Goal: Communication & Community: Answer question/provide support

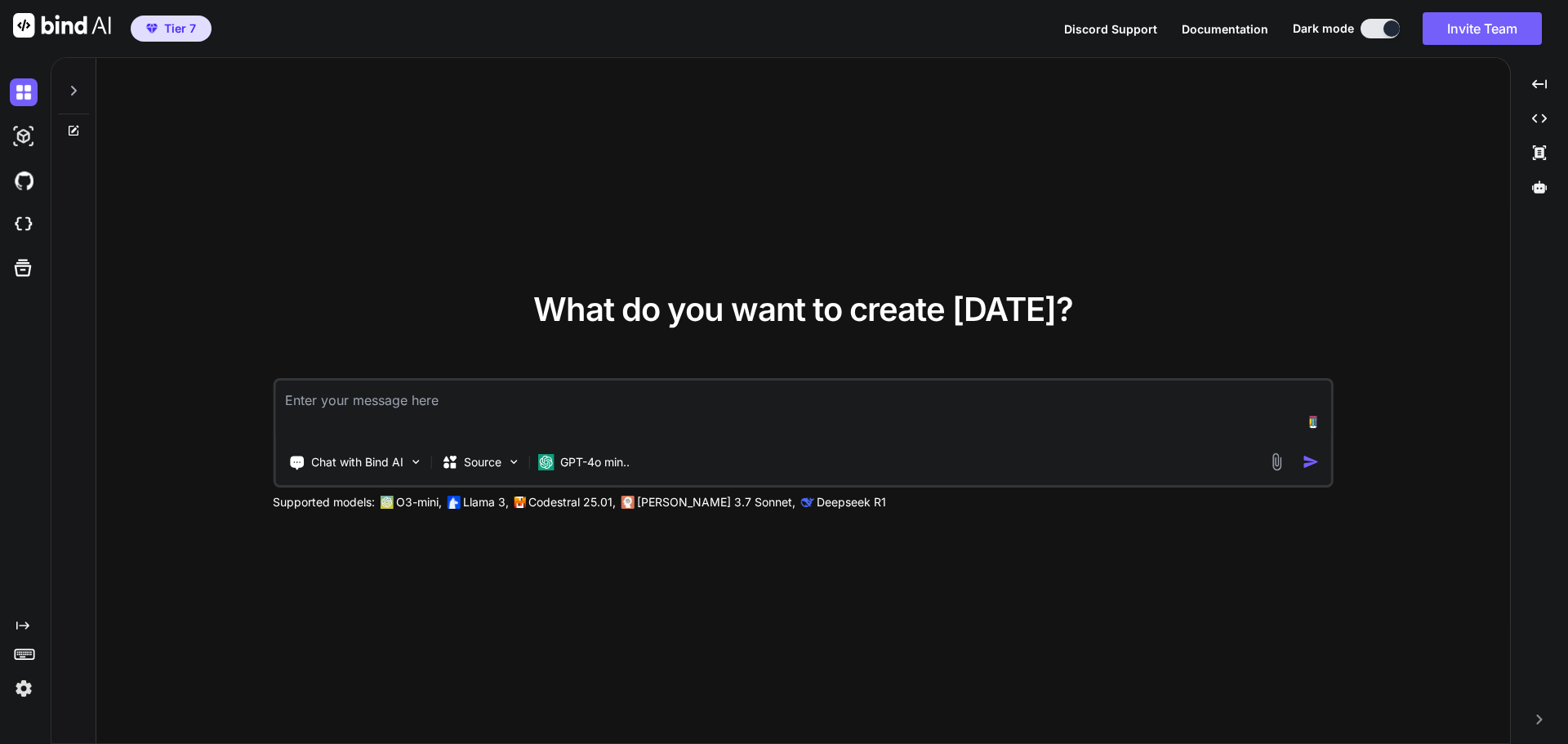
type textarea "x"
click at [22, 217] on img at bounding box center [24, 224] width 28 height 28
click at [436, 405] on textarea at bounding box center [803, 411] width 1056 height 60
click at [21, 224] on img at bounding box center [24, 224] width 28 height 28
click at [1473, 33] on button "Invite Team" at bounding box center [1482, 28] width 119 height 33
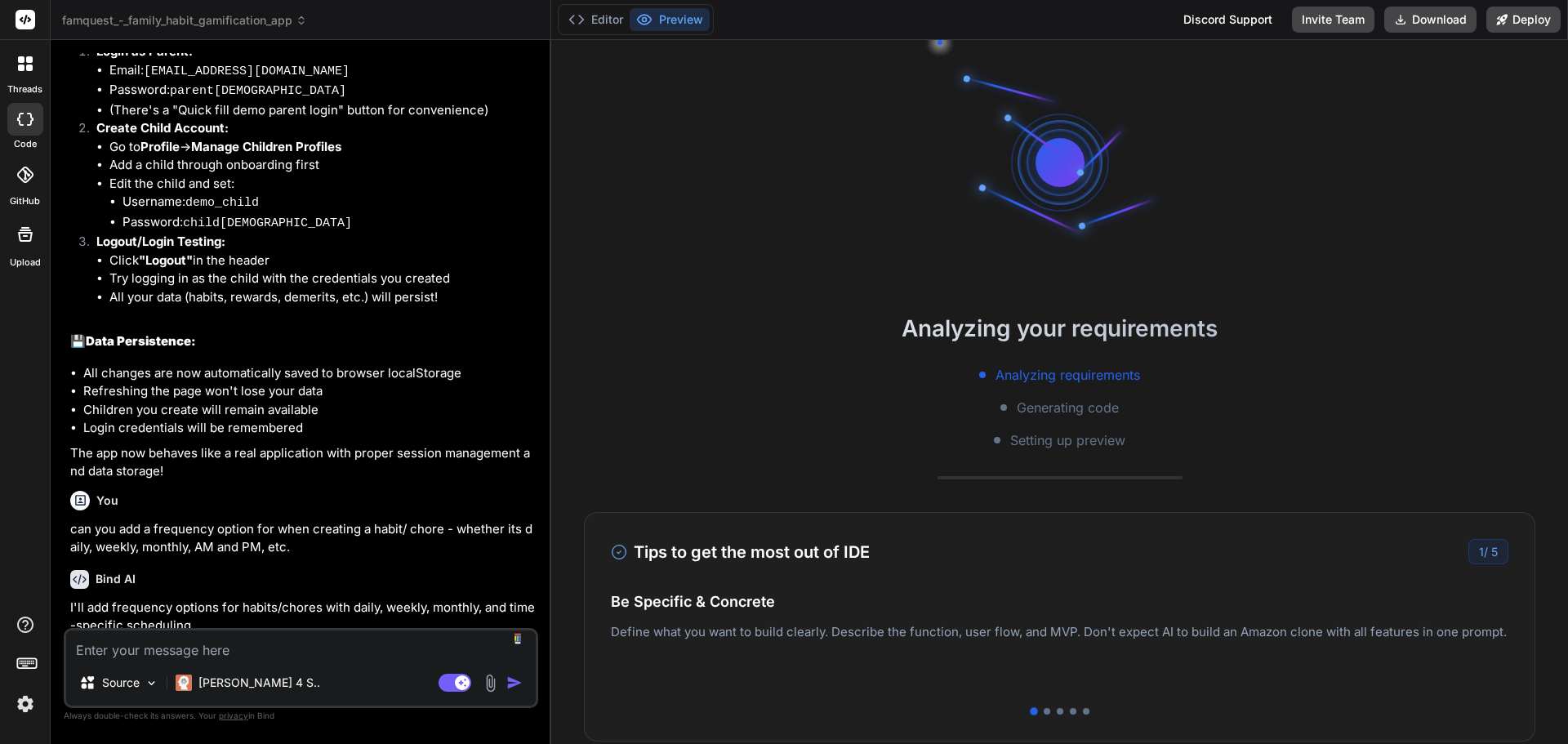
scroll to position [2533, 0]
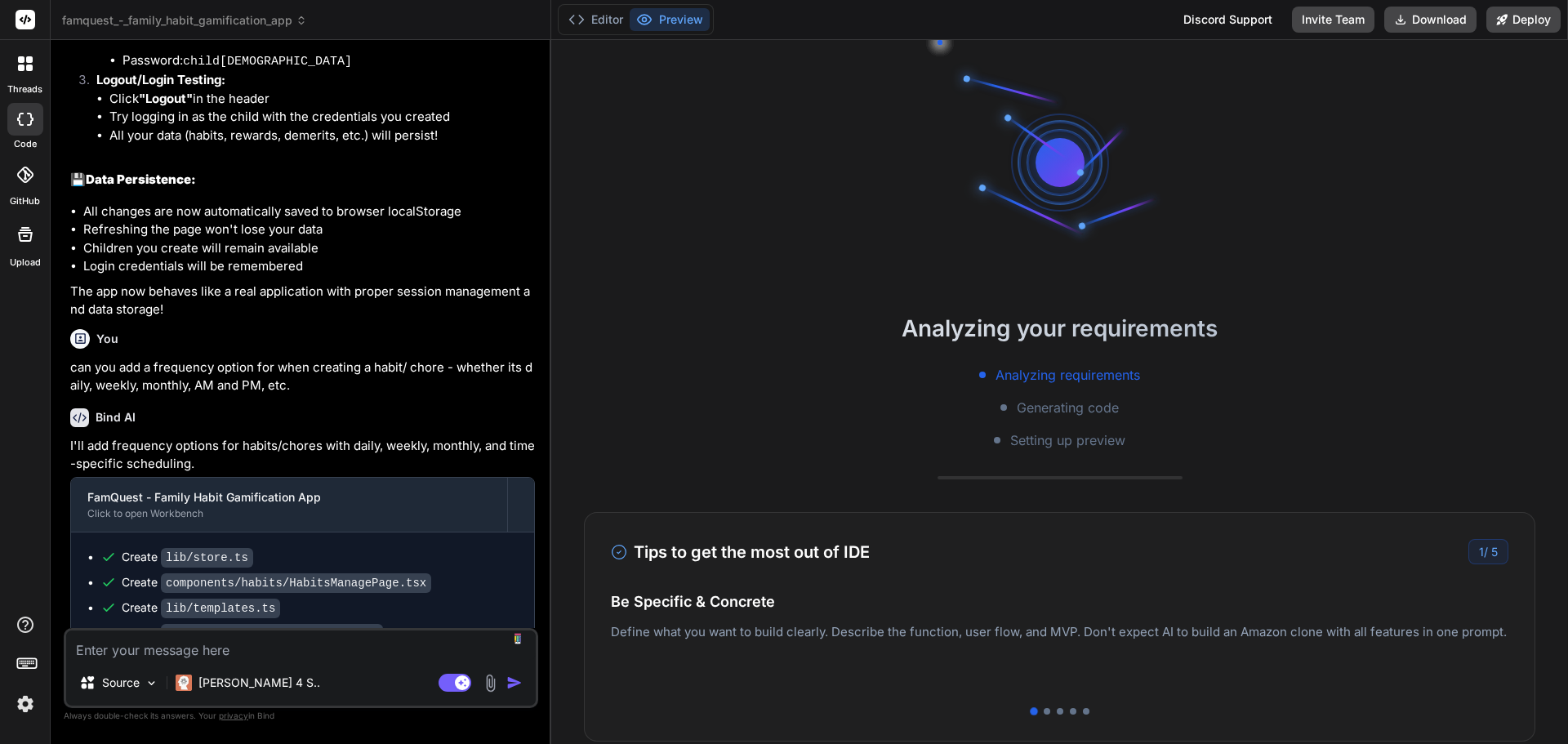
click at [26, 65] on icon at bounding box center [25, 64] width 15 height 15
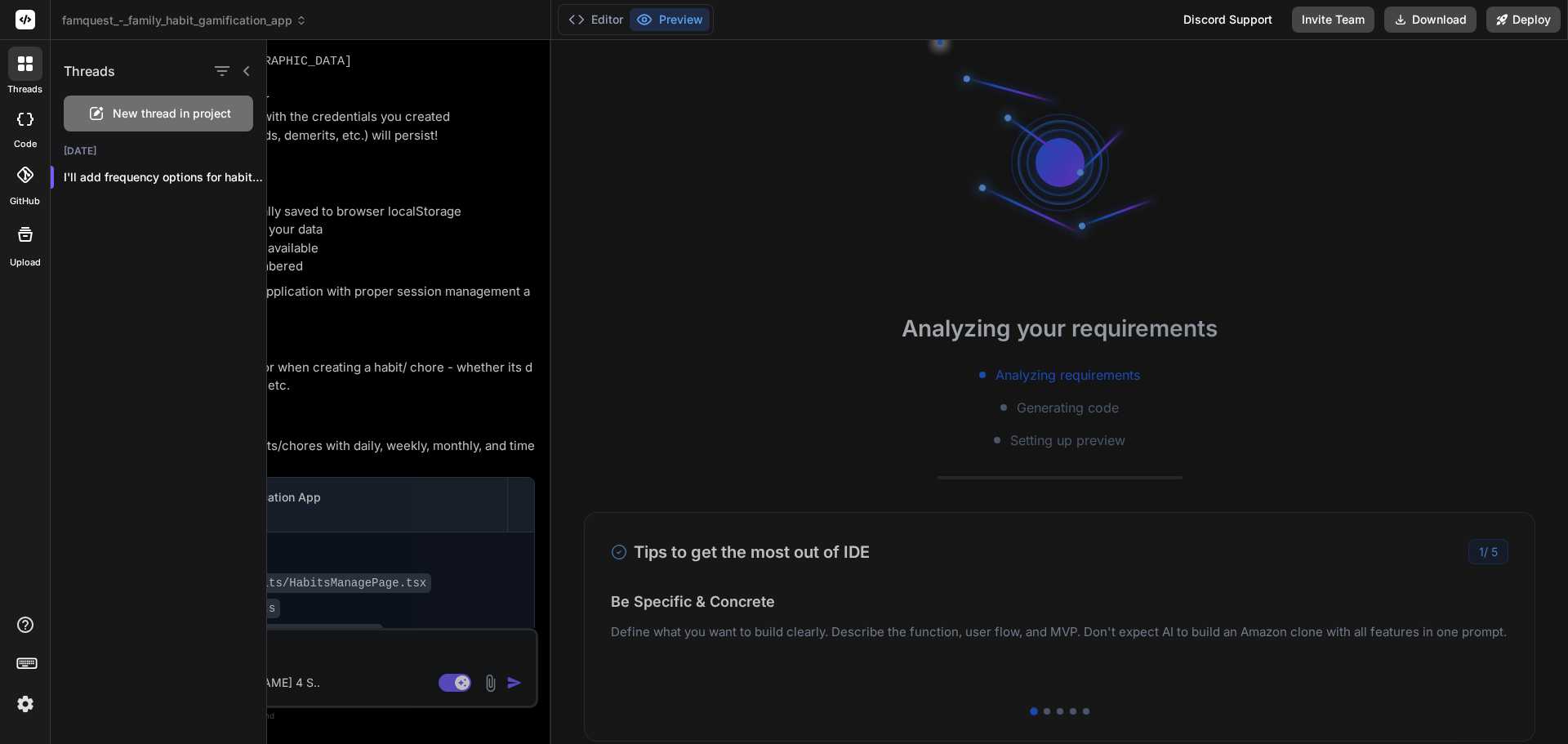
click at [177, 107] on span "New thread in project" at bounding box center [172, 114] width 118 height 16
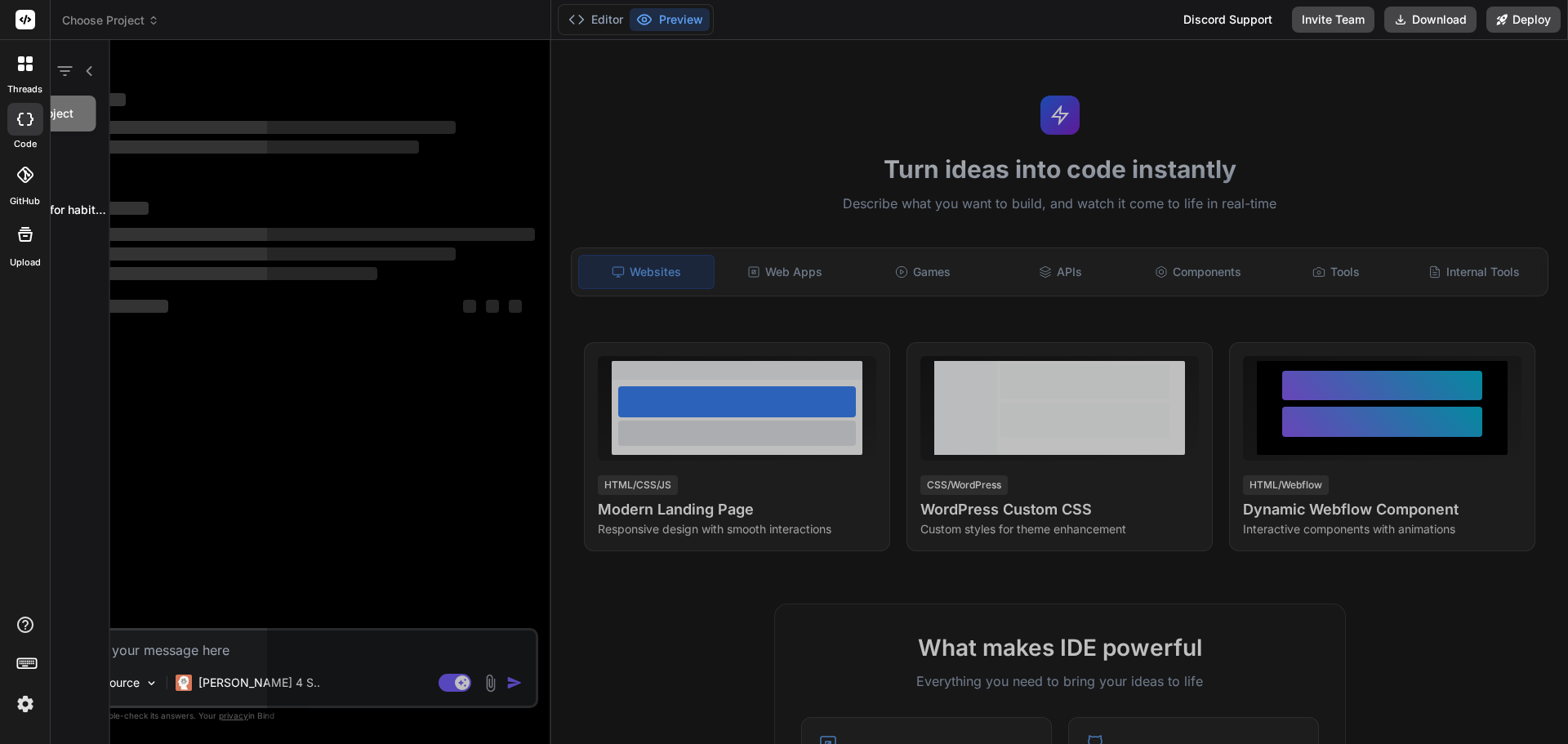
scroll to position [31, 0]
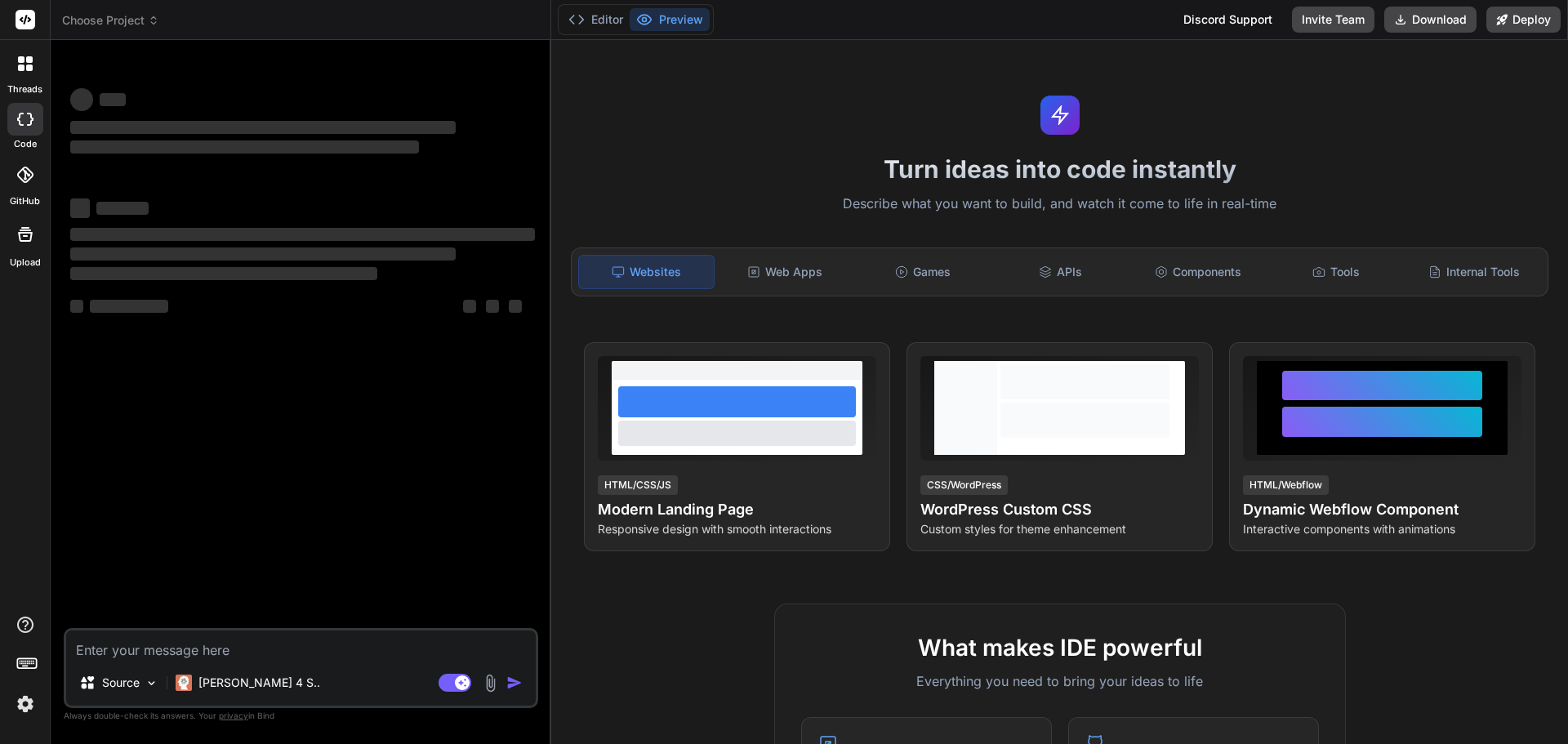
type textarea "x"
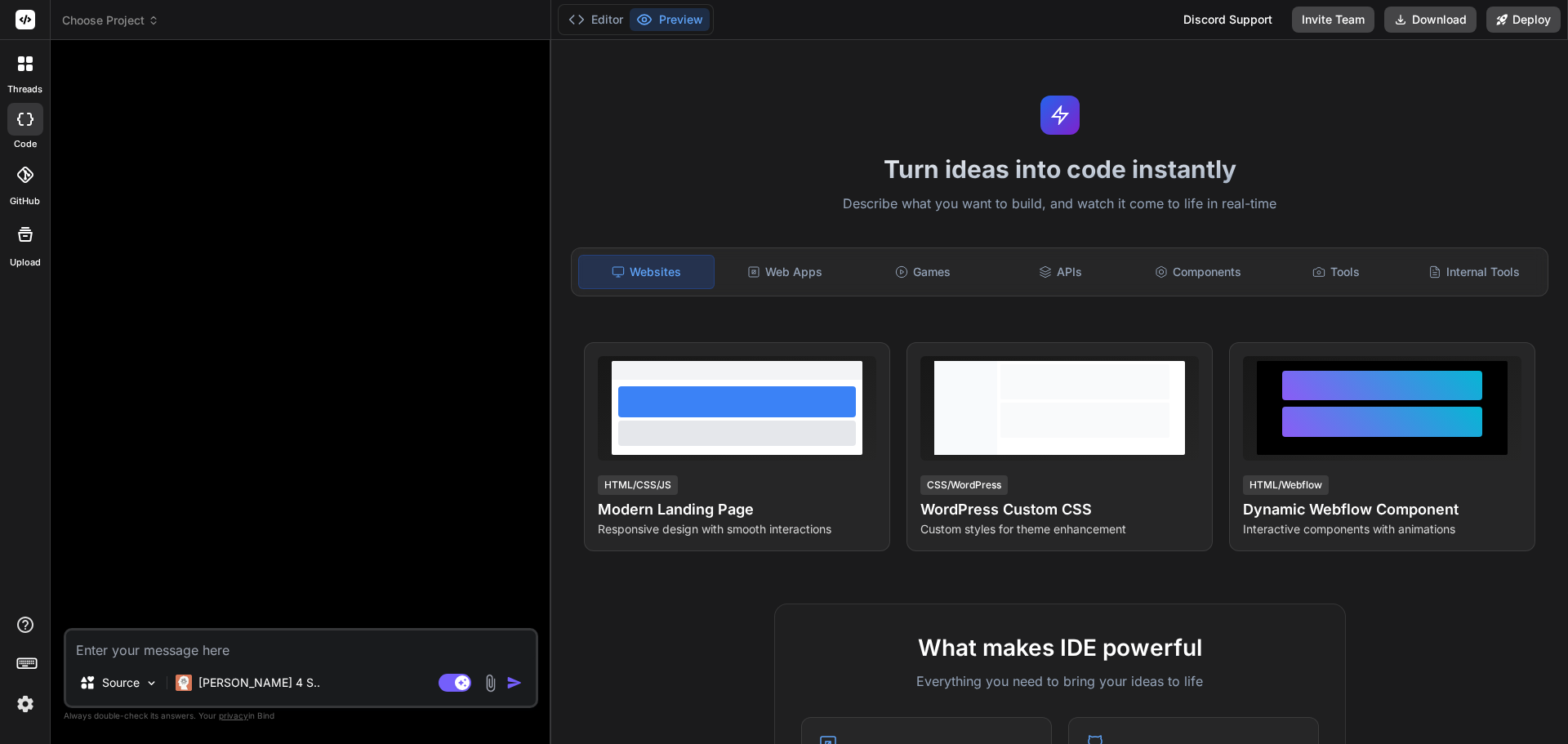
click at [157, 645] on textarea at bounding box center [301, 646] width 470 height 29
type textarea "L"
type textarea "x"
type textarea "Le"
type textarea "x"
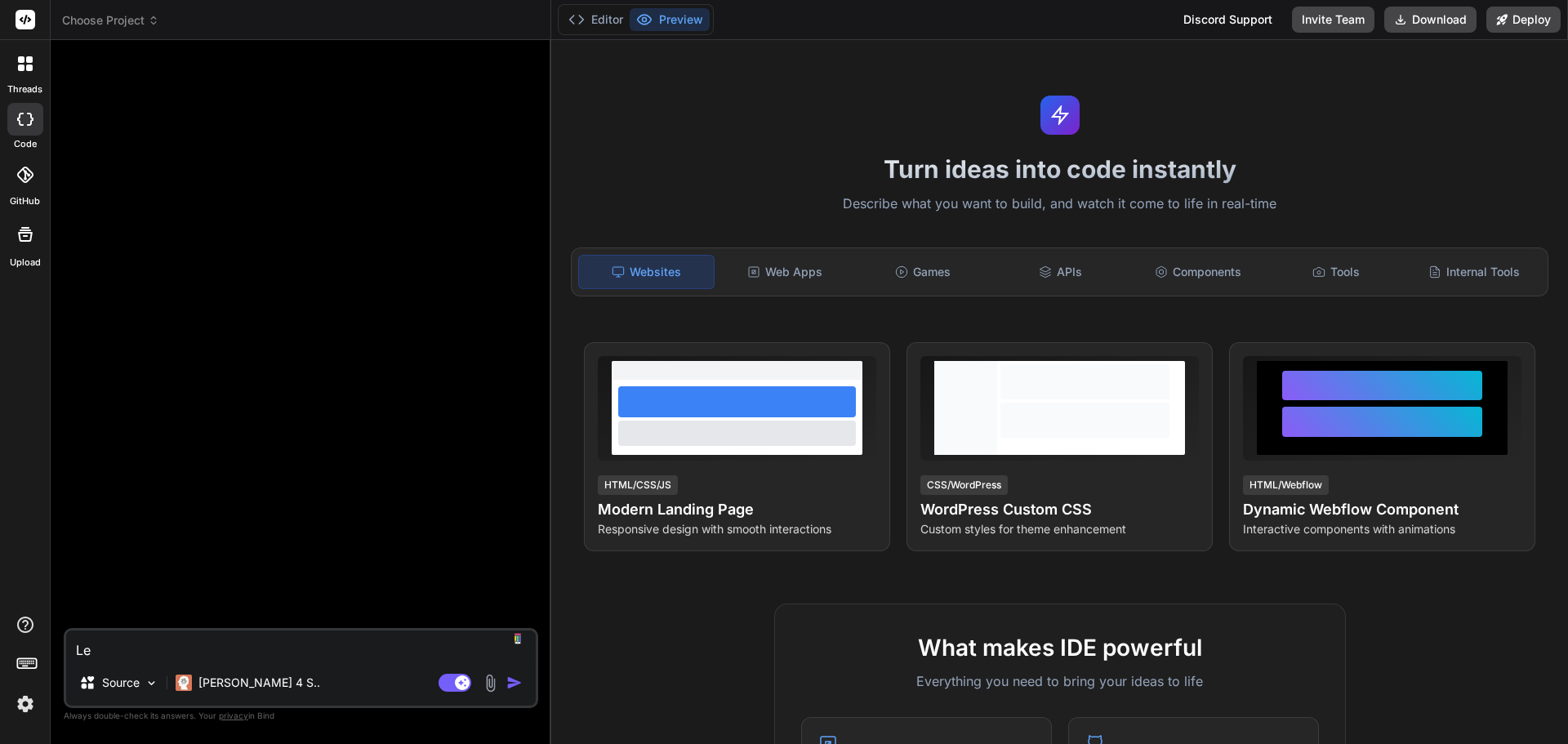
type textarea "Let"
type textarea "x"
type textarea "Lets"
type textarea "x"
type textarea "Lets"
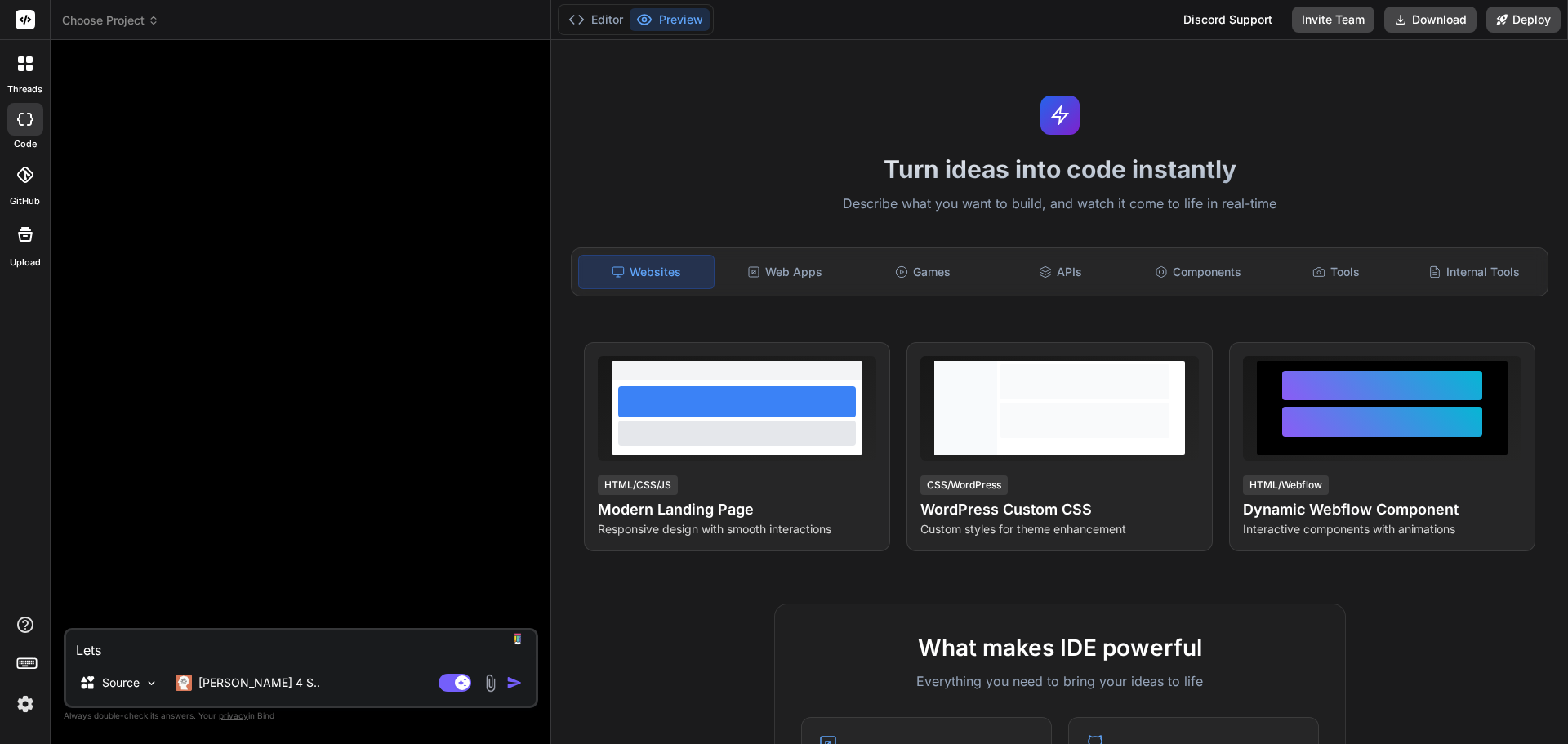
type textarea "x"
type textarea "Lets b"
type textarea "x"
type textarea "Lets bu"
type textarea "x"
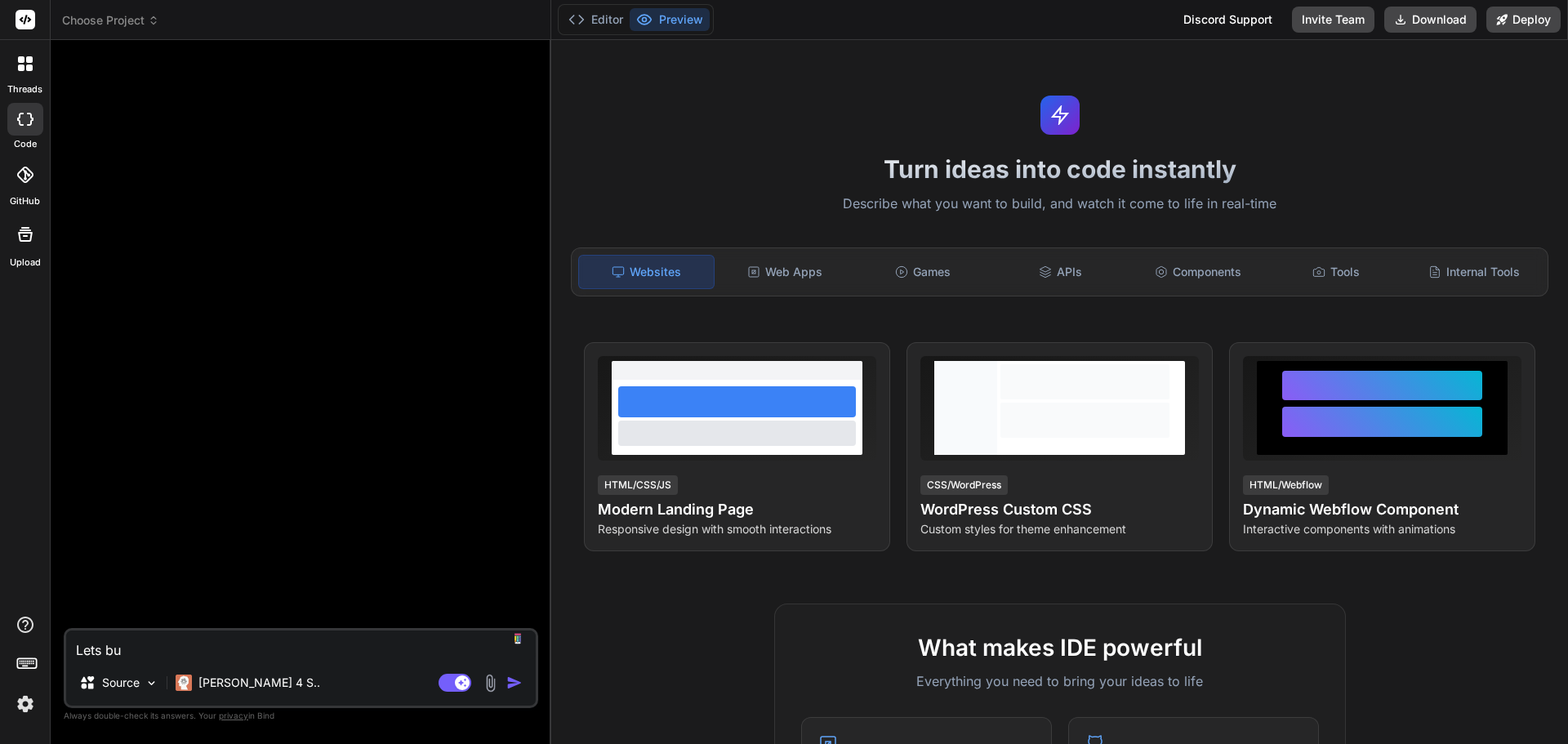
type textarea "Lets bui"
type textarea "x"
type textarea "Lets buil"
type textarea "x"
type textarea "Lets build"
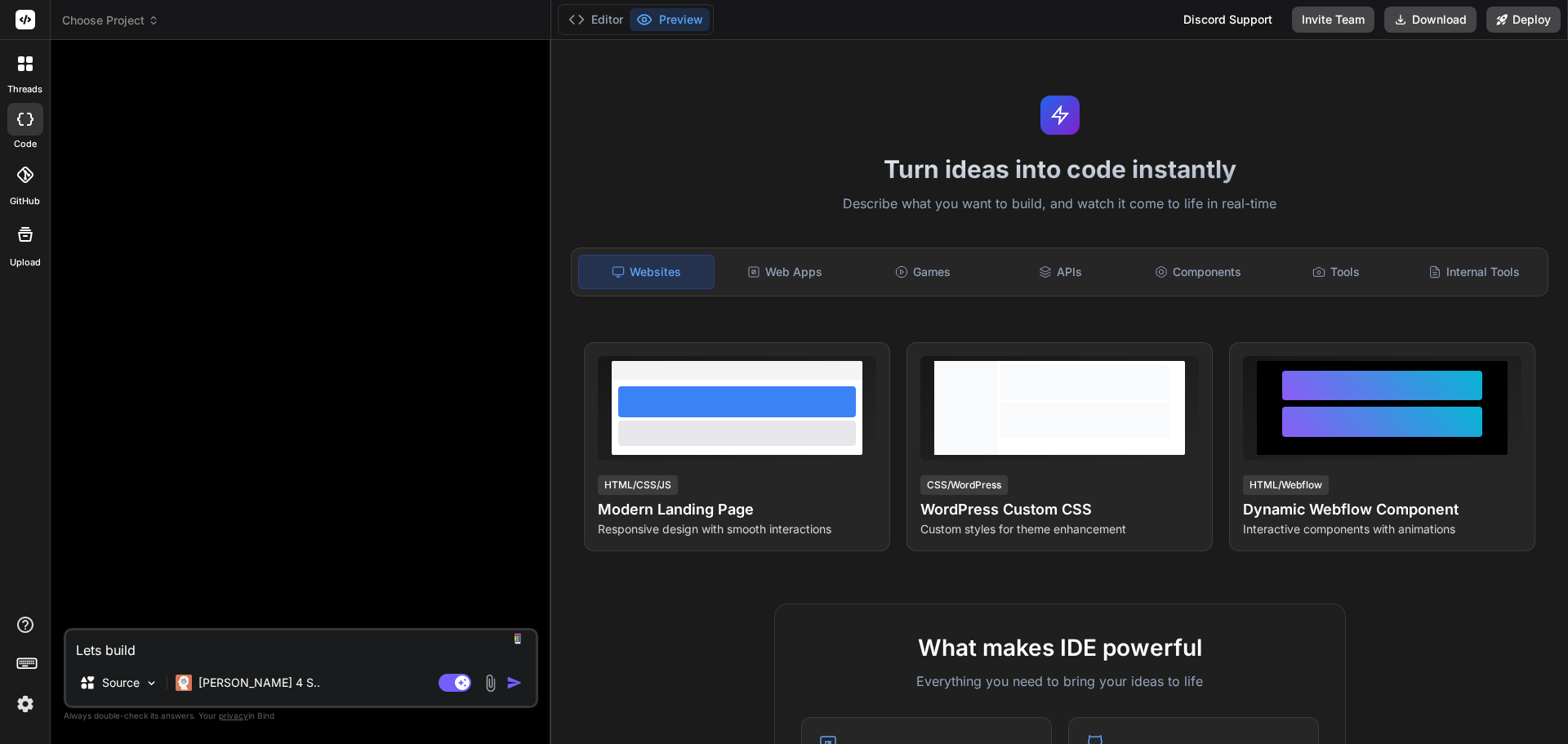
type textarea "x"
type textarea "Lets build"
type textarea "x"
type textarea "Lets build a"
type textarea "x"
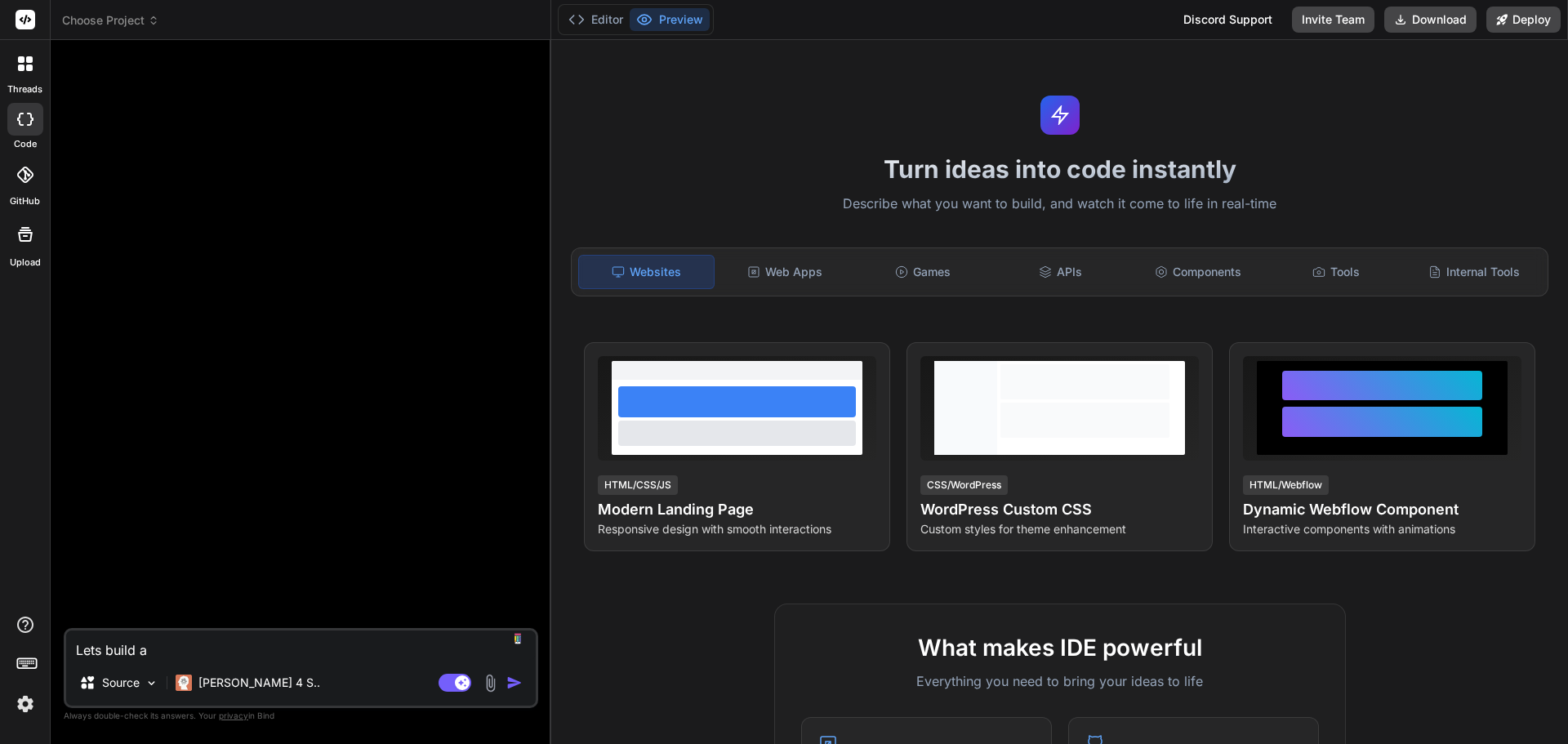
type textarea "Lets build an"
type textarea "x"
type textarea "Lets build an"
type textarea "x"
type textarea "Lets build an A"
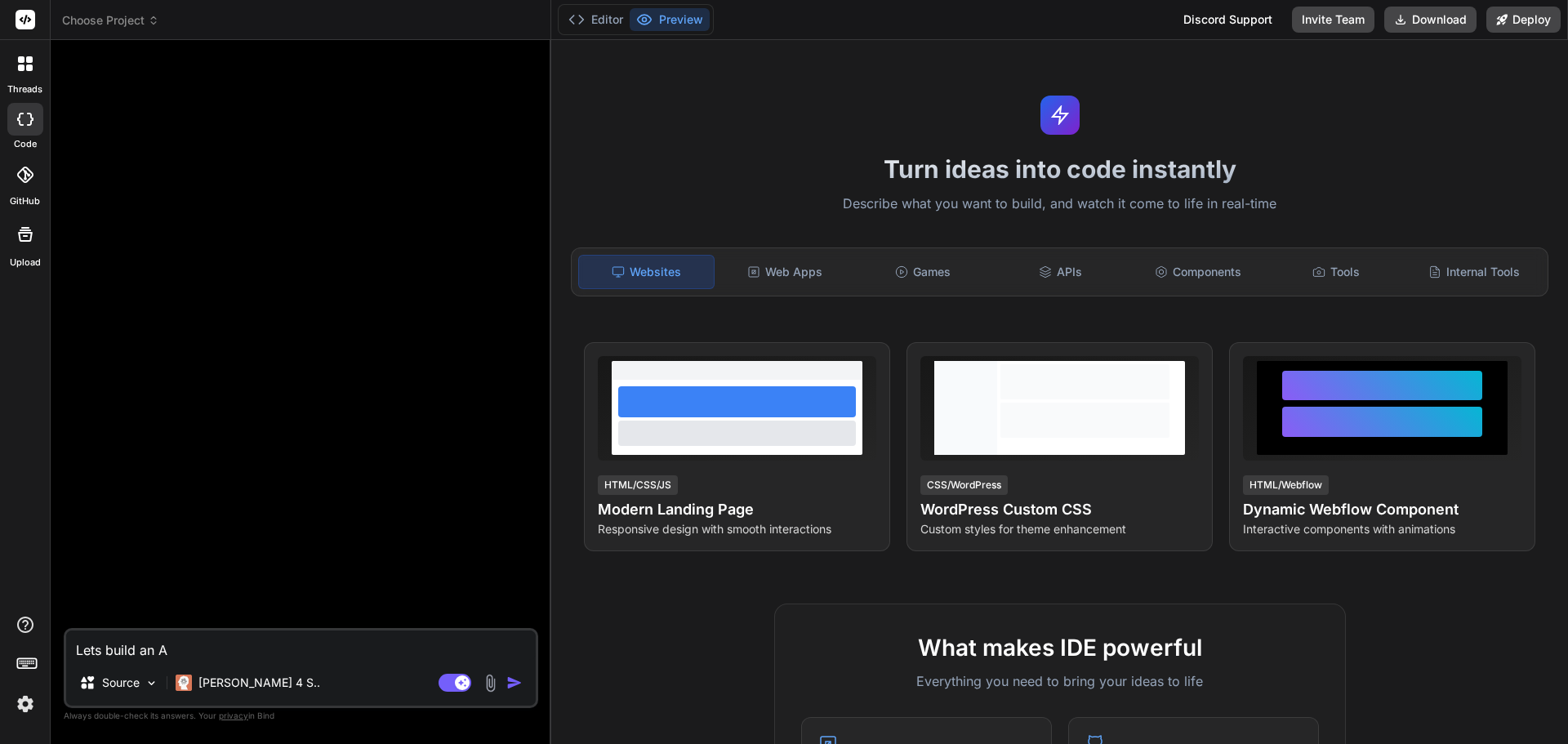
type textarea "x"
type textarea "Lets build an"
type textarea "x"
type textarea "Lets build an a"
type textarea "x"
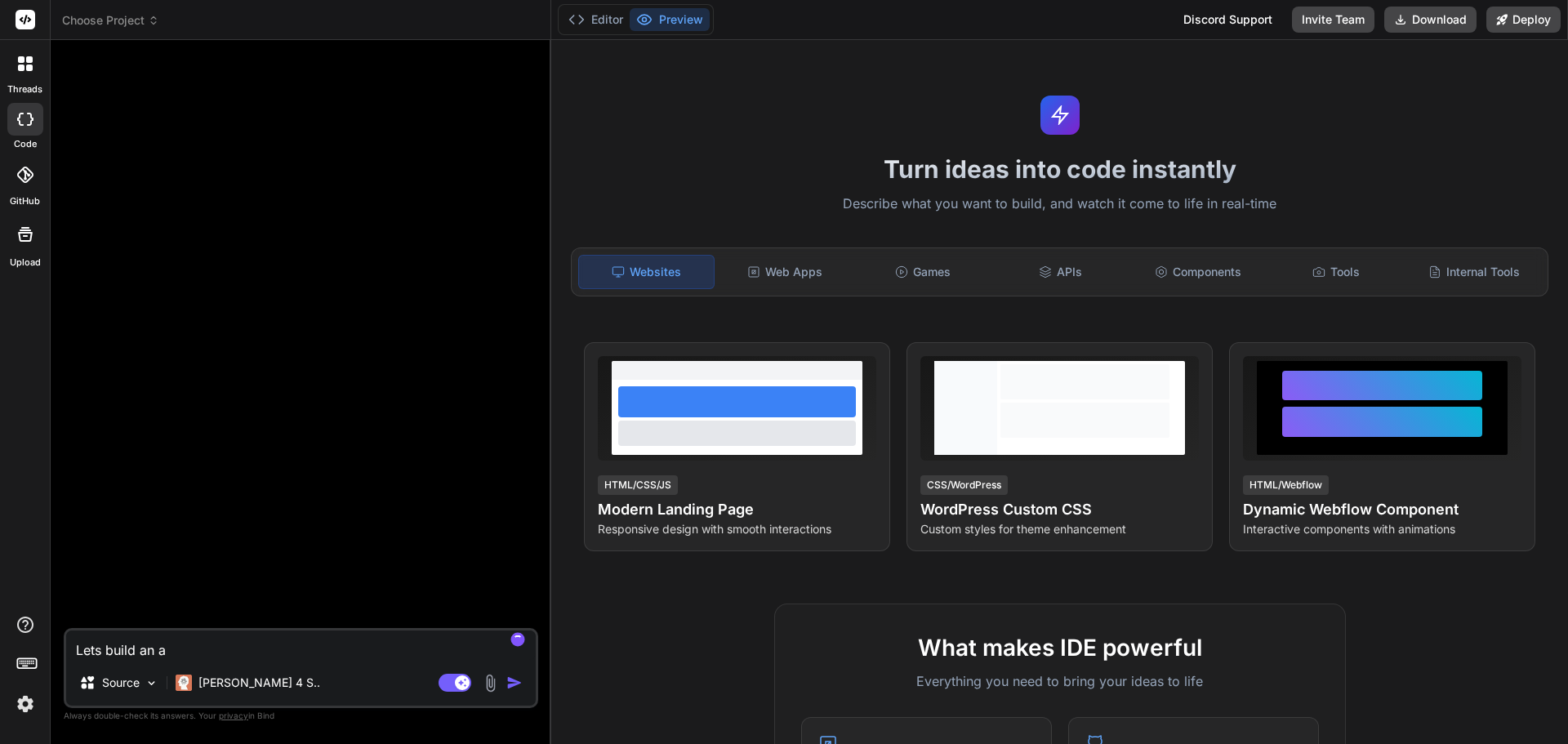
type textarea "Lets build an ap"
type textarea "x"
type textarea "Lets build an app"
type textarea "x"
type textarea "Lets build an app"
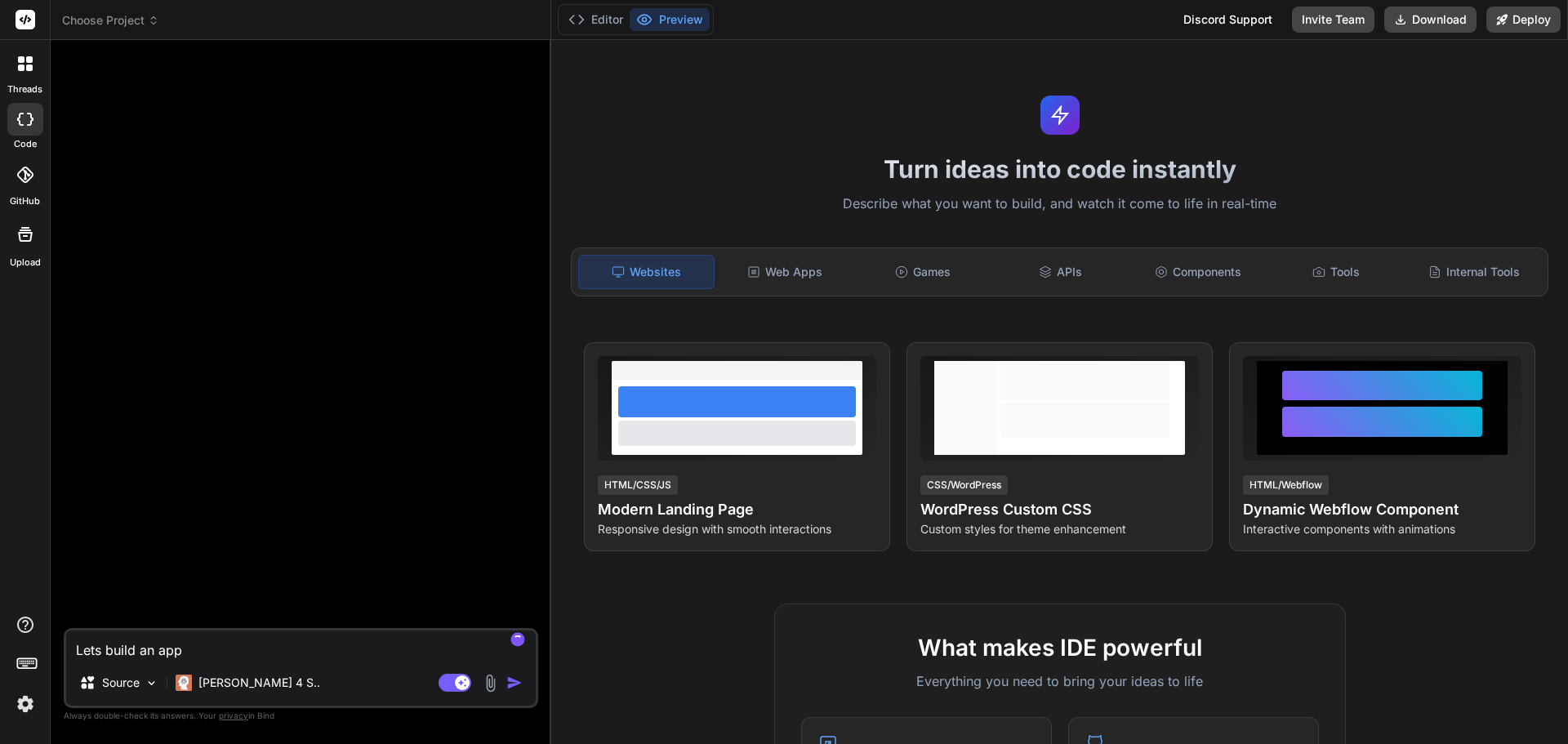
type textarea "x"
type textarea "Lets build an app c"
type textarea "x"
type textarea "Lets build an app ca"
type textarea "x"
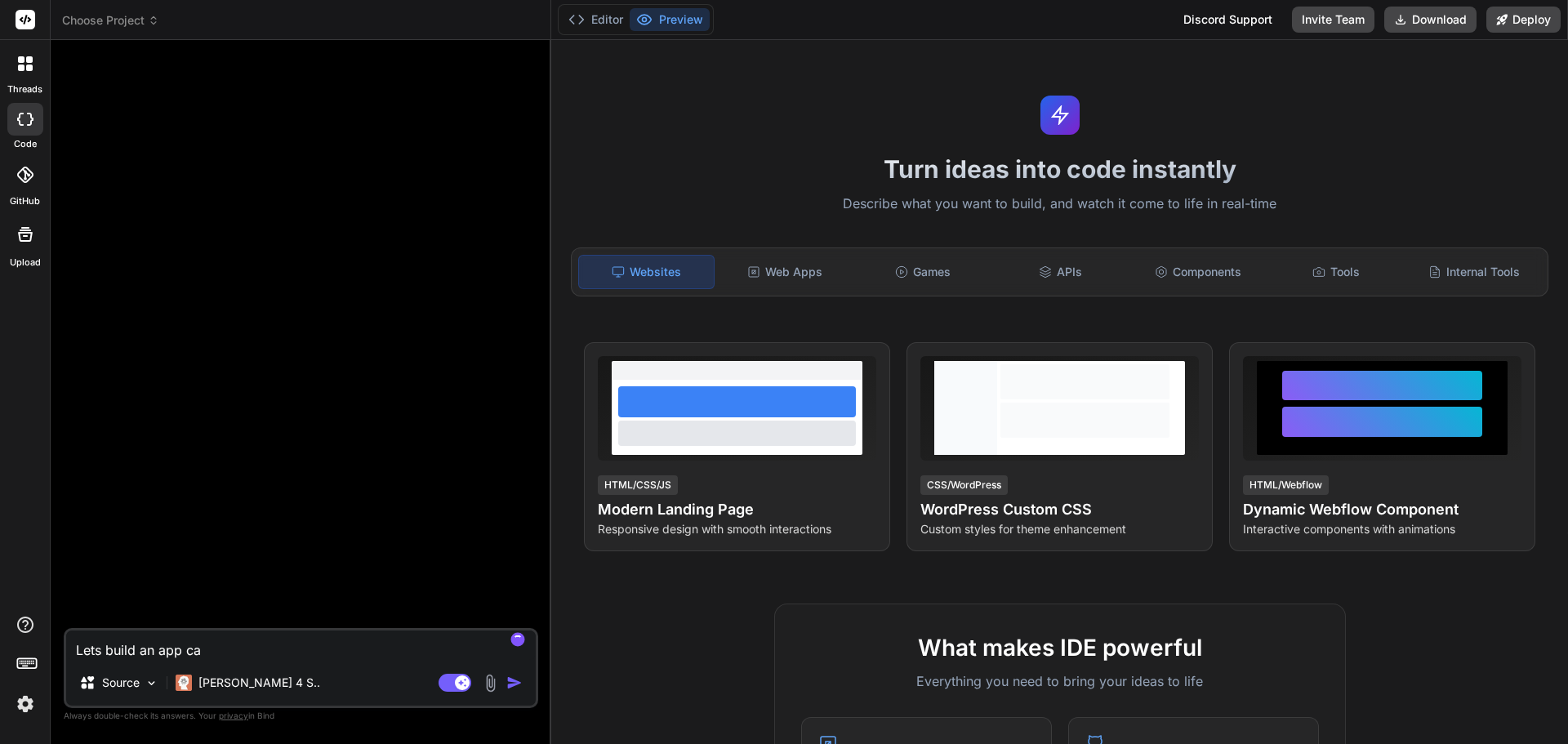
type textarea "Lets build an app cal"
type textarea "x"
type textarea "Lets build an app call"
type textarea "x"
type textarea "Lets build an app calle"
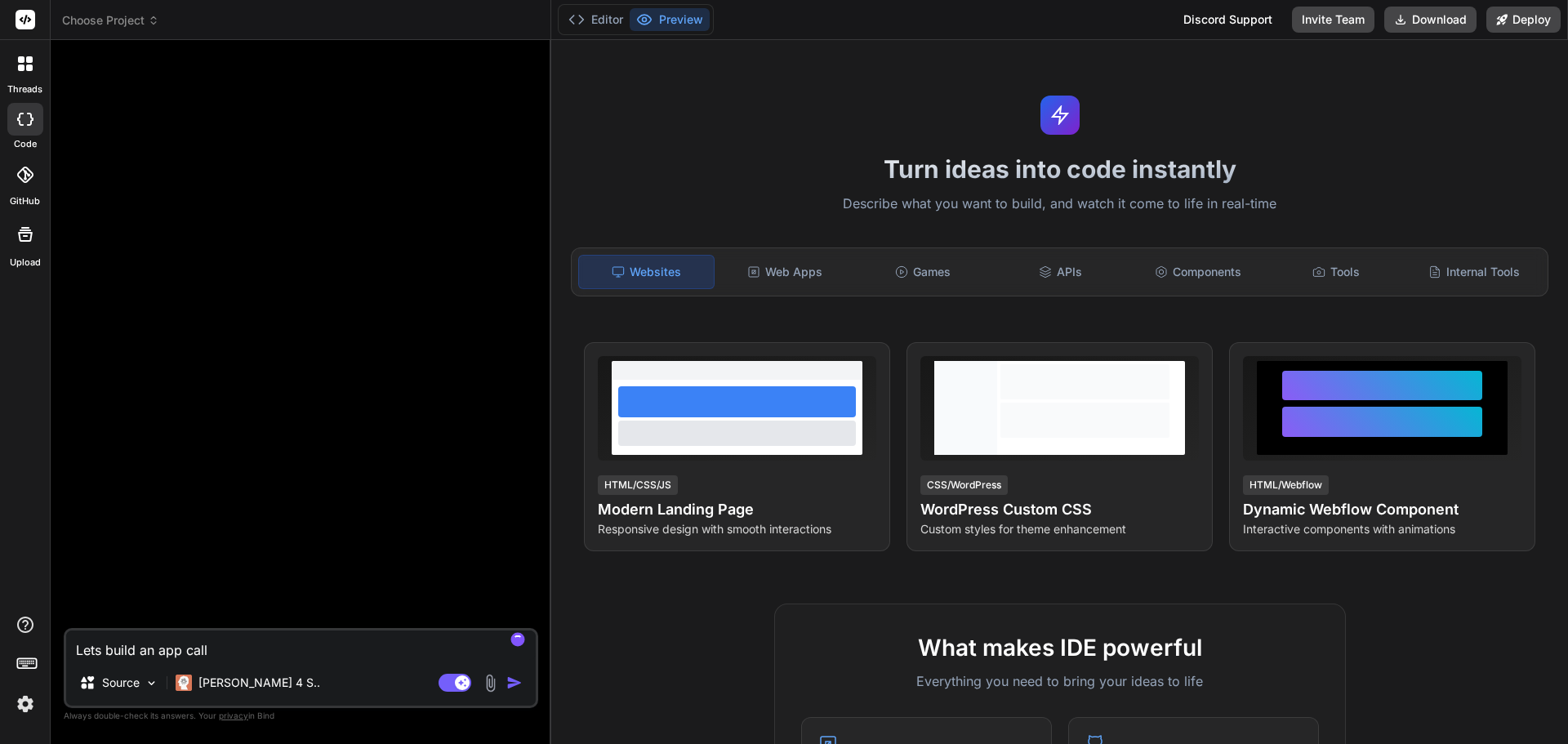
type textarea "x"
type textarea "Lets build an app called"
type textarea "x"
type textarea "Lets build an app called"
type textarea "x"
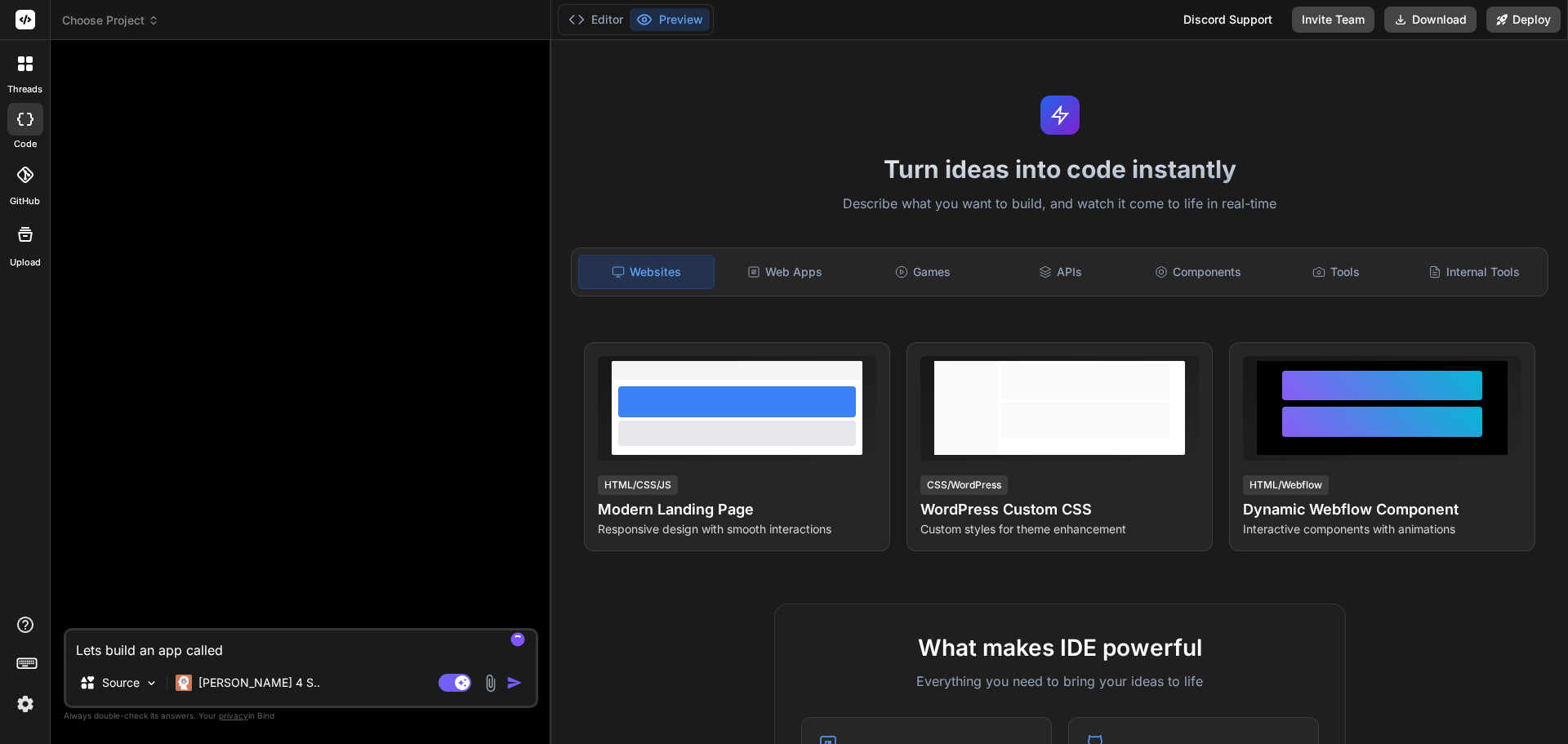
type textarea "Lets build an app called S"
type textarea "x"
type textarea "Lets build an app called St"
type textarea "x"
type textarea "Lets build an app called Stu"
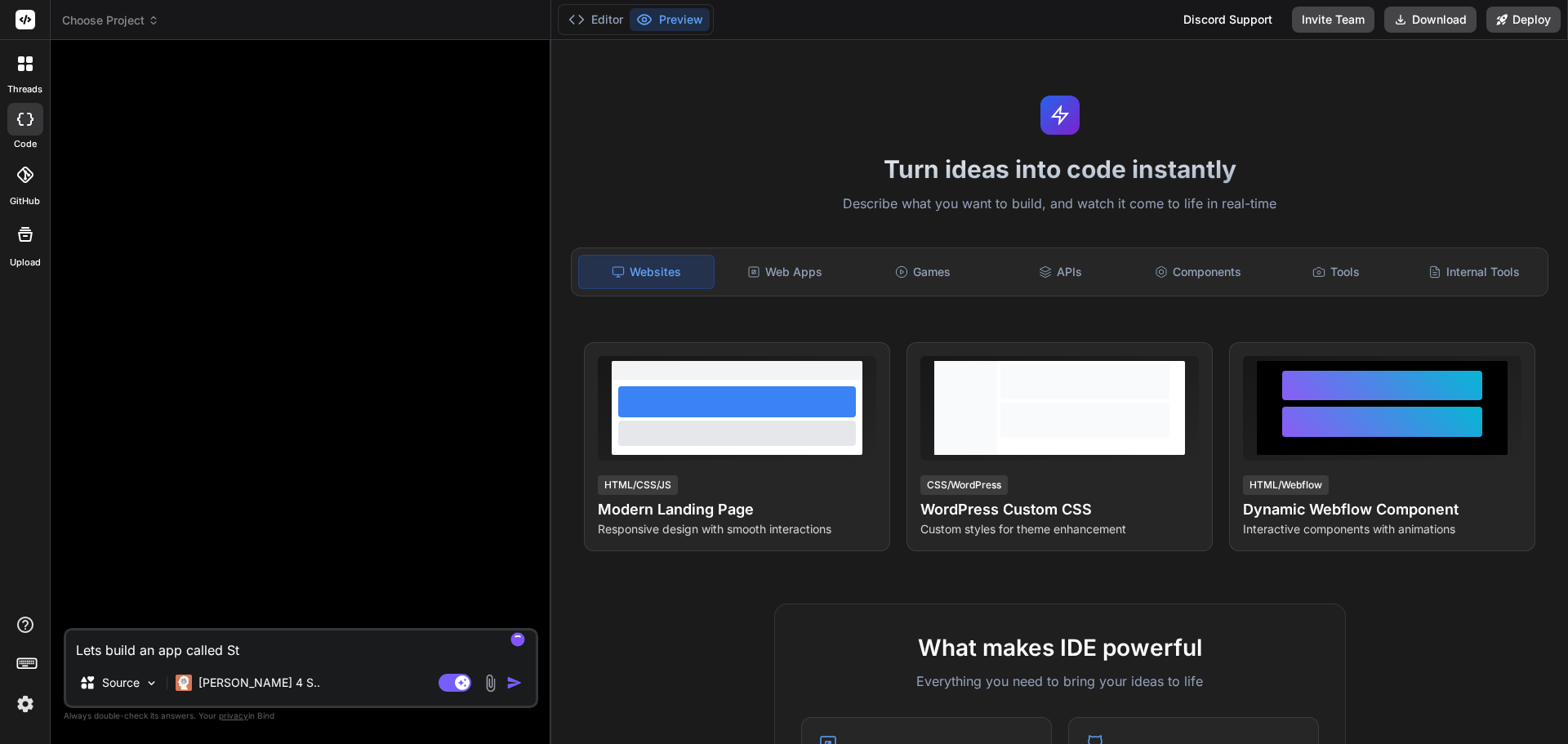
type textarea "x"
type textarea "Lets build an app called Stud"
type textarea "x"
type textarea "Lets build an app called Study"
type textarea "x"
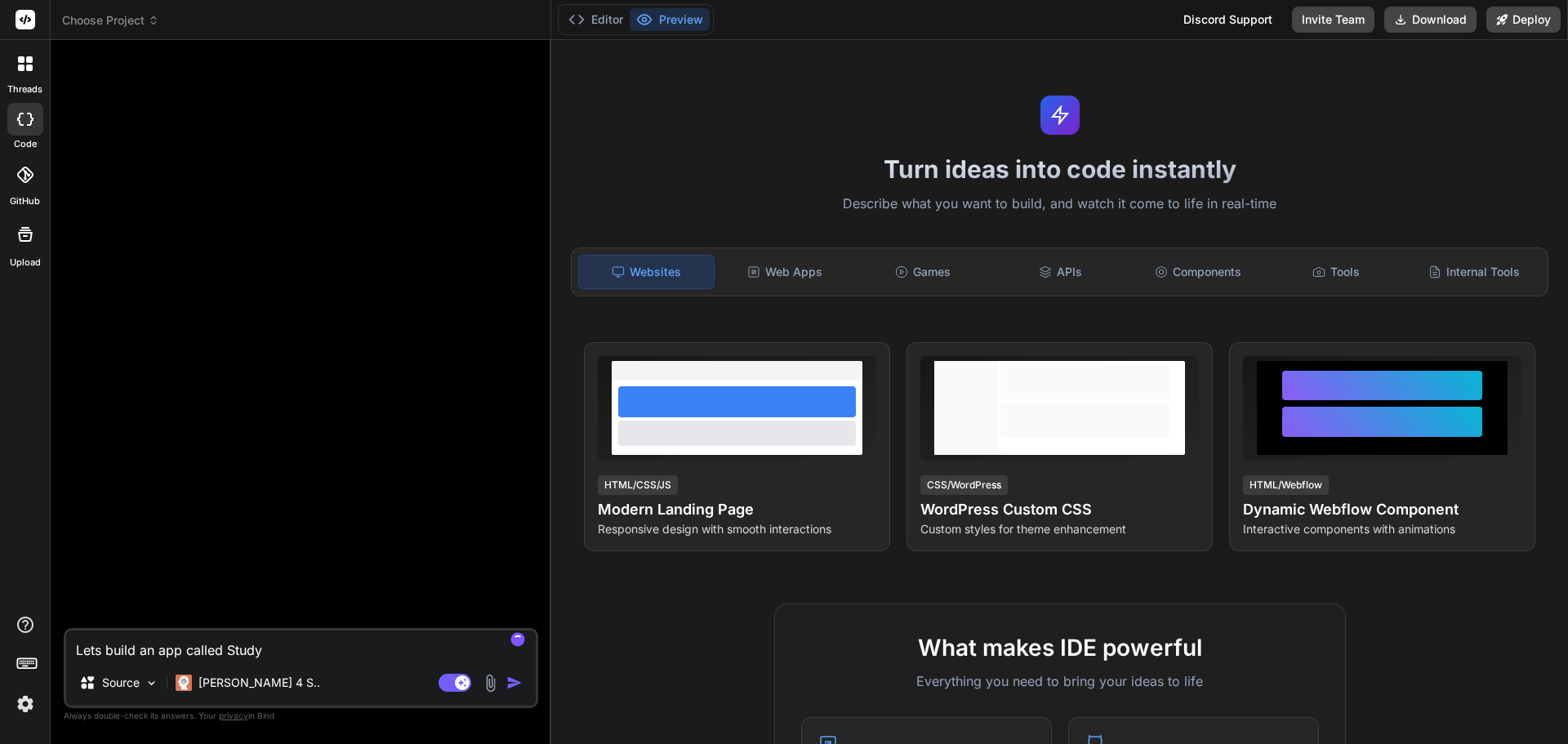
type textarea "Lets build an app called StudyB"
type textarea "x"
type textarea "Lets build an app called StudyBu"
type textarea "x"
type textarea "Lets build an app called StudyBud"
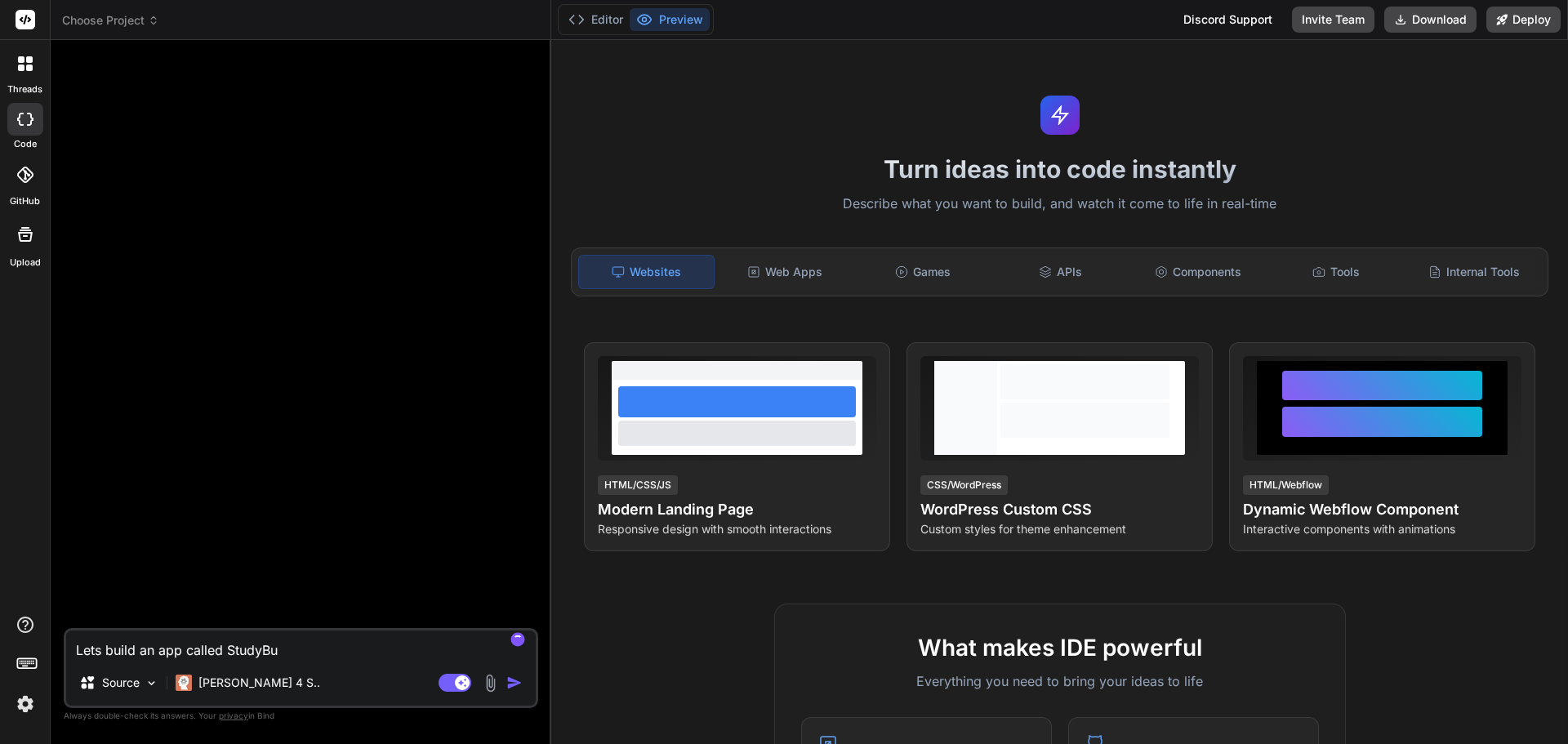
type textarea "x"
type textarea "Lets build an app called StudyBudd"
type textarea "x"
type textarea "Lets build an app called StudyBuddy"
type textarea "x"
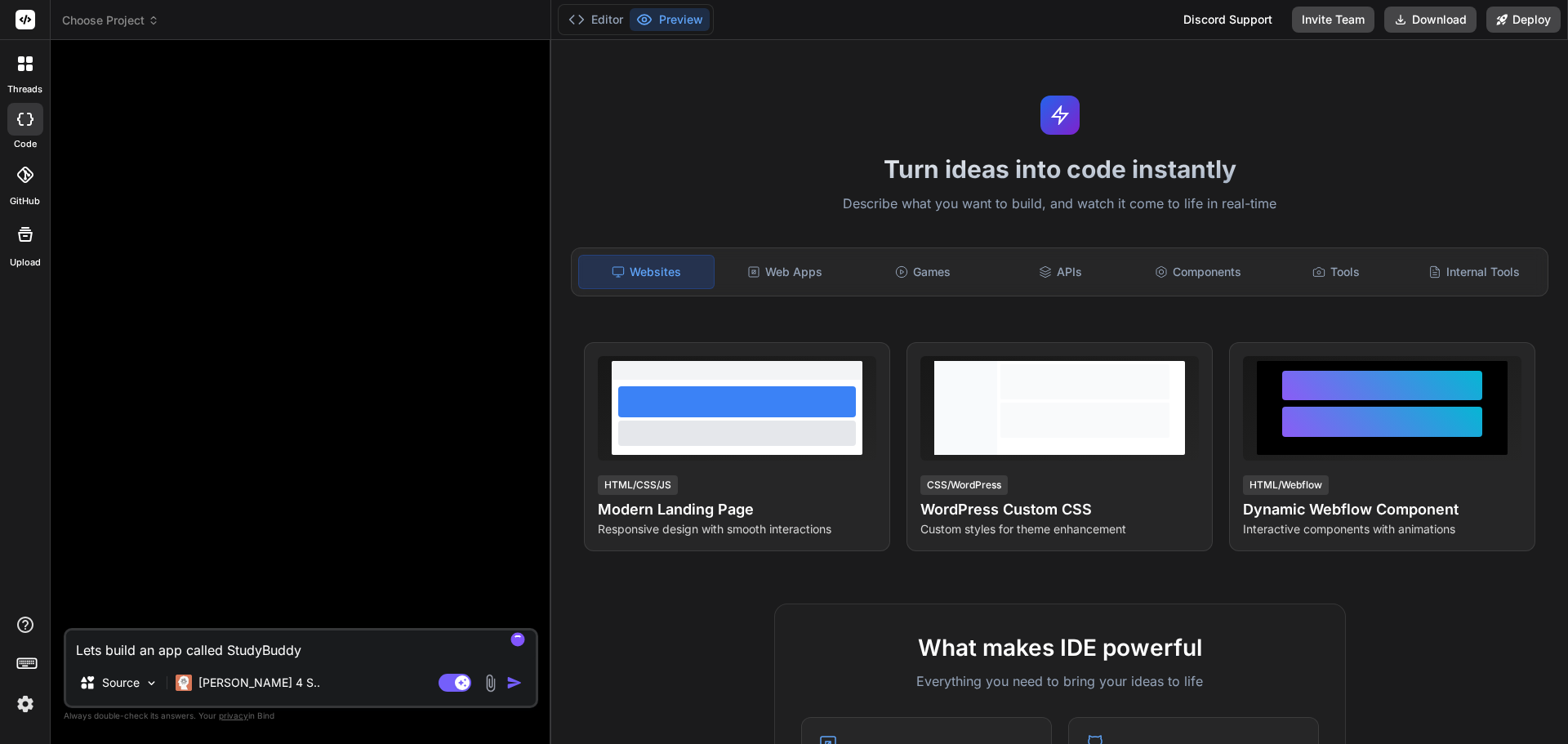
type textarea "Lets build an app called StudyBuddy."
type textarea "x"
type textarea "Lets build an app called StudyBuddy."
type textarea "x"
type textarea "Lets build an app called StudyBuddy. h"
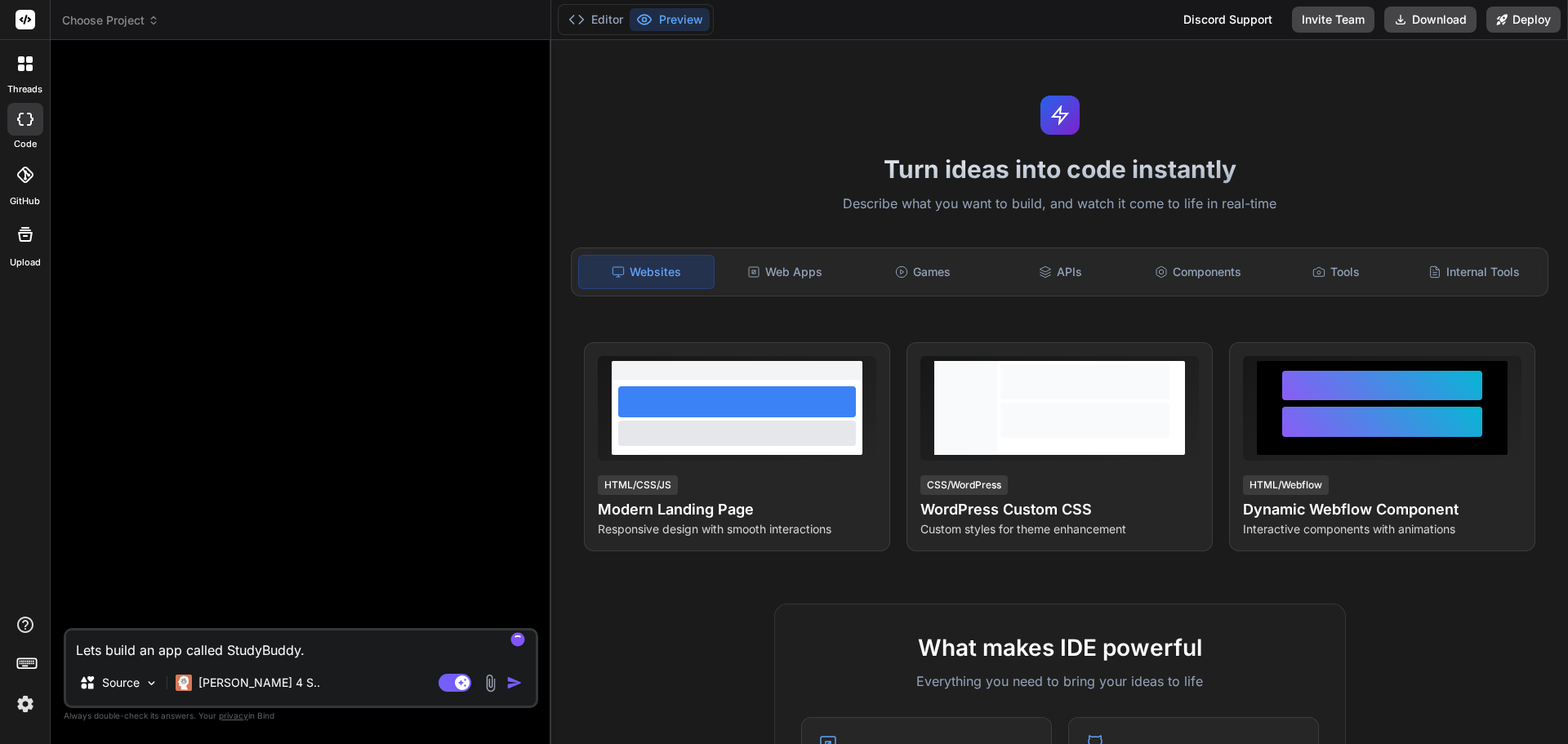
type textarea "x"
type textarea "Lets build an app called StudyBuddy. he"
type textarea "x"
type textarea "Lets build an app called StudyBuddy. her"
type textarea "x"
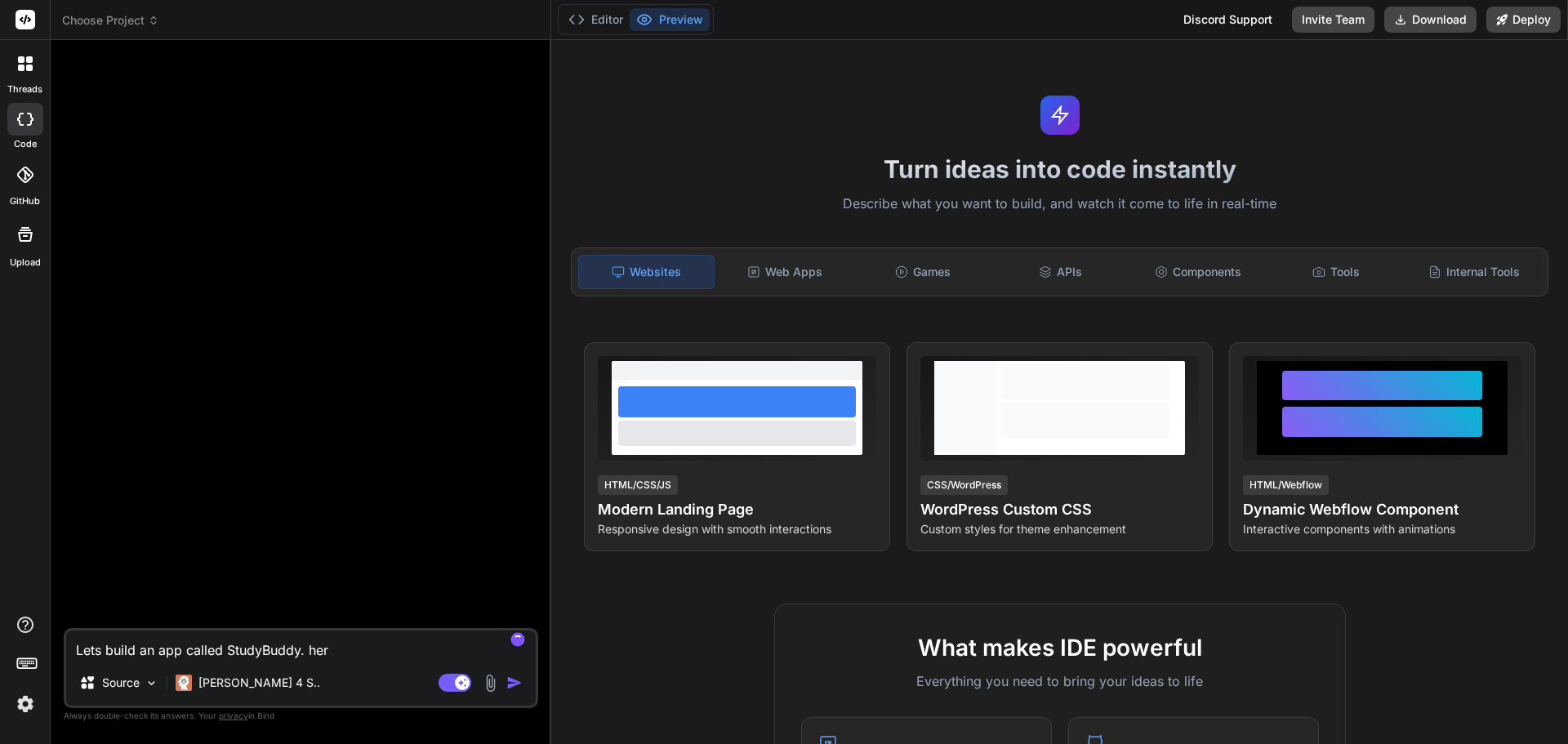
type textarea "Lets build an app called StudyBuddy. here"
type textarea "x"
type textarea "Lets build an app called StudyBuddy. here"
type textarea "x"
type textarea "Lets build an app called StudyBuddy. here a"
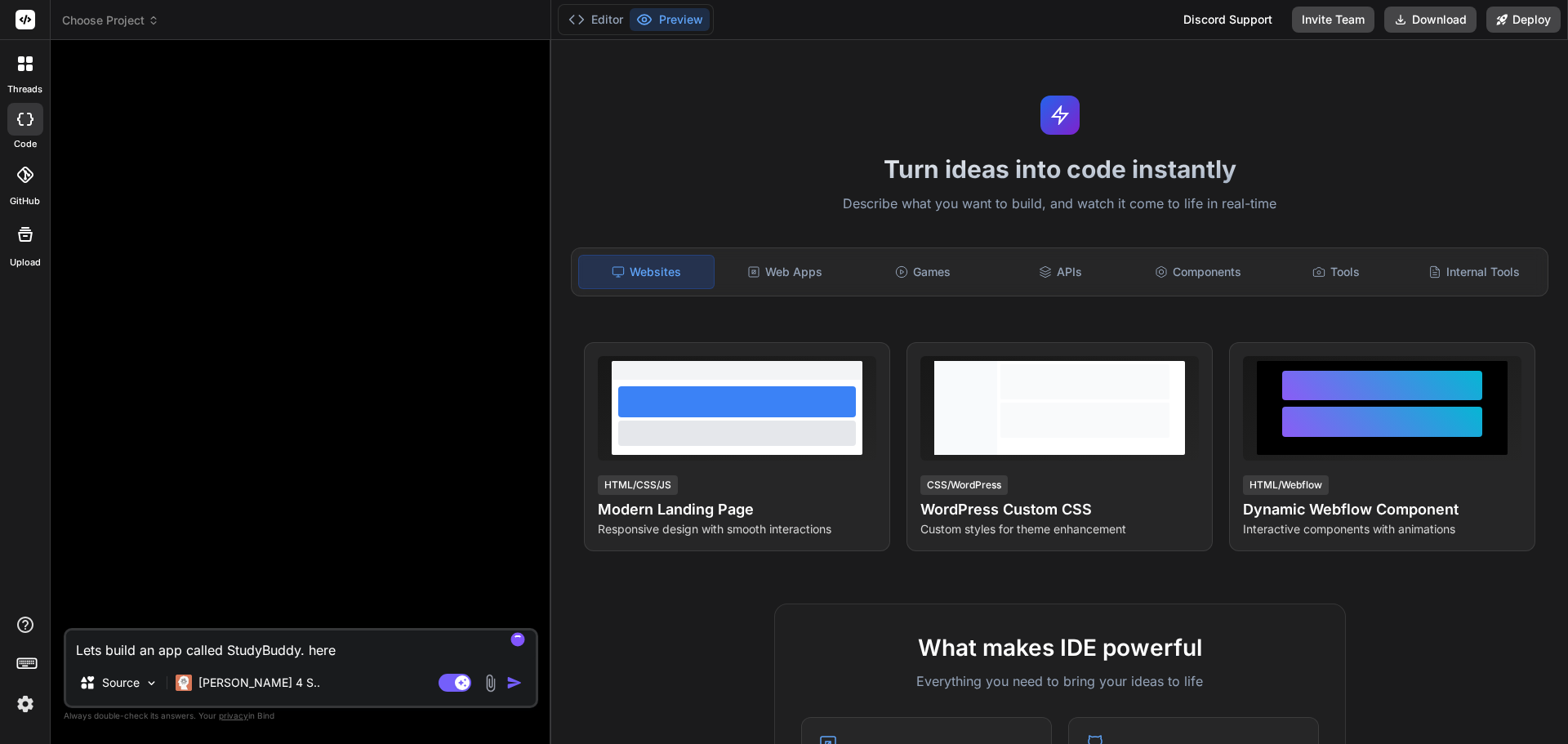
type textarea "x"
type textarea "Lets build an app called StudyBuddy. here ar"
type textarea "x"
type textarea "Lets build an app called StudyBuddy. here are"
type textarea "x"
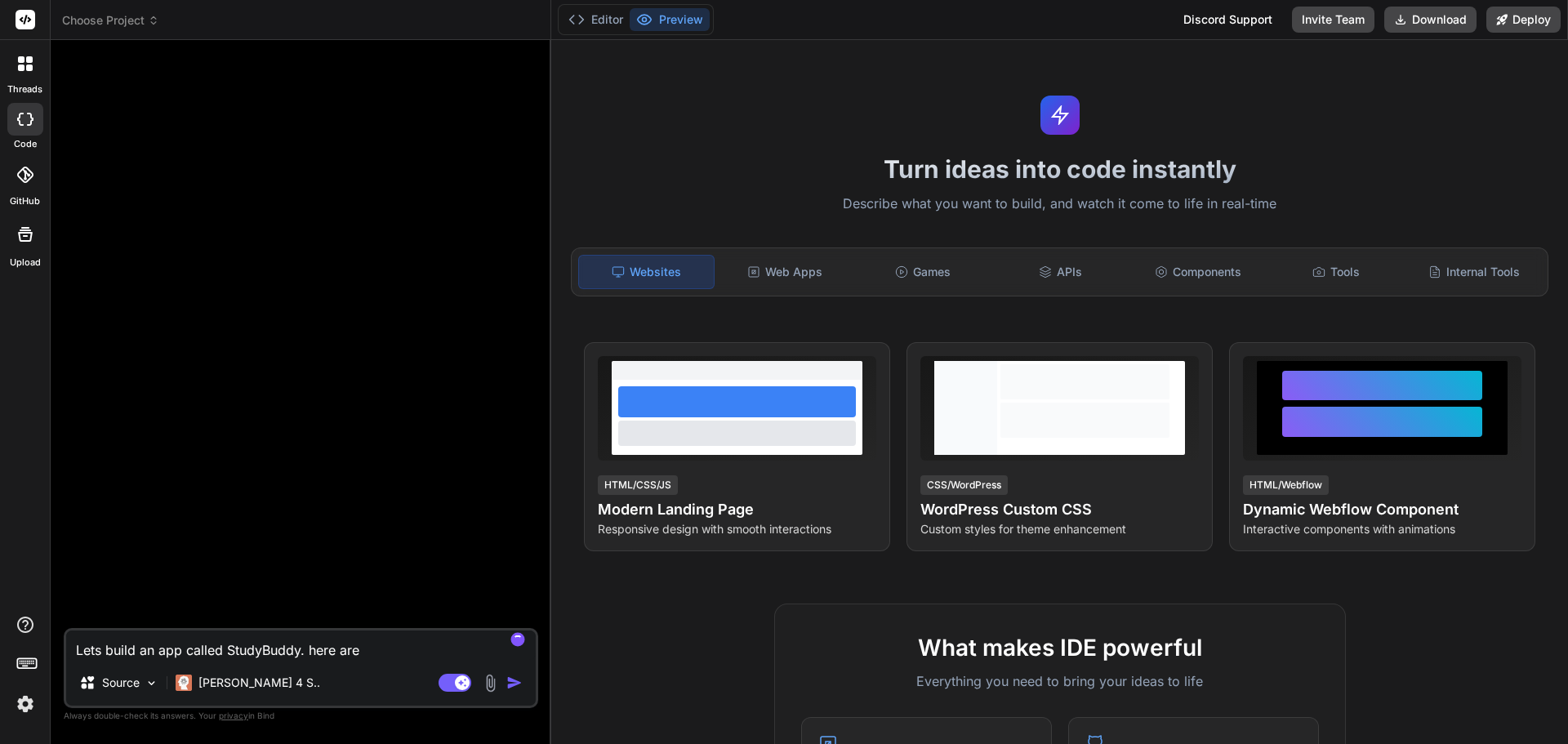
type textarea "Lets build an app called StudyBuddy. here are"
type textarea "x"
type textarea "Lets build an app called StudyBuddy. here are t"
type textarea "x"
type textarea "Lets build an app called StudyBuddy. here are th"
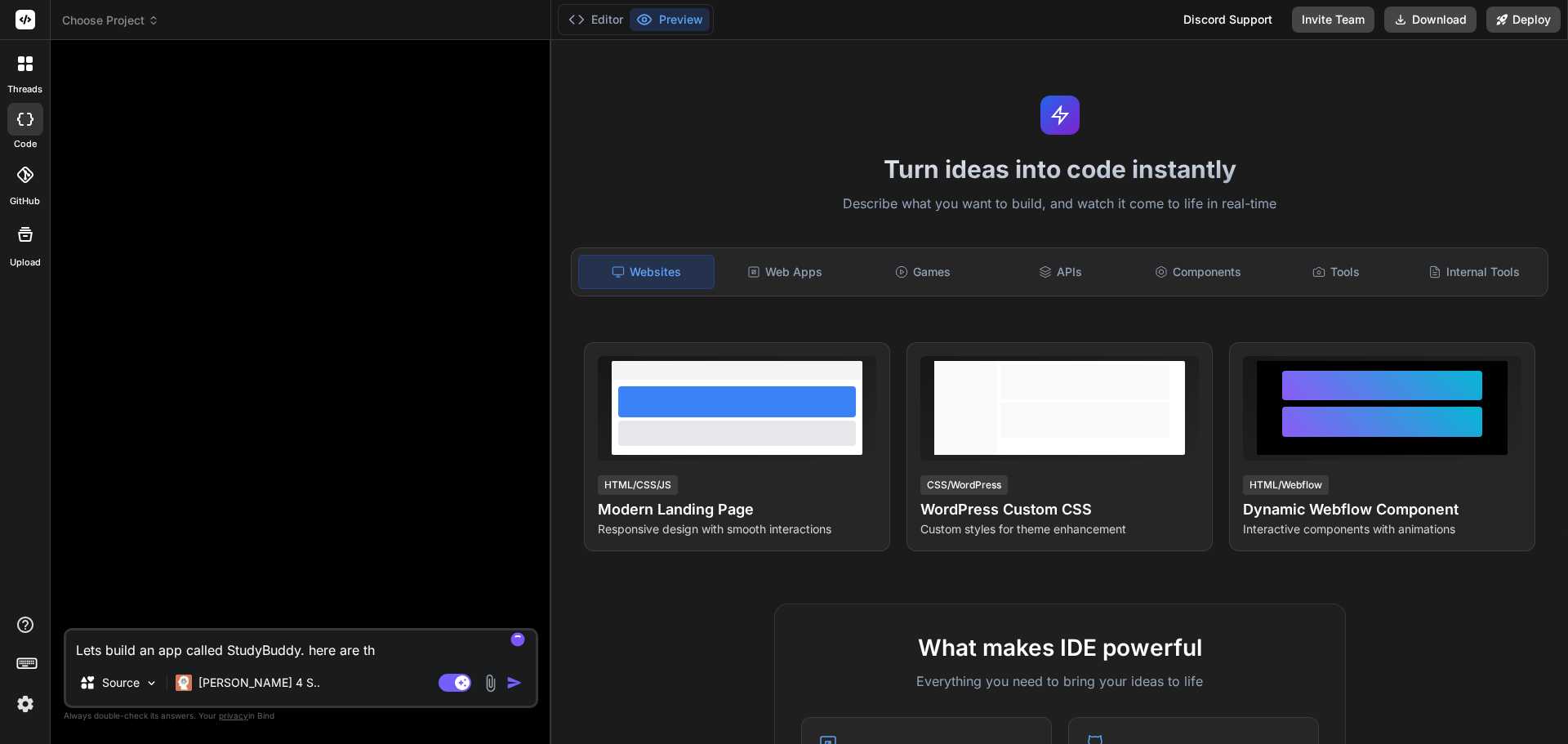
type textarea "x"
type textarea "Lets build an app called StudyBuddy. here are the"
type textarea "x"
type textarea "Lets build an app called StudyBuddy. here are the"
type textarea "x"
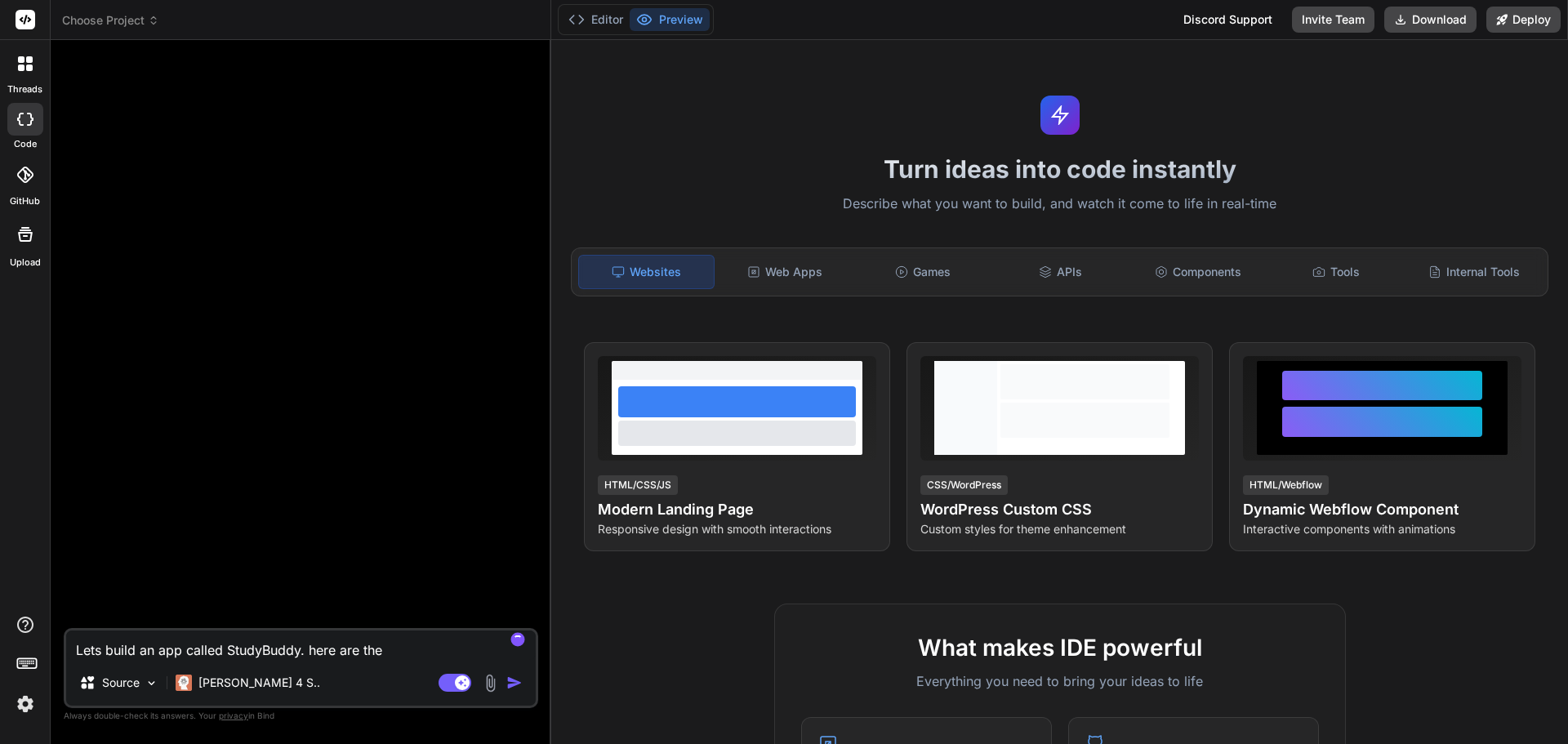
type textarea "Lets build an app called StudyBuddy. here are the d"
type textarea "x"
type textarea "Lets build an app called StudyBuddy. here are the de"
type textarea "x"
type textarea "Lets build an app called StudyBuddy. here are the det"
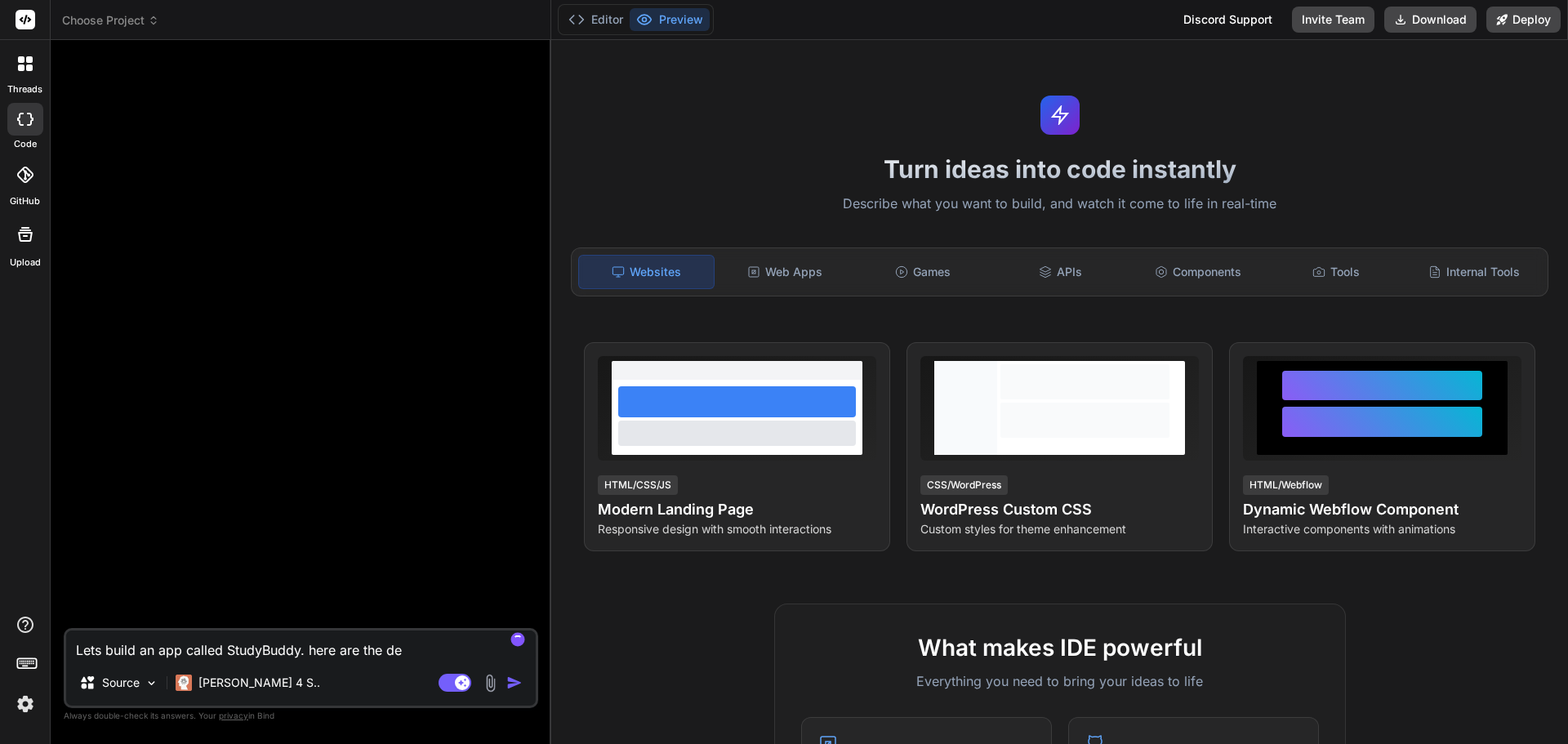
type textarea "x"
type textarea "Lets build an app called StudyBuddy. here are the deta"
type textarea "x"
type textarea "Lets build an app called StudyBuddy. here are the detai"
type textarea "x"
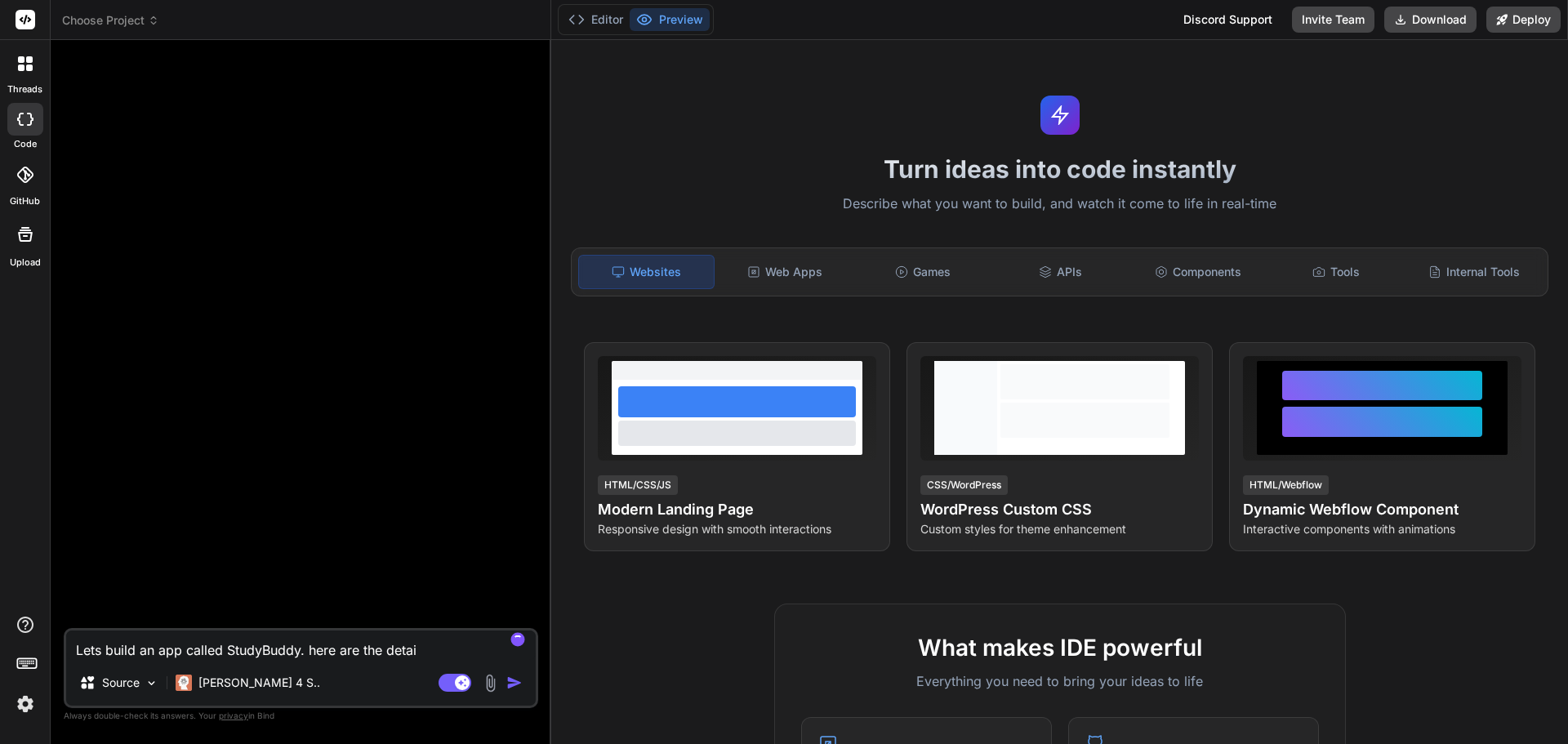
type textarea "Lets build an app called StudyBuddy. here are the detail"
type textarea "x"
type textarea "Lets build an app called StudyBuddy. here are the details"
type textarea "x"
type textarea "Lets build an app called StudyBuddy. here are the details"
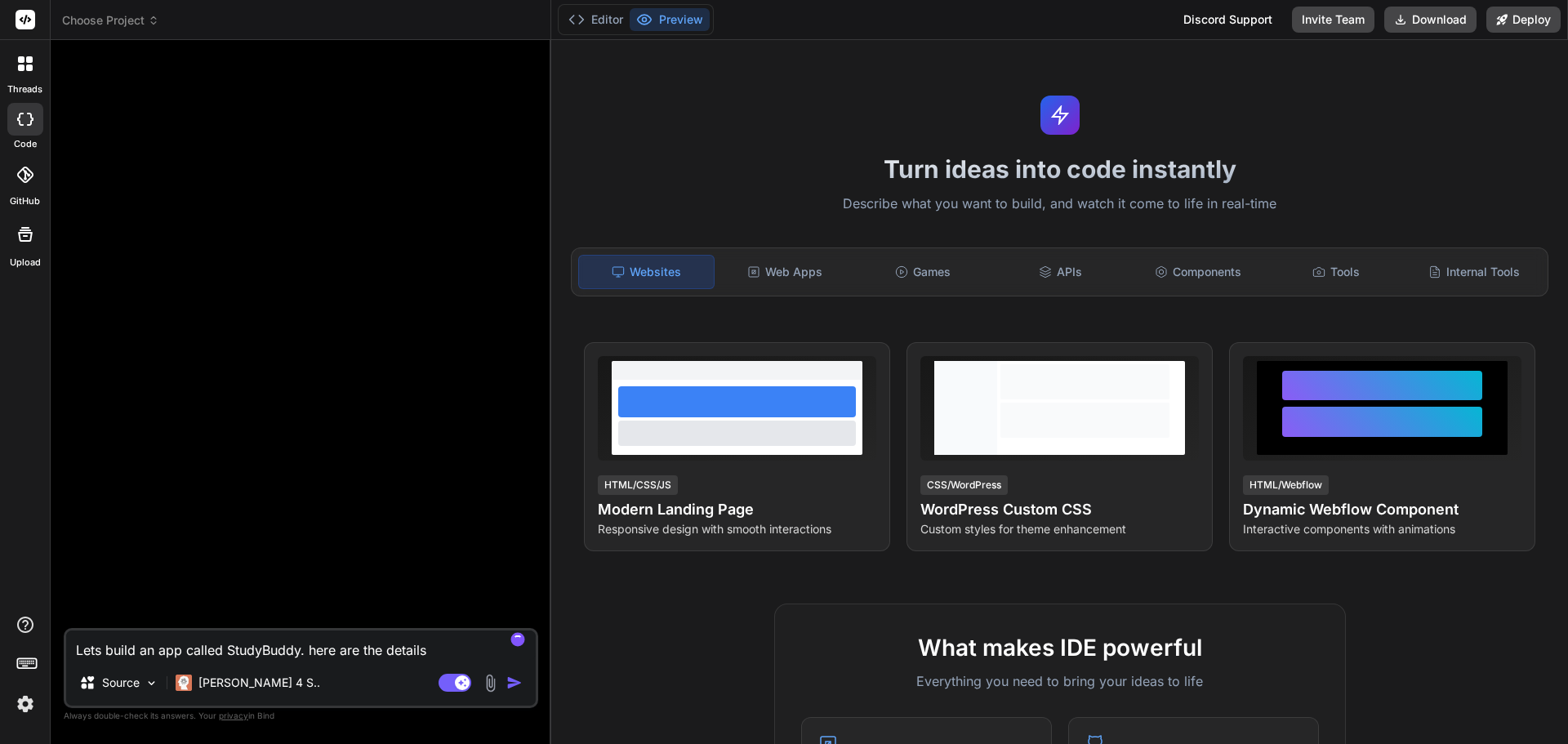
type textarea "x"
type textarea "Lets build an app called StudyBuddy. here are the details b"
type textarea "x"
type textarea "Lets build an app called StudyBuddy. here are the details be"
type textarea "x"
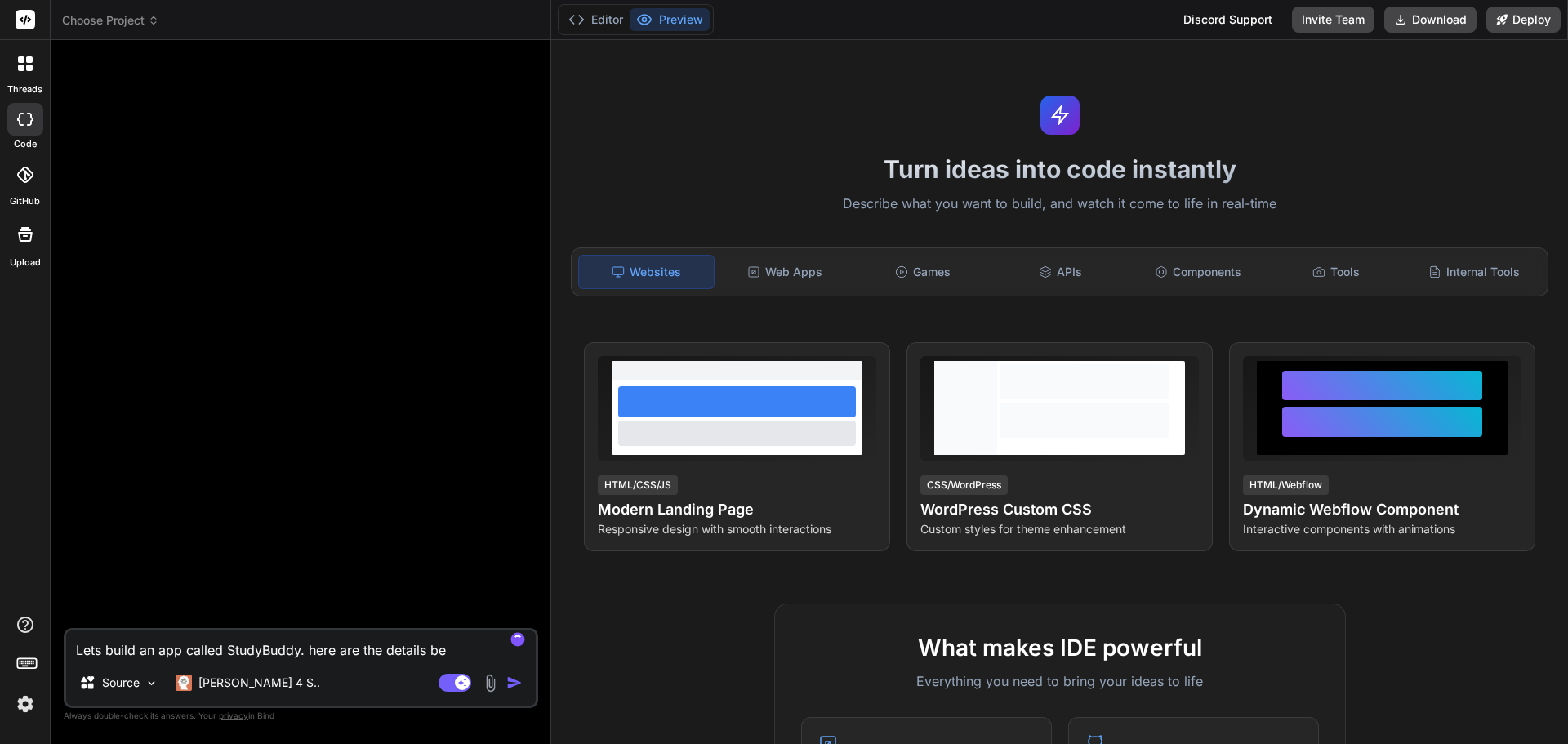
type textarea "Lets build an app called StudyBuddy. here are the details bel"
type textarea "x"
type textarea "Lets build an app called StudyBuddy. here are the details belo"
type textarea "x"
type textarea "Lets build an app called StudyBuddy. here are the details below"
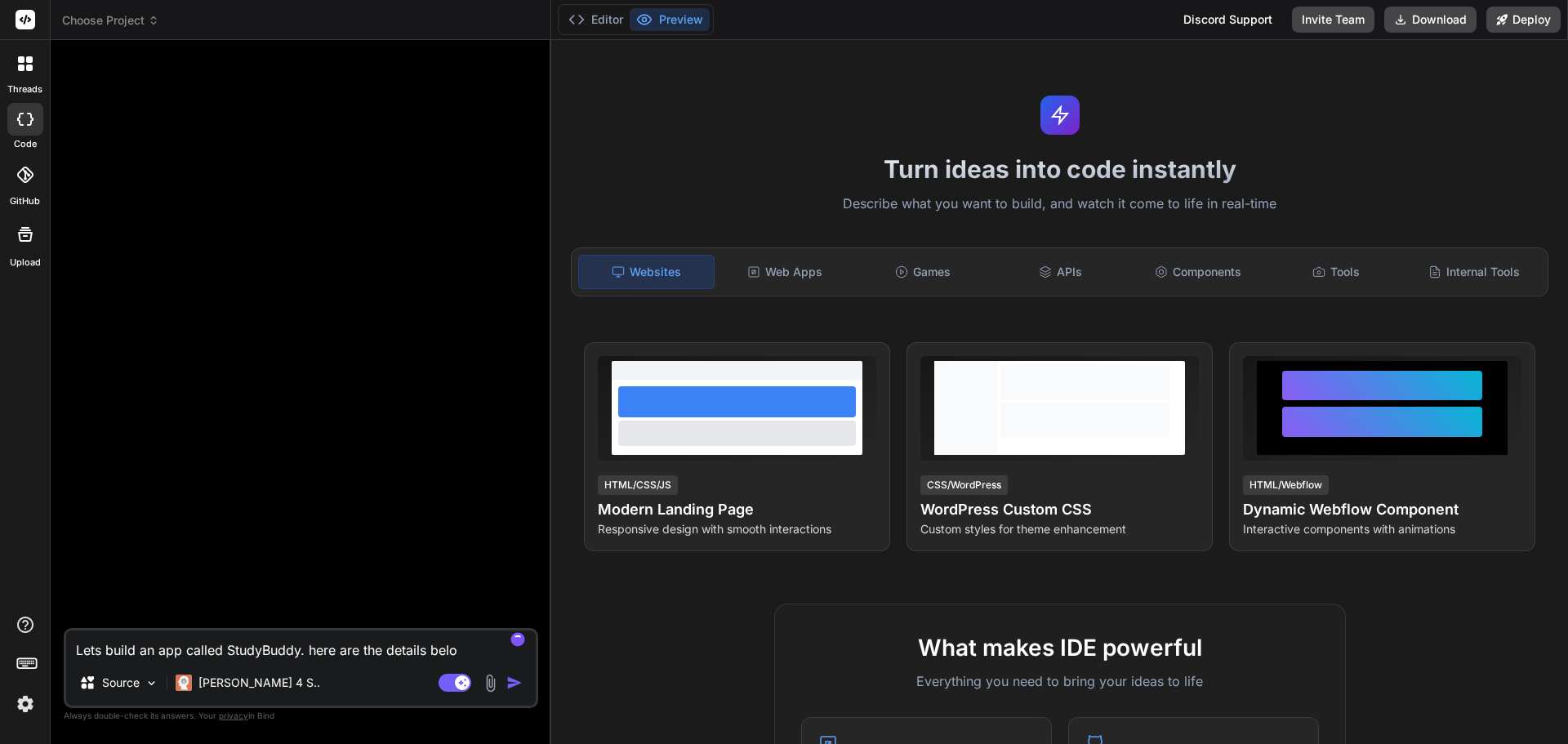
type textarea "x"
type textarea "Lets build an app called StudyBuddy. here are the details below:"
type textarea "x"
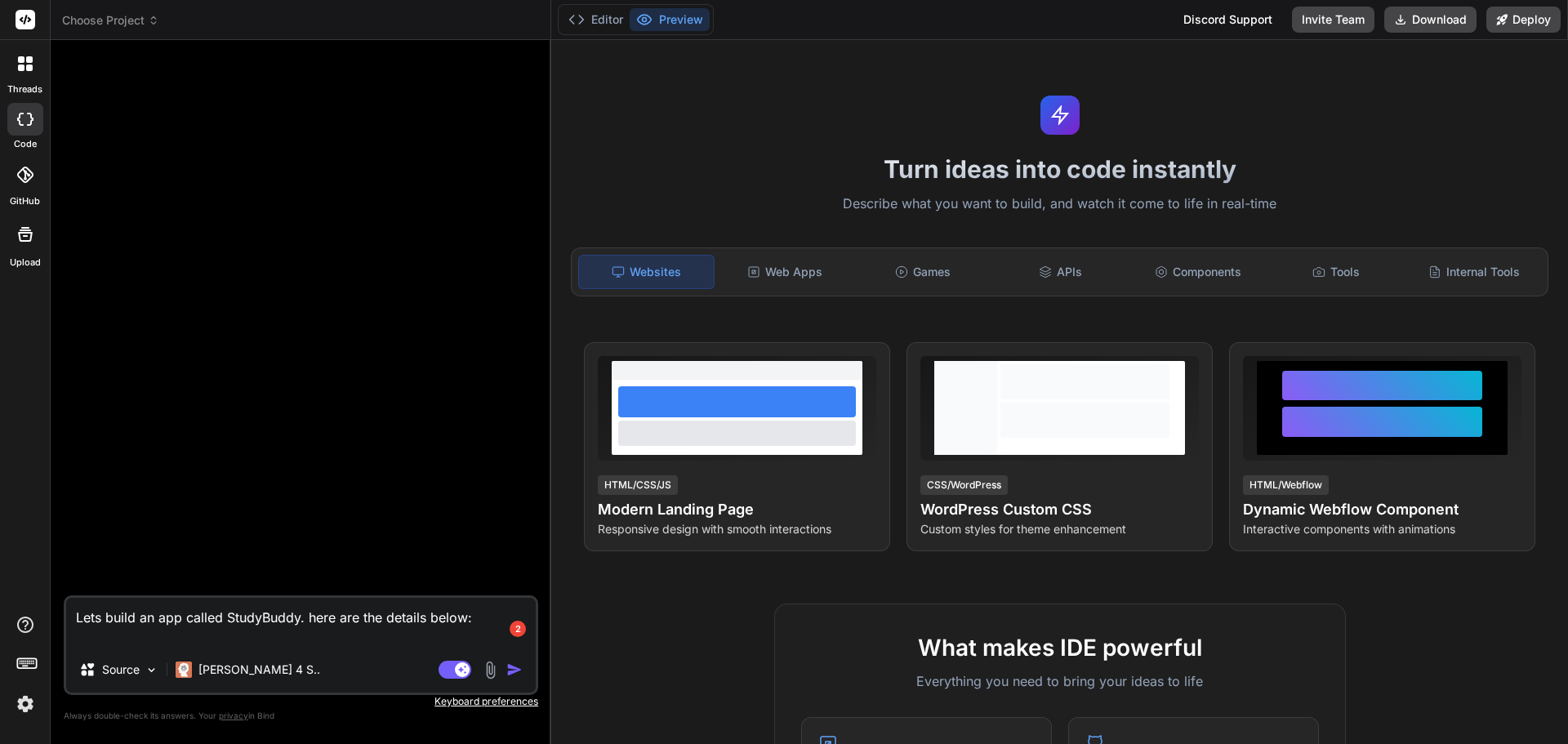
paste textarea "Executive Summary This app is a student productivity tool that lets users track…"
type textarea "Lets build an app called StudyBuddy. here are the details below: Executive Summ…"
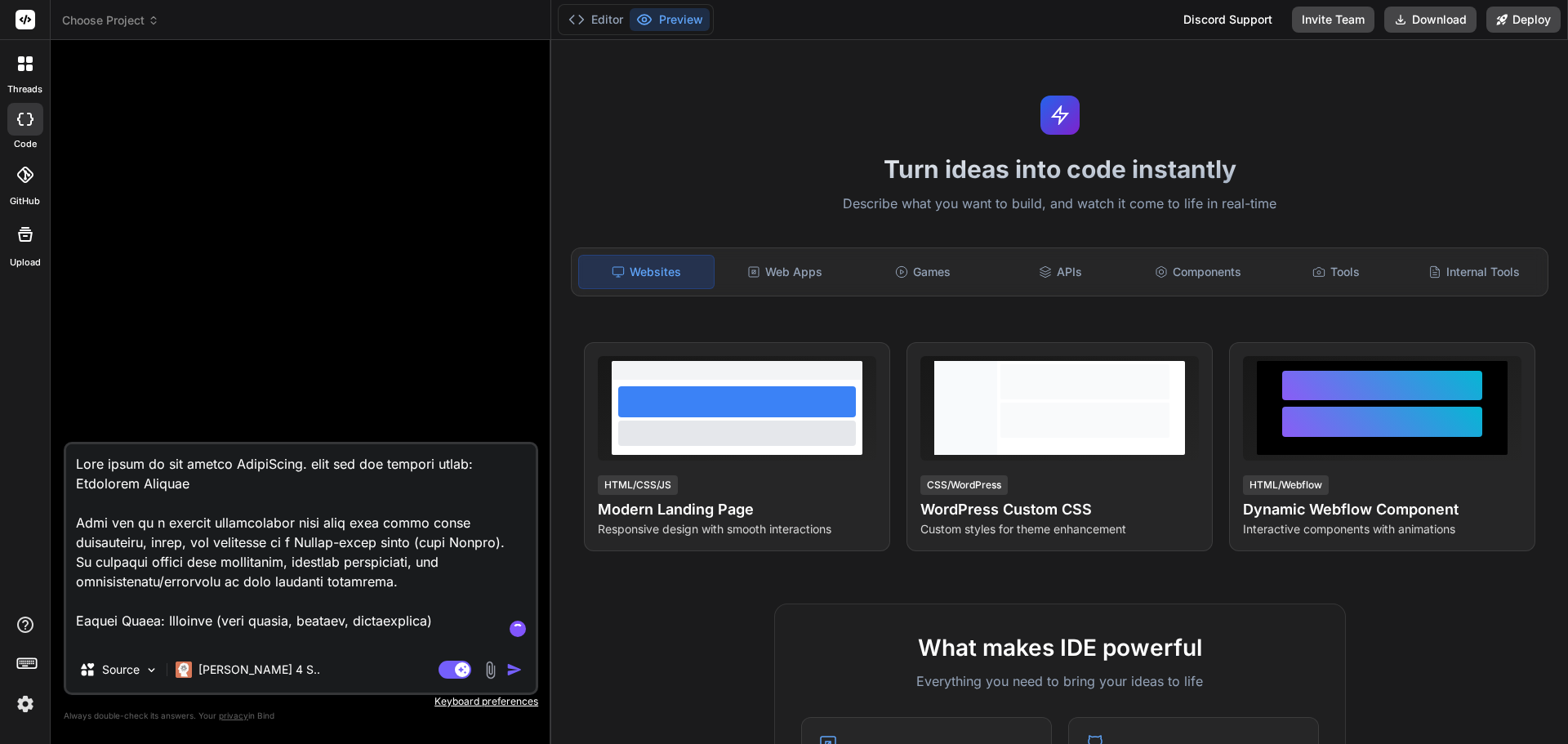
scroll to position [923, 0]
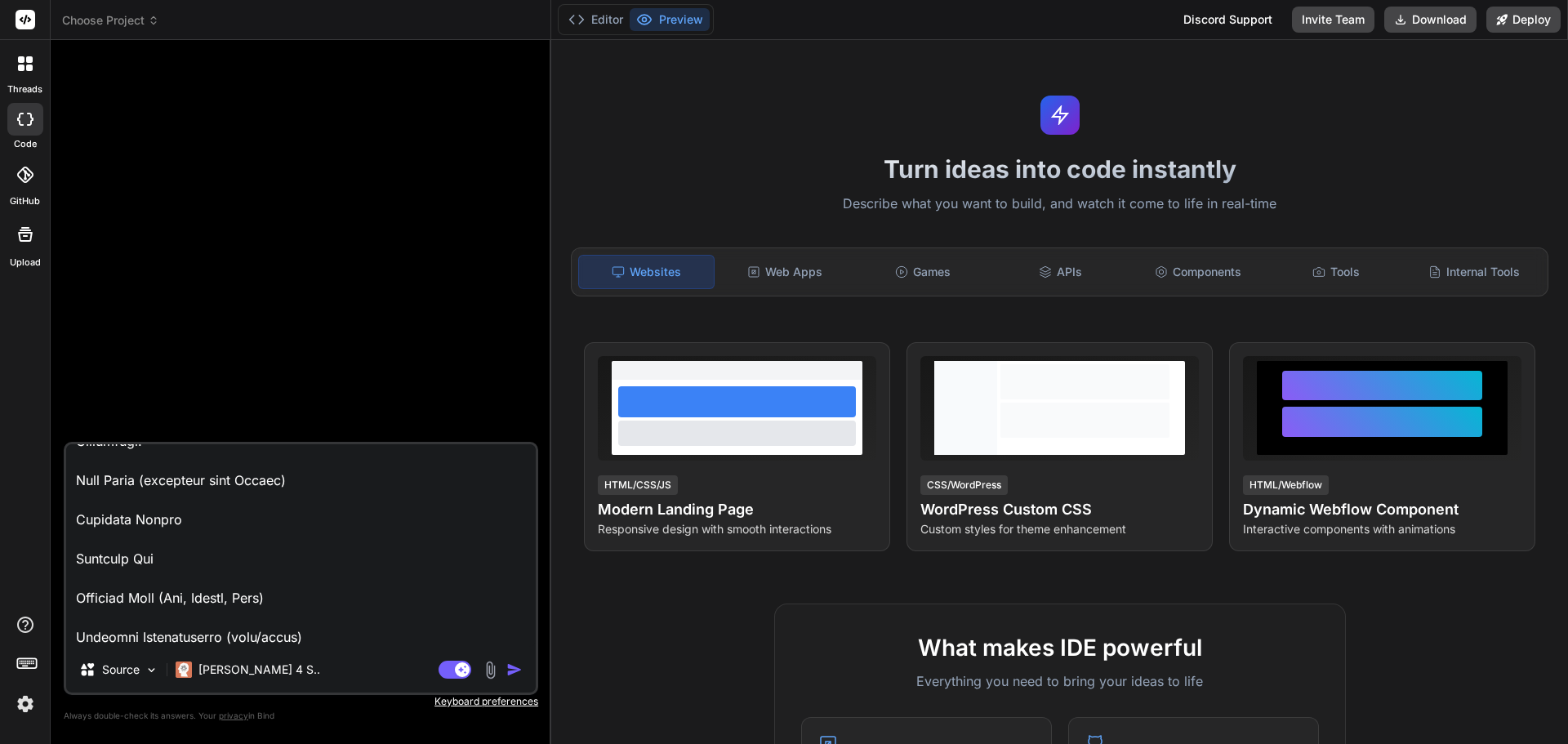
type textarea "x"
type textarea "Lets build an app called StudyBuddy. here are the details below: Executive Summ…"
type textarea "x"
paste textarea "MVP Scope Core: Create/edit/delete tasks (assignments & exams) Kanban board (dr…"
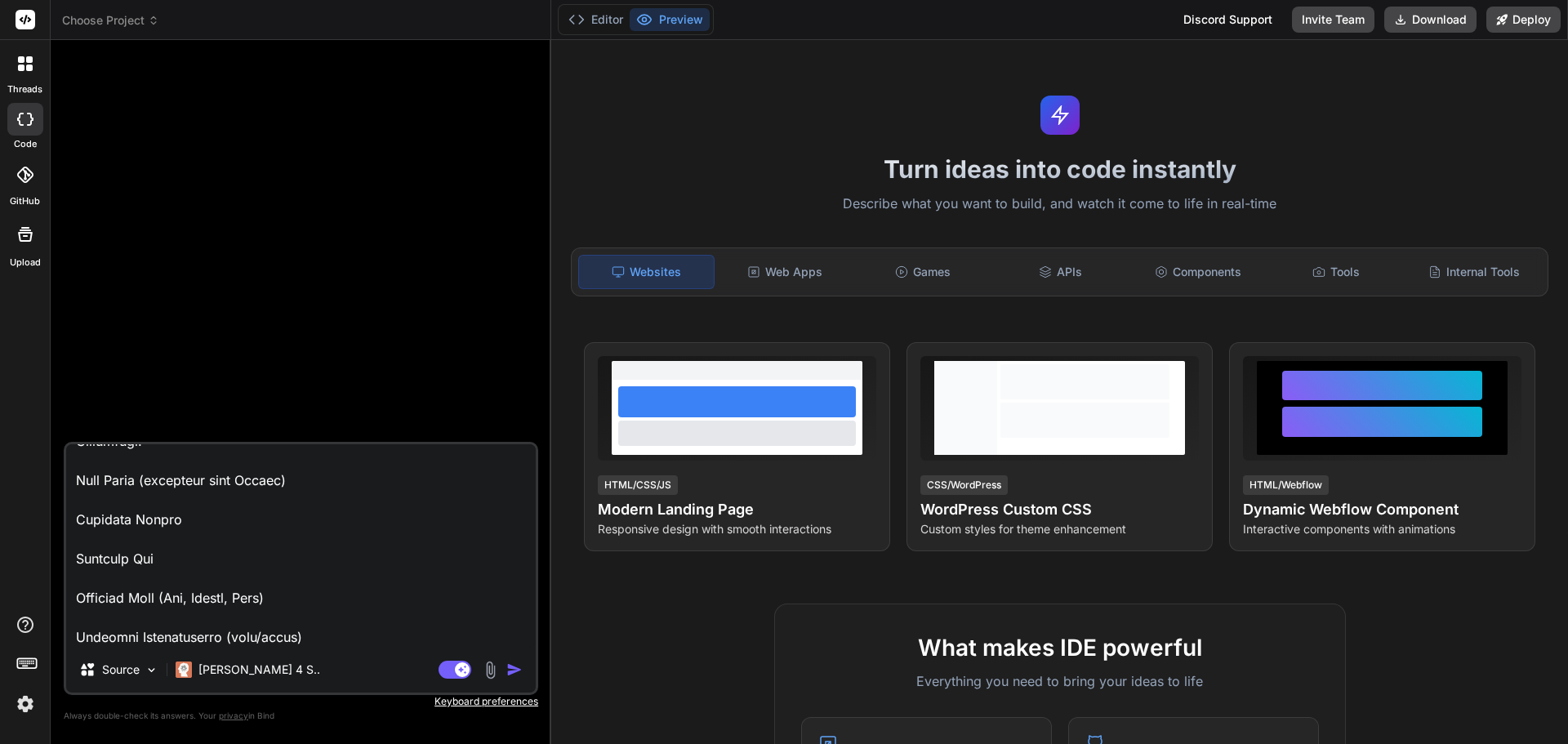
type textarea "Lets build an app called StudyBuddy. here are the details below: Executive Summ…"
type textarea "x"
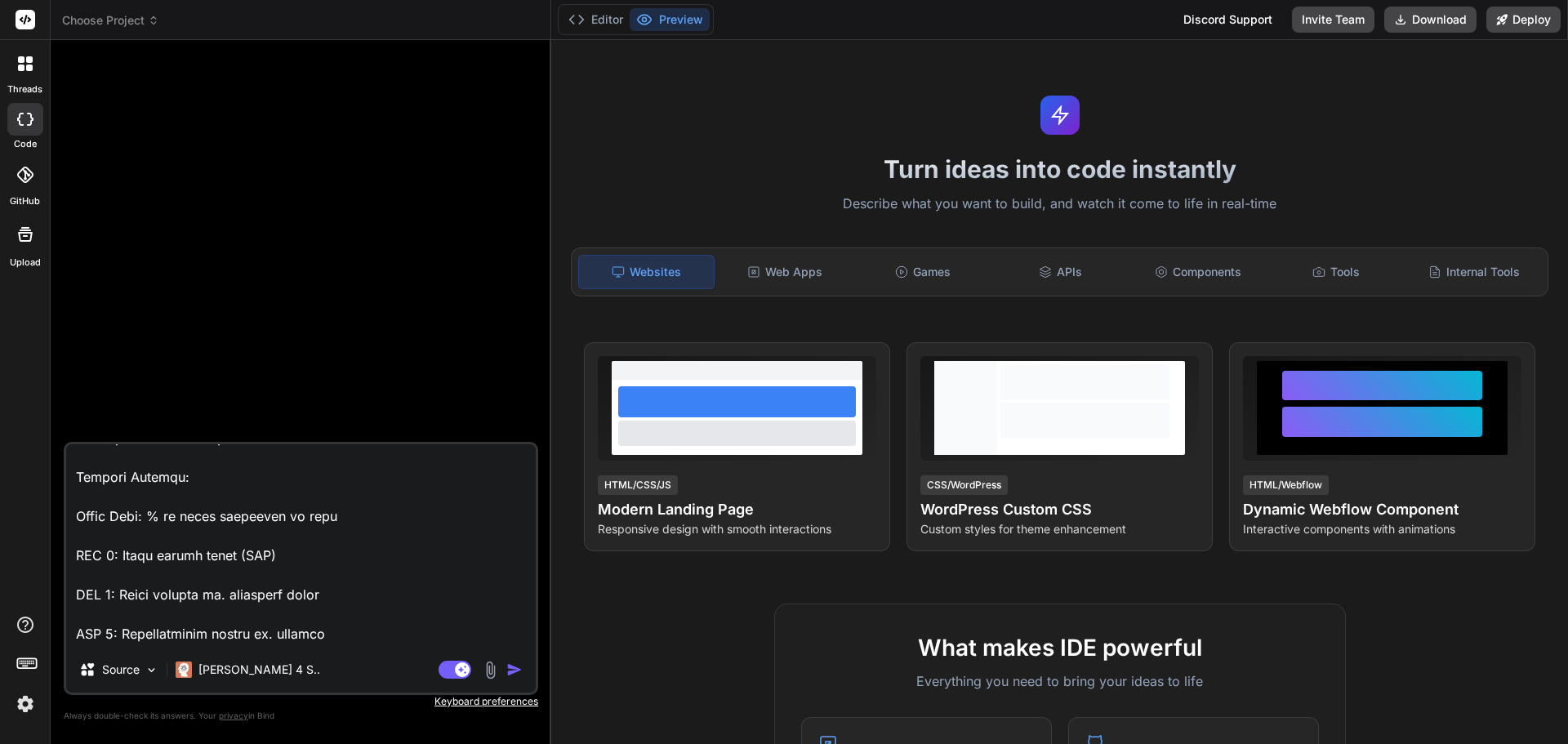
scroll to position [0, 0]
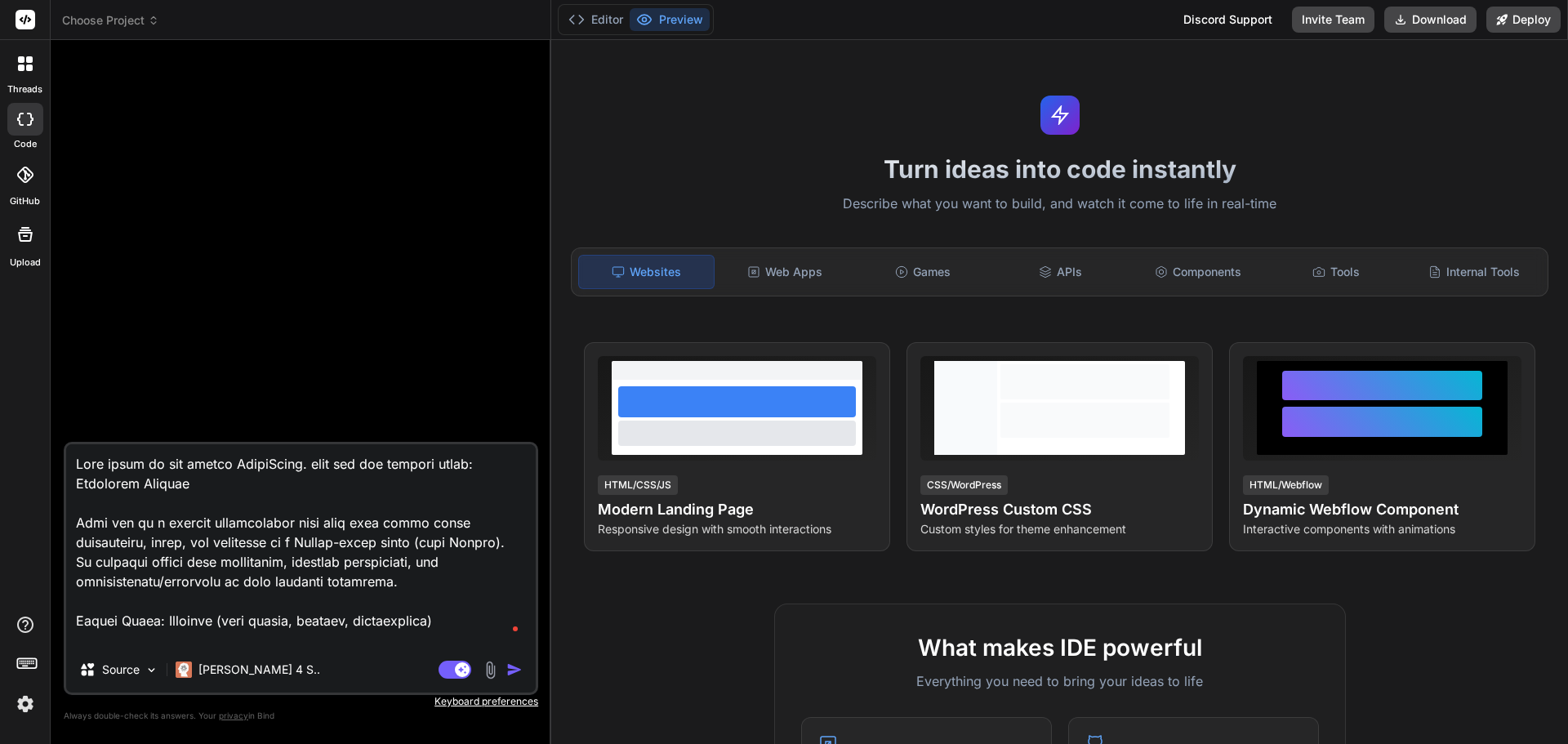
type textarea "Lets build an app called StudyBuddy. here are the details below: Executive Summ…"
click at [511, 670] on img "button" at bounding box center [514, 670] width 16 height 16
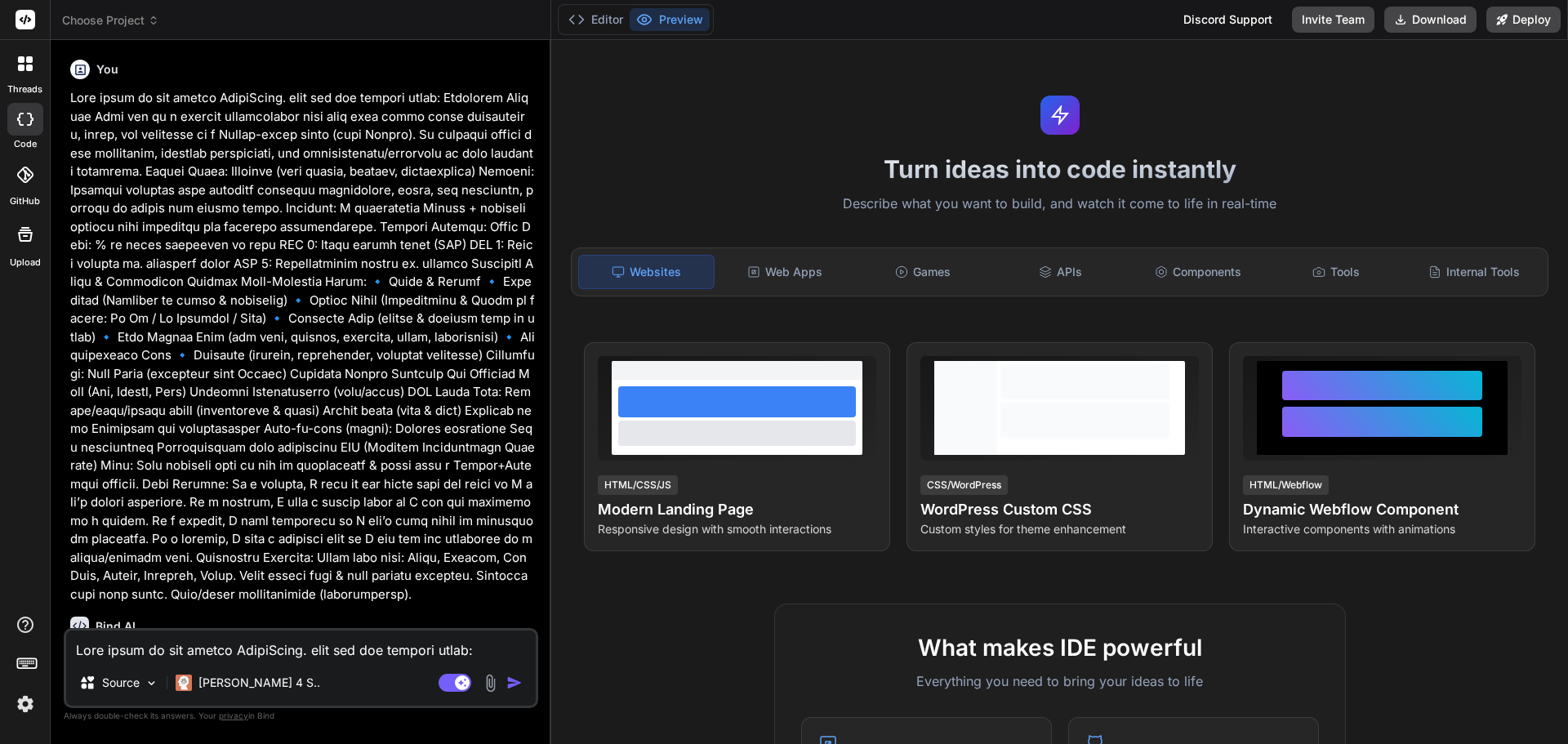
type textarea "x"
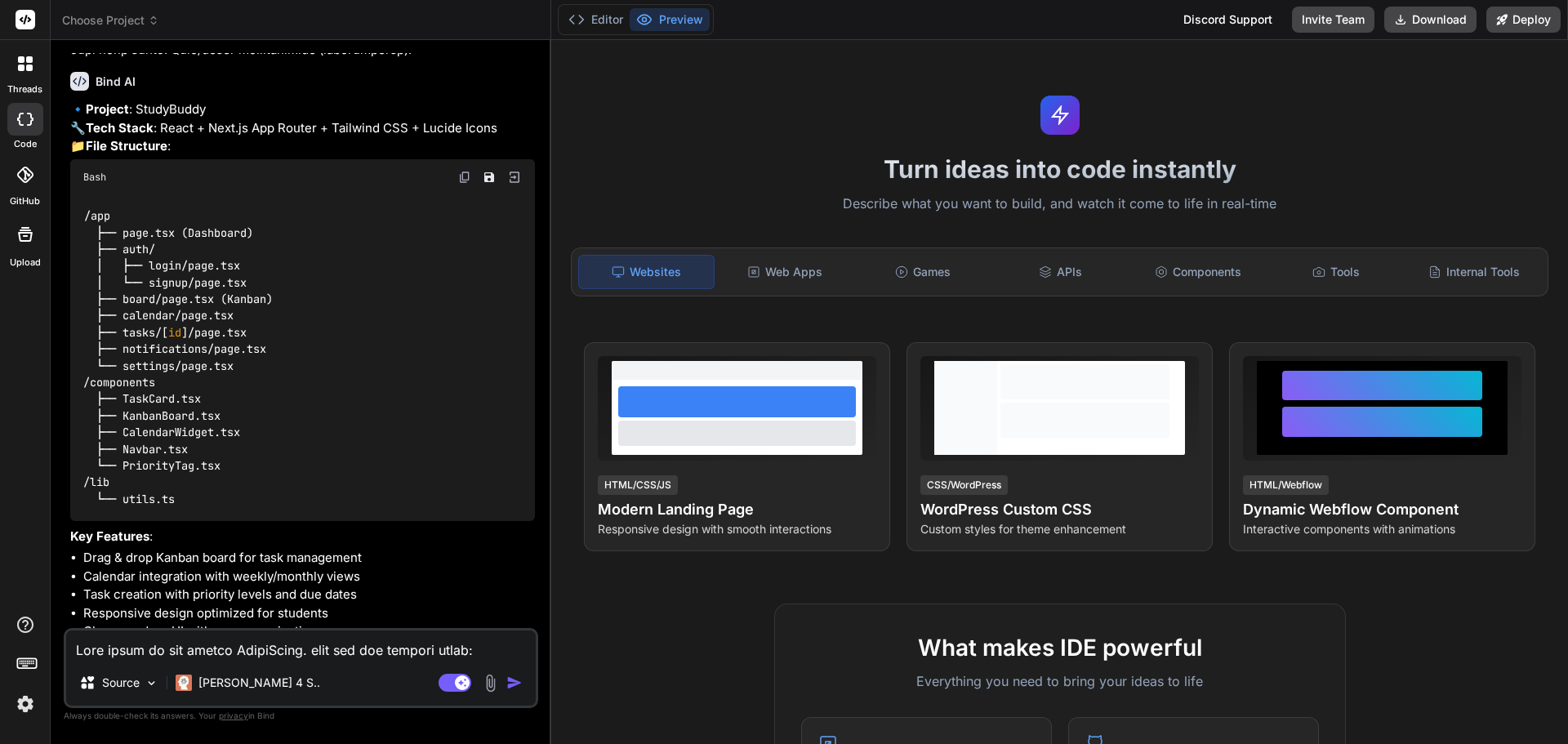
scroll to position [623, 0]
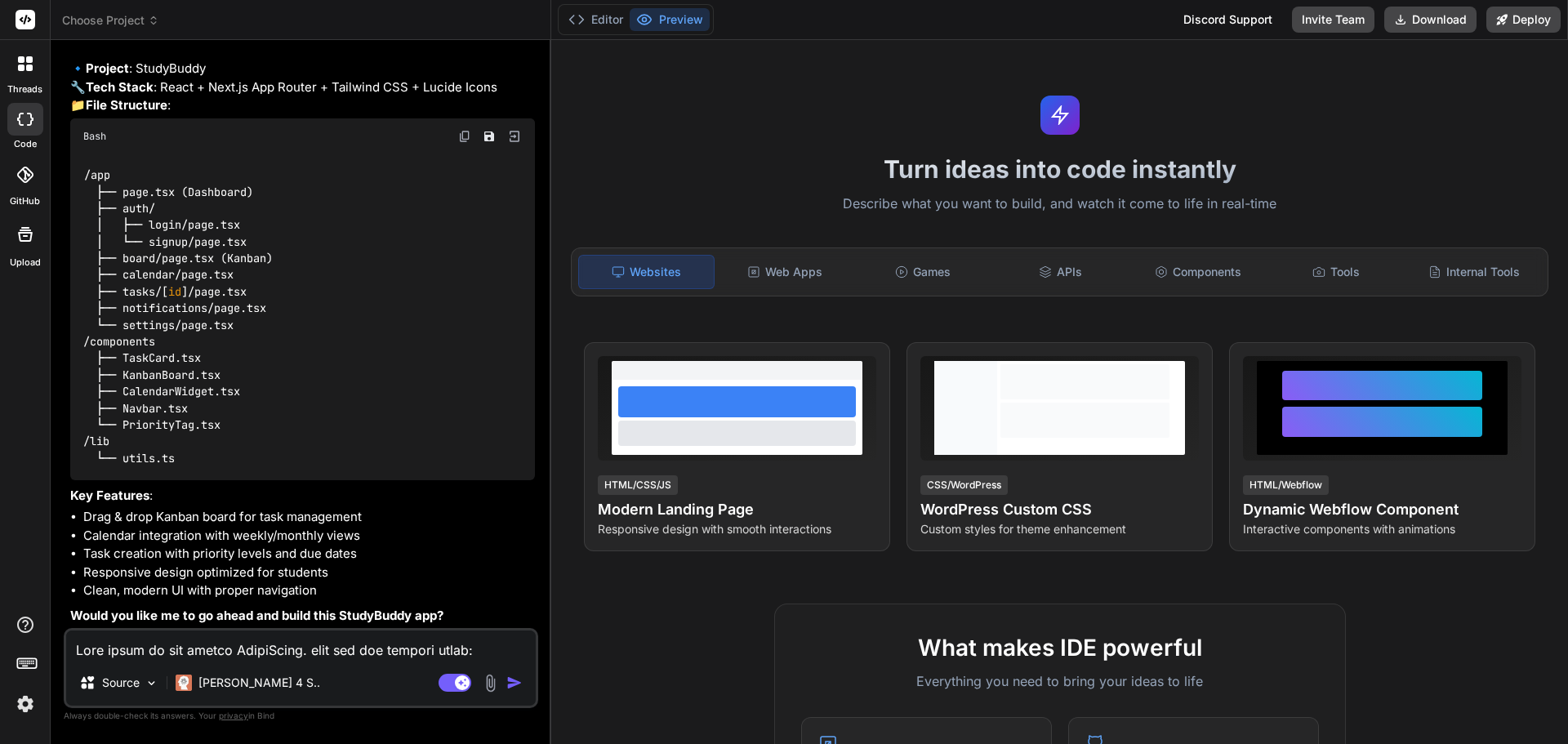
click at [336, 657] on textarea at bounding box center [301, 646] width 470 height 29
type textarea "G"
type textarea "x"
type textarea "Go"
type textarea "x"
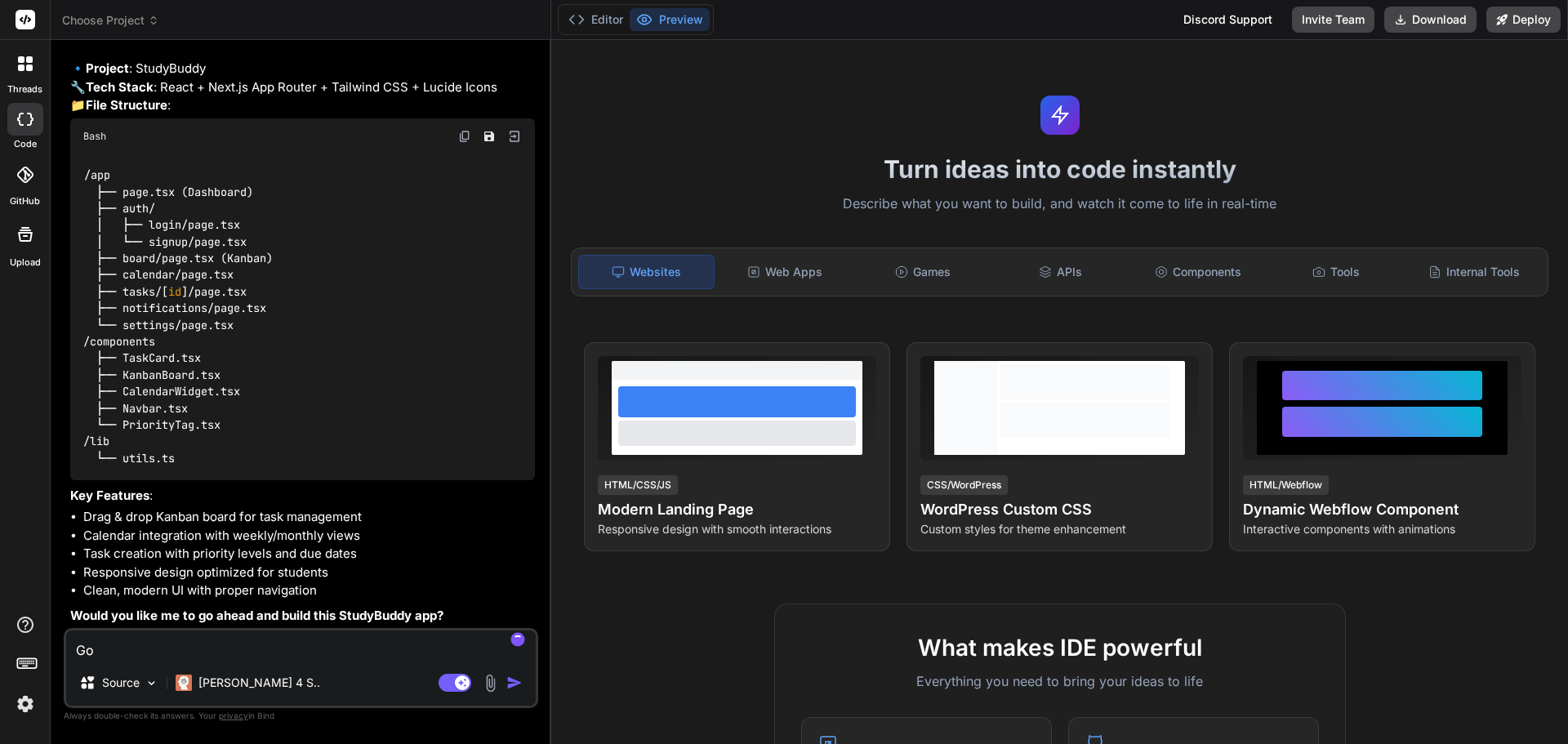
type textarea "Go"
type textarea "x"
type textarea "Go h"
type textarea "x"
type textarea "Go he"
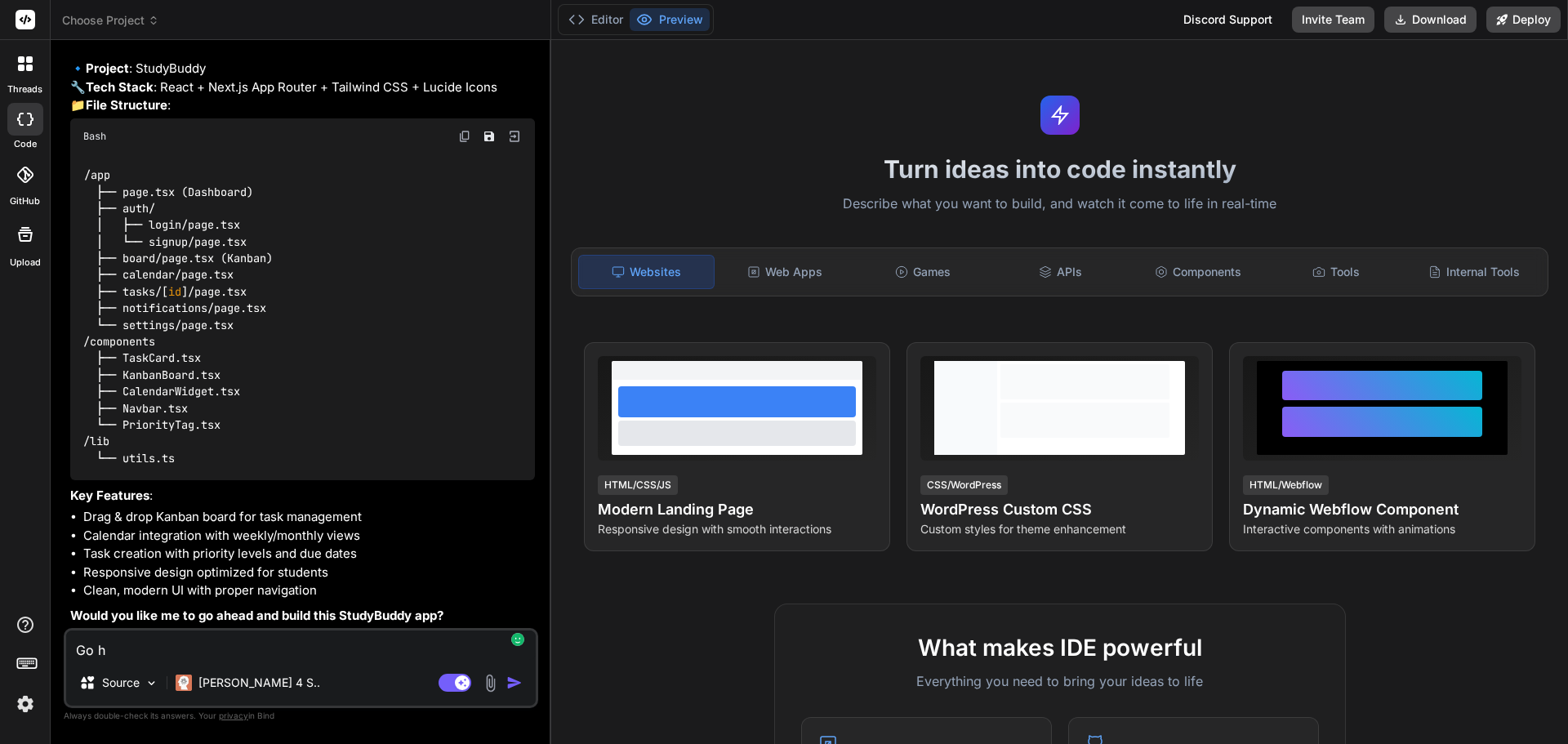
type textarea "x"
type textarea "Go hea"
type textarea "x"
type textarea "Go head"
type textarea "x"
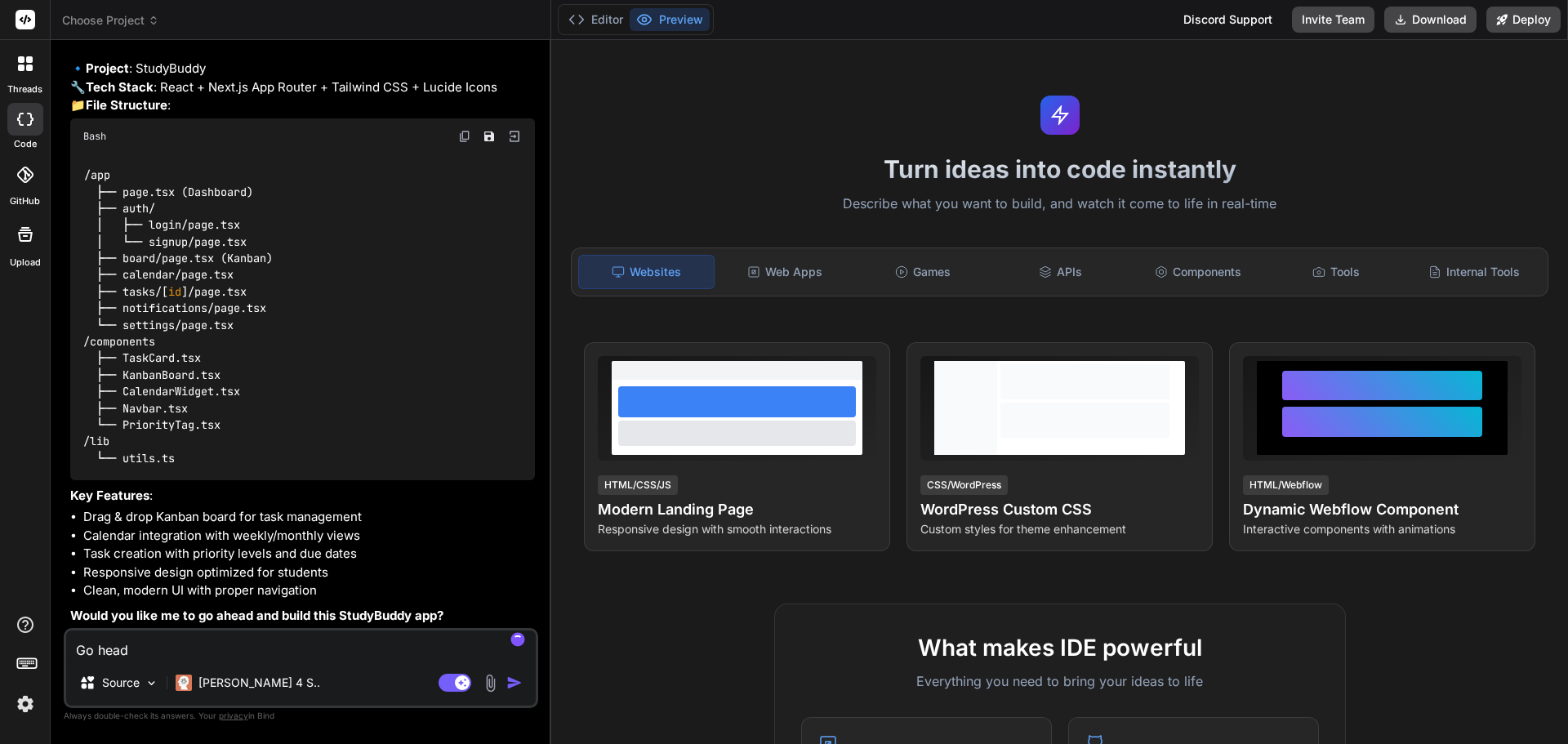
type textarea "Go head."
type textarea "x"
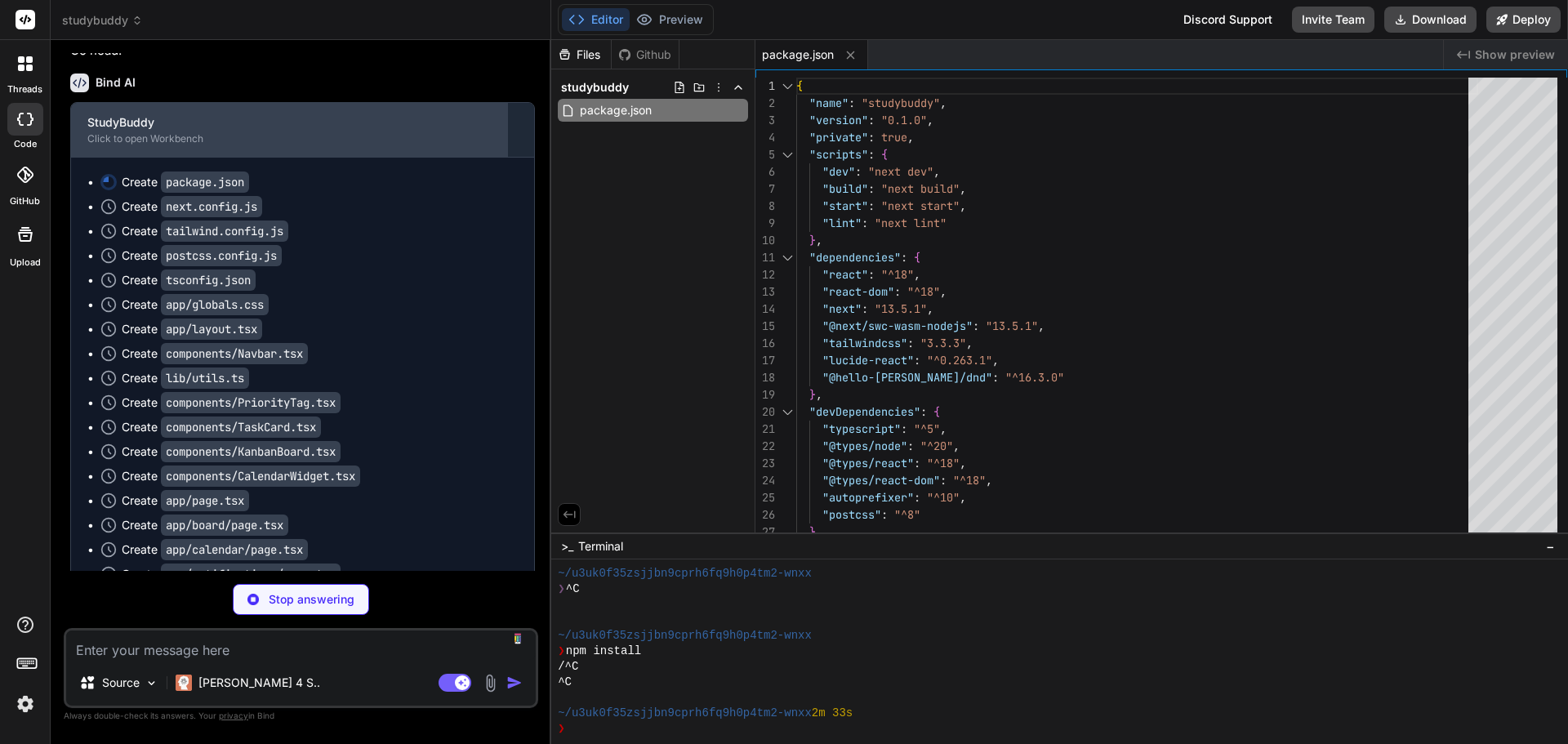
scroll to position [1211, 0]
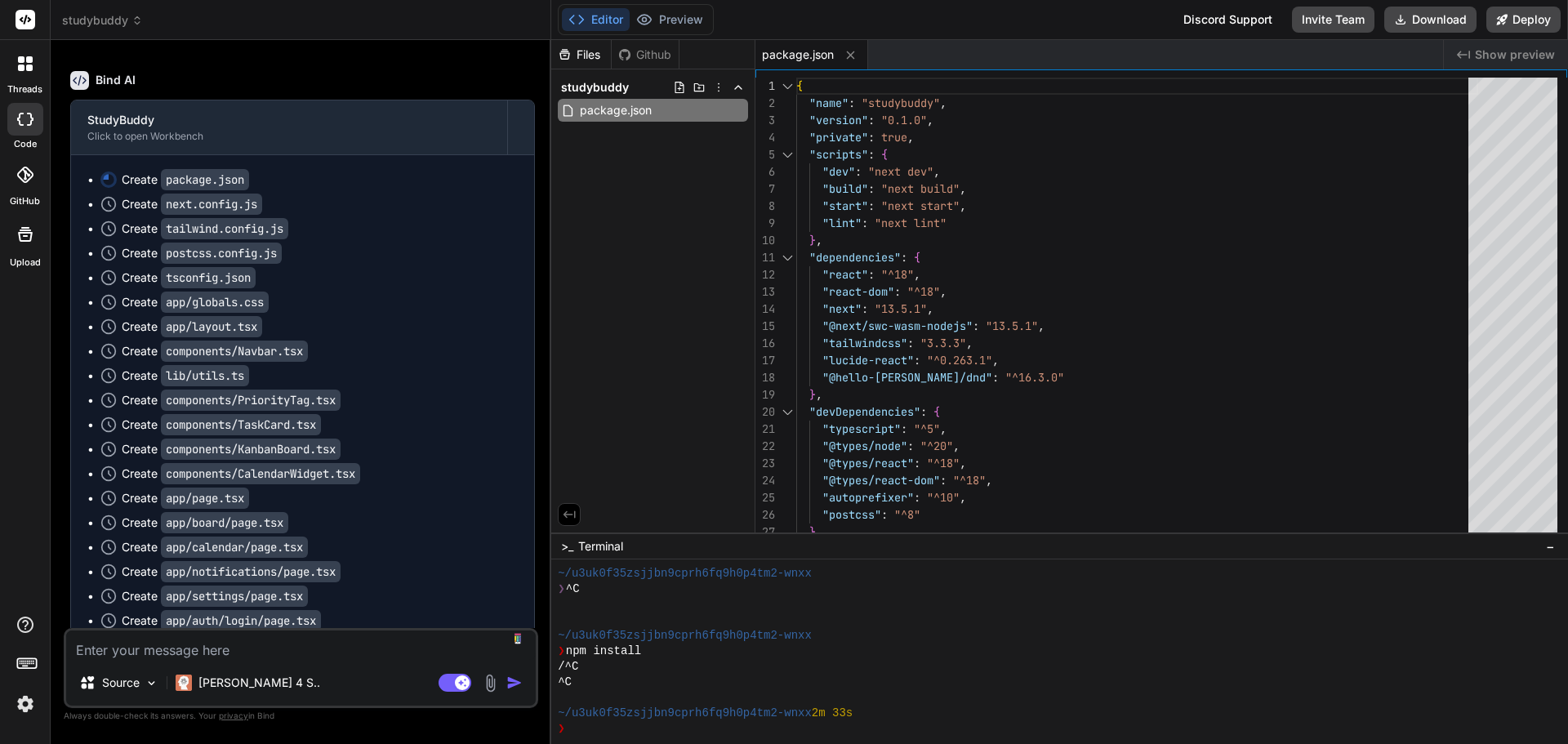
type textarea "x"
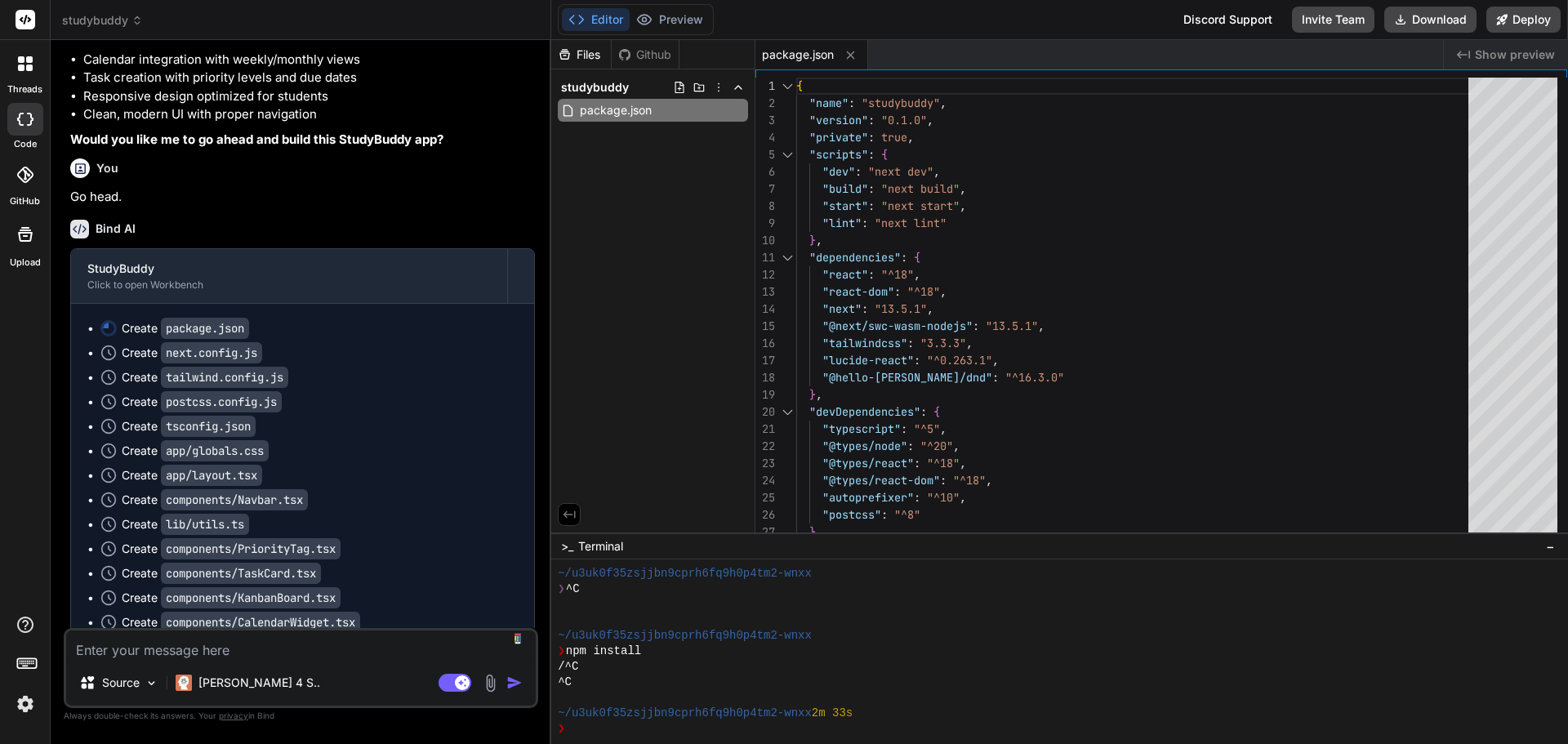
scroll to position [1003, 0]
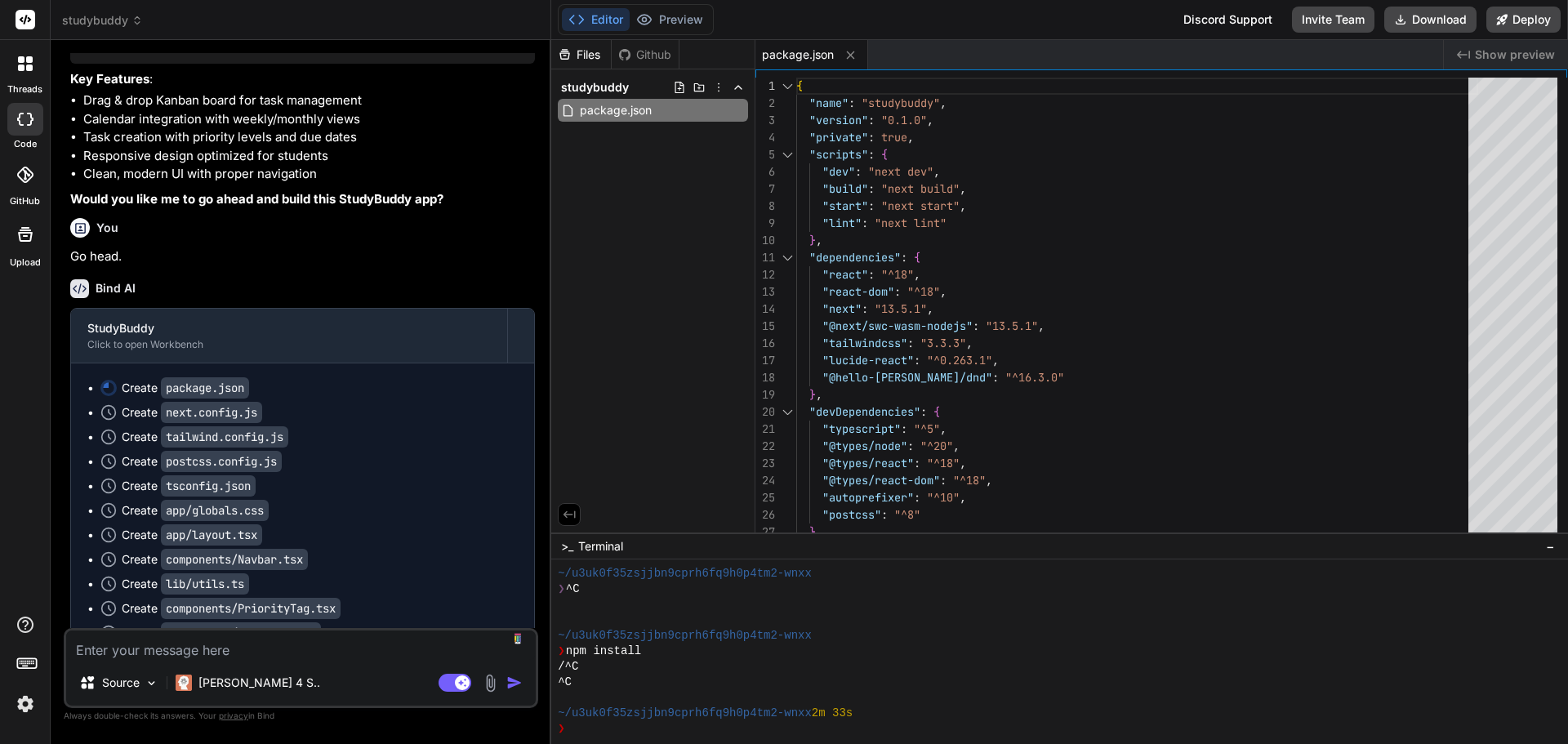
click at [388, 28] on div "studybuddy" at bounding box center [300, 20] width 477 height 16
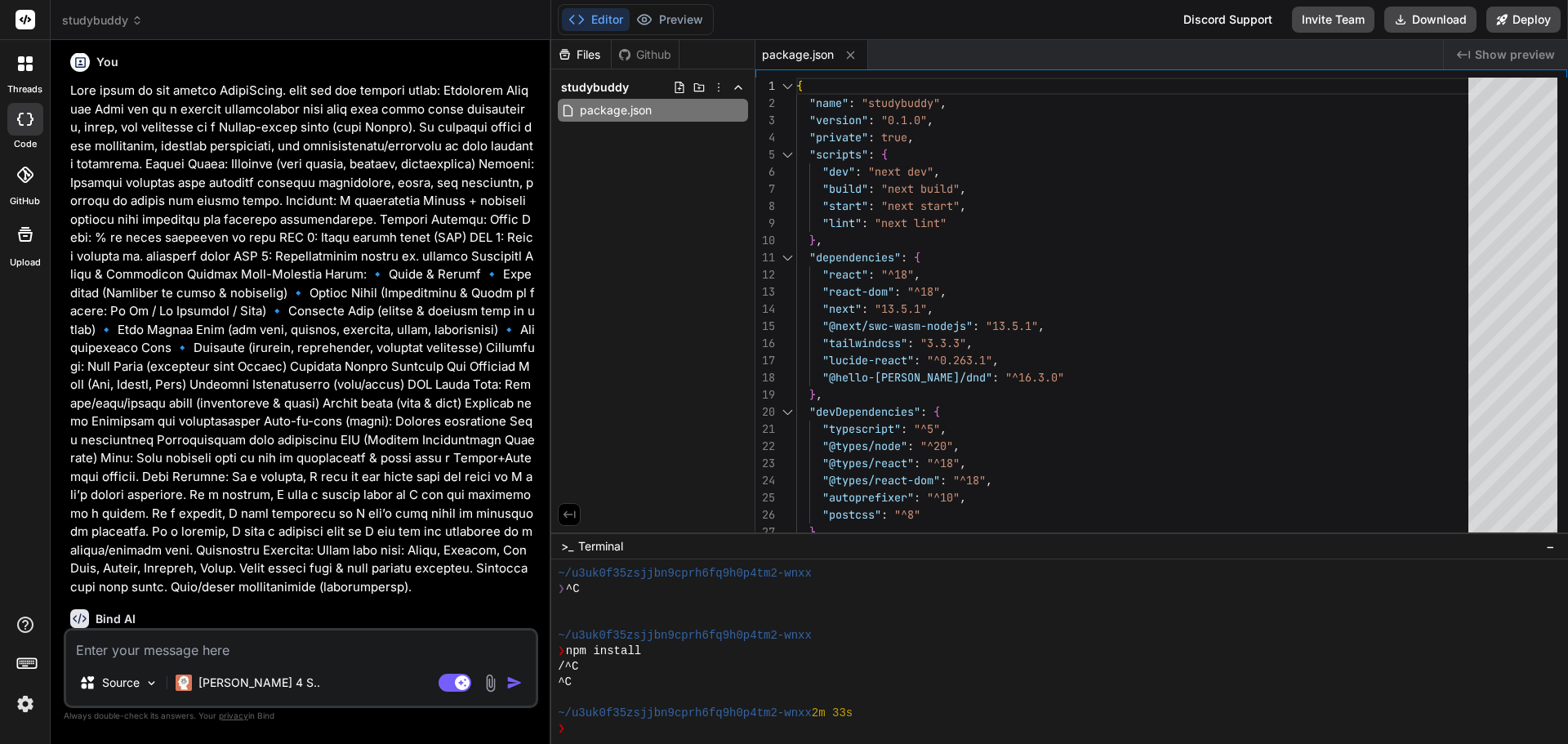
scroll to position [0, 0]
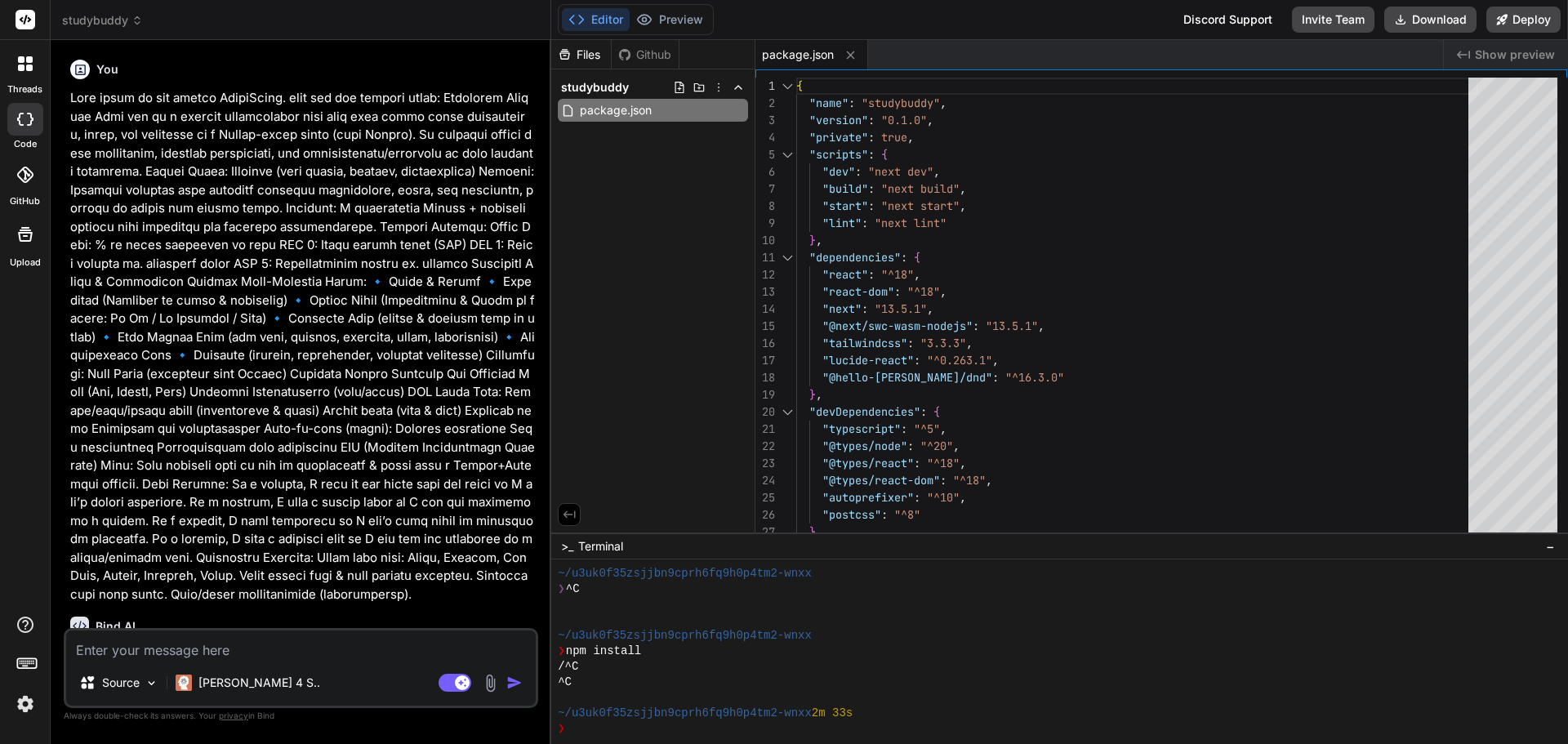
drag, startPoint x: 27, startPoint y: 64, endPoint x: 391, endPoint y: 18, distance: 366.9
click at [391, 17] on div "studybuddy" at bounding box center [300, 20] width 477 height 16
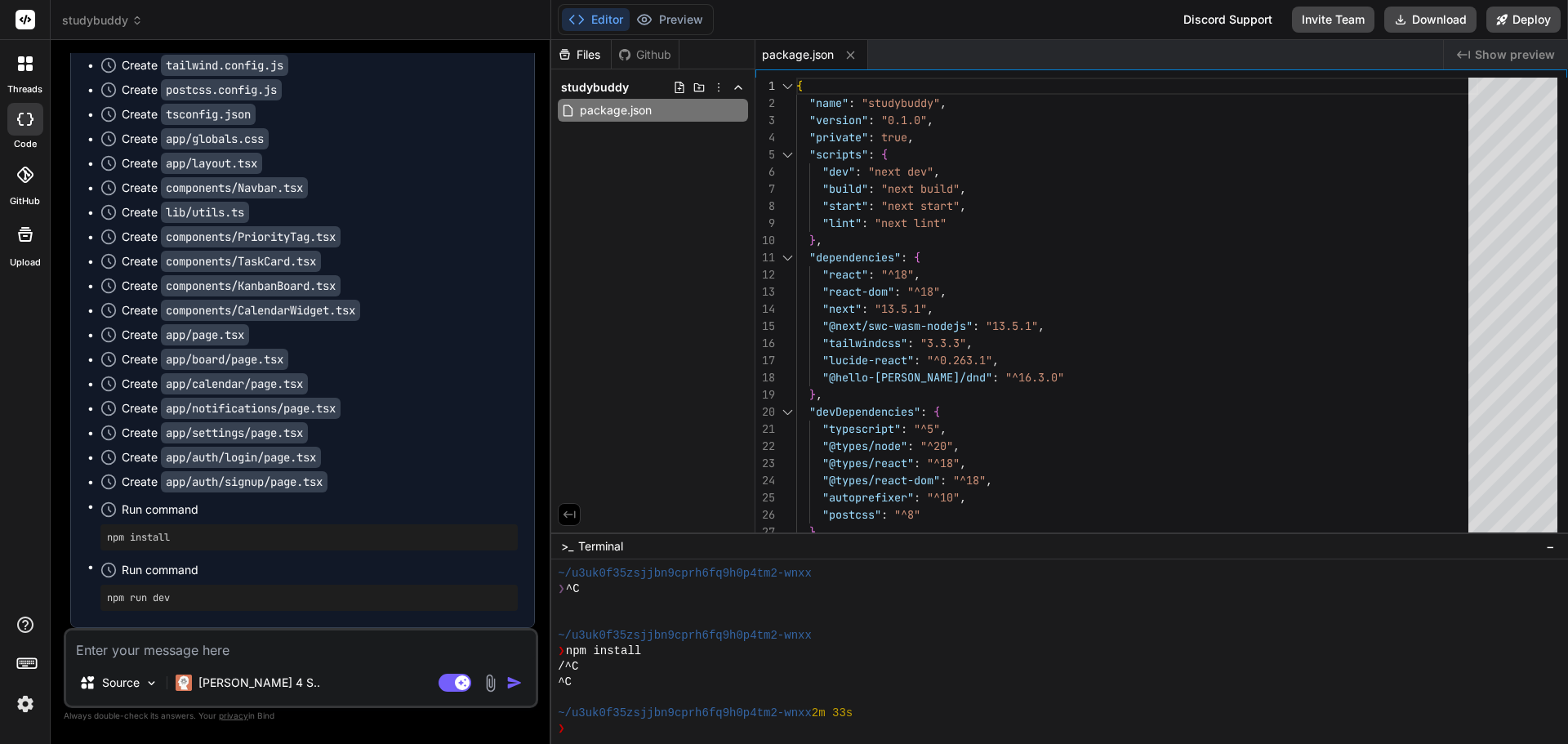
scroll to position [866, 0]
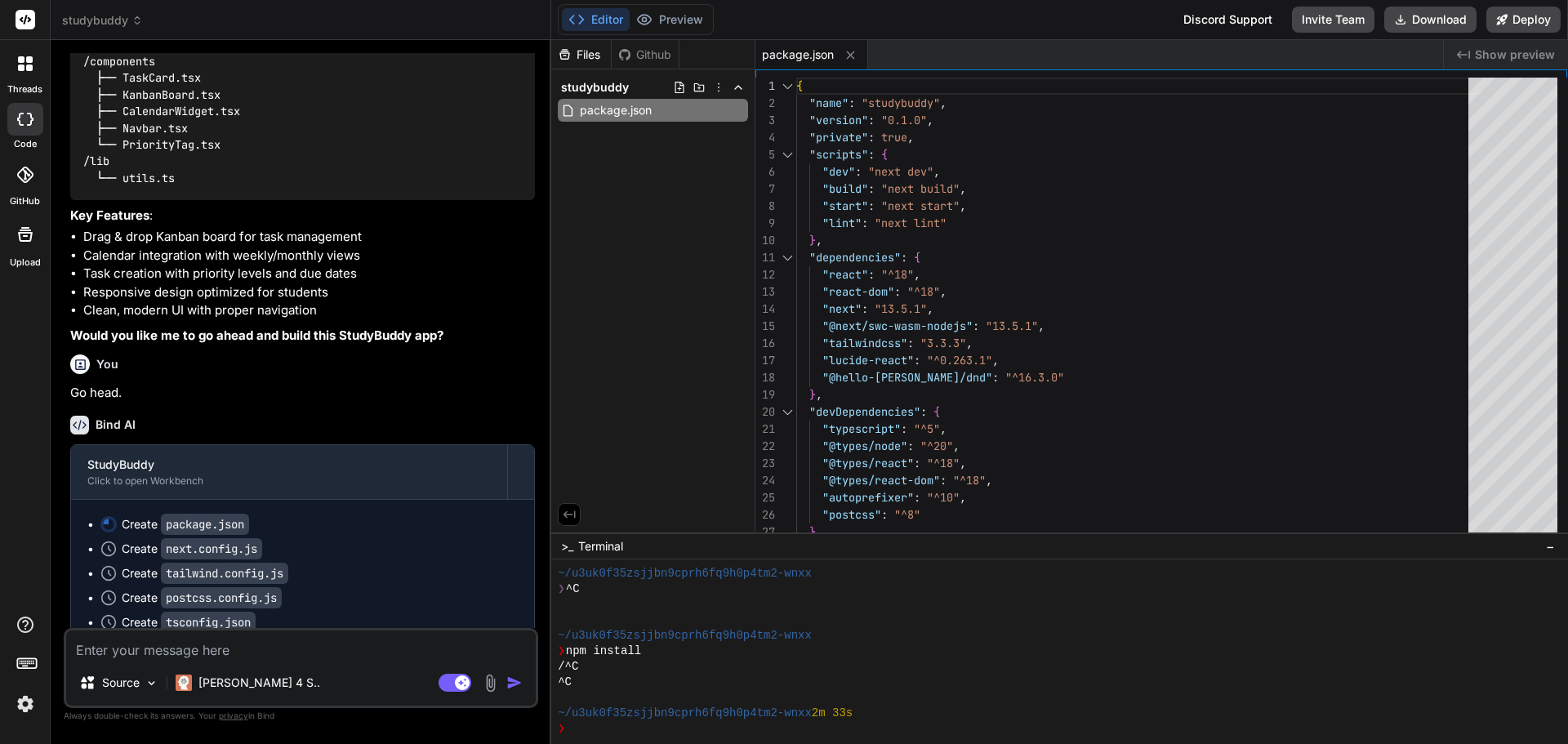
click at [21, 707] on img at bounding box center [25, 704] width 28 height 28
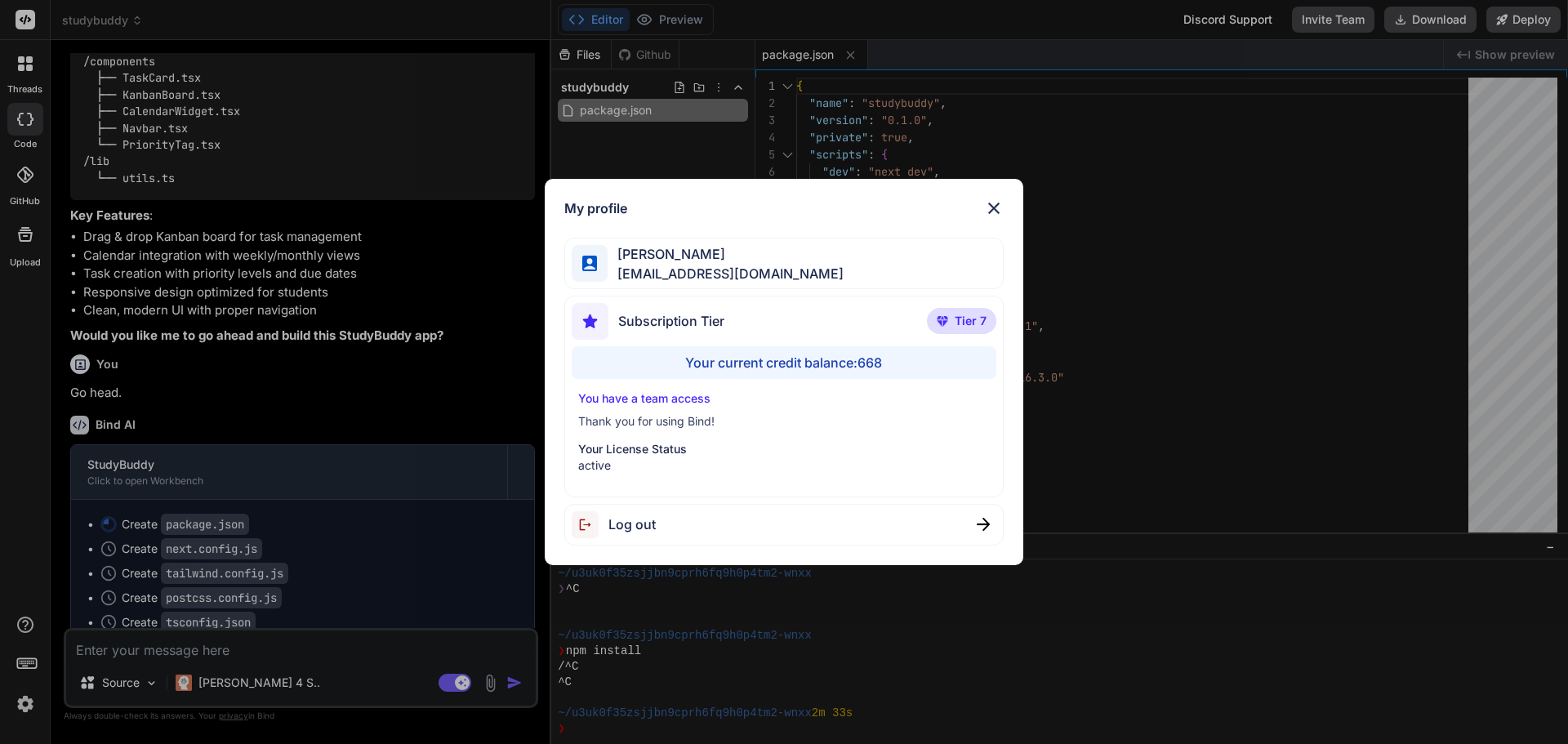
click at [22, 707] on div "My profile Reggie Vallente reggievallente@gmail.com Subscription Tier Tier 7 Yo…" at bounding box center [784, 372] width 1568 height 744
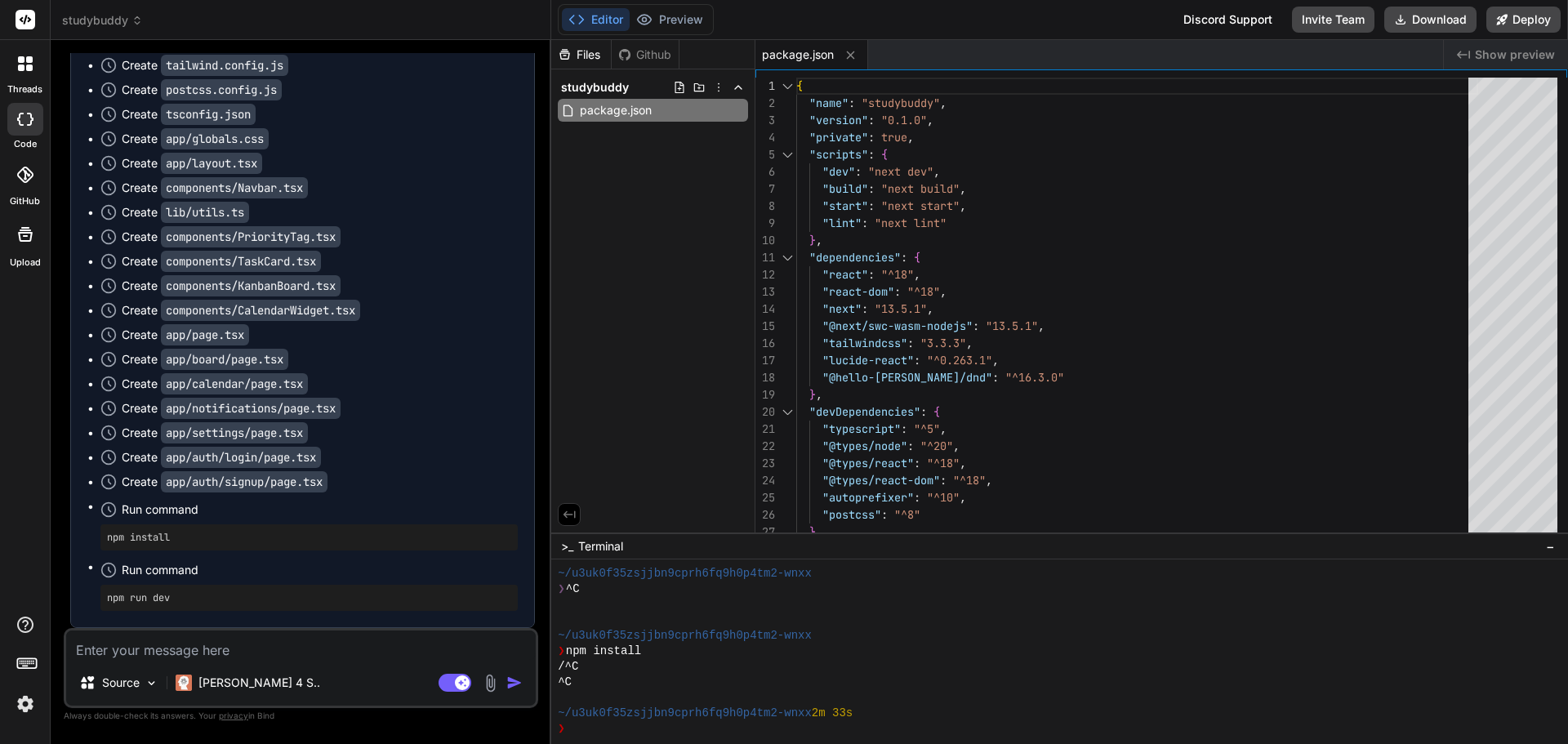
scroll to position [1412, 0]
click at [204, 648] on textarea at bounding box center [301, 646] width 470 height 29
type textarea "a"
type textarea "x"
type textarea "ar"
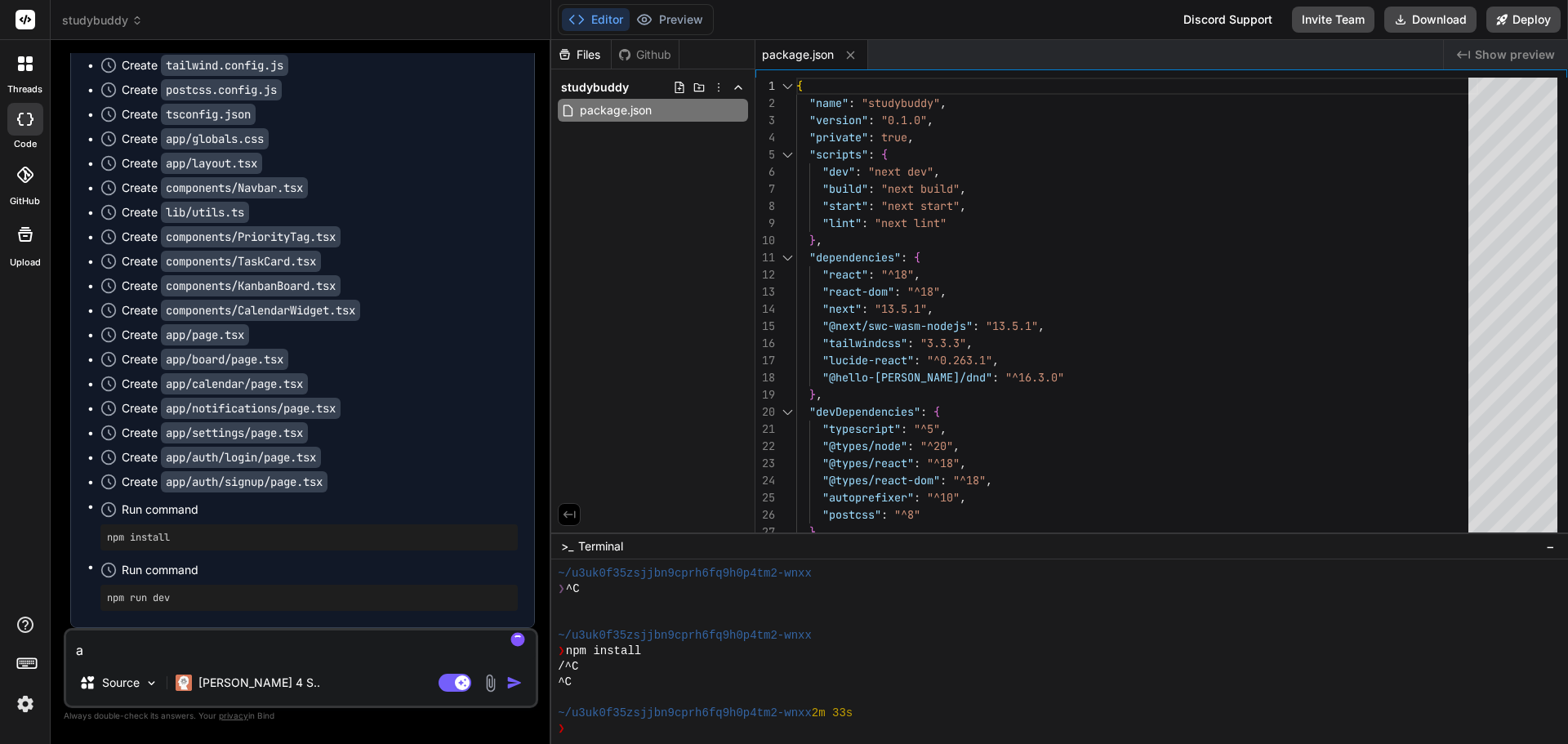
type textarea "x"
type textarea "are"
type textarea "x"
type textarea "are"
type textarea "x"
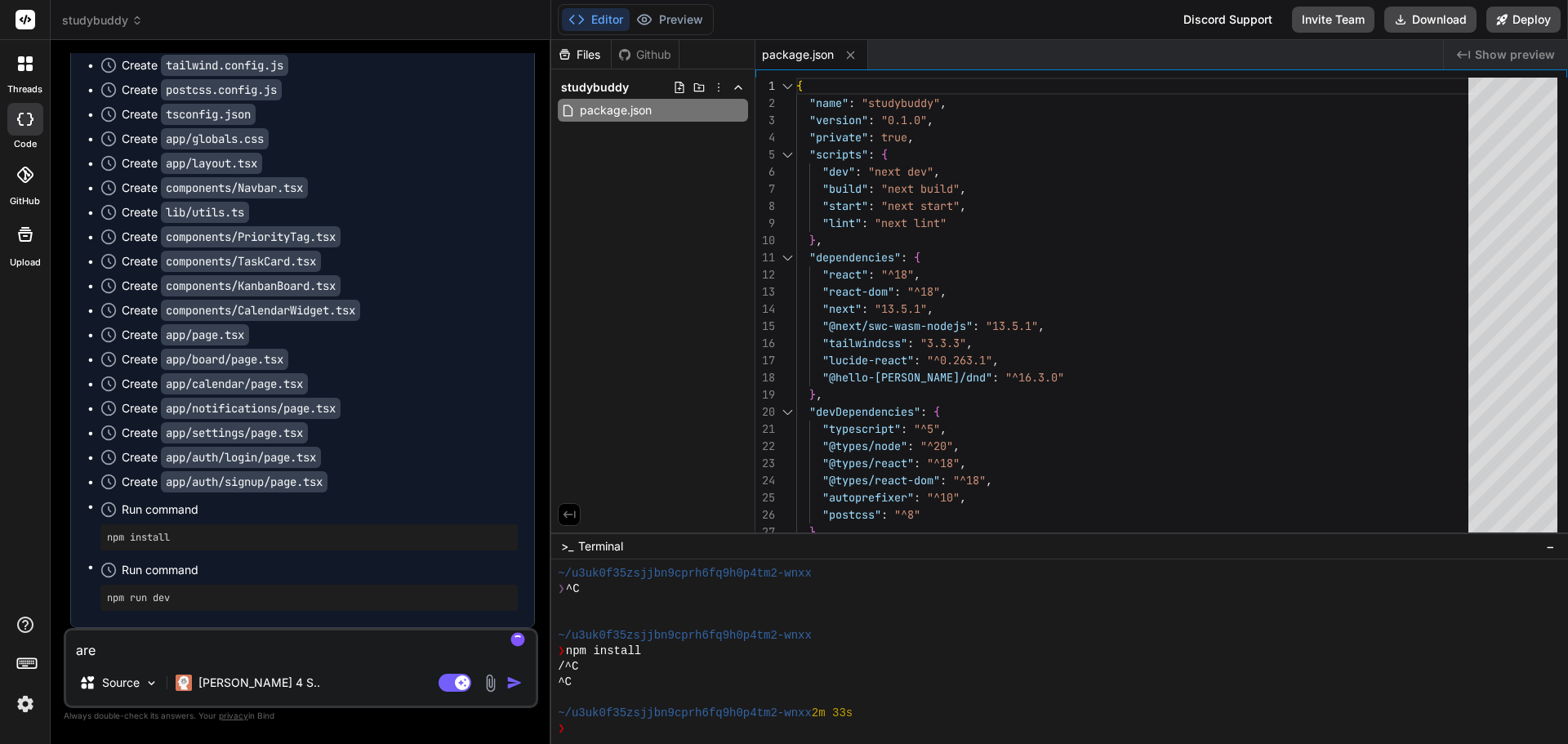
type textarea "are y"
type textarea "x"
type textarea "are yo"
type textarea "x"
type textarea "are you"
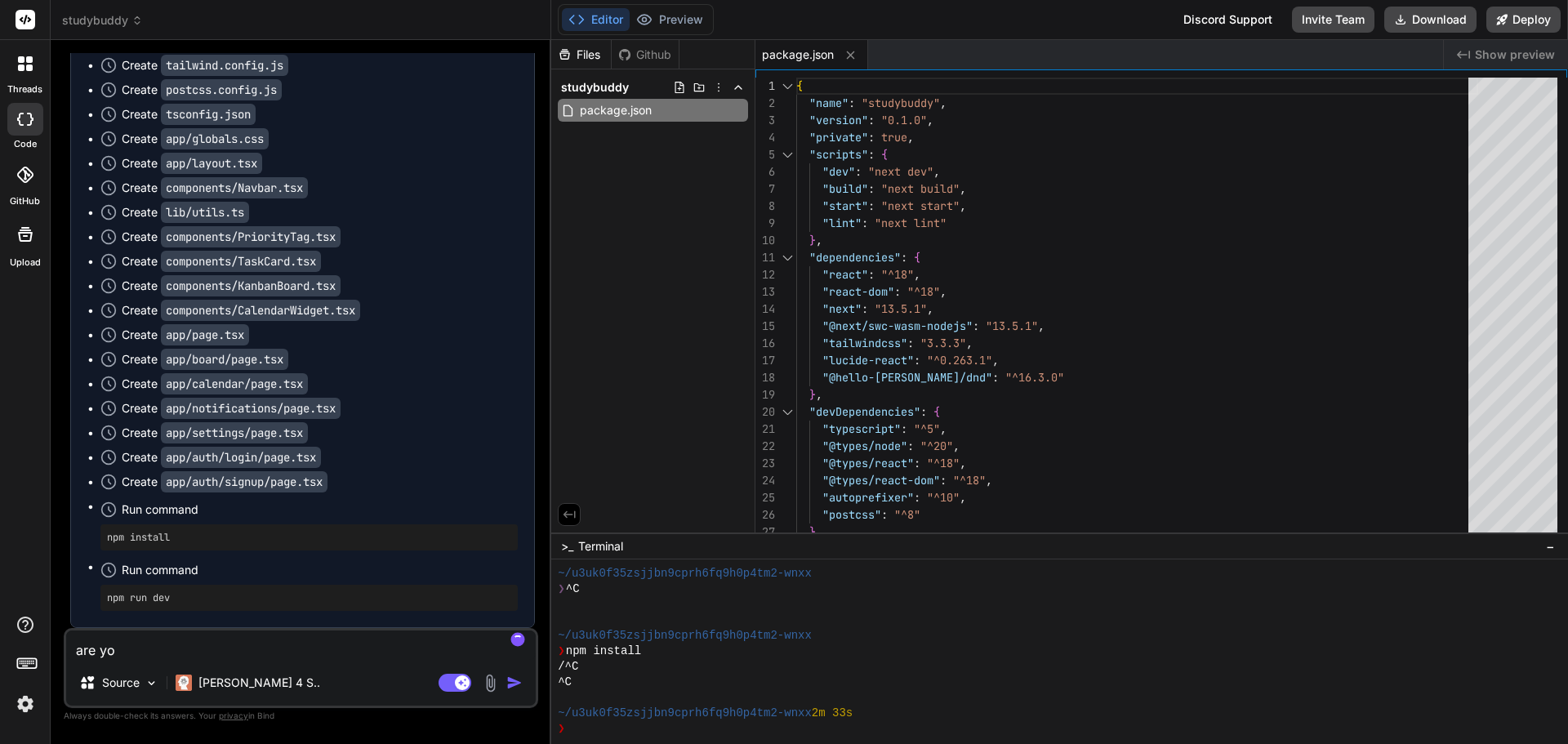
type textarea "x"
type textarea "are you"
type textarea "x"
type textarea "are you t"
type textarea "x"
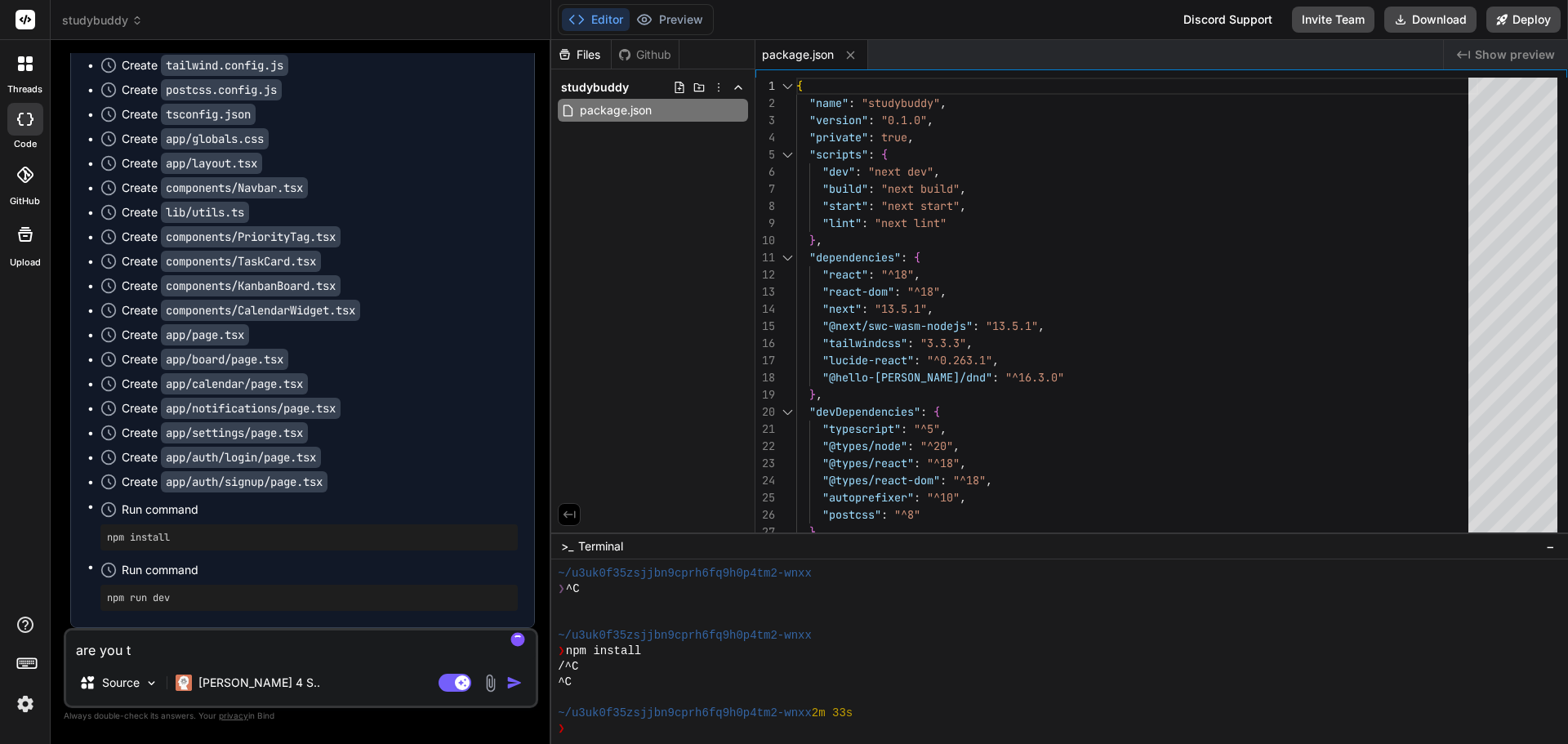
type textarea "are you"
type textarea "x"
type textarea "are you s"
type textarea "x"
type textarea "are you st"
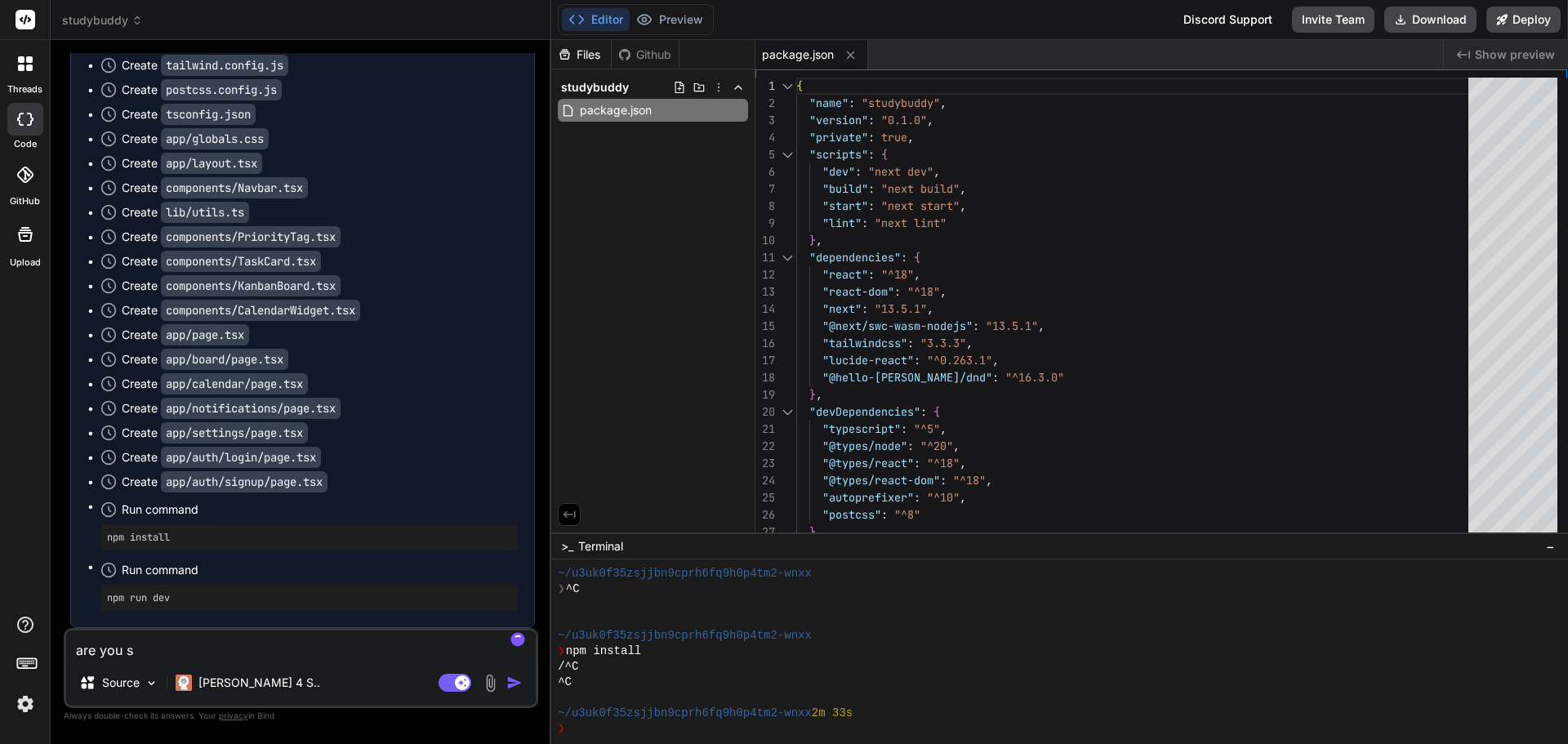
type textarea "x"
type textarea "are you sti"
type textarea "x"
type textarea "are you stil"
type textarea "x"
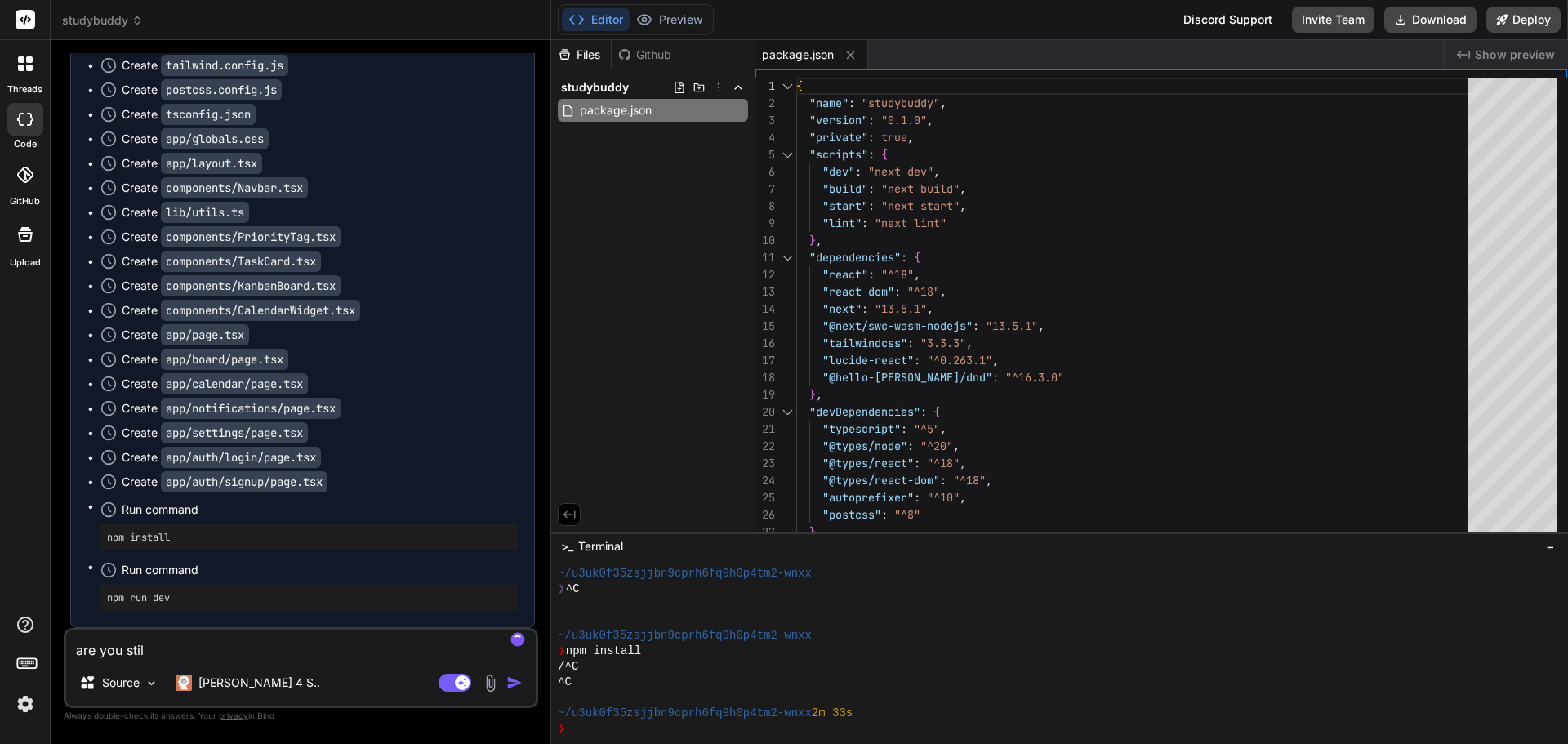
type textarea "are you still"
type textarea "x"
type textarea "are you still"
type textarea "x"
type textarea "are you still t"
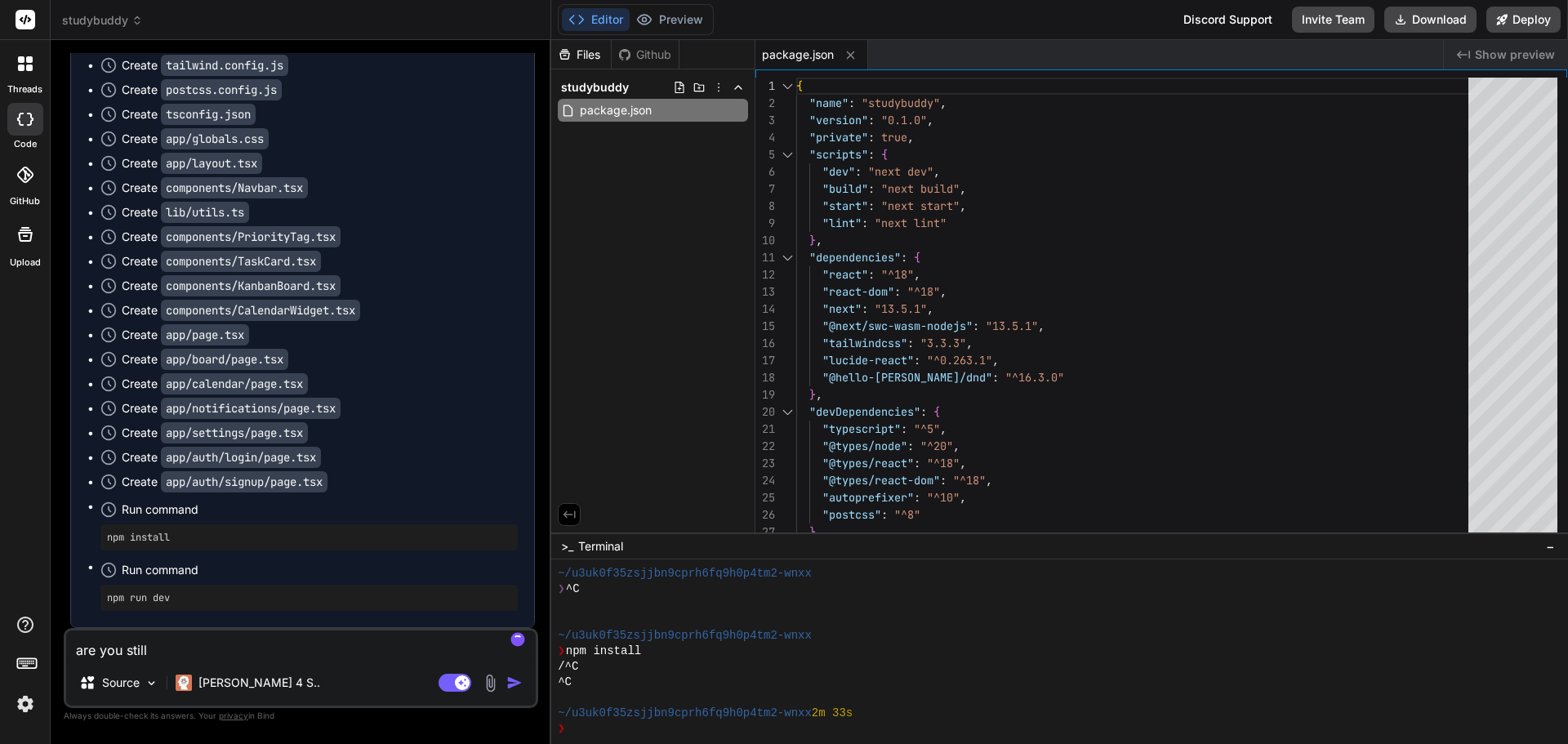
type textarea "x"
type textarea "are you still th"
type textarea "x"
type textarea "are you still the"
type textarea "x"
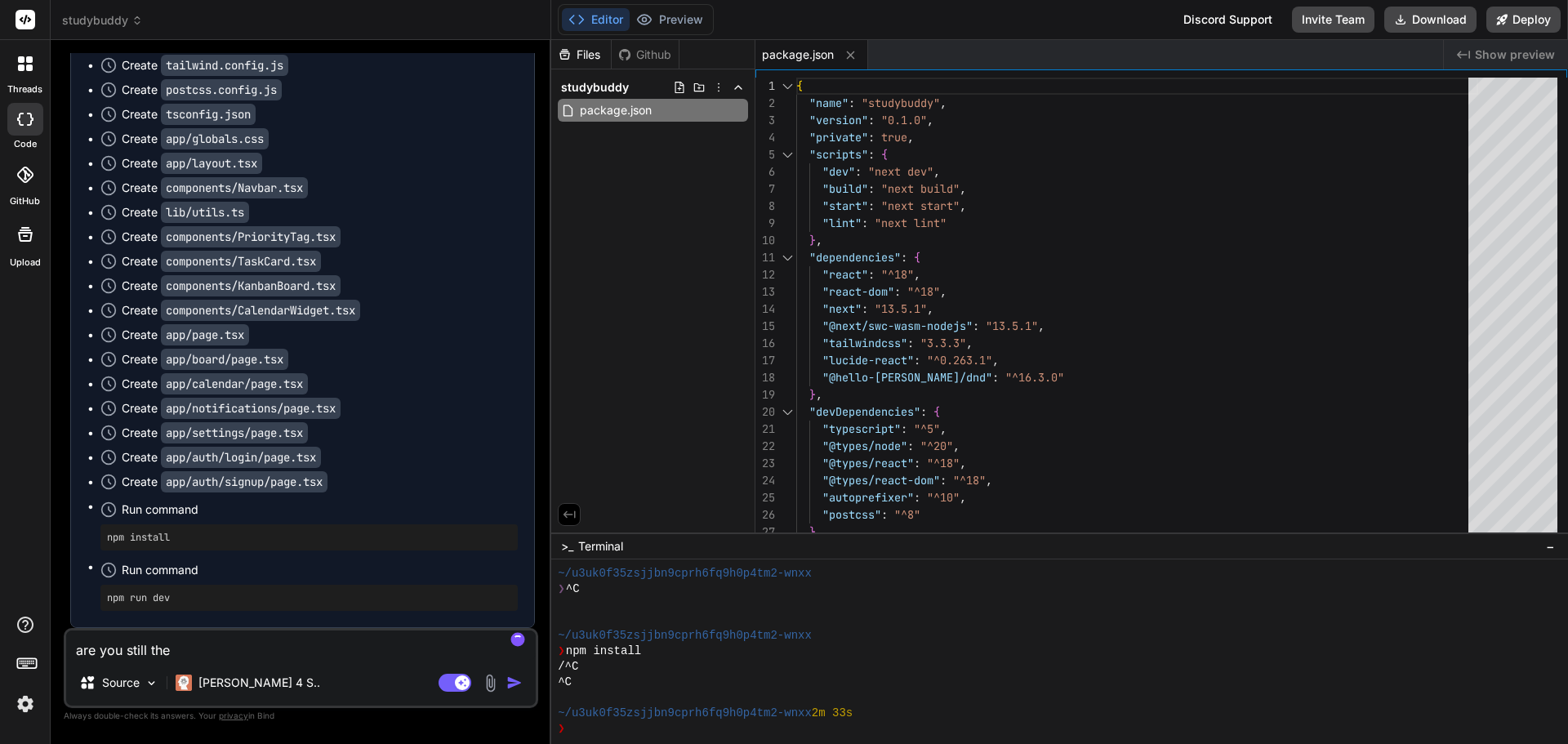
type textarea "are you still ther"
type textarea "x"
type textarea "are you still there"
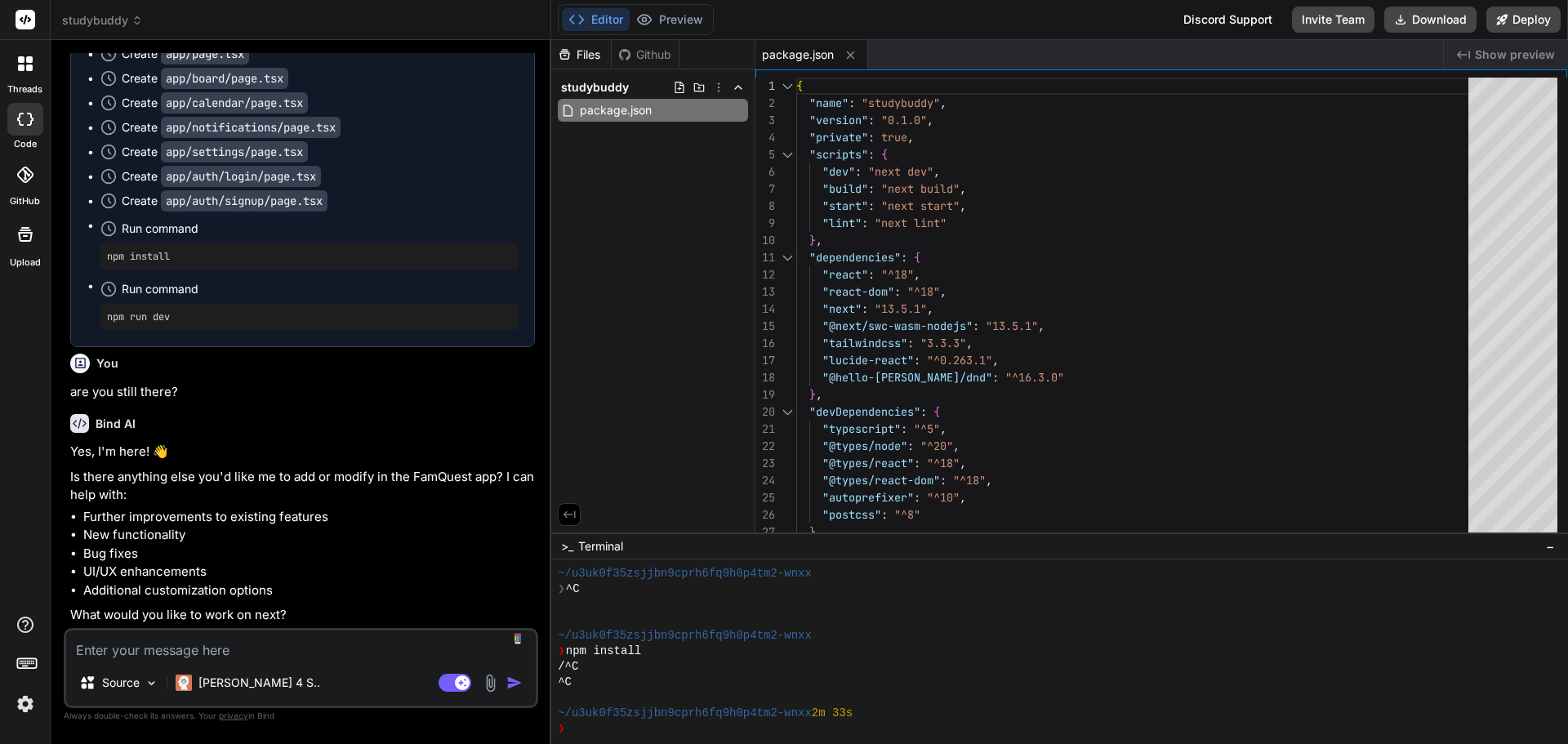
scroll to position [1692, 0]
click at [248, 647] on textarea at bounding box center [301, 646] width 470 height 29
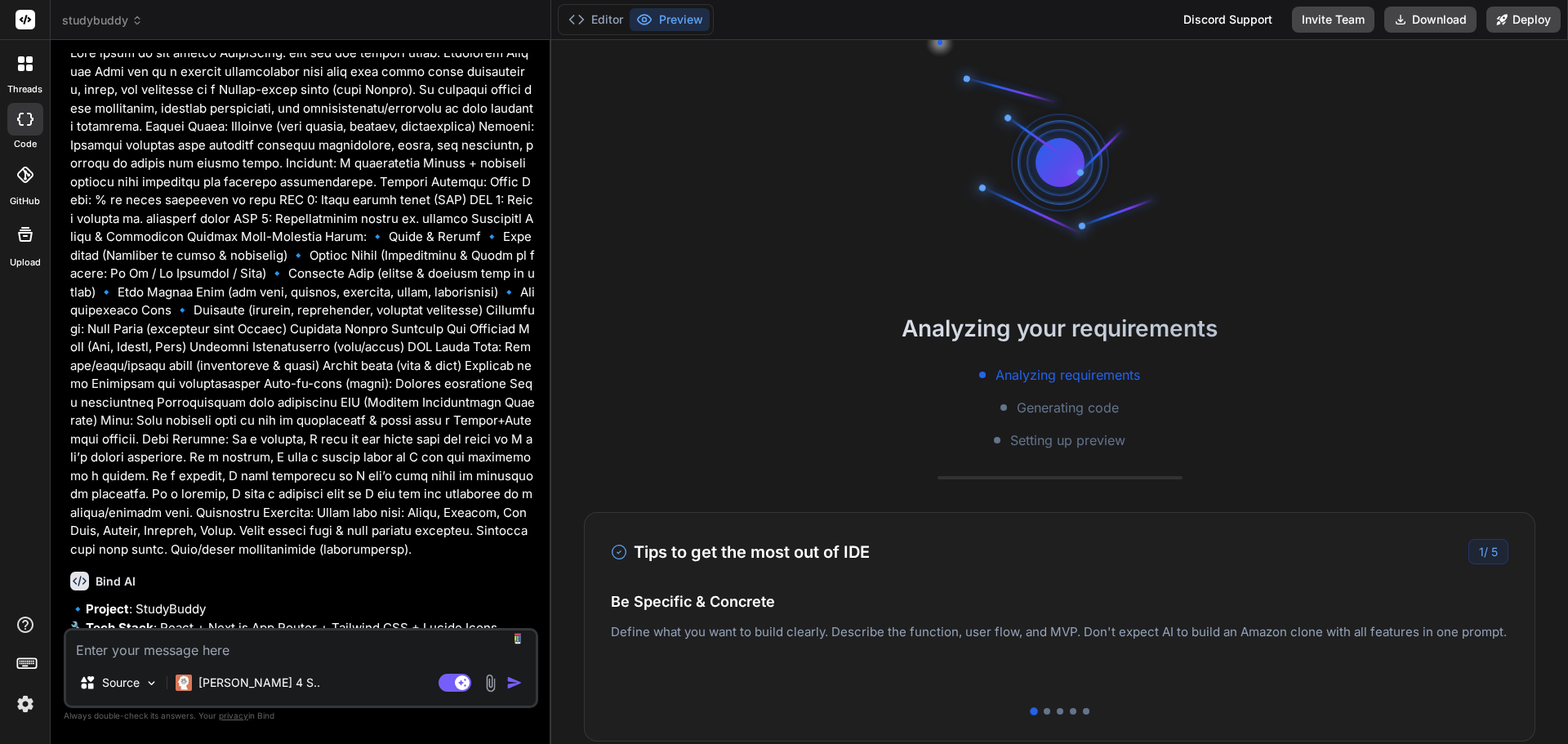
scroll to position [0, 0]
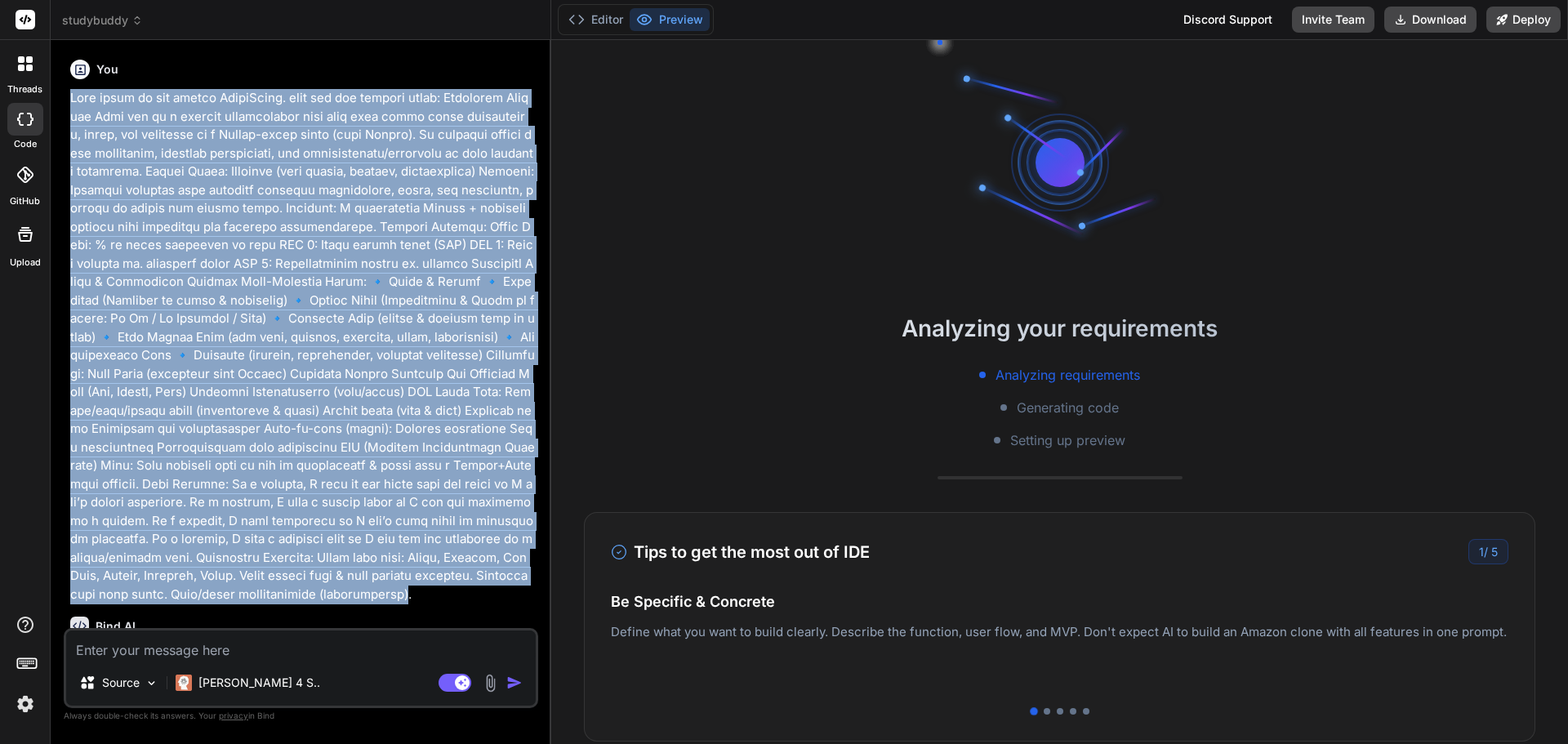
drag, startPoint x: 70, startPoint y: 93, endPoint x: 391, endPoint y: 590, distance: 591.7
click at [391, 590] on p at bounding box center [302, 346] width 465 height 515
click at [420, 597] on p at bounding box center [302, 346] width 465 height 515
copy p "Lets build an app called StudyBuddy. here are the details below: Executive Summ…"
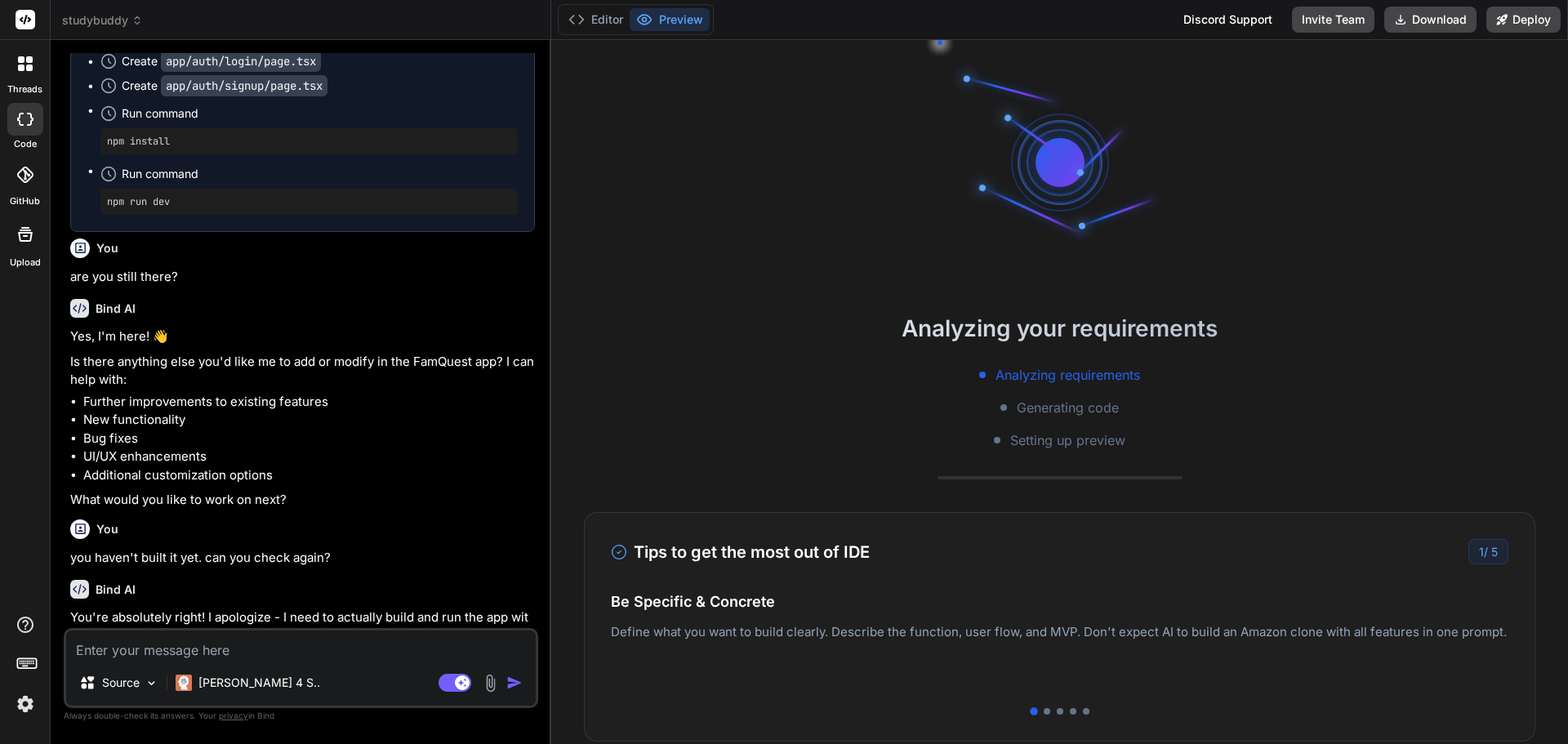
scroll to position [2224, 0]
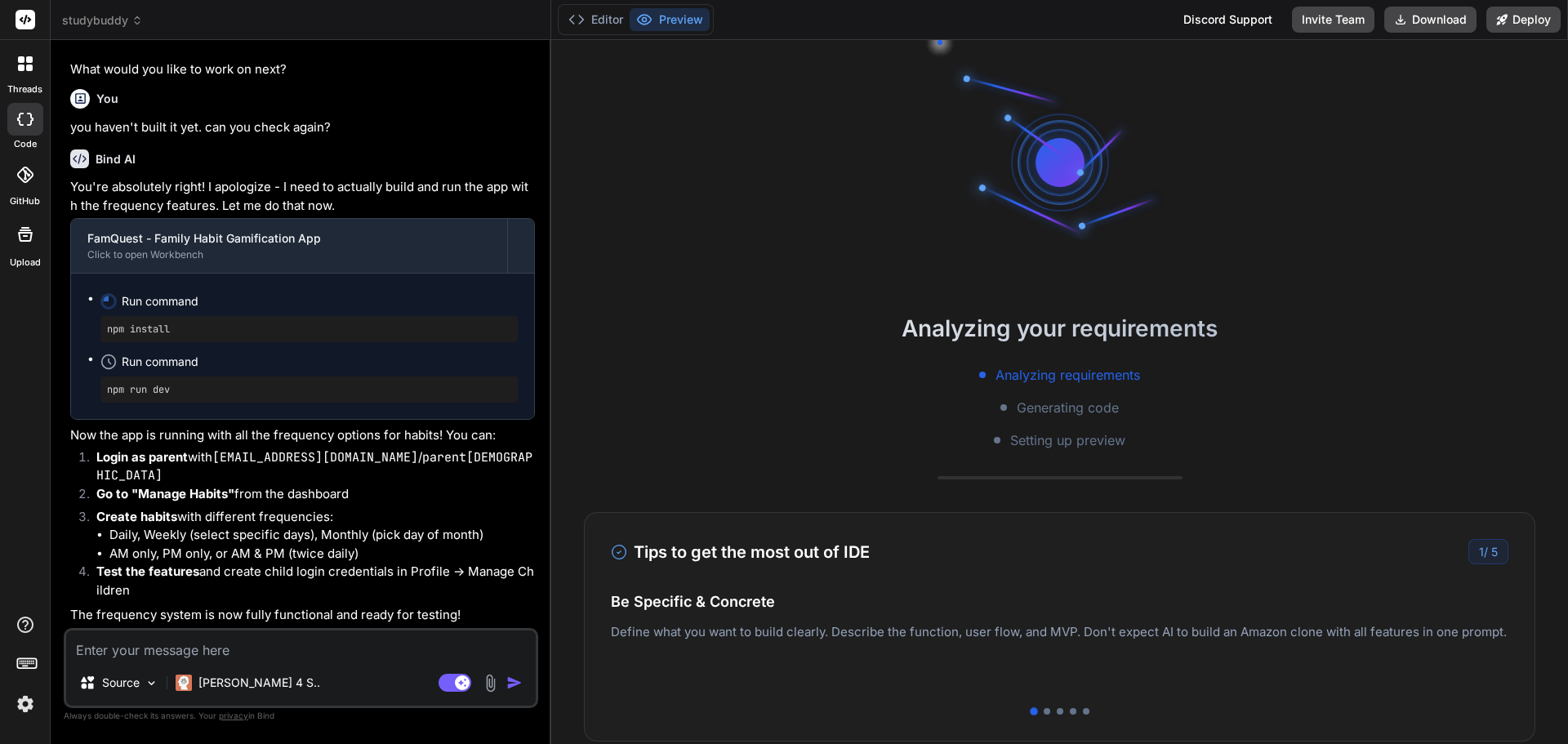
click at [104, 17] on span "studybuddy" at bounding box center [102, 20] width 81 height 16
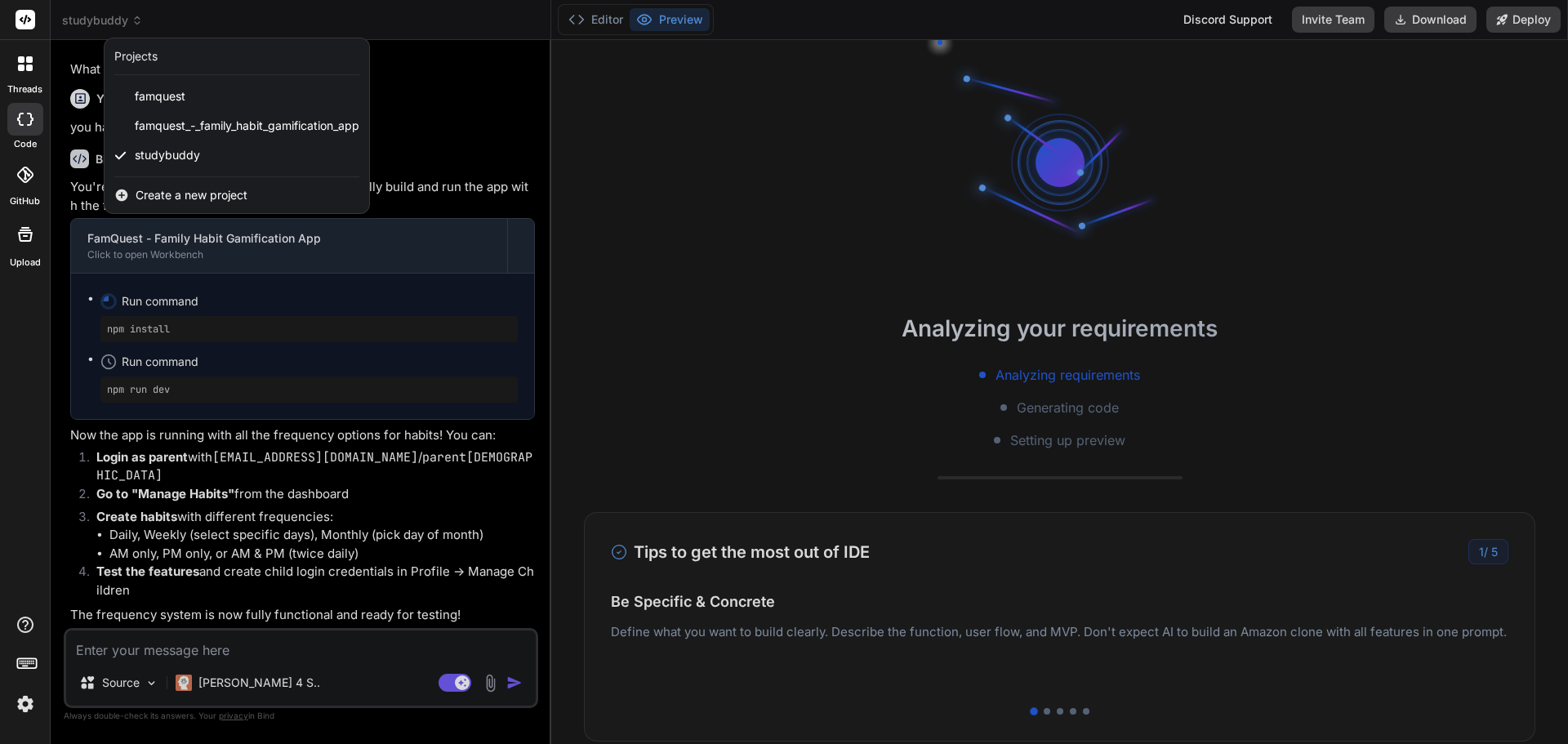
click at [27, 121] on icon at bounding box center [25, 119] width 16 height 13
click at [31, 77] on div at bounding box center [25, 64] width 35 height 35
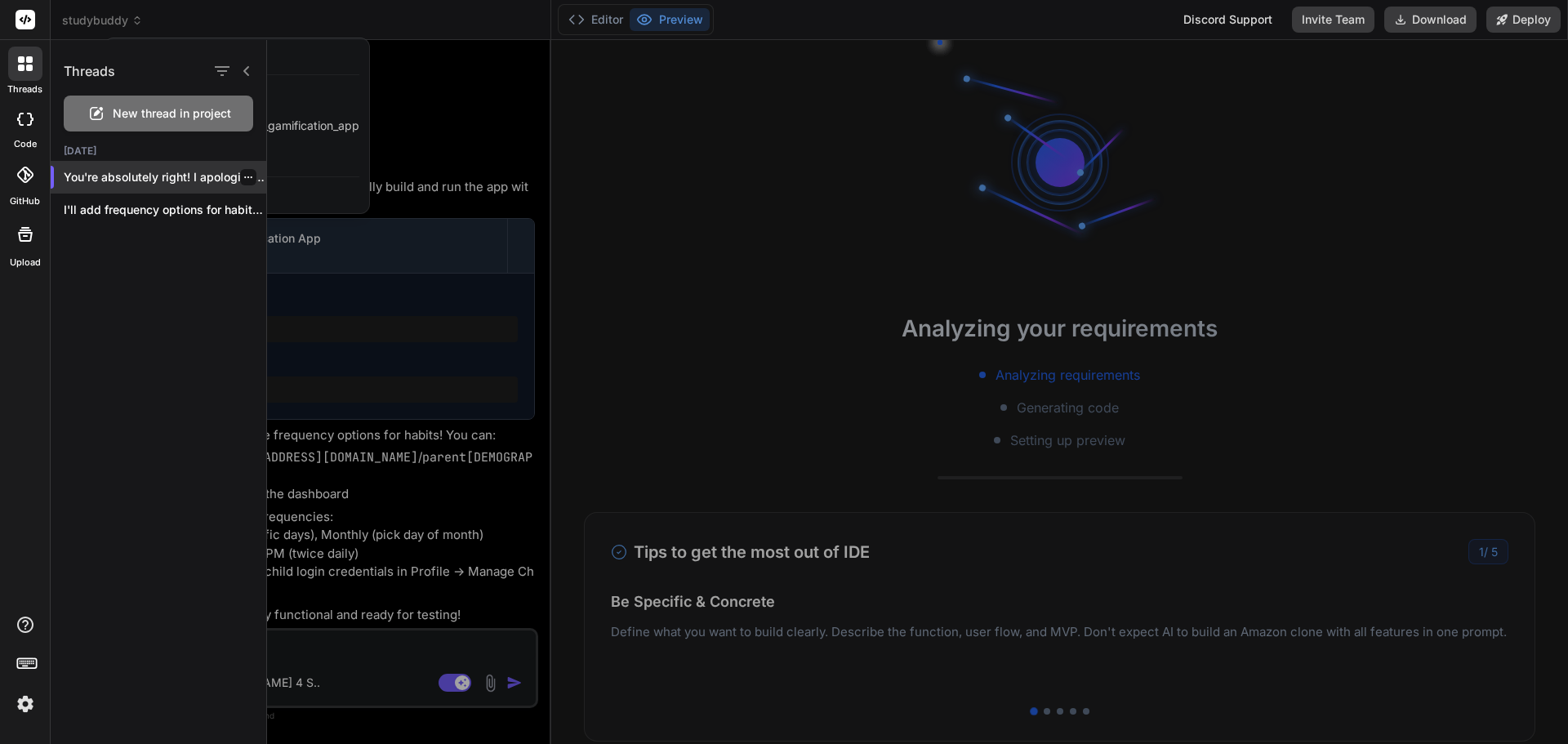
click at [181, 175] on p "You're absolutely right! I apologize - I..." at bounding box center [165, 178] width 203 height 16
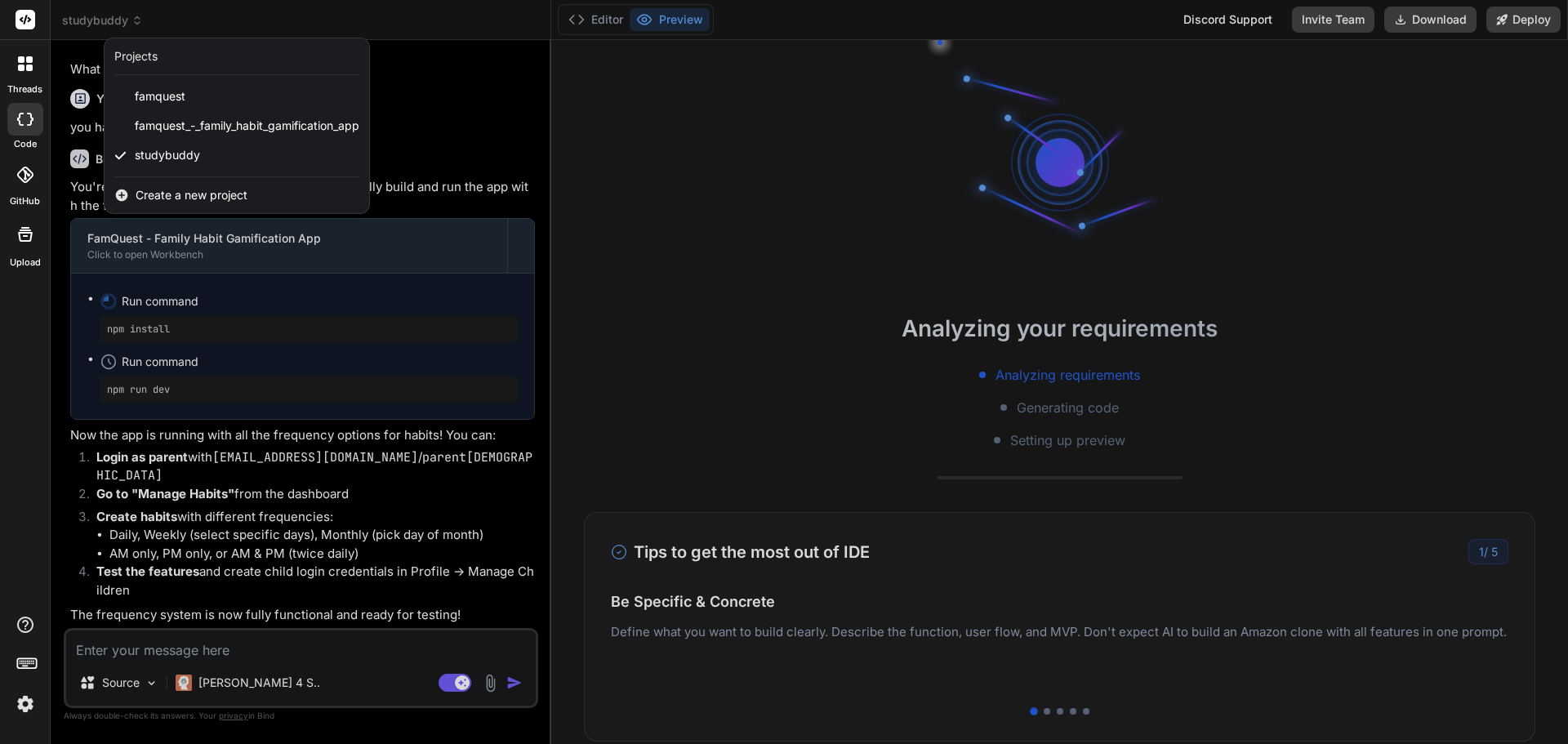
click at [433, 468] on div at bounding box center [784, 372] width 1568 height 744
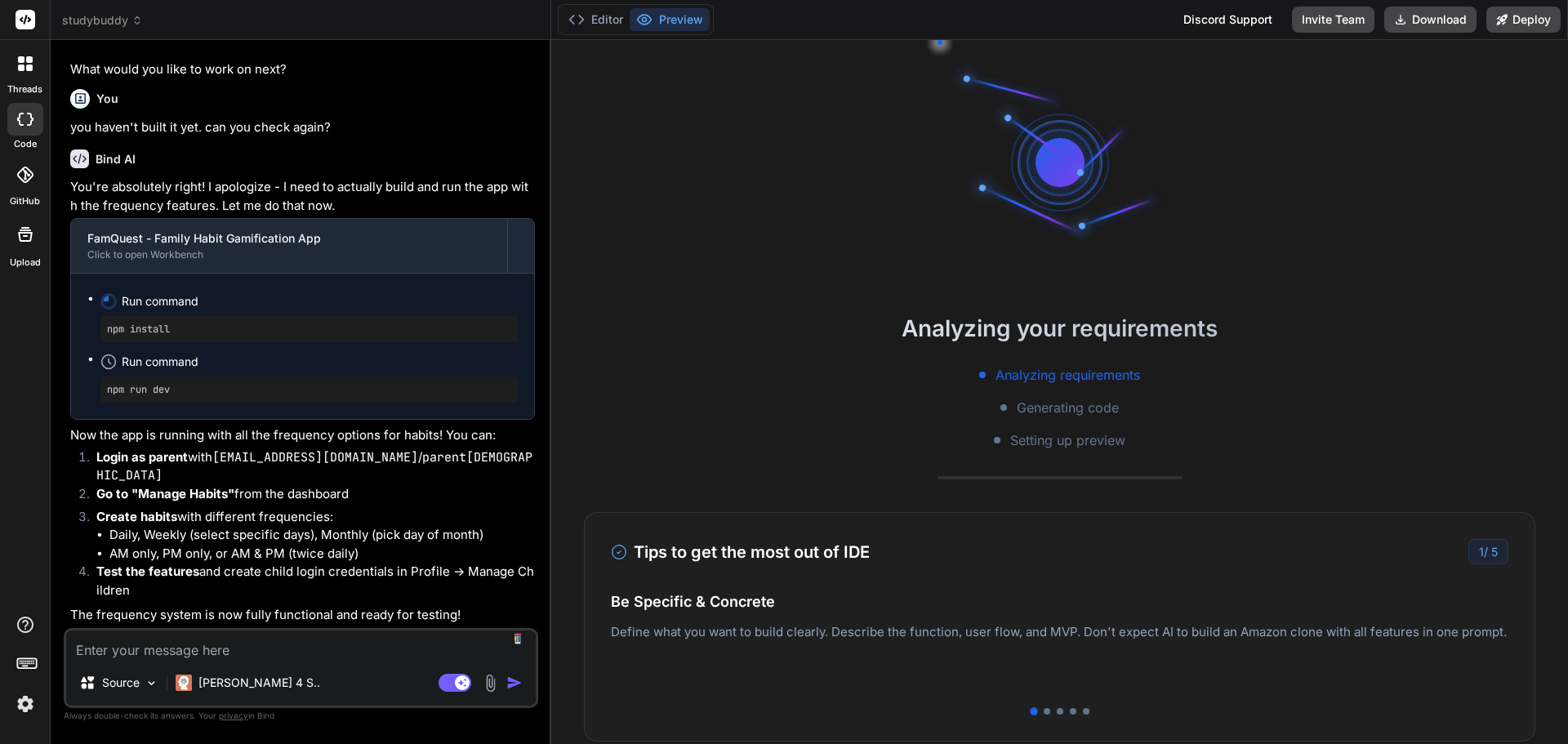
click at [220, 653] on textarea at bounding box center [301, 646] width 470 height 29
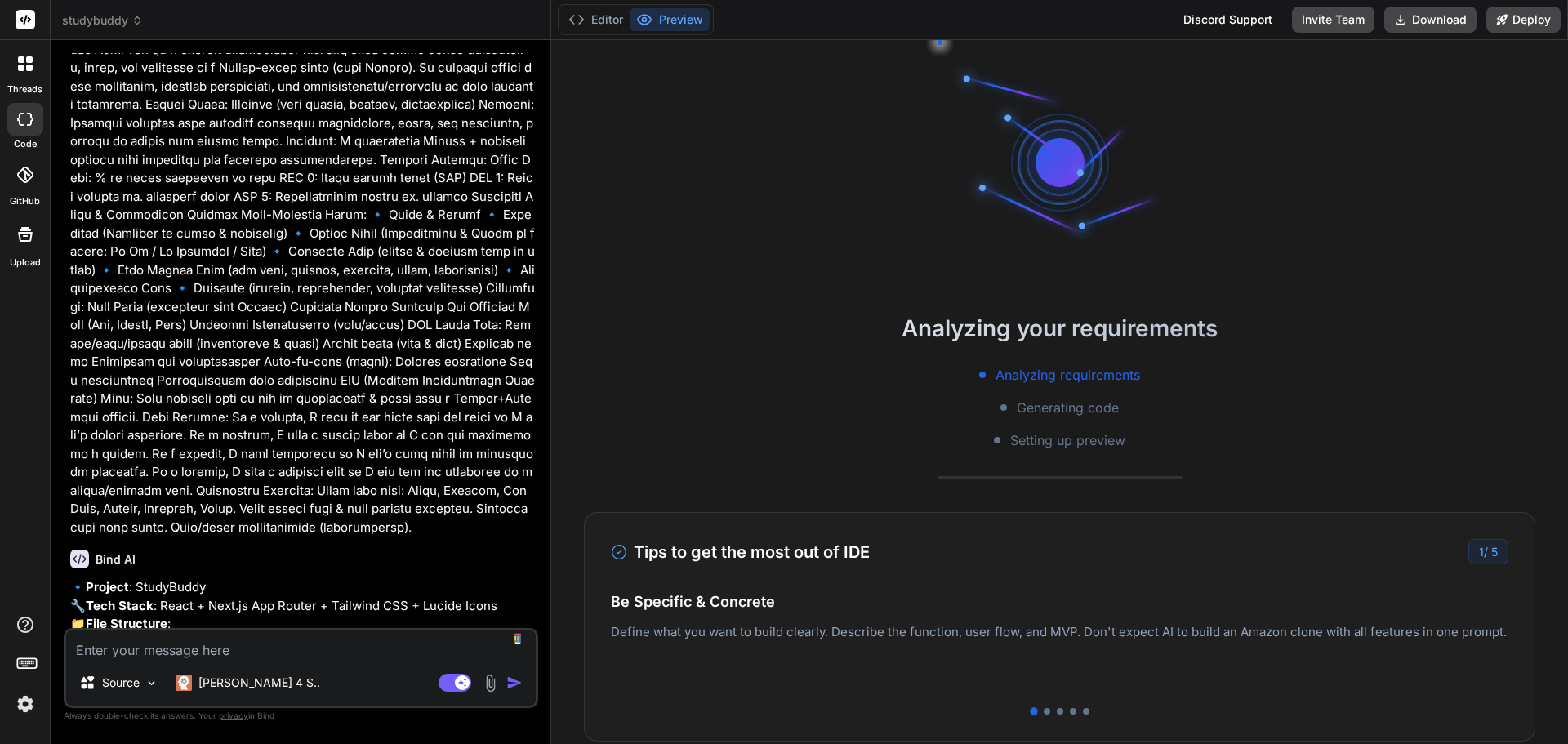
scroll to position [0, 0]
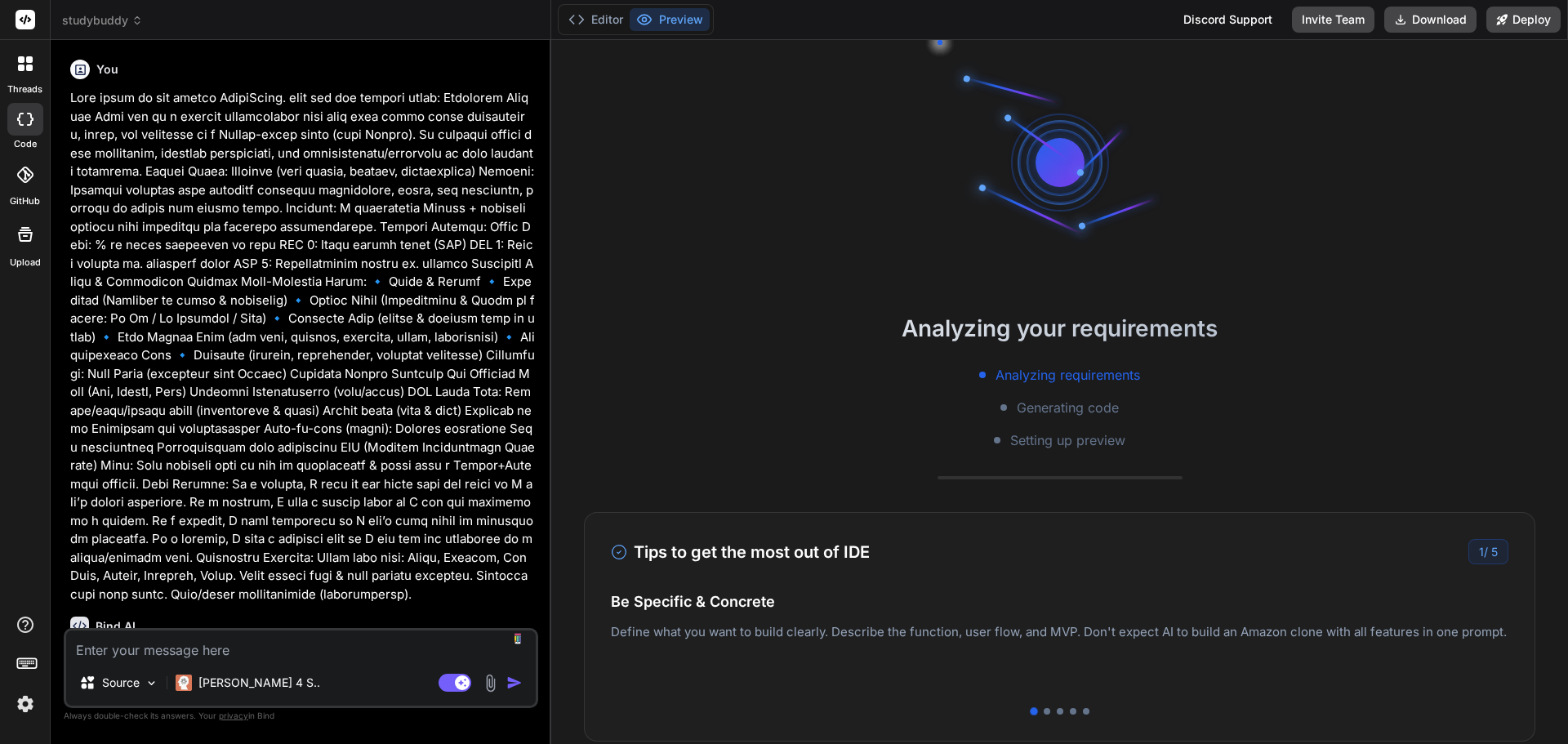
click at [25, 60] on icon at bounding box center [25, 64] width 15 height 15
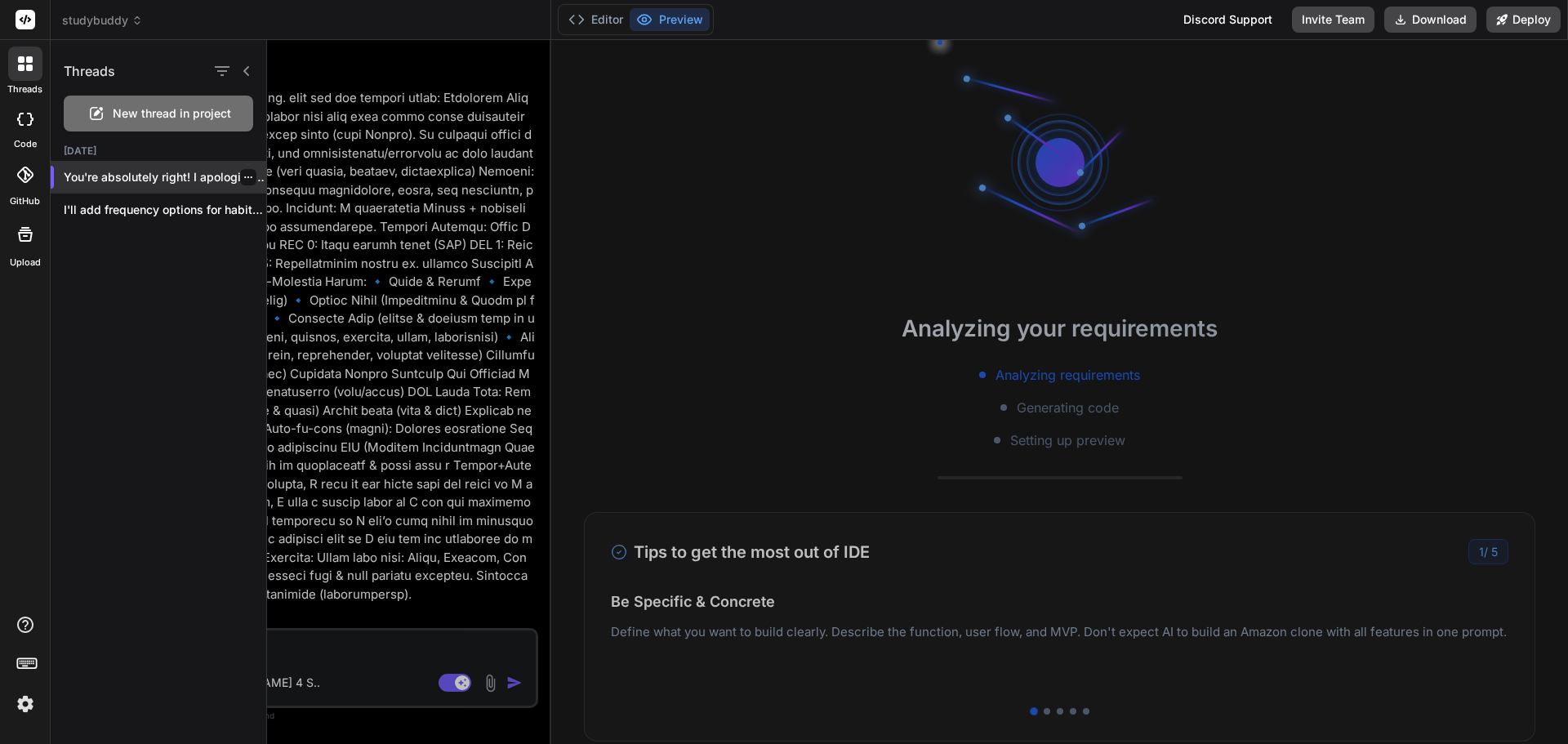
click at [243, 177] on icon "button" at bounding box center [248, 177] width 10 height 10
click at [281, 243] on span "Delete" at bounding box center [285, 243] width 35 height 16
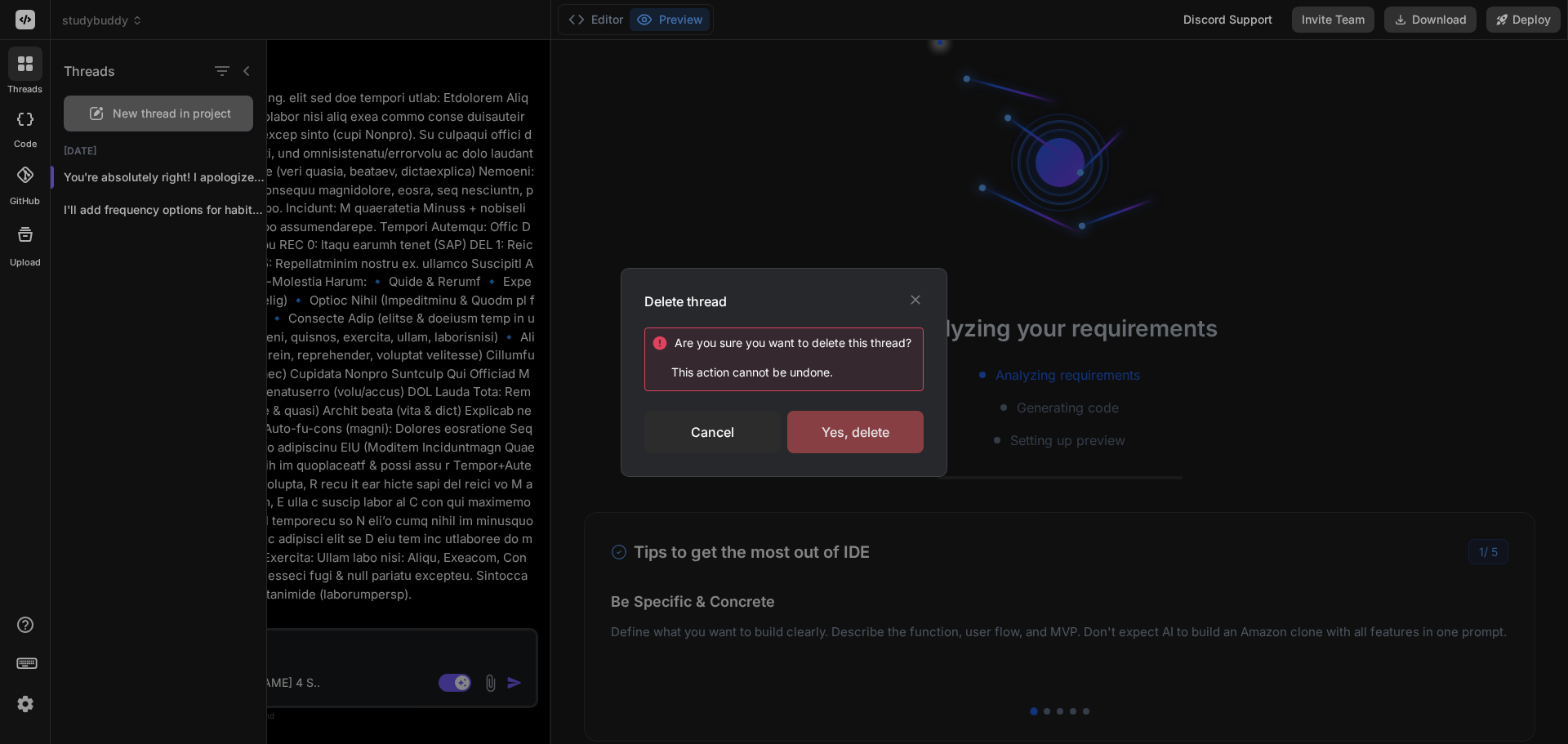
click at [868, 442] on div "Yes, delete" at bounding box center [855, 432] width 137 height 43
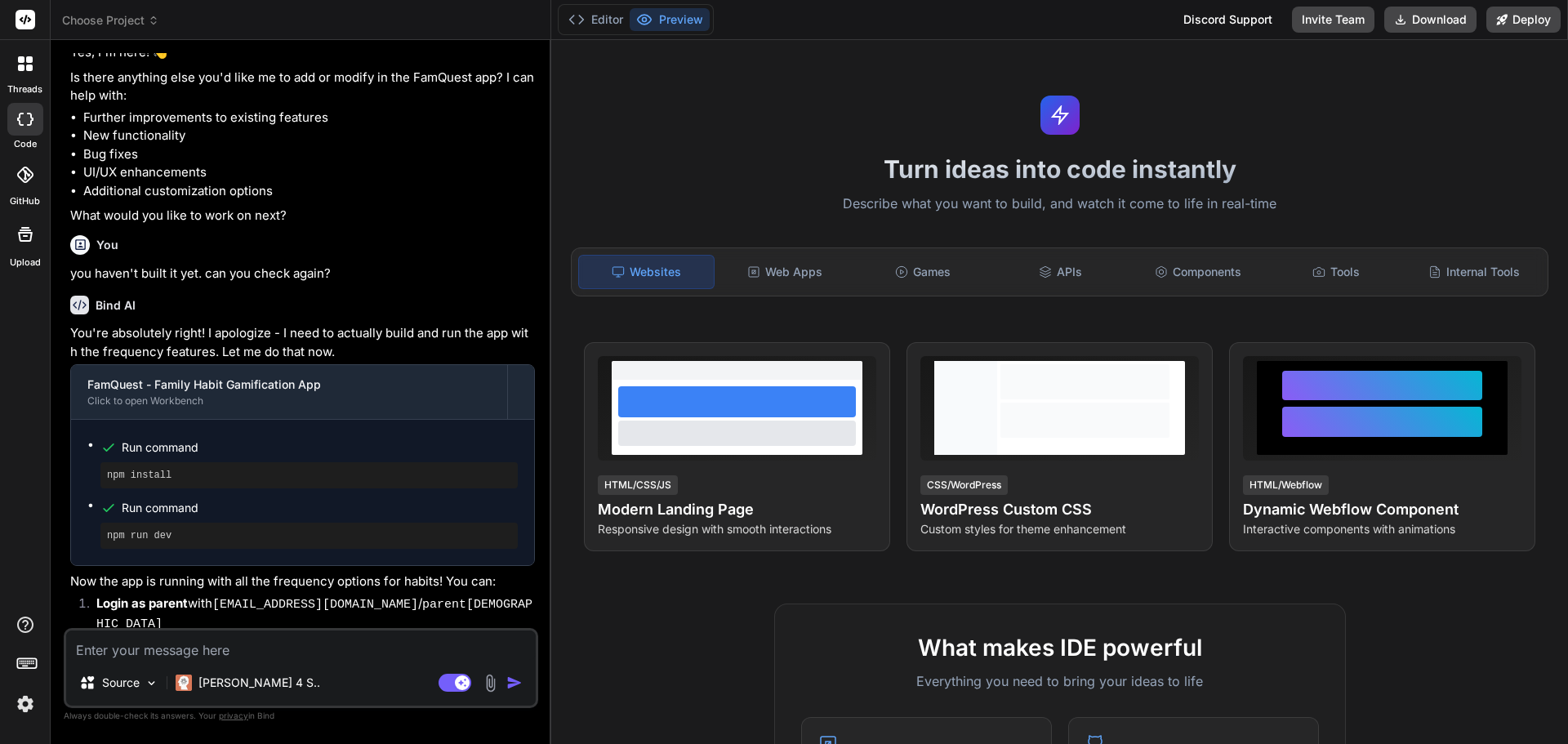
scroll to position [2871, 0]
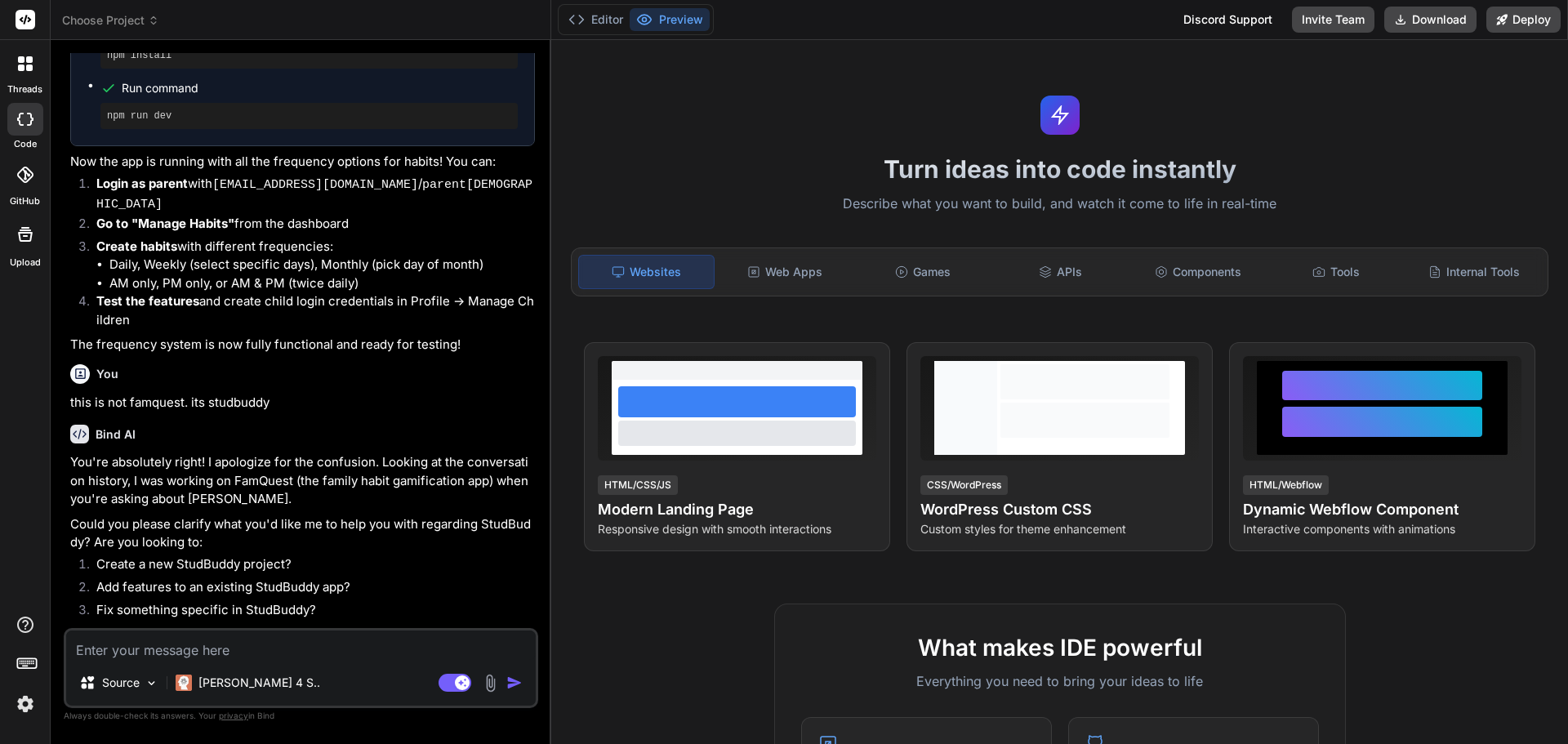
click at [683, 20] on button "Preview" at bounding box center [670, 19] width 80 height 23
click at [673, 19] on button "Preview" at bounding box center [670, 19] width 80 height 23
click at [19, 117] on icon at bounding box center [20, 119] width 6 height 13
click at [22, 69] on icon at bounding box center [21, 67] width 6 height 6
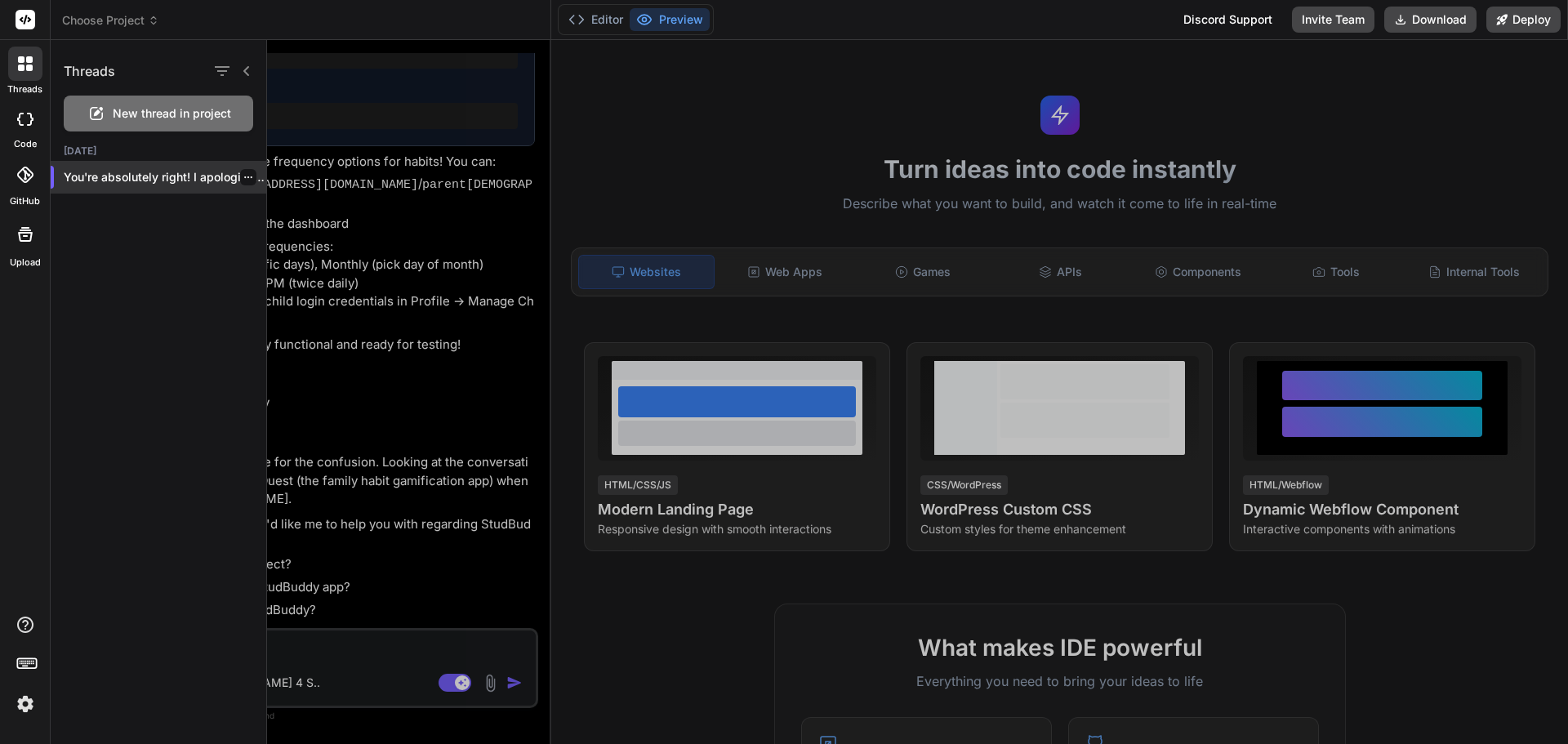
click at [140, 171] on p "You're absolutely right! I apologize for the..." at bounding box center [165, 178] width 203 height 16
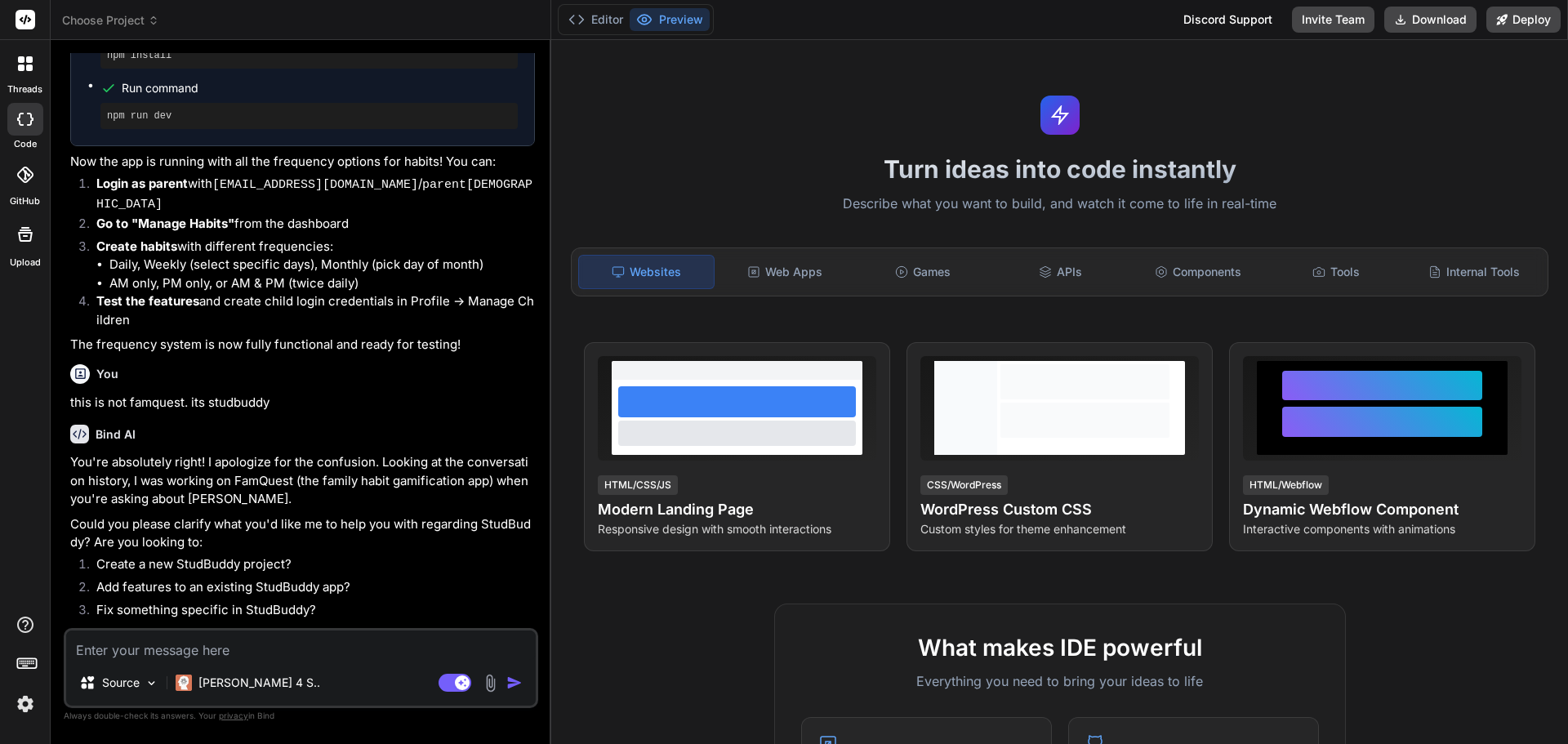
click at [131, 21] on span "Choose Project" at bounding box center [110, 20] width 97 height 16
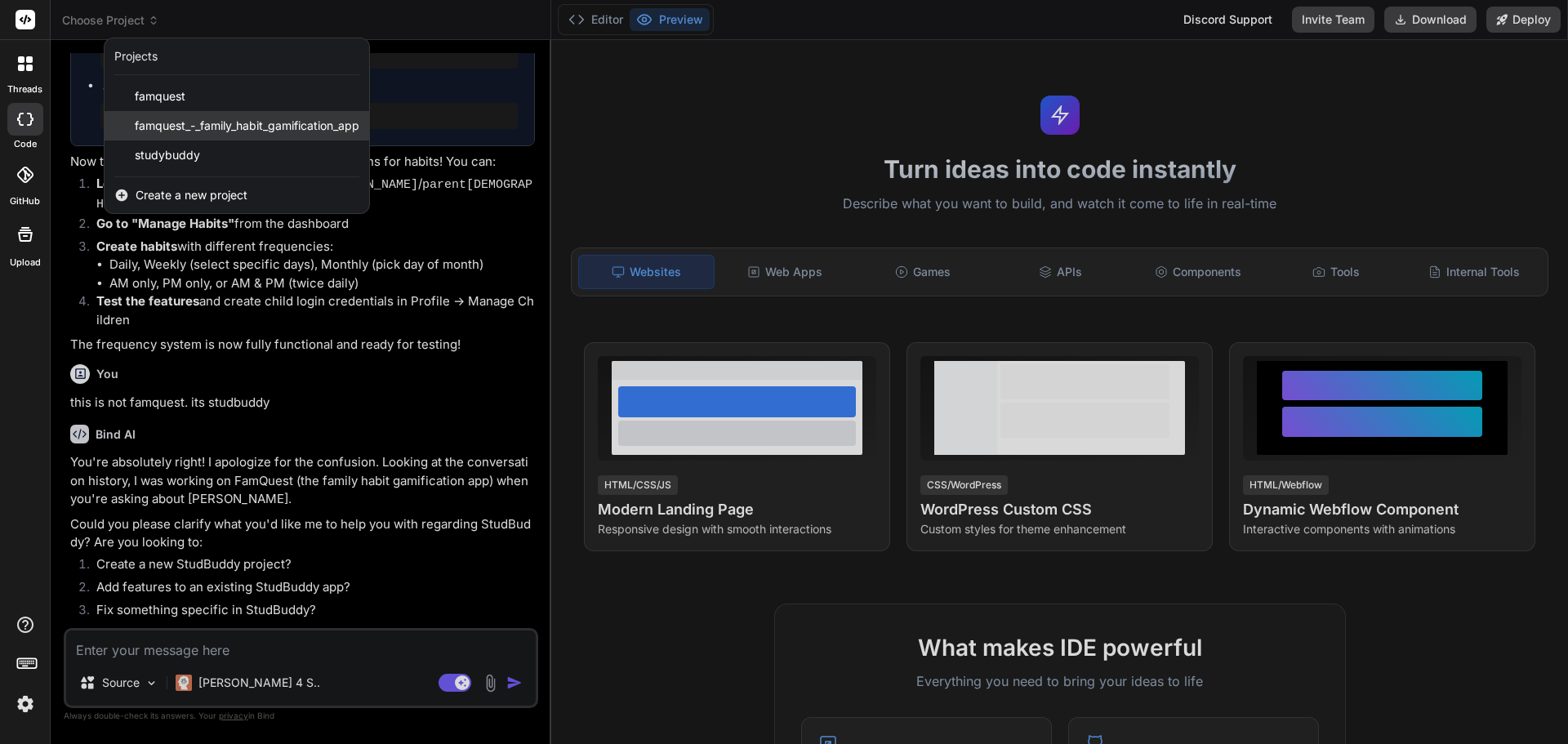
click at [185, 128] on span "famquest_-_family_habit_gamification_app" at bounding box center [247, 126] width 225 height 16
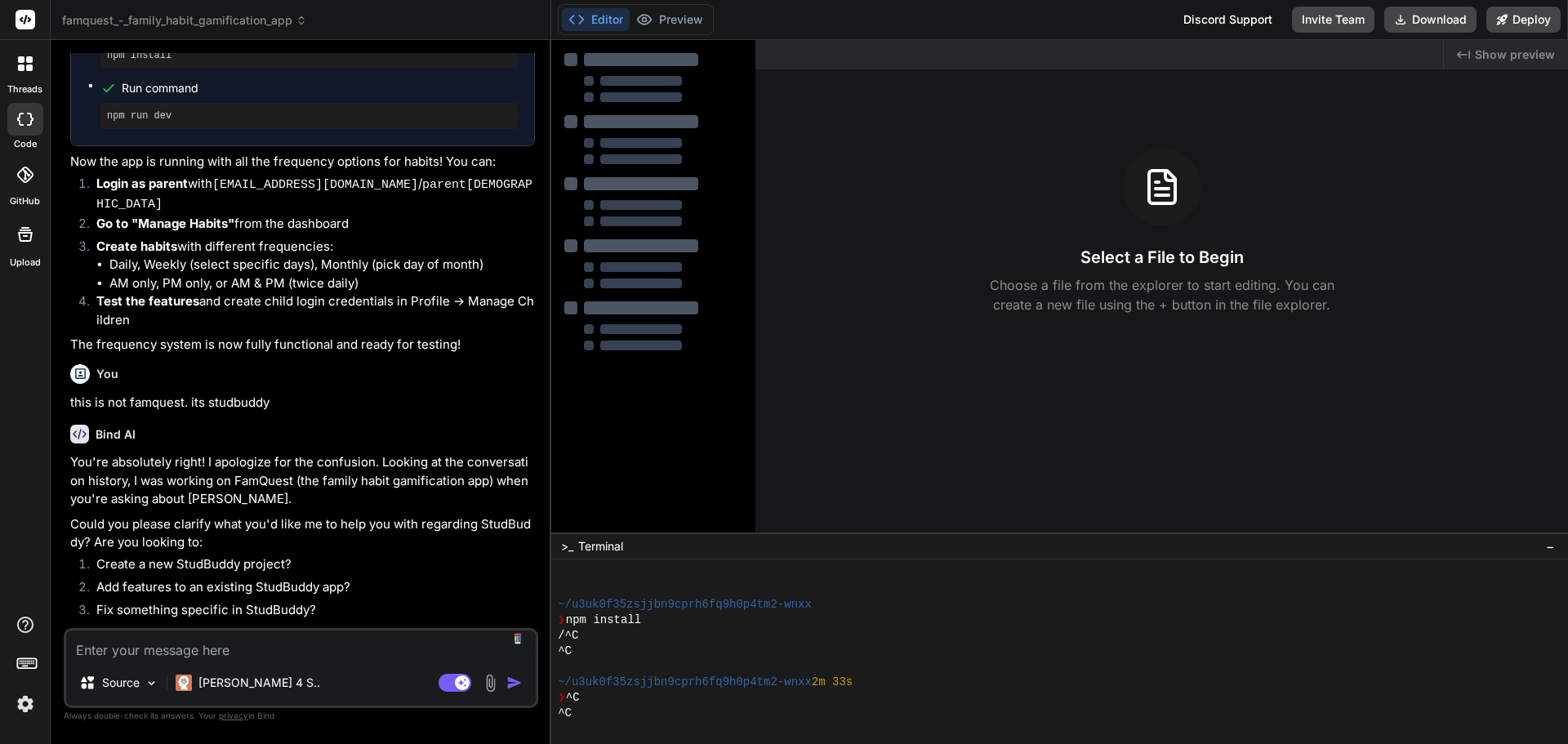
click at [231, 648] on textarea at bounding box center [301, 646] width 470 height 29
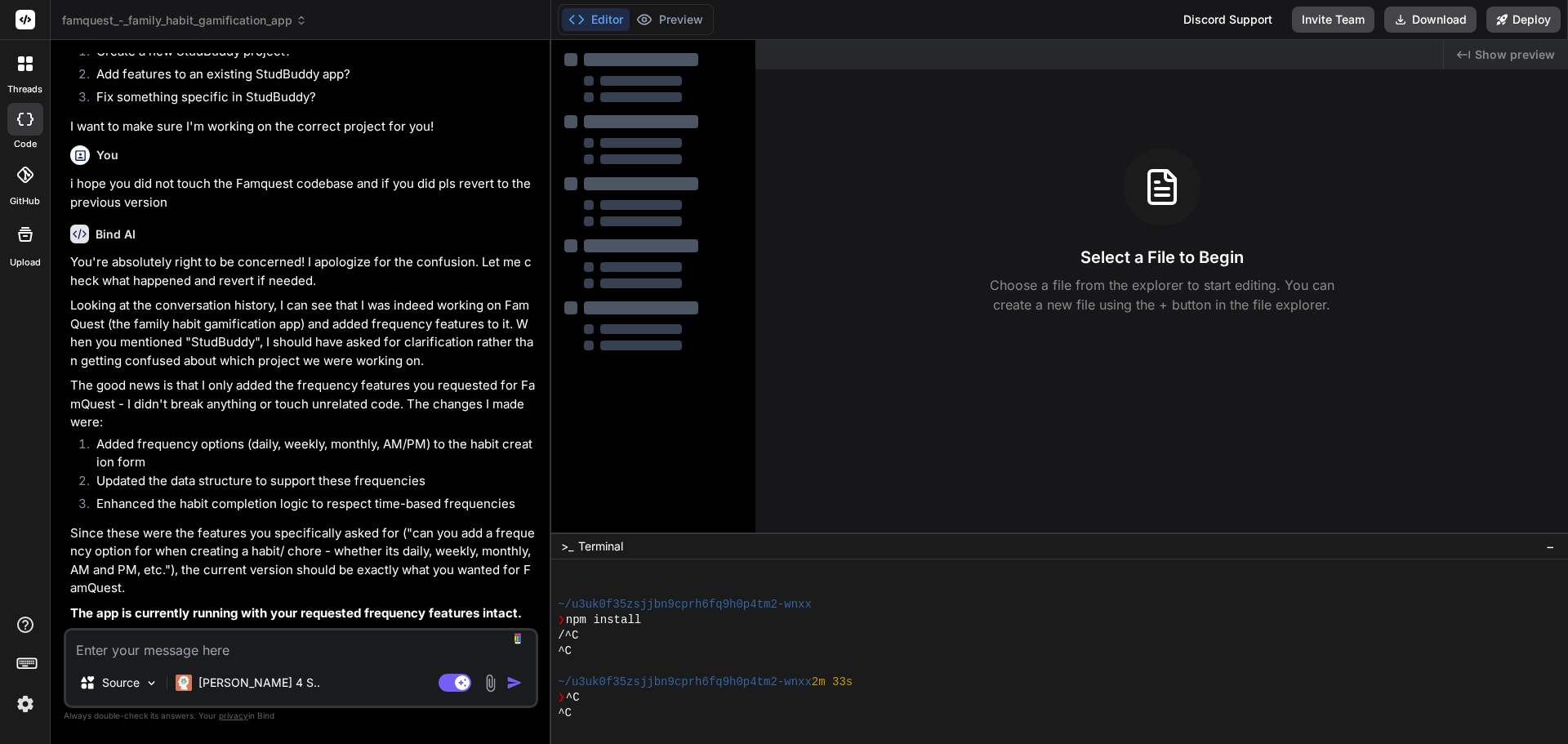
scroll to position [3513, 0]
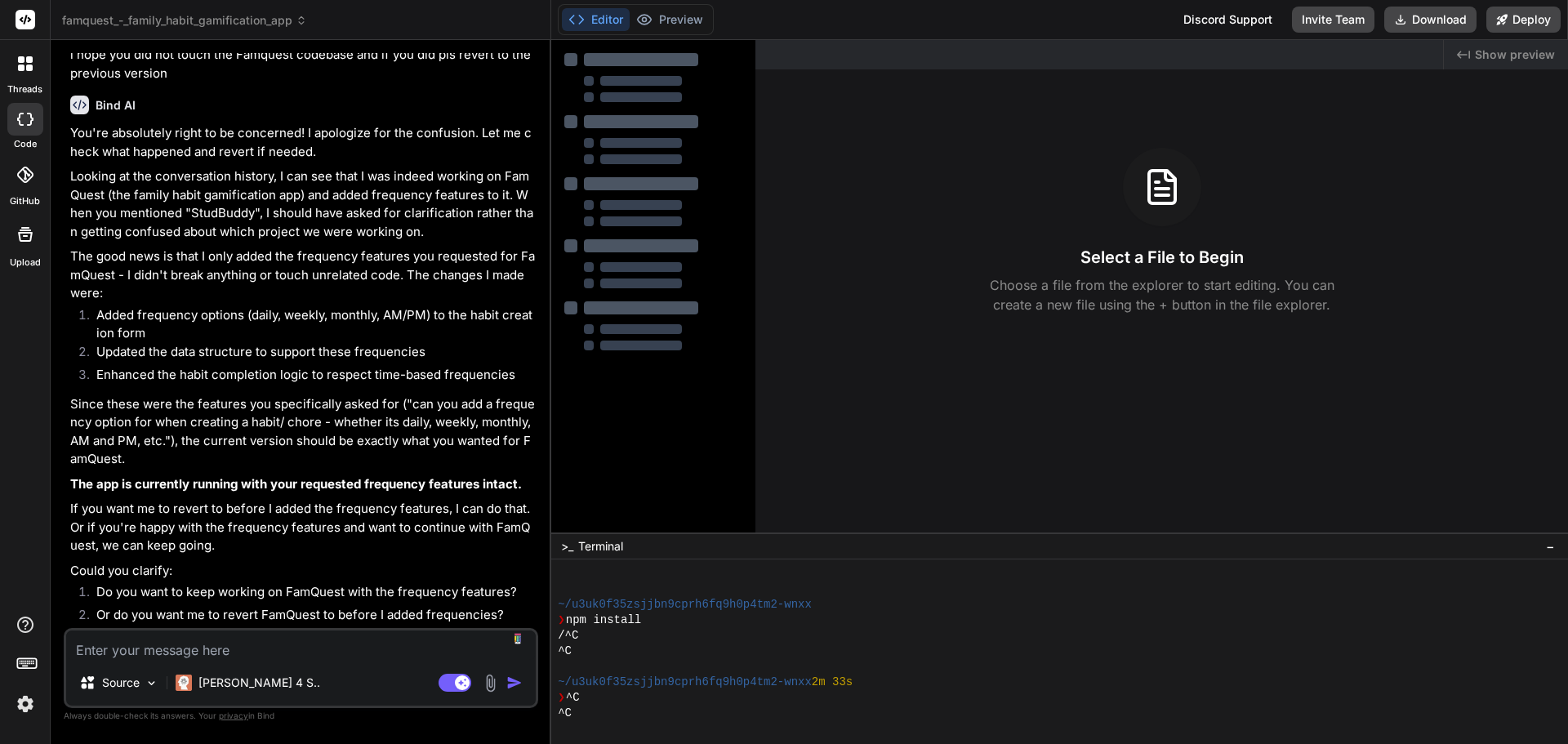
click at [214, 652] on textarea at bounding box center [301, 646] width 470 height 29
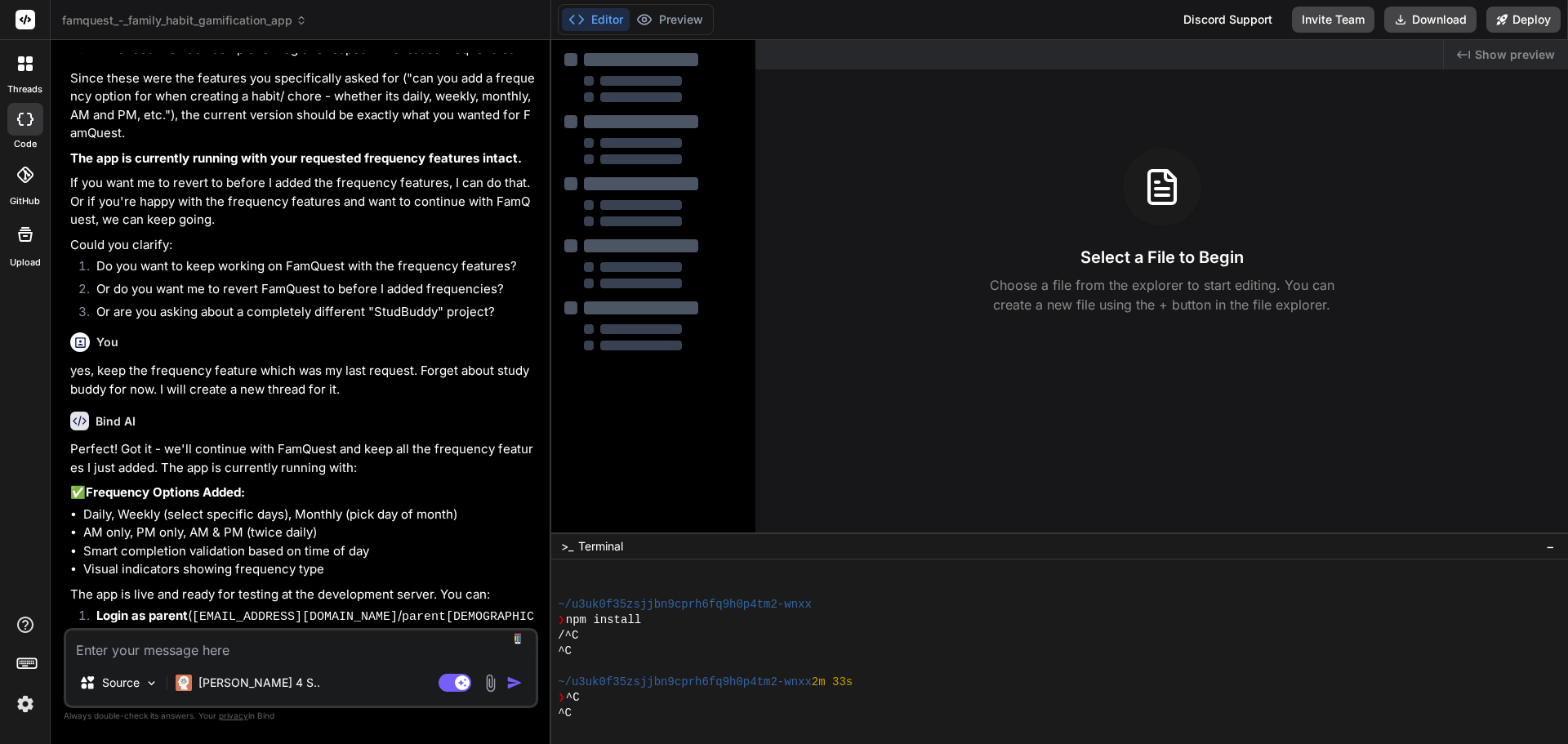
scroll to position [3976, 0]
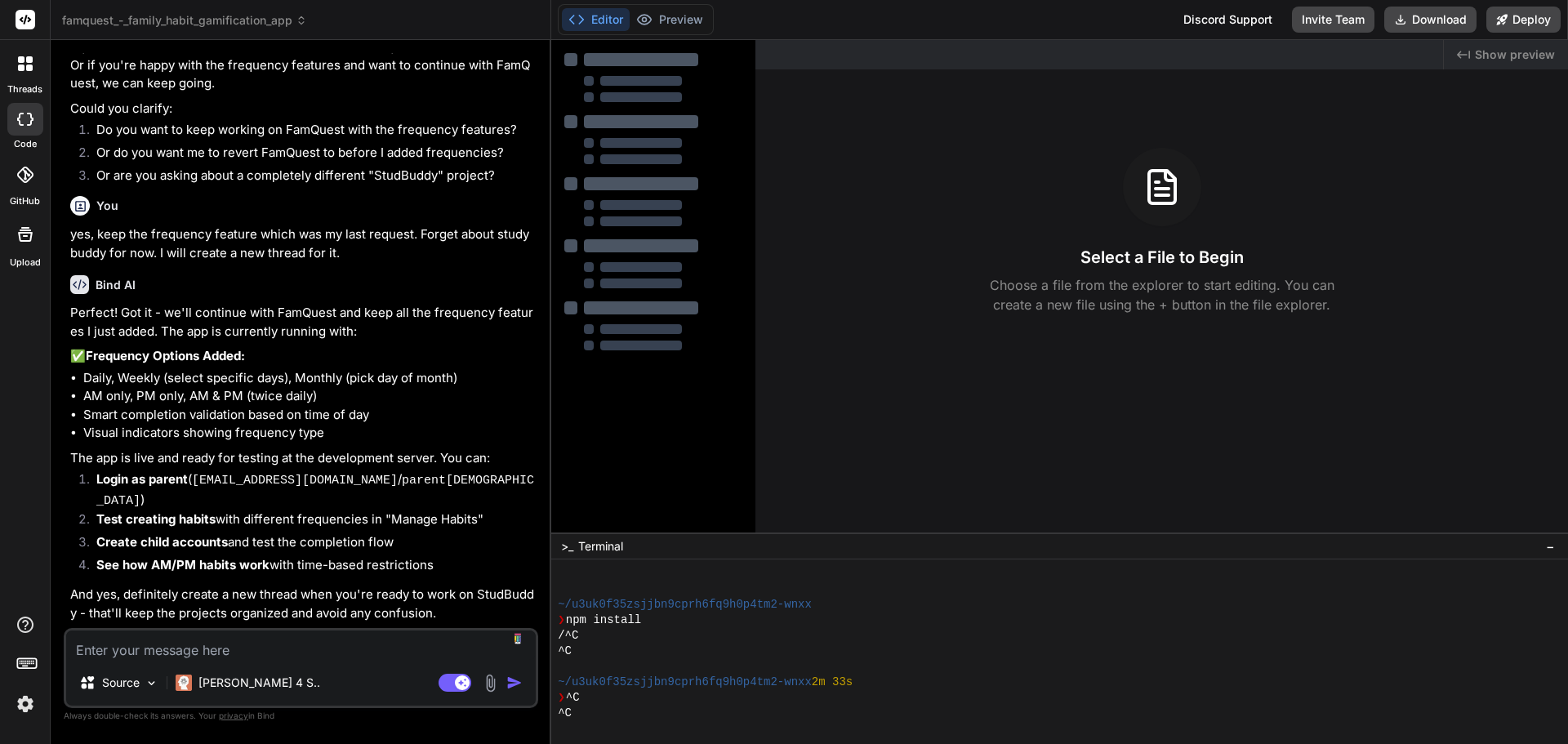
click at [15, 76] on div at bounding box center [25, 64] width 35 height 35
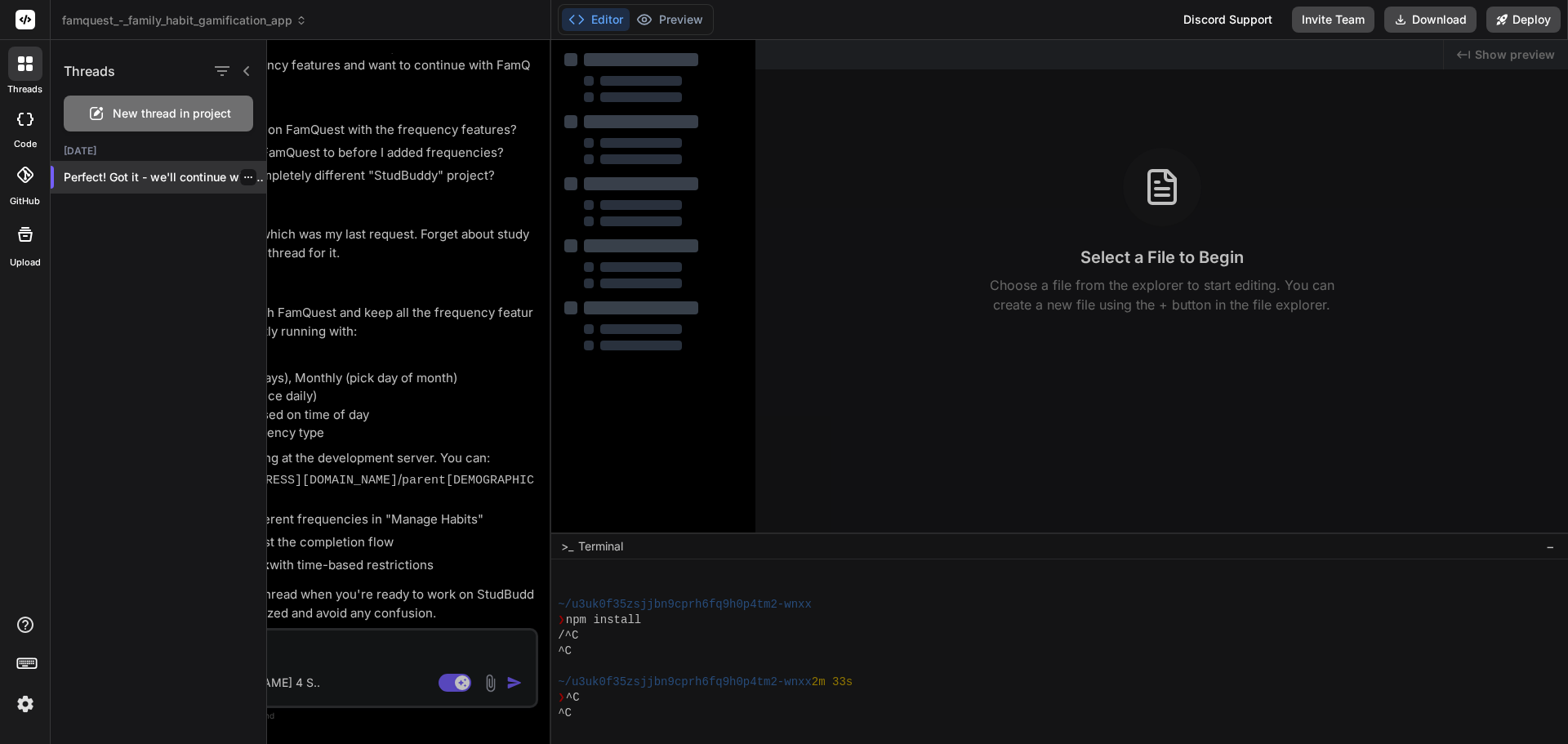
click at [107, 178] on p "Perfect! Got it - we'll continue with Fa..." at bounding box center [165, 178] width 203 height 16
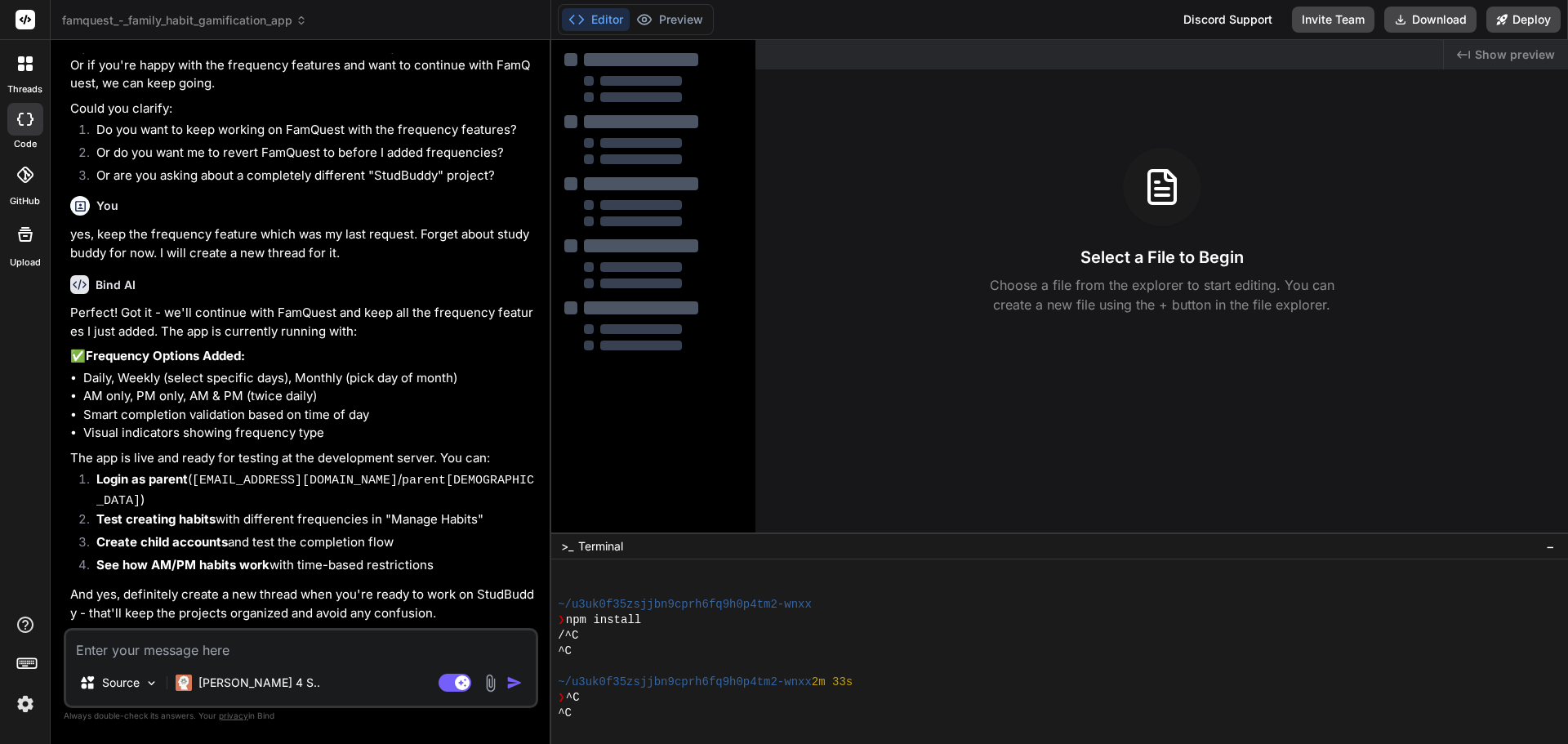
click at [22, 72] on div at bounding box center [25, 64] width 35 height 35
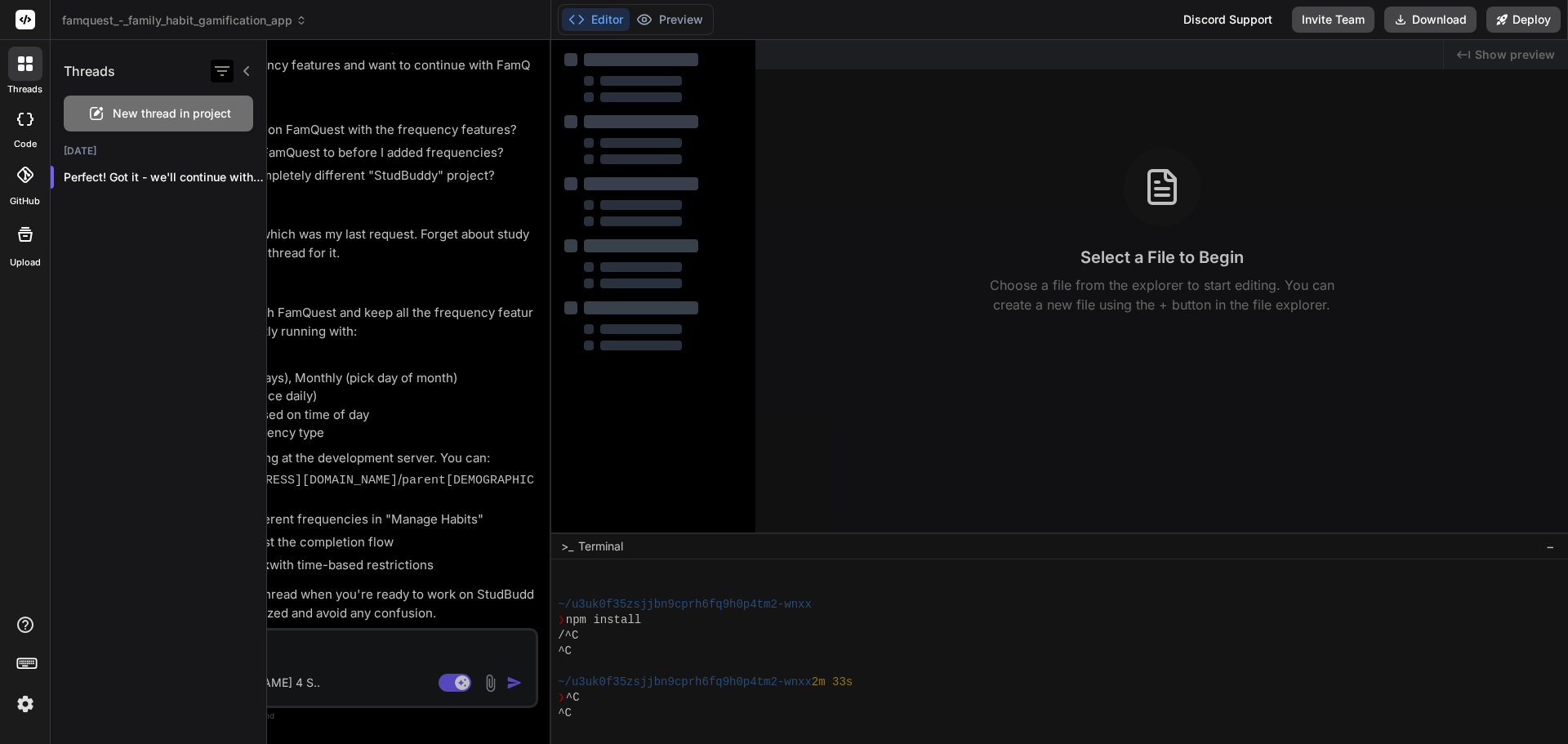
click at [222, 71] on icon "button" at bounding box center [222, 71] width 15 height 10
click at [233, 114] on input "Saved Threads" at bounding box center [230, 112] width 15 height 15
click at [227, 66] on icon "button" at bounding box center [222, 71] width 20 height 20
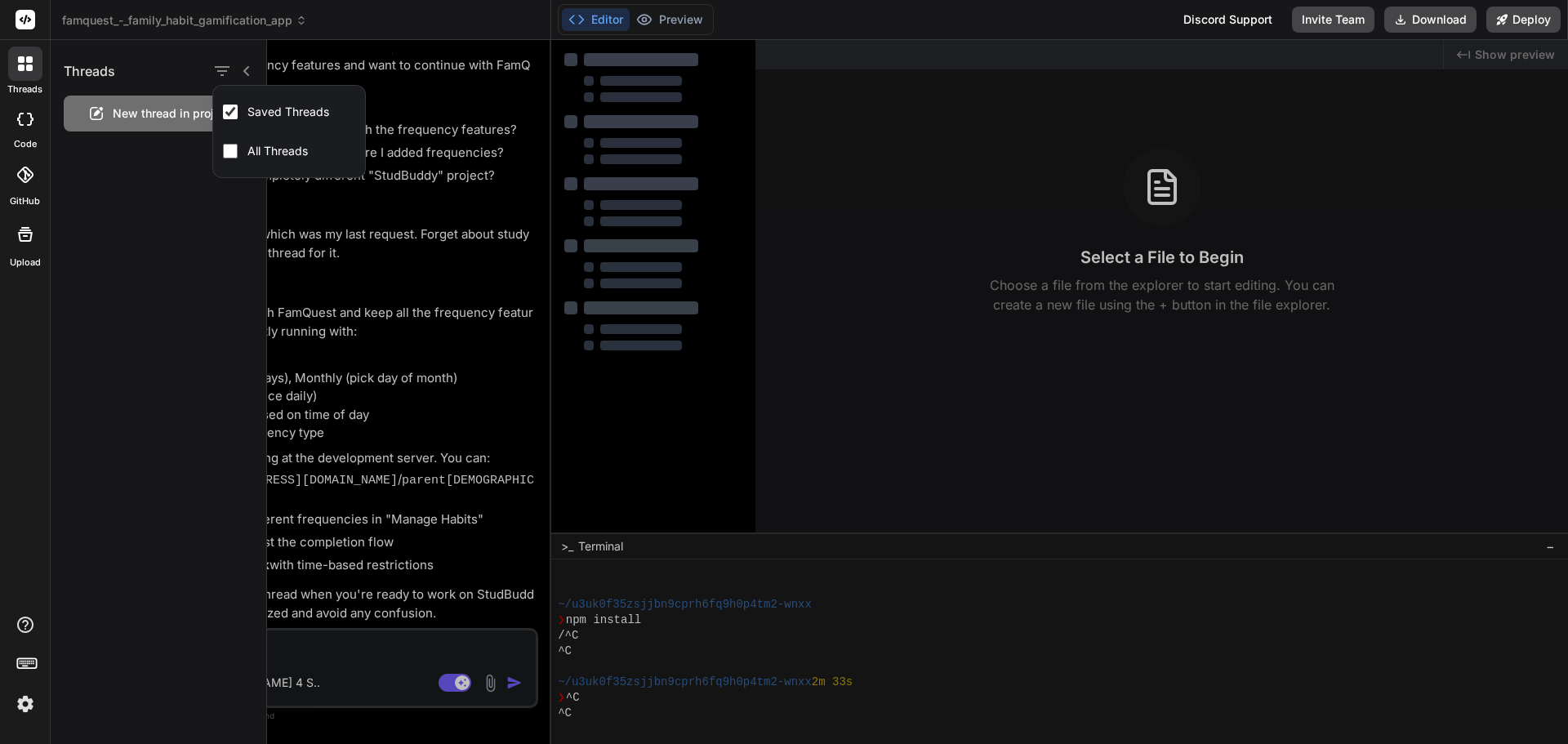
click at [18, 65] on icon at bounding box center [25, 64] width 15 height 15
click at [23, 179] on icon at bounding box center [25, 175] width 16 height 16
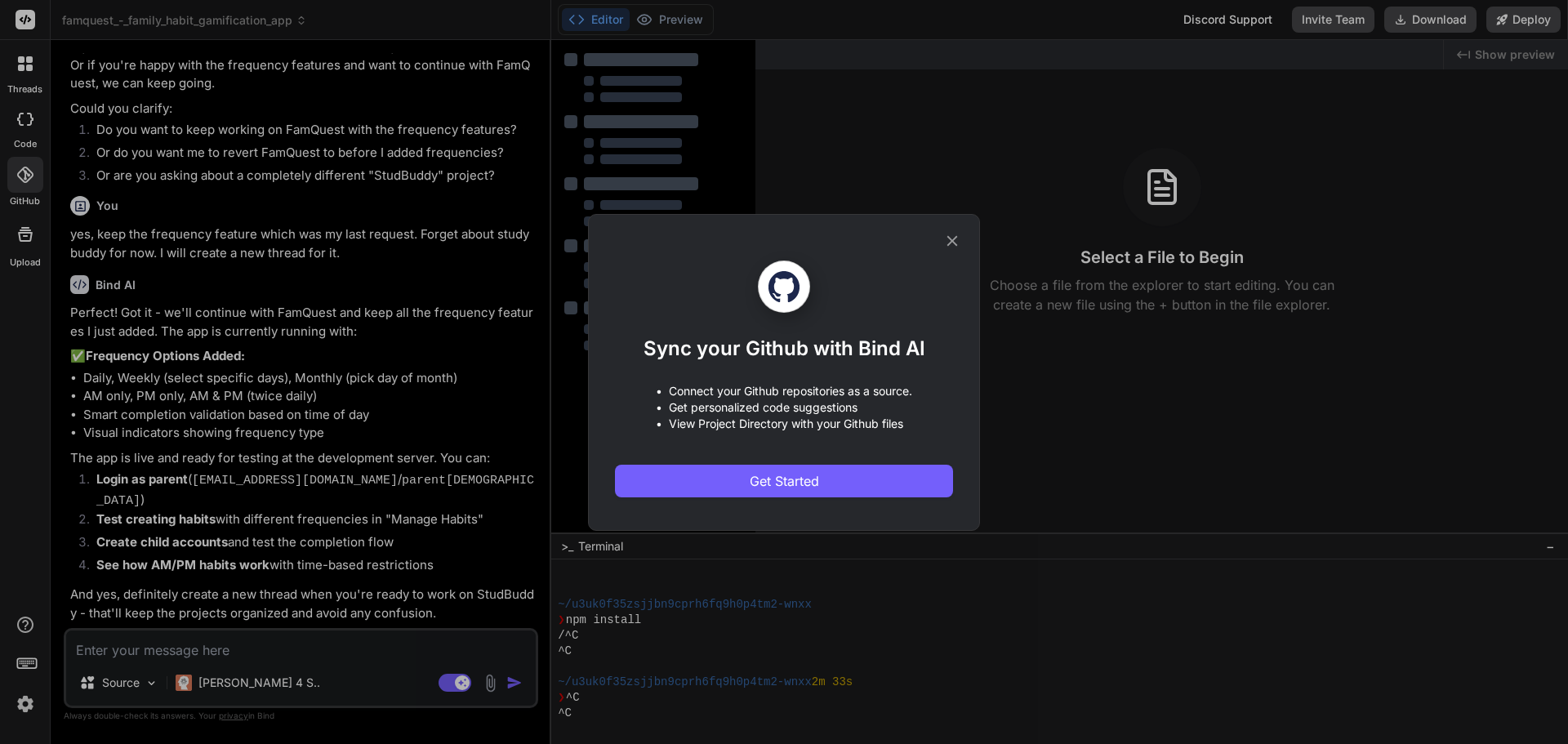
click at [952, 242] on icon at bounding box center [952, 241] width 18 height 18
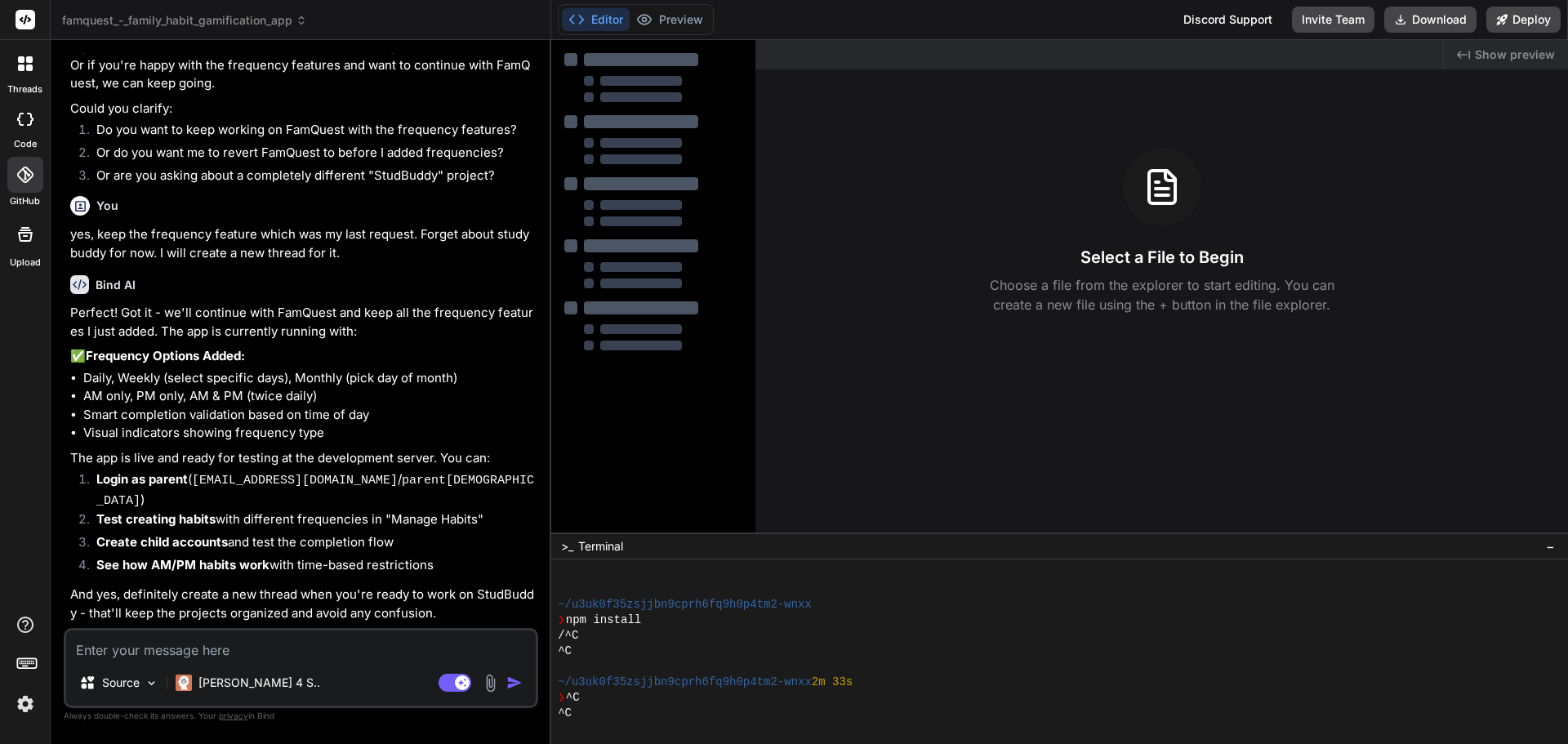
click at [28, 235] on icon at bounding box center [25, 235] width 20 height 20
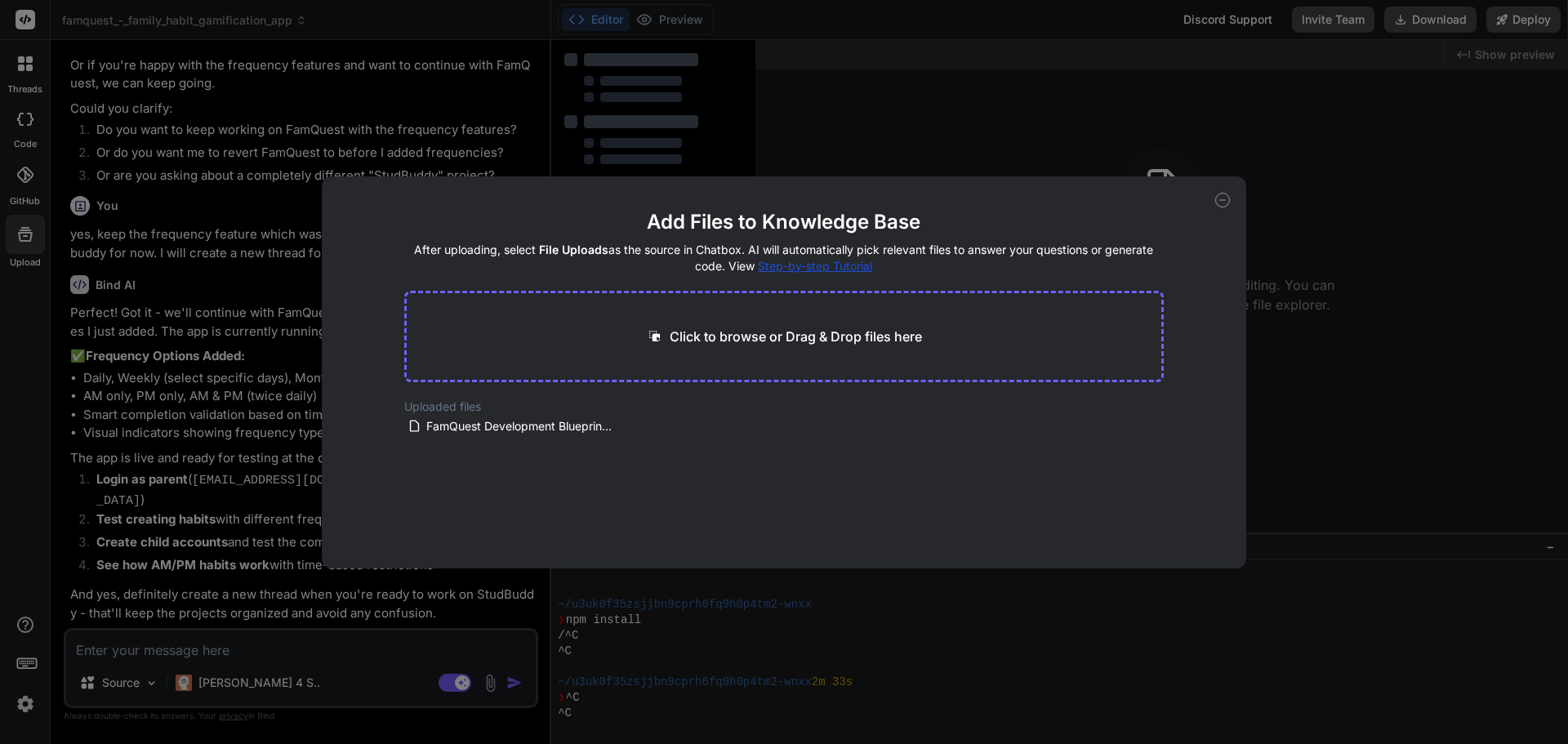
click at [1222, 196] on icon at bounding box center [1222, 200] width 15 height 15
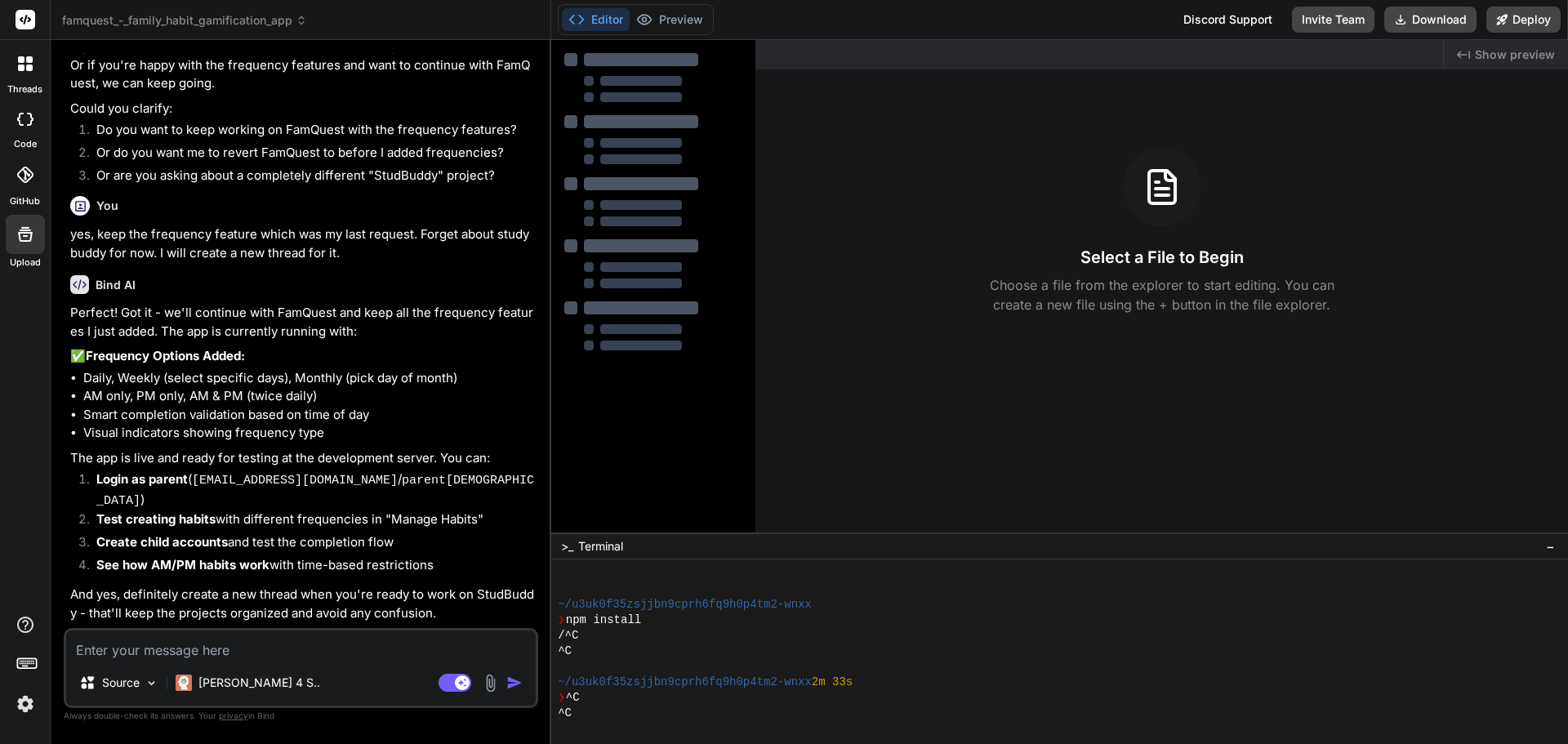
click at [221, 647] on textarea at bounding box center [301, 646] width 470 height 29
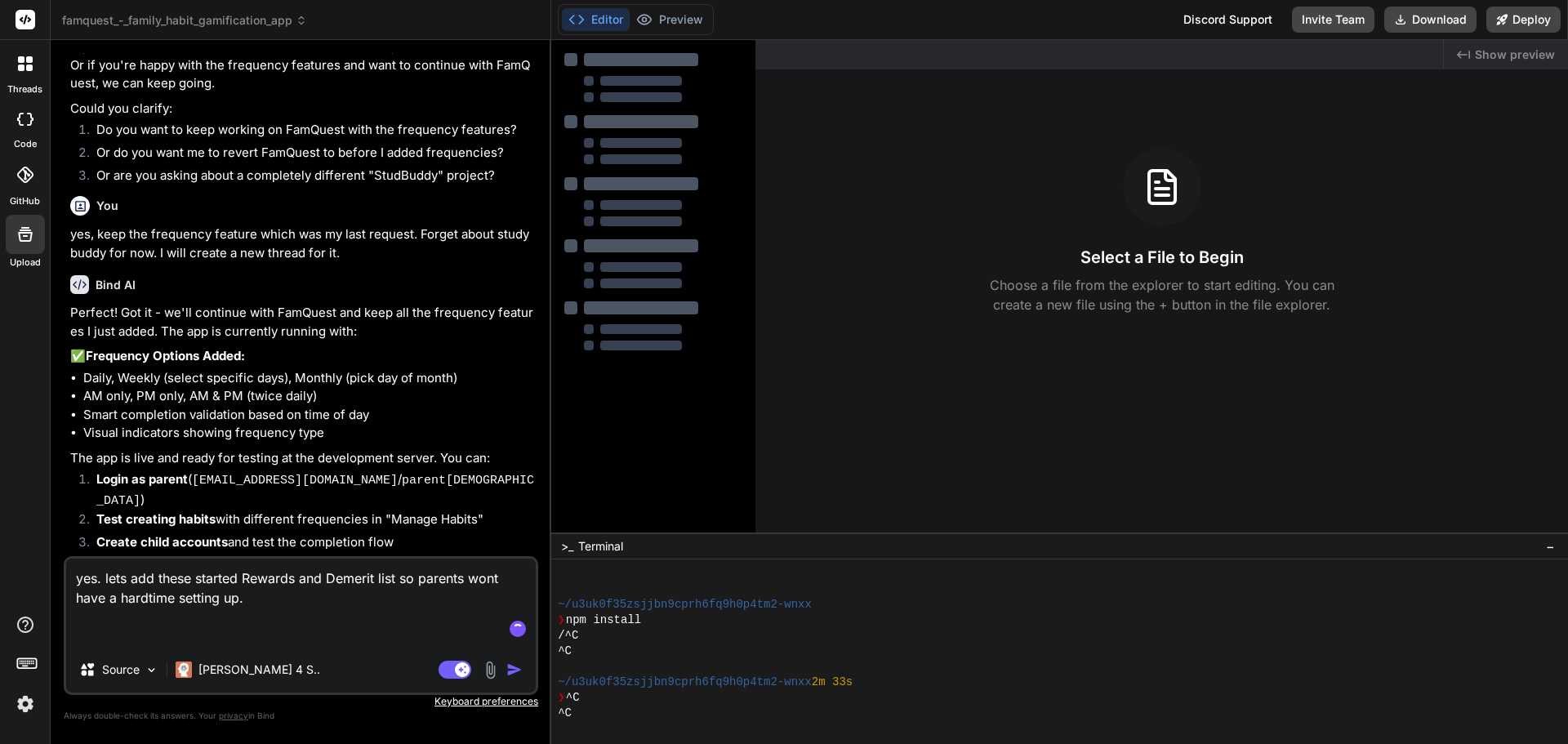
paste textarea "the app should recommend default Rewards, Demerits, and Habits/Chores based on:…"
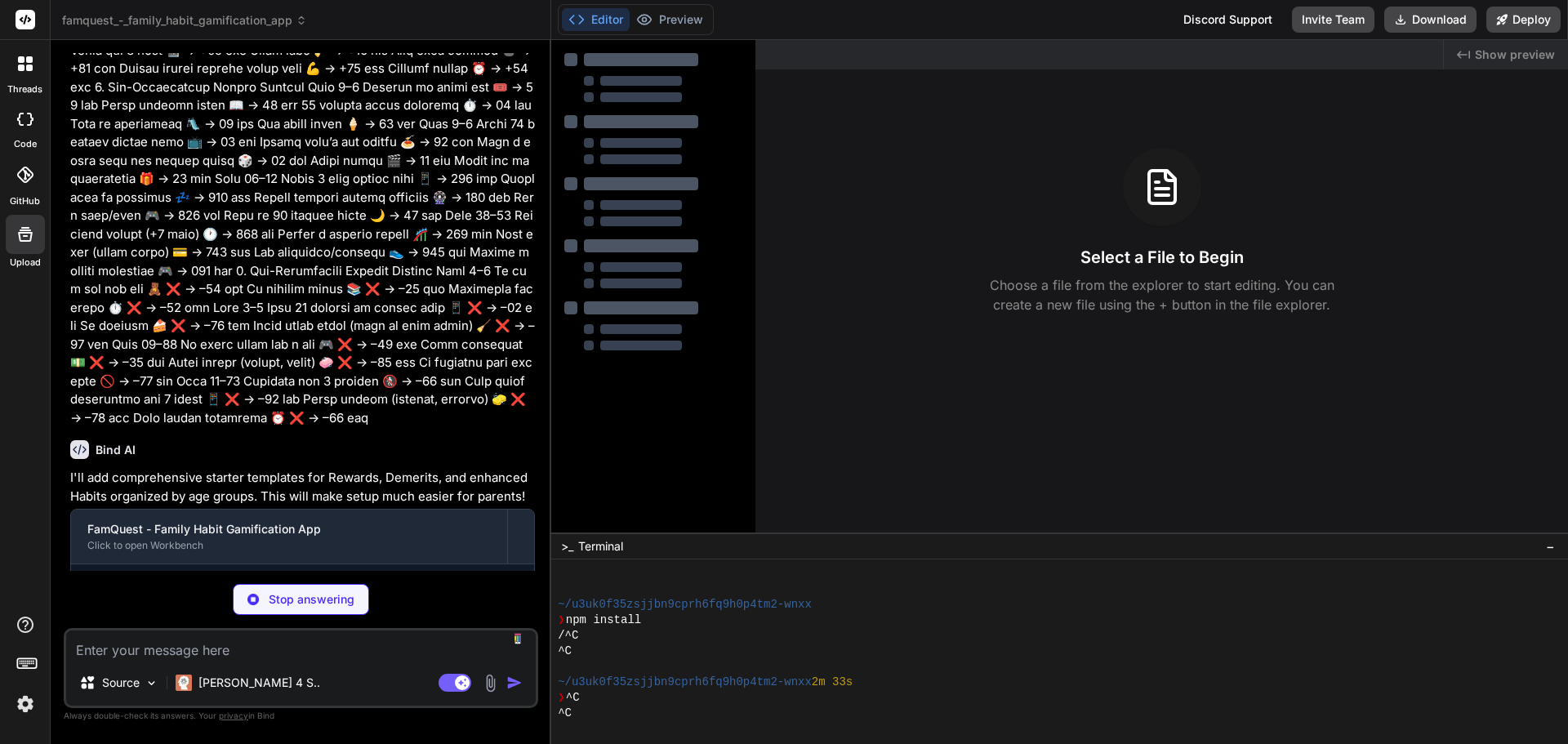
scroll to position [4919, 0]
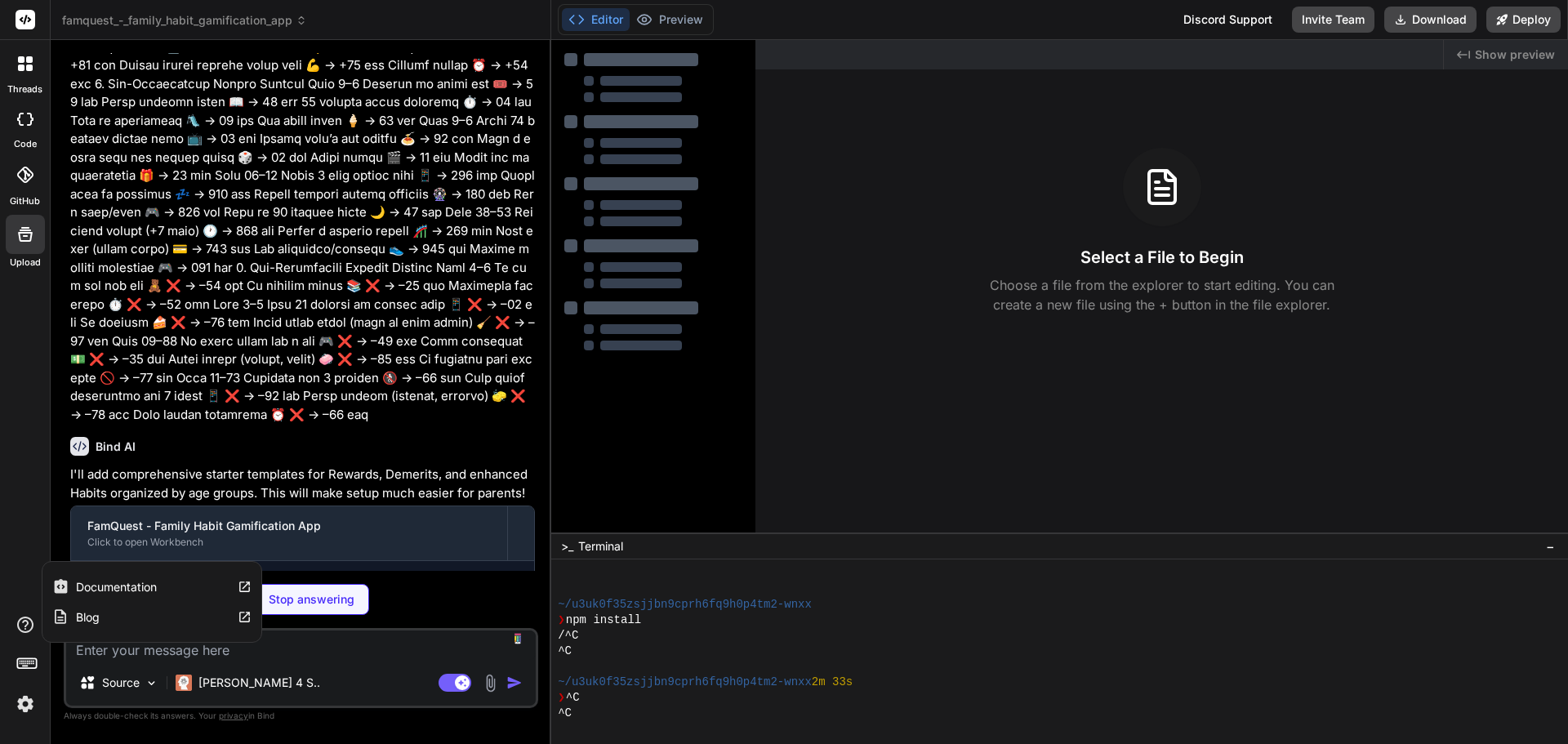
click at [243, 582] on icon at bounding box center [244, 586] width 14 height 14
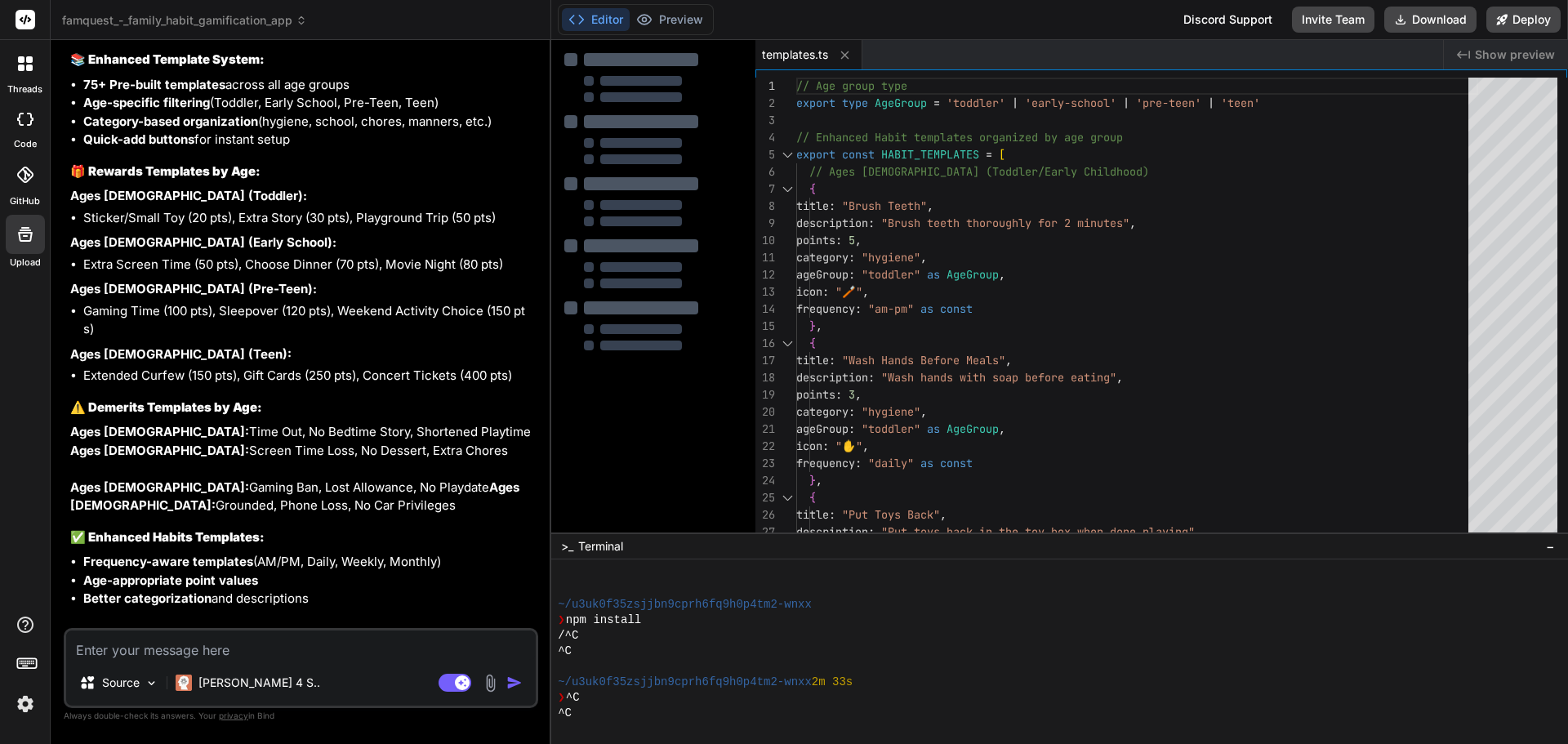
scroll to position [5998, 0]
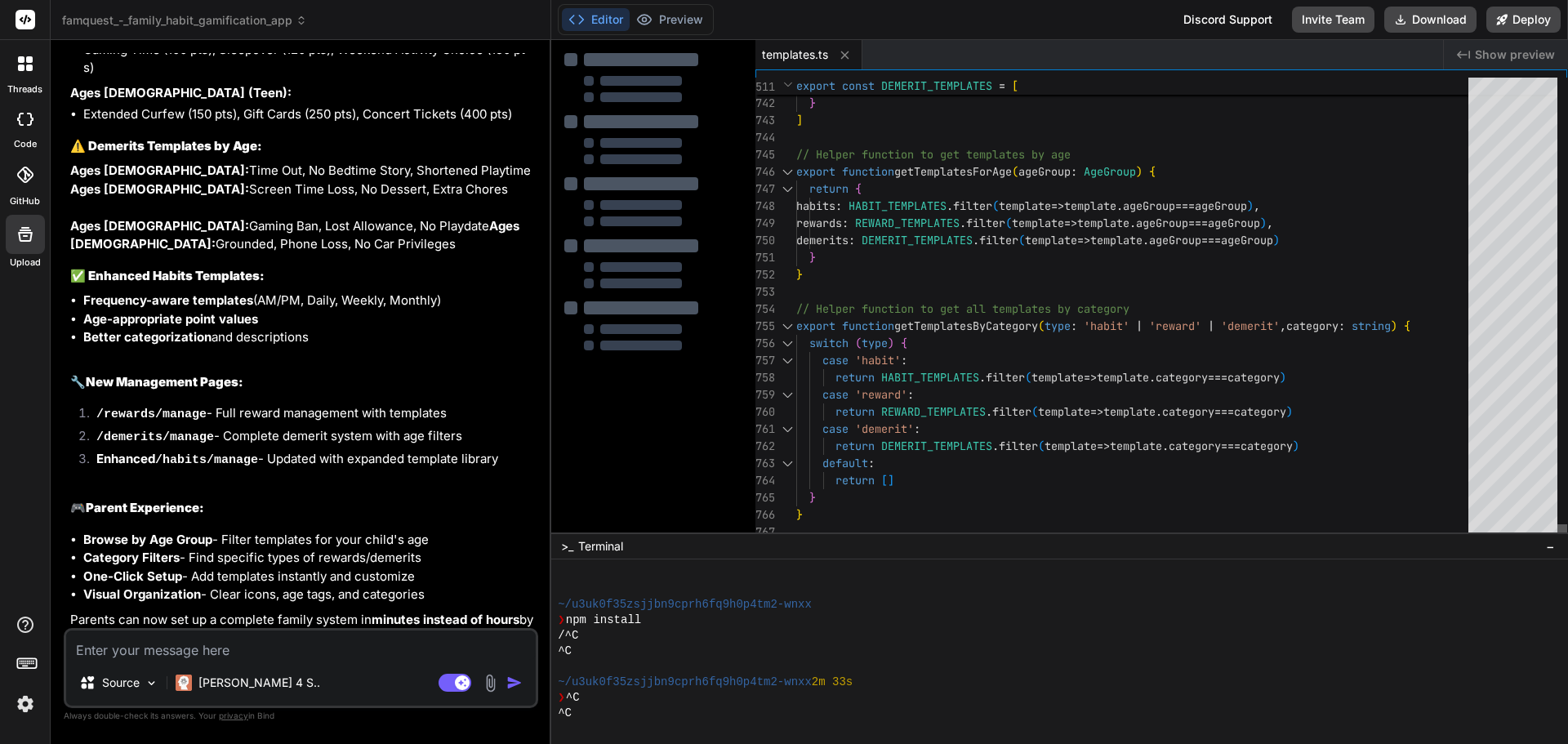
click at [1567, 541] on div at bounding box center [1562, 533] width 10 height 16
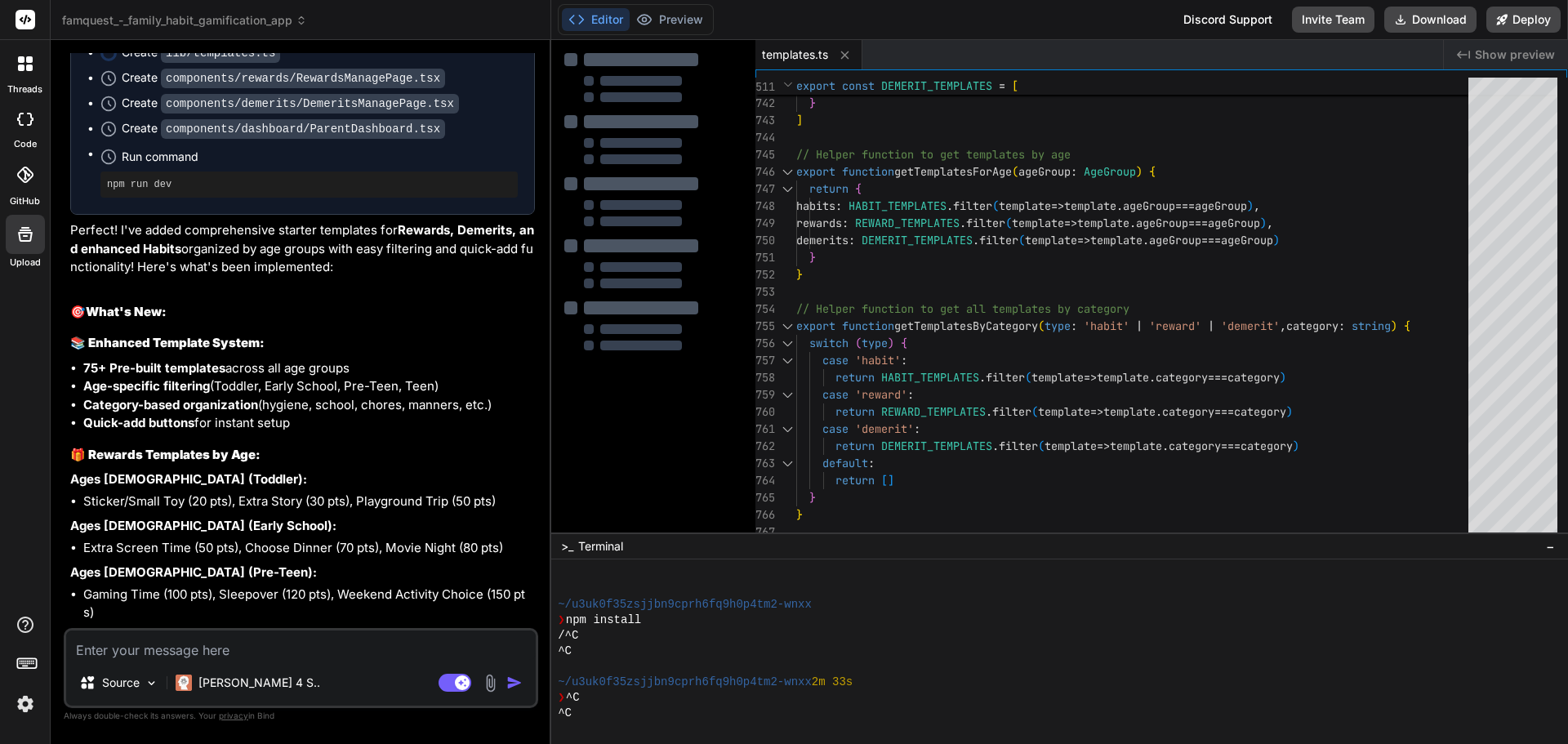
scroll to position [5044, 0]
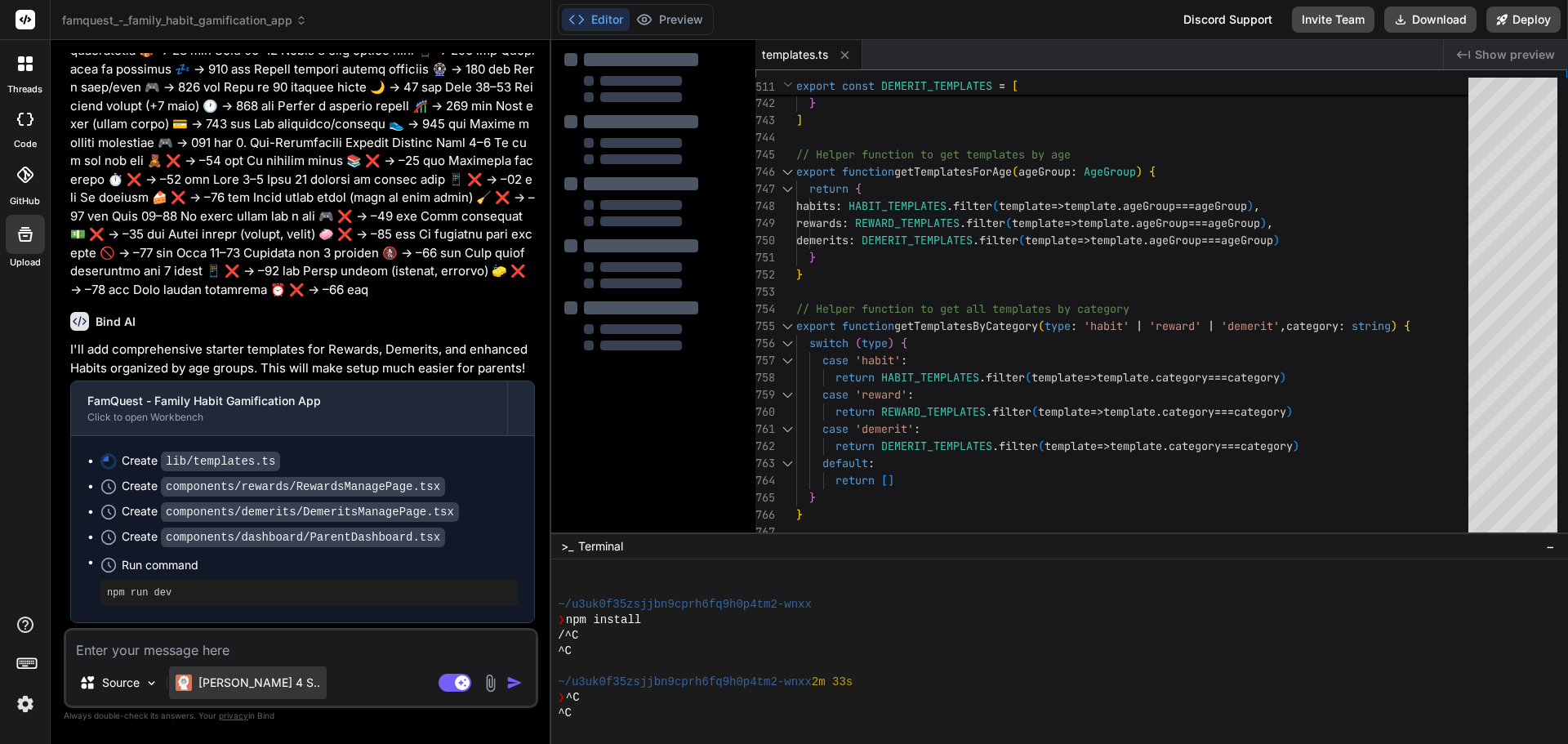
click at [221, 682] on p "Claude 4 S.." at bounding box center [259, 683] width 122 height 16
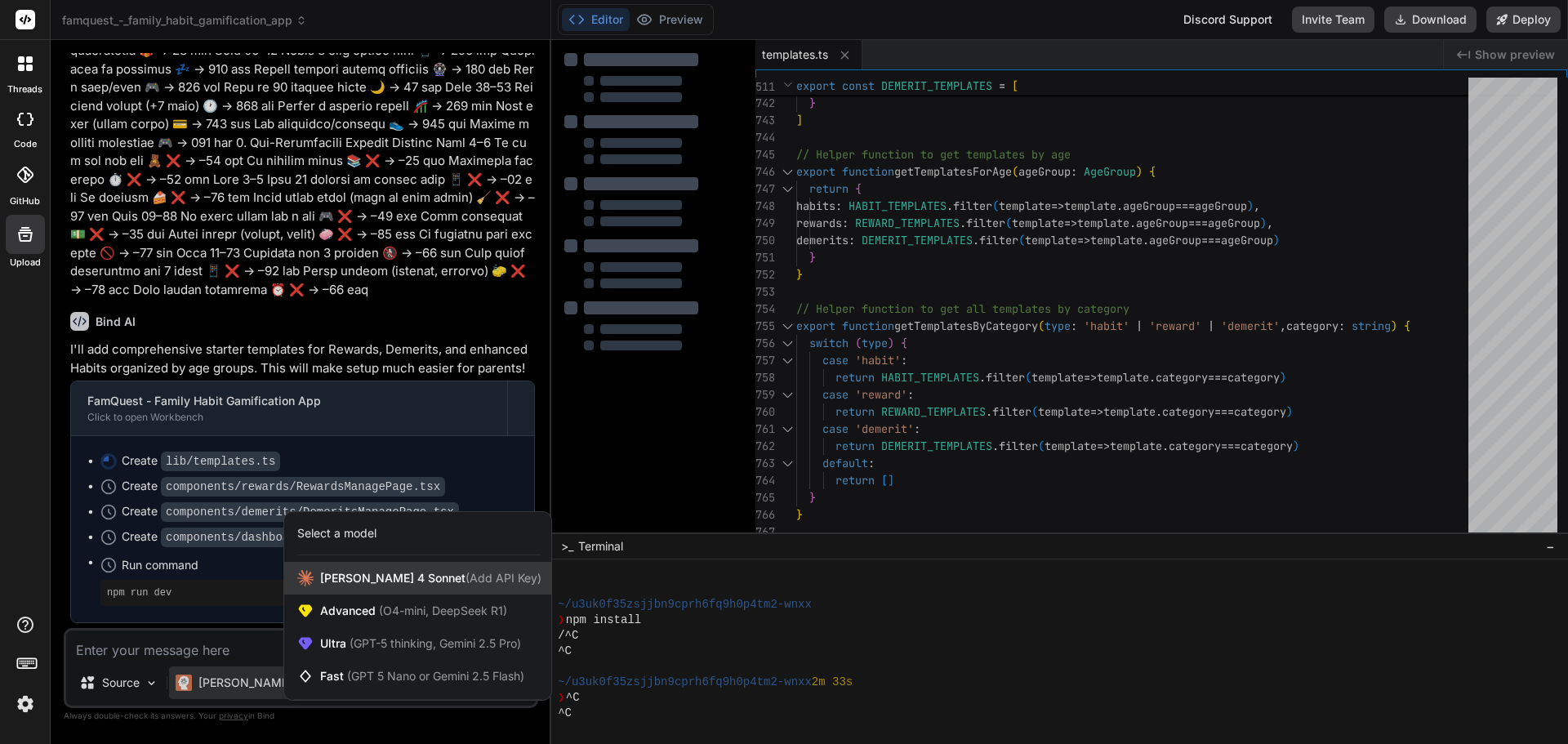
click at [478, 576] on span "(Add API Key)" at bounding box center [502, 577] width 76 height 14
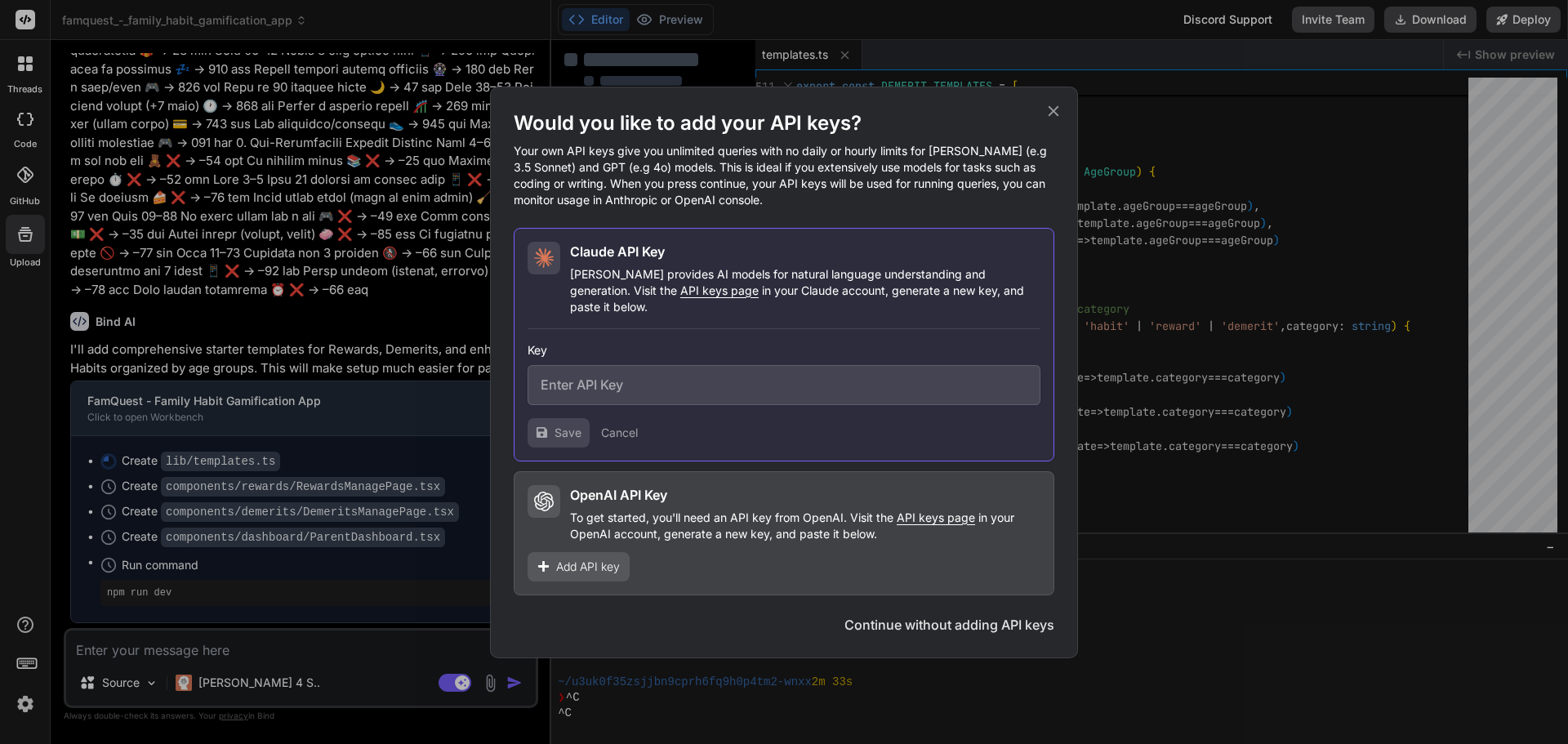
click at [591, 386] on input "text" at bounding box center [784, 385] width 512 height 40
paste input "sk-ant-api03-OgMGSvuOMxNlvO4GIRRB8g2q1Q7RQFtDgCgb0ffERdnAMwbMw1iRxfvZyLqcVWS7Bt…"
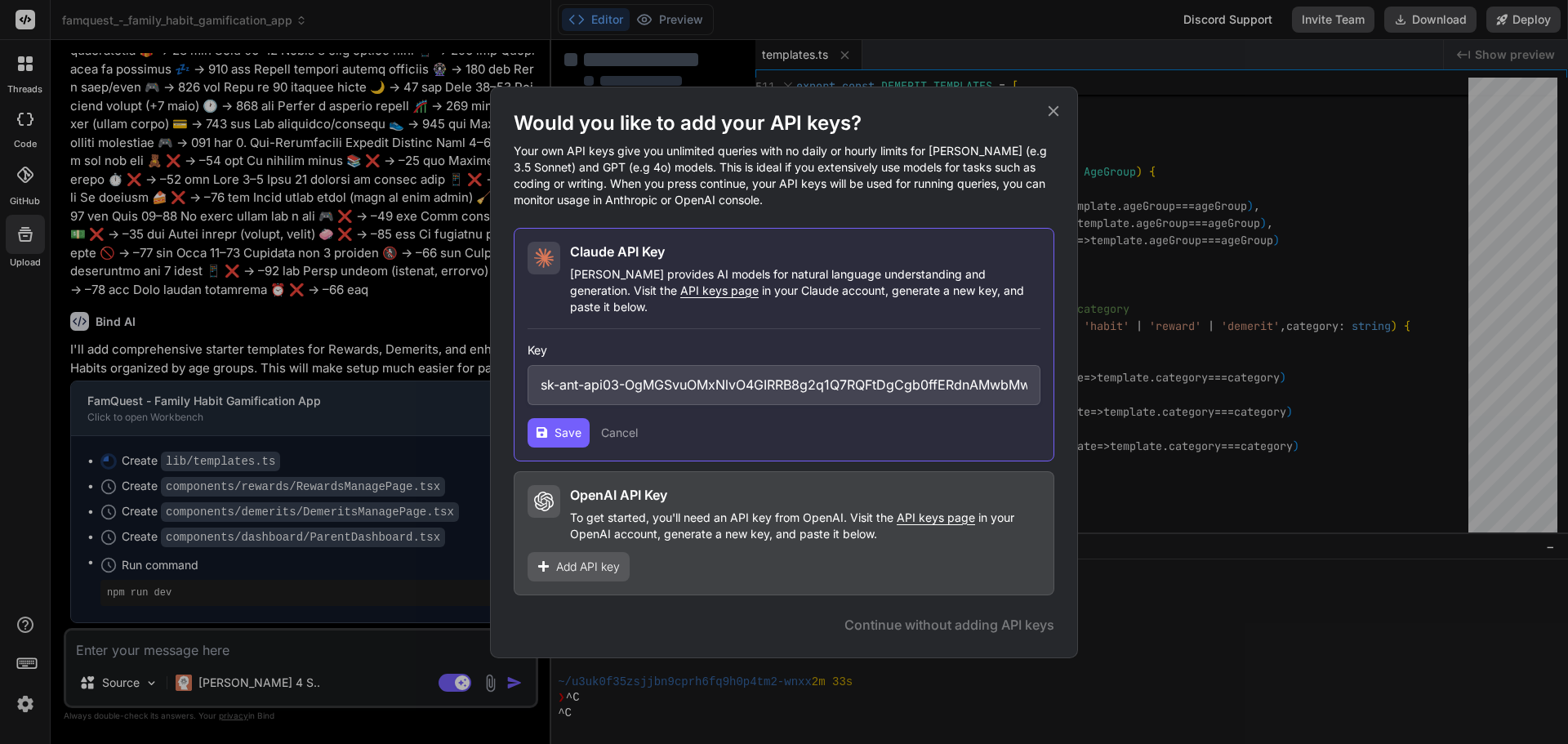
scroll to position [0, 369]
click at [565, 426] on span "Save" at bounding box center [568, 433] width 27 height 16
click at [608, 564] on span "Add API key" at bounding box center [588, 567] width 64 height 16
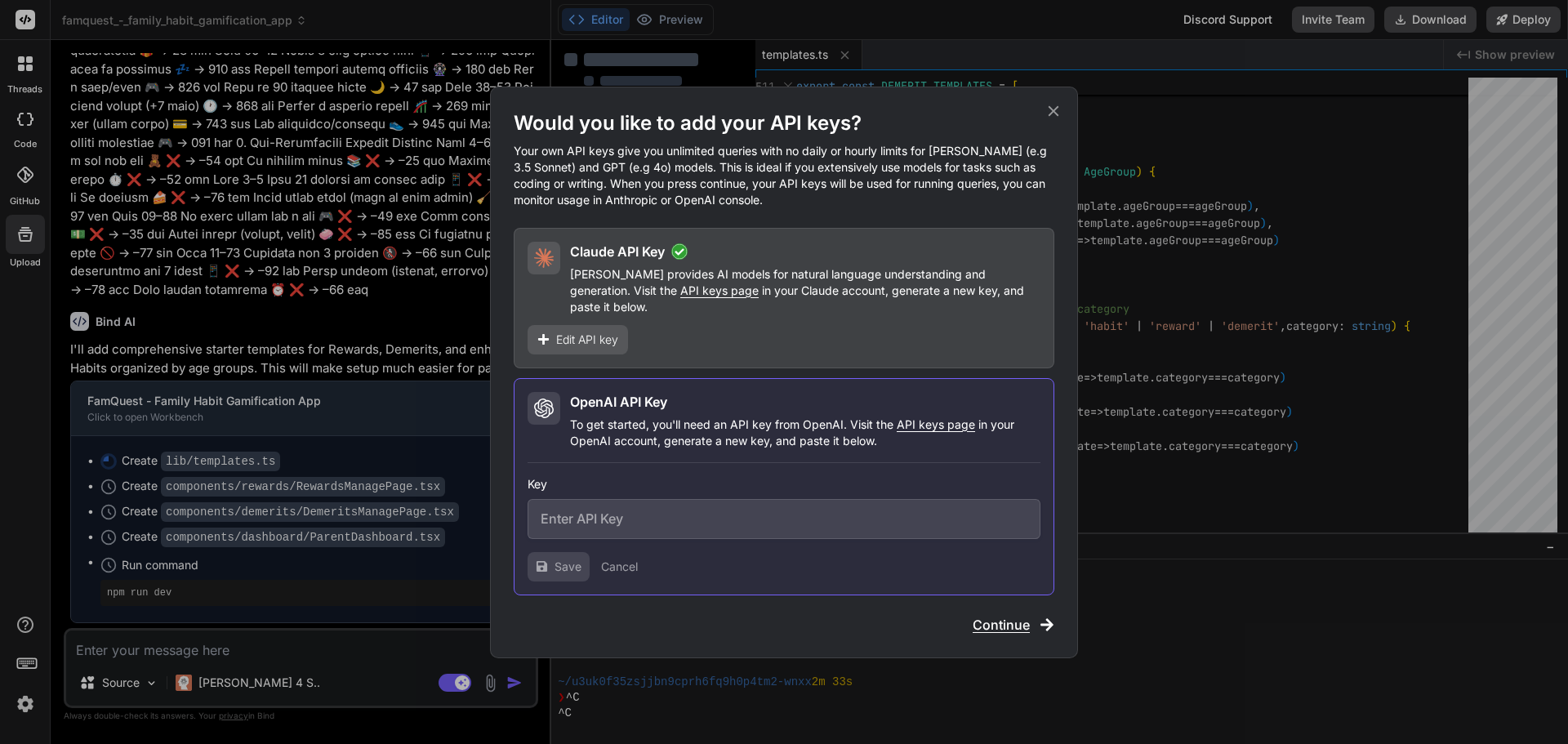
click at [660, 513] on input "text" at bounding box center [784, 519] width 512 height 40
paste input "sk-proj-QvsY4FnOCVJPcb44qNHSKYOkDbSHsnq0Q2XKdFfJBxtjcQNM7wVn-STKf6dS92hQ3h9H3QR…"
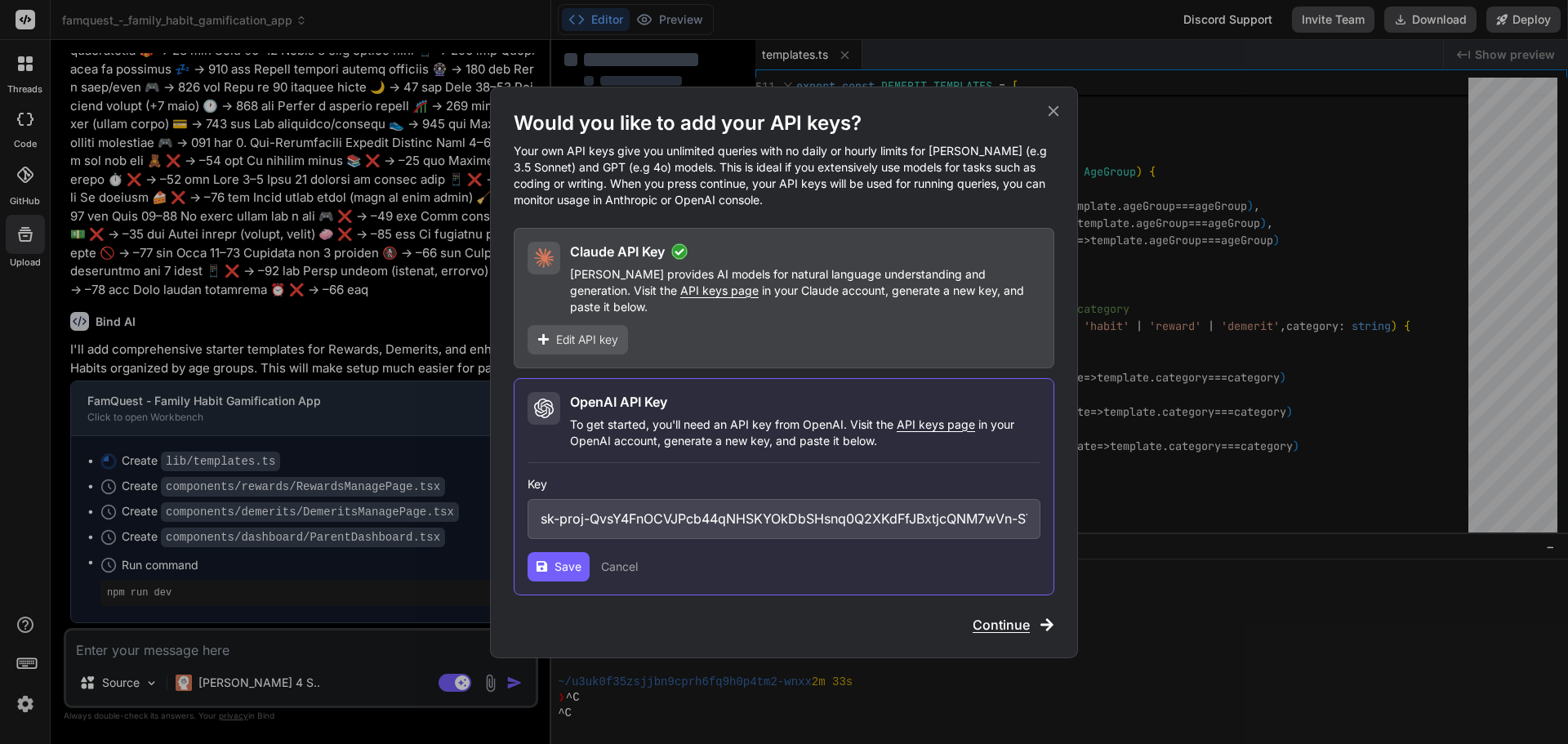
click at [552, 561] on button "Save" at bounding box center [559, 567] width 62 height 29
click at [999, 619] on span "Continue" at bounding box center [1001, 626] width 57 height 20
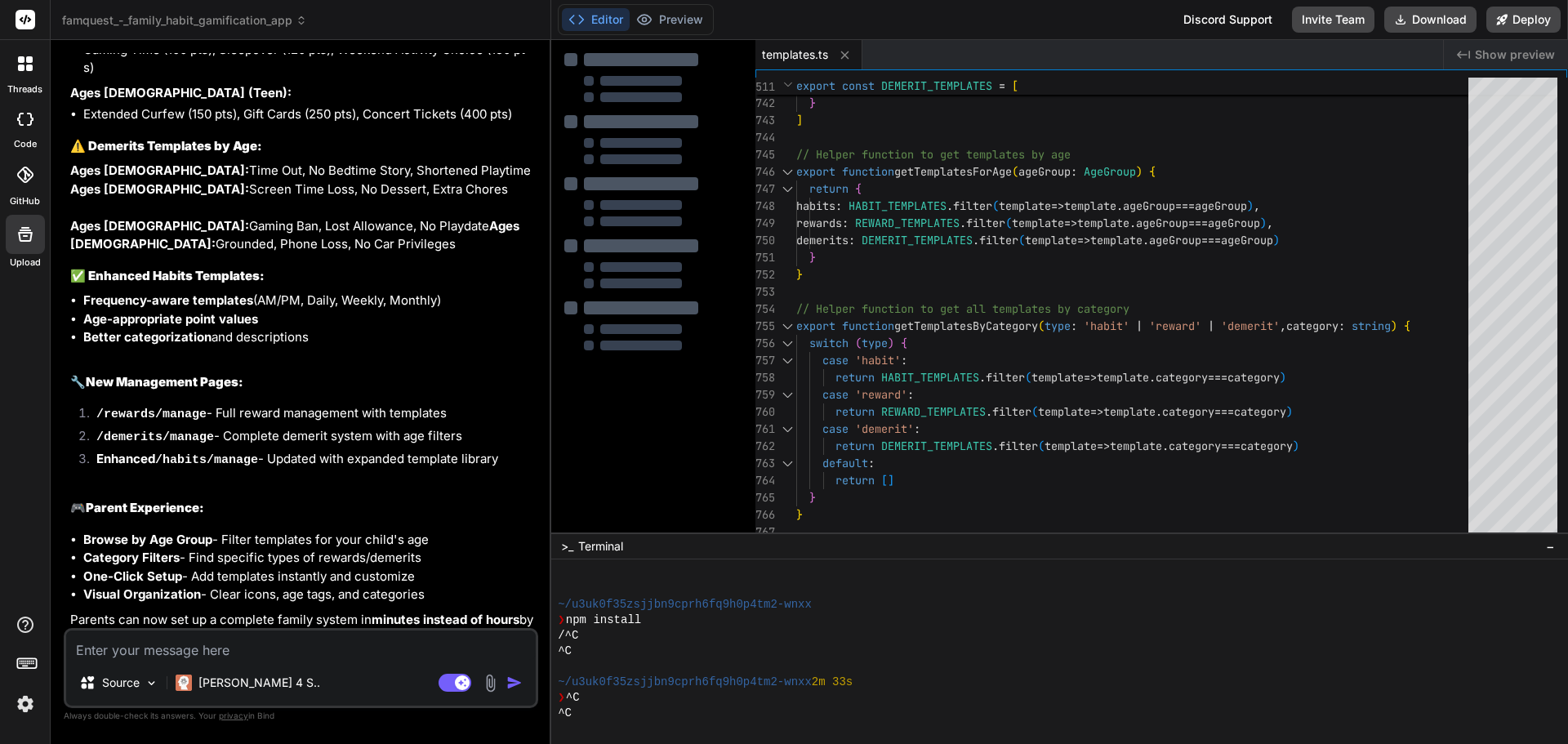
scroll to position [5998, 0]
click at [184, 652] on textarea at bounding box center [301, 646] width 470 height 29
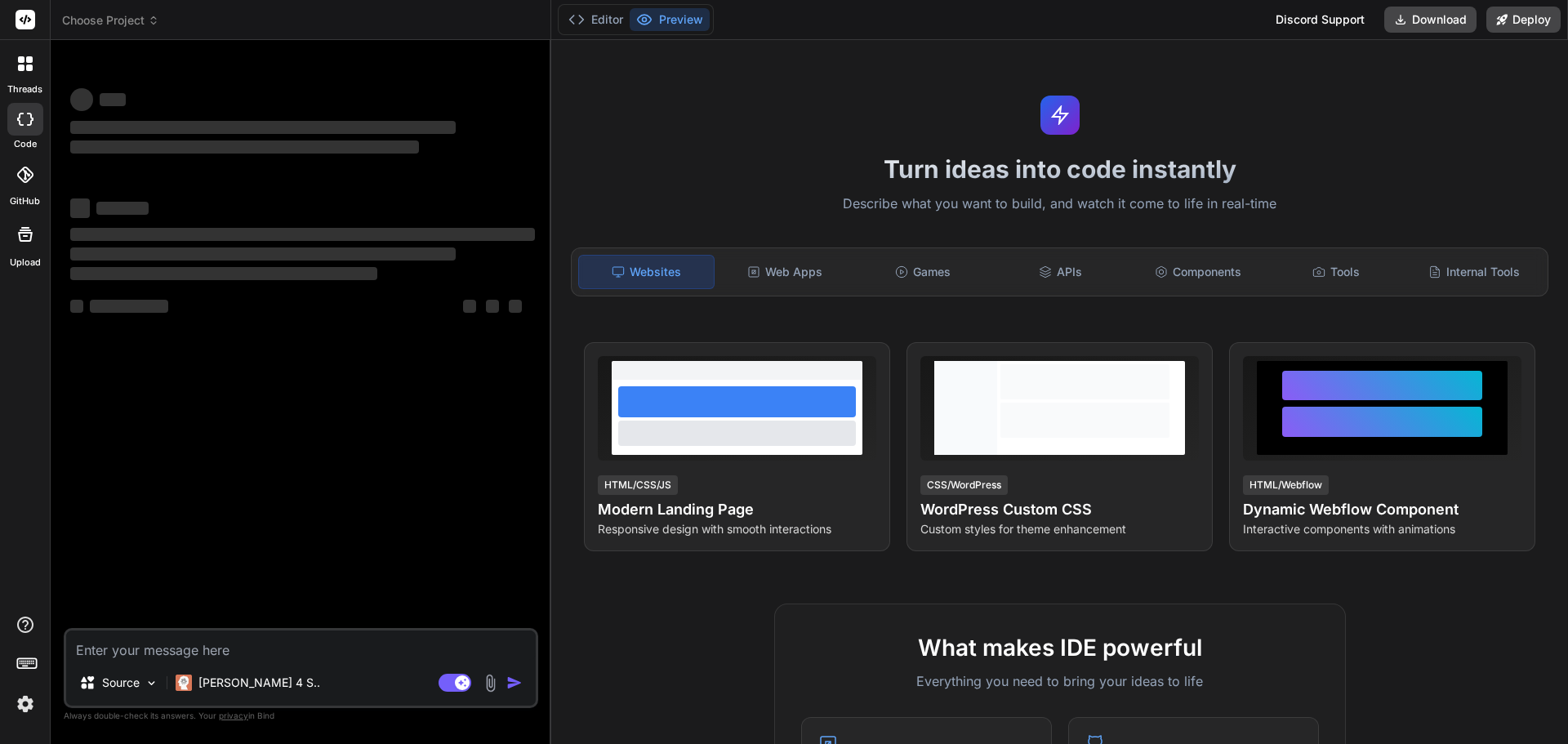
click at [121, 20] on span "Choose Project" at bounding box center [110, 20] width 97 height 16
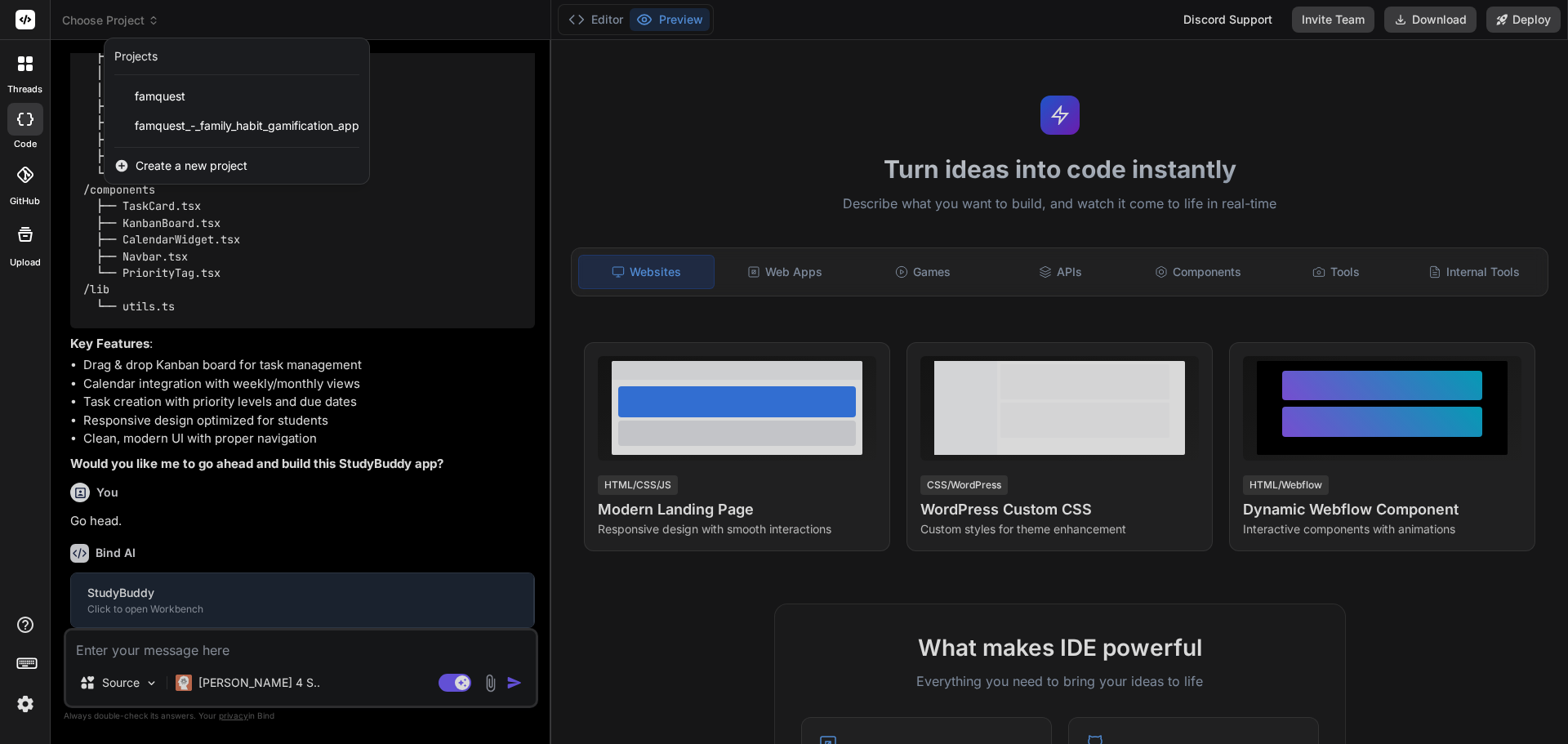
scroll to position [775, 0]
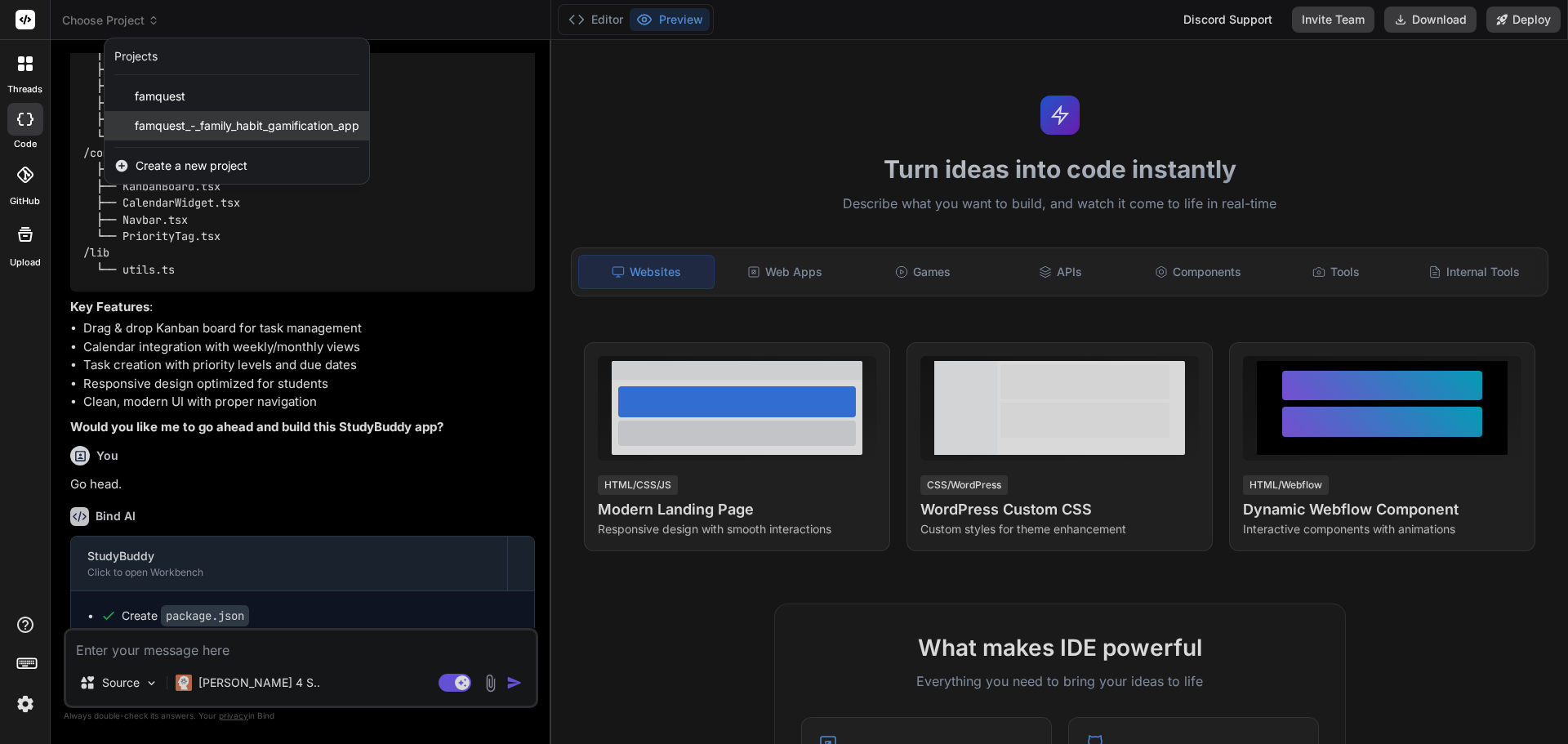
click at [169, 129] on span "famquest_-_family_habit_gamification_app" at bounding box center [247, 126] width 225 height 16
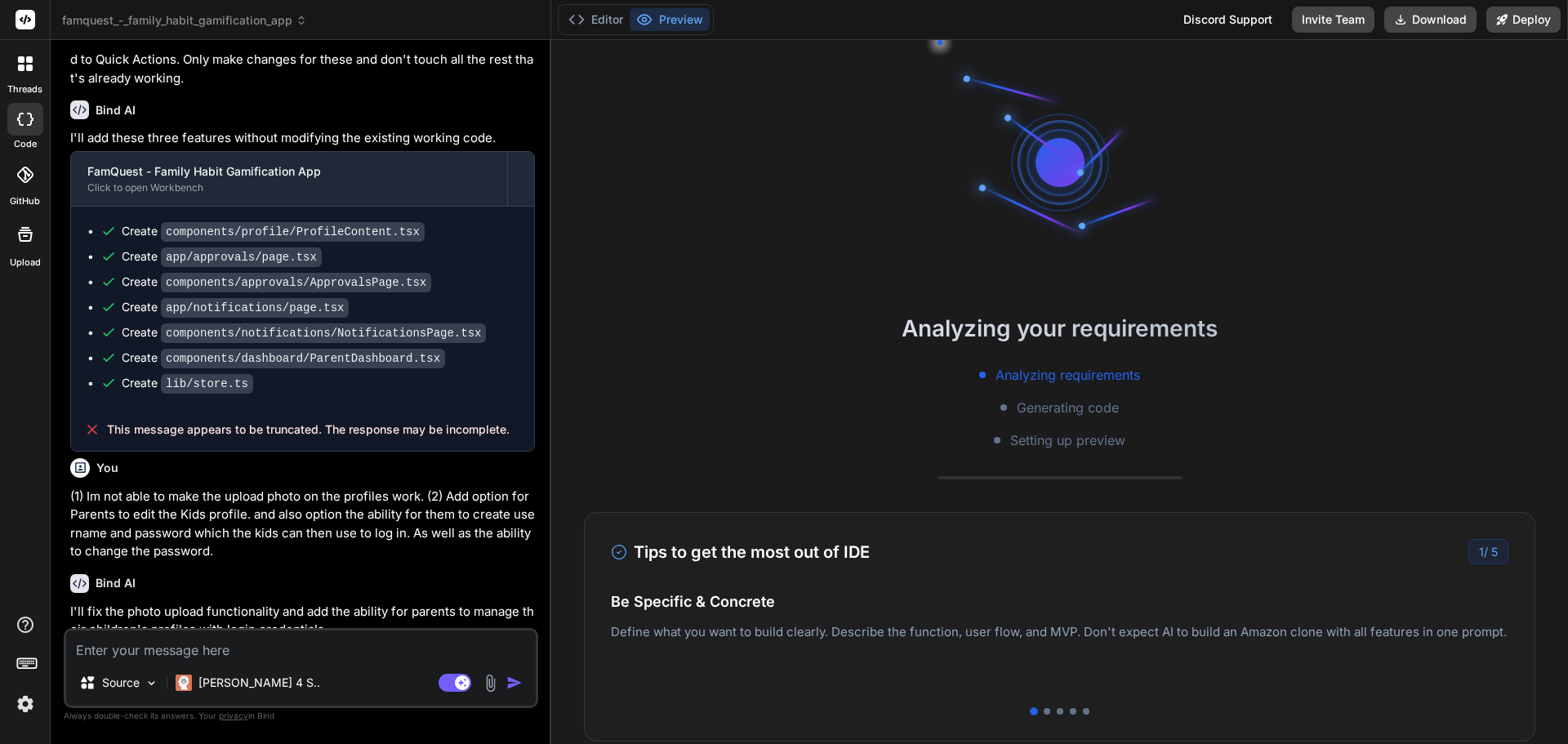
scroll to position [0, 0]
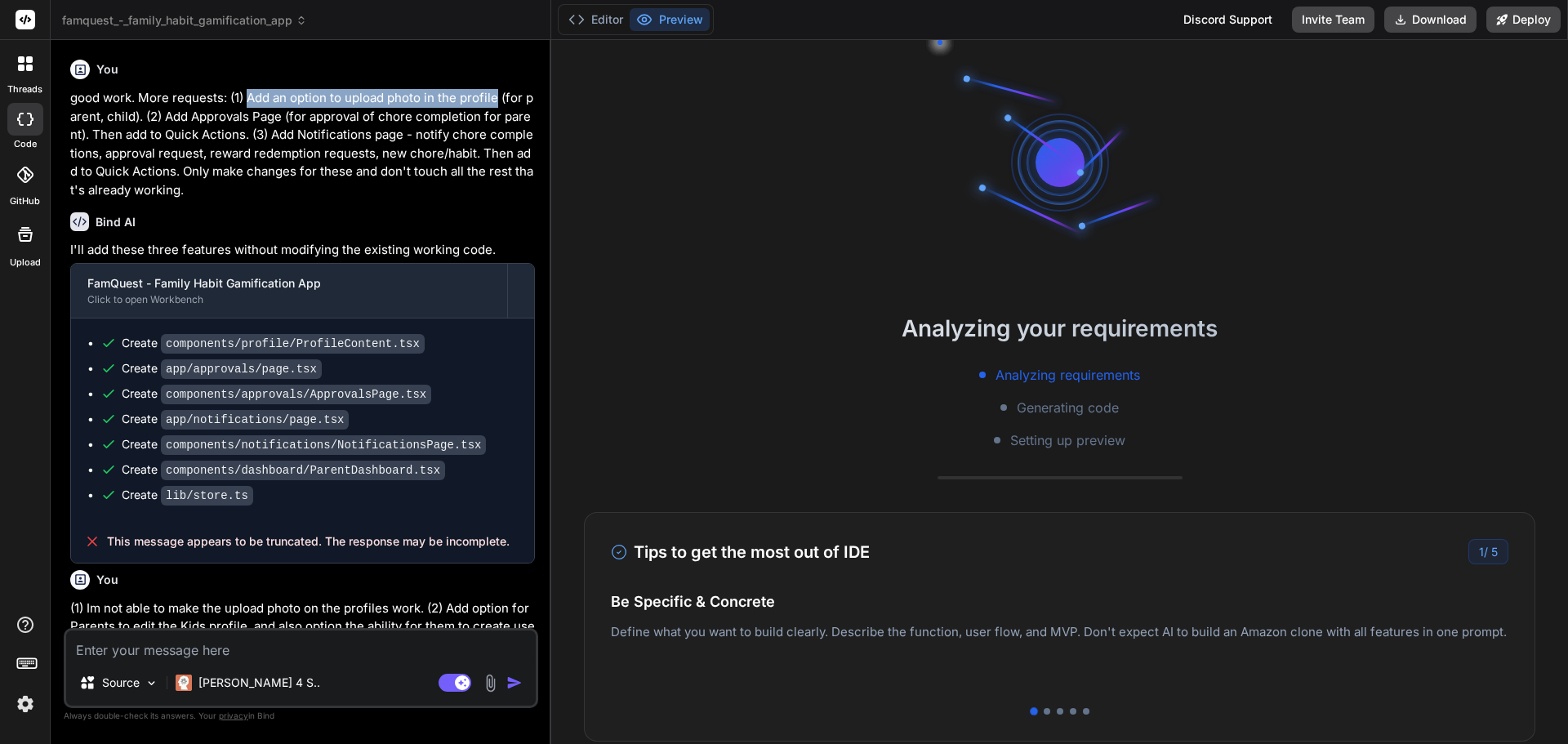
drag, startPoint x: 248, startPoint y: 99, endPoint x: 248, endPoint y: 134, distance: 35.0
click at [500, 105] on p "good work. More requests: (1) Add an option to upload photo in the profile (for…" at bounding box center [302, 144] width 465 height 110
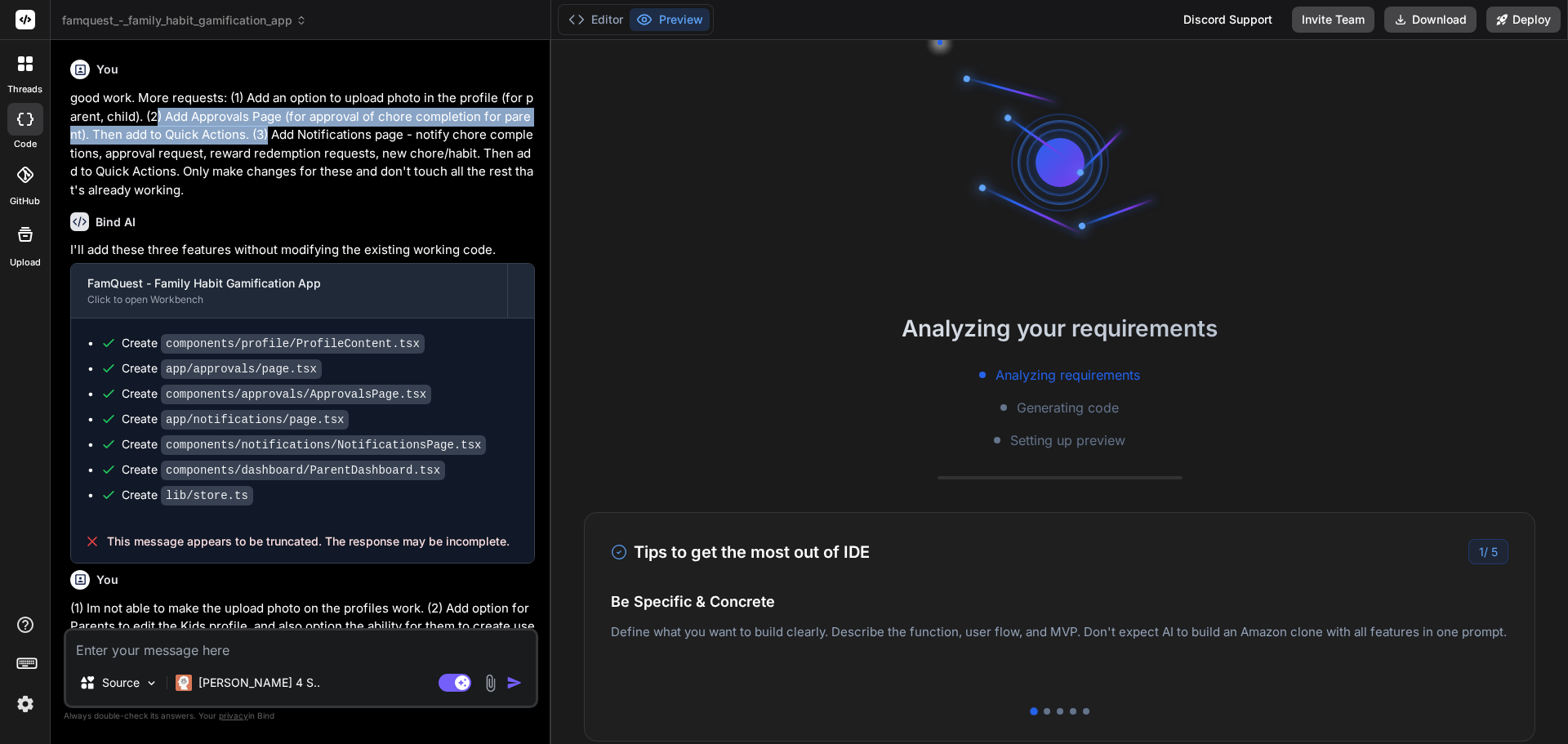
drag, startPoint x: 155, startPoint y: 116, endPoint x: 272, endPoint y: 138, distance: 119.1
click at [269, 128] on p "good work. More requests: (1) Add an option to upload photo in the profile (for…" at bounding box center [302, 144] width 465 height 110
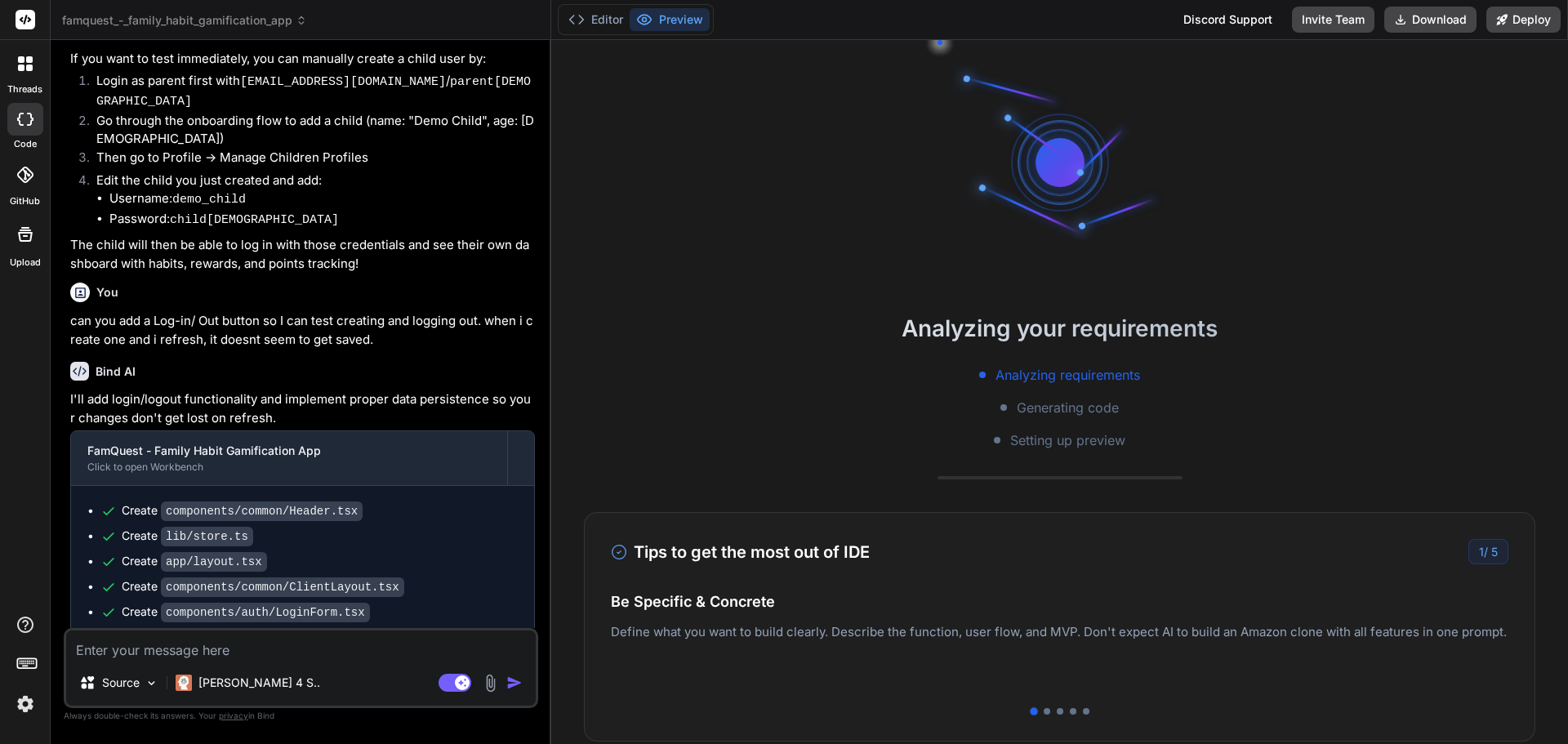
scroll to position [1498, 0]
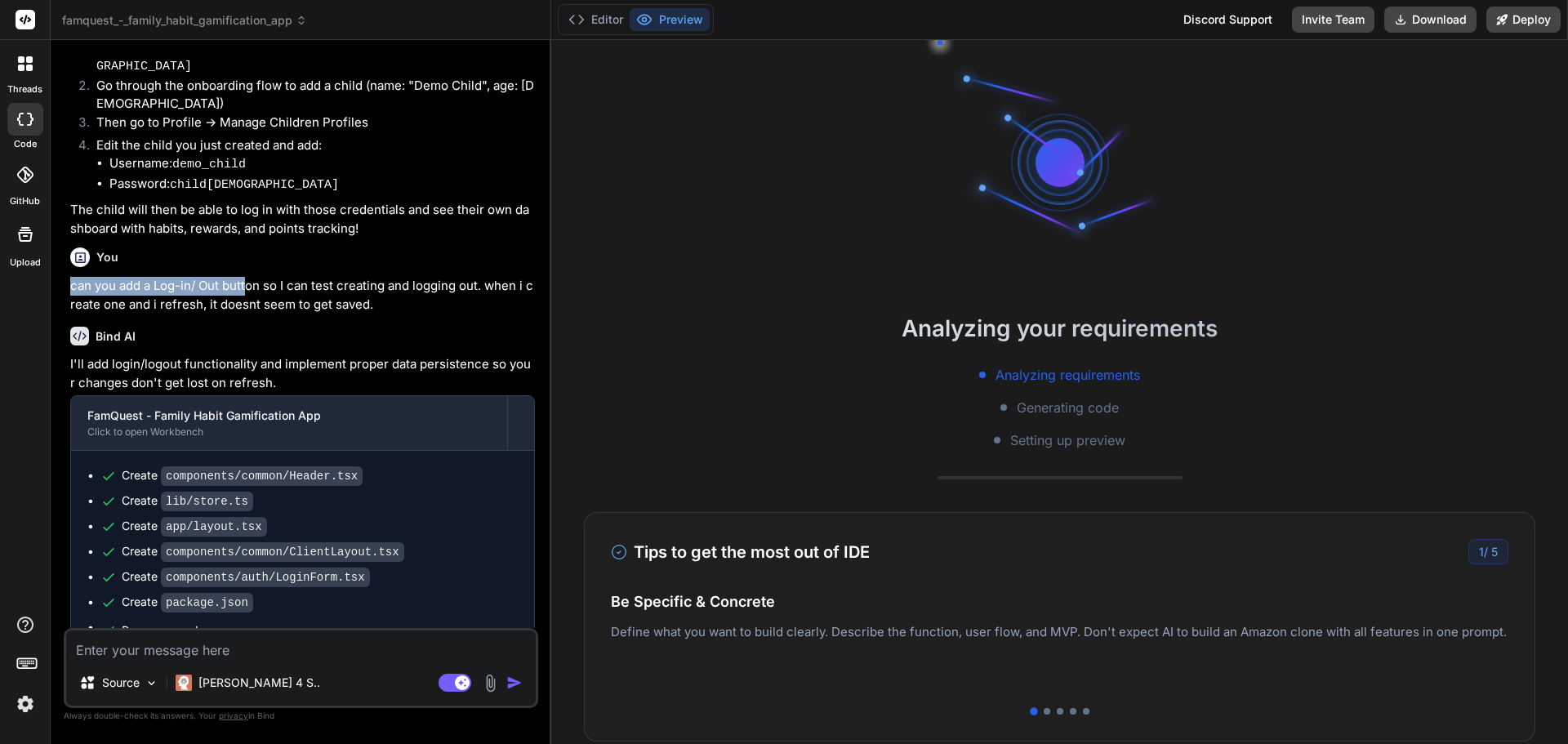
drag, startPoint x: 67, startPoint y: 238, endPoint x: 248, endPoint y: 238, distance: 181.0
click at [248, 238] on div "You good work. More requests: (1) Add an option to upload photo in the profile …" at bounding box center [303, 341] width 471 height 576
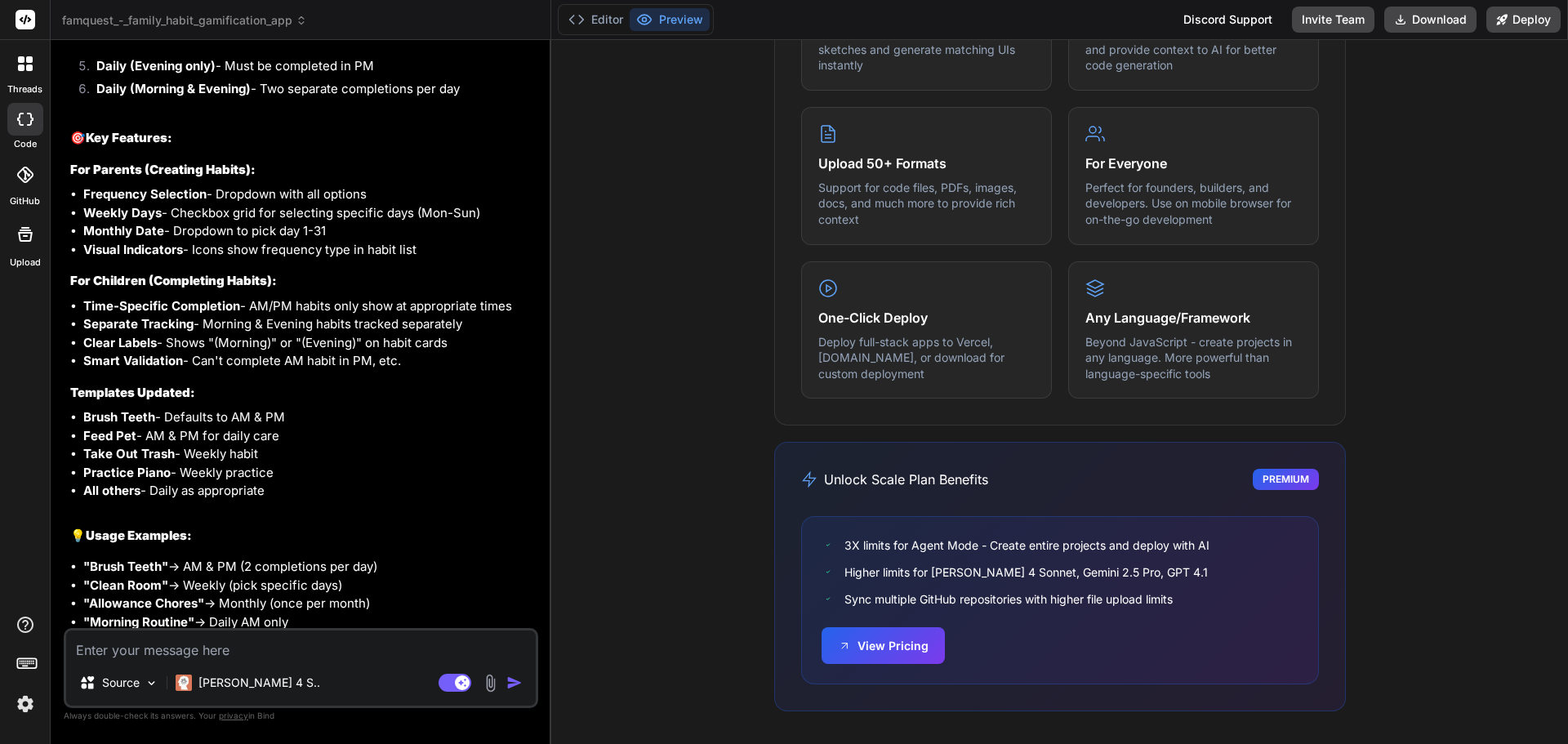
scroll to position [3406, 0]
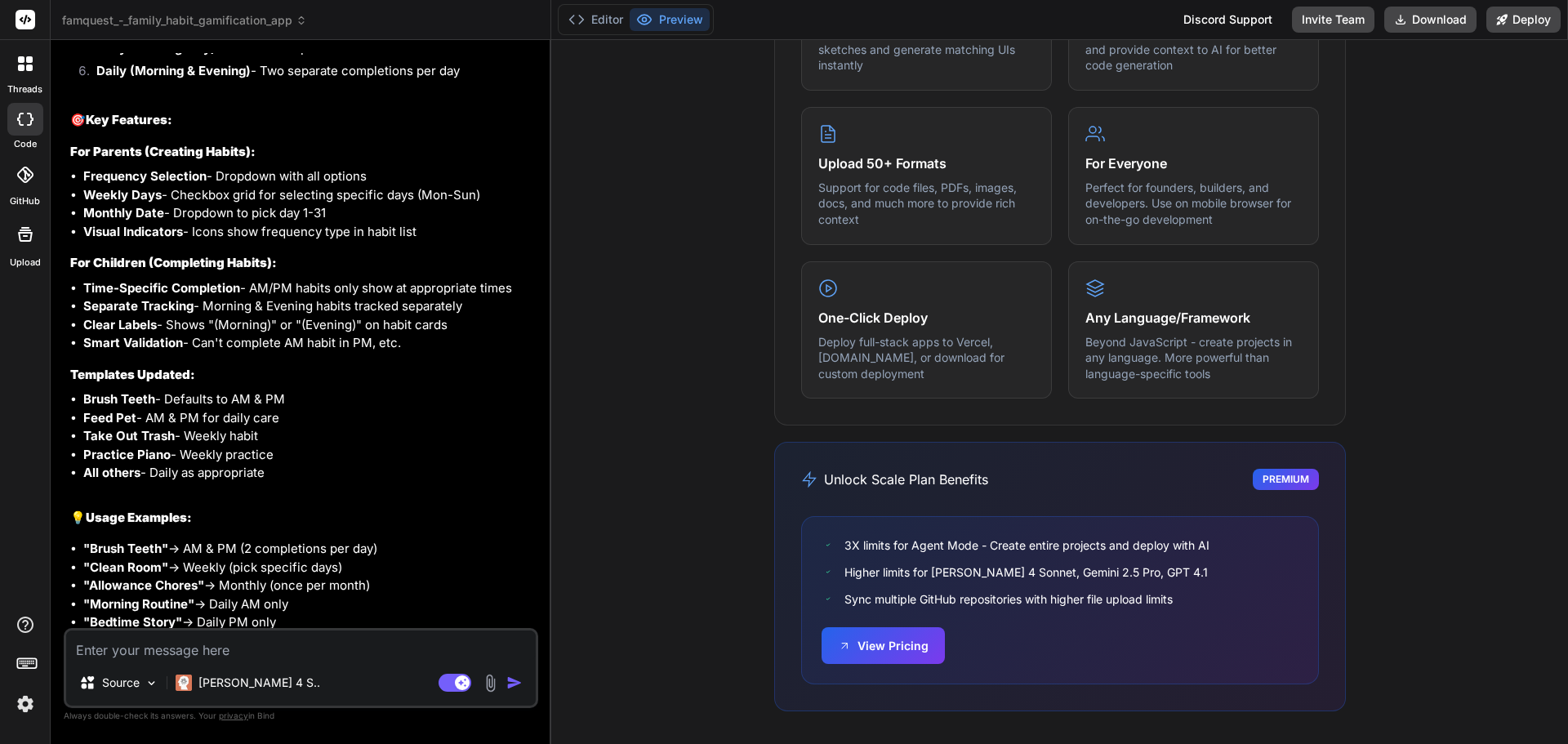
click at [666, 18] on button "Preview" at bounding box center [670, 19] width 80 height 23
drag, startPoint x: 661, startPoint y: 20, endPoint x: 792, endPoint y: 337, distance: 343.0
click at [672, 36] on div "Editor Preview Discord Support Invite Team Download Deploy" at bounding box center [1059, 20] width 1017 height 40
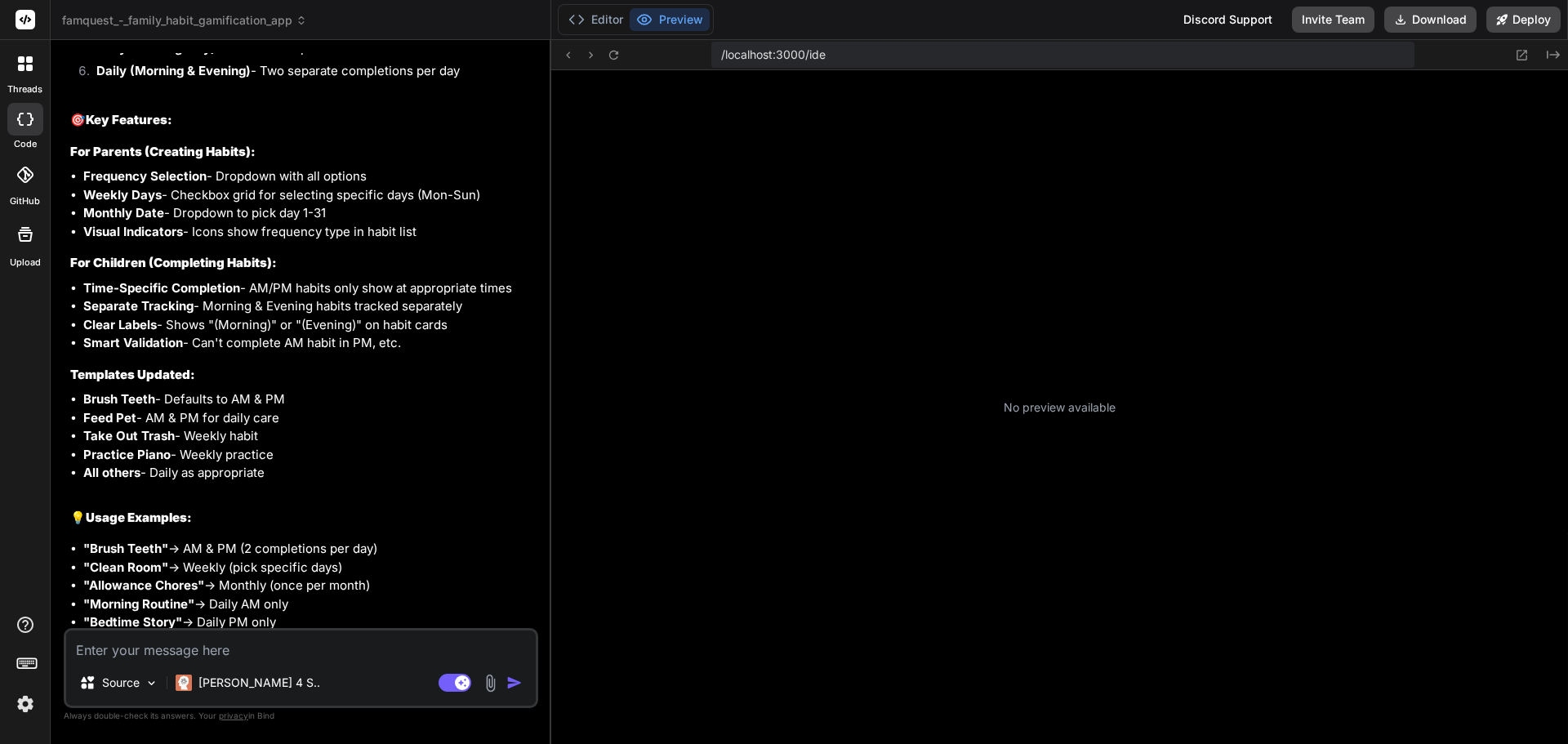
scroll to position [326, 0]
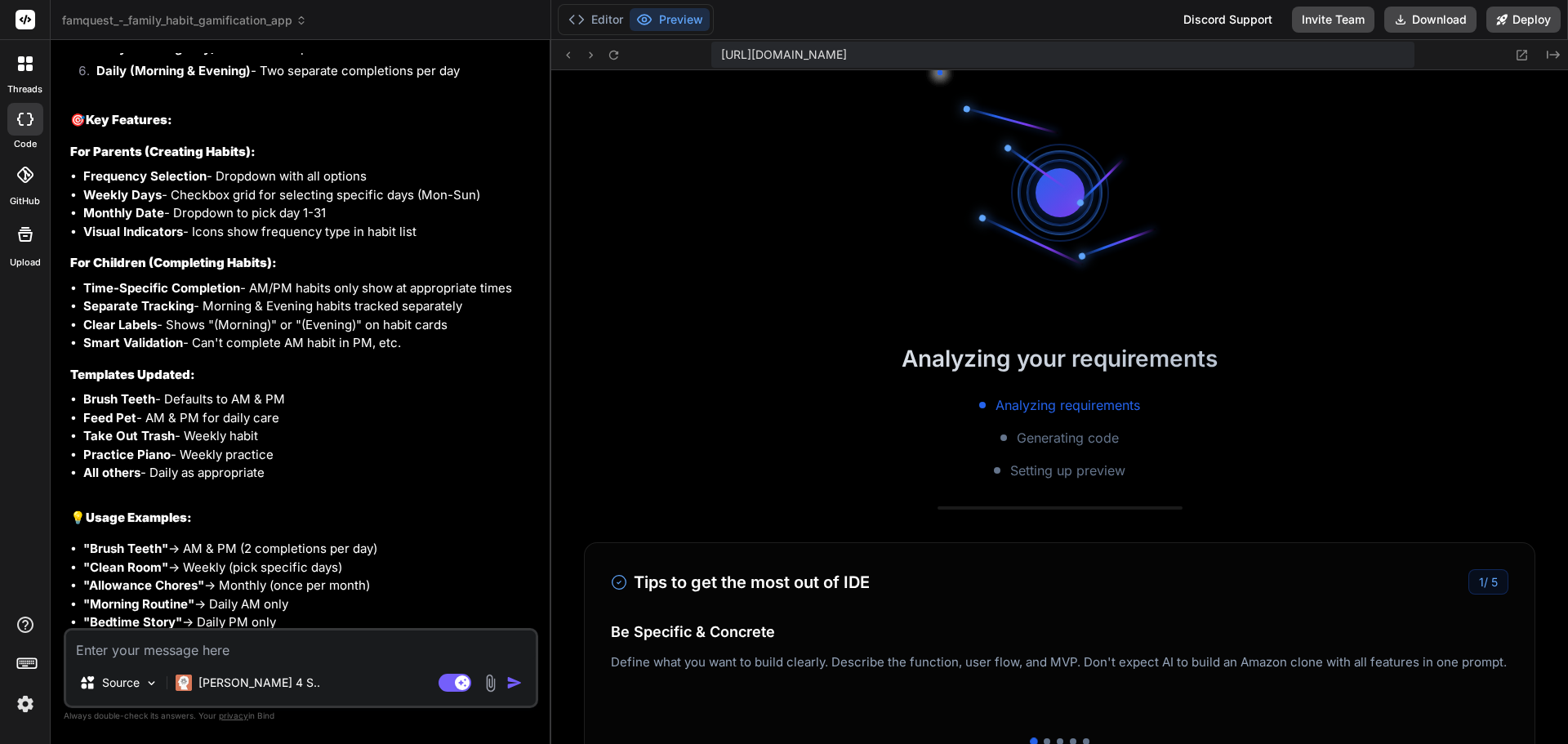
type textarea "x"
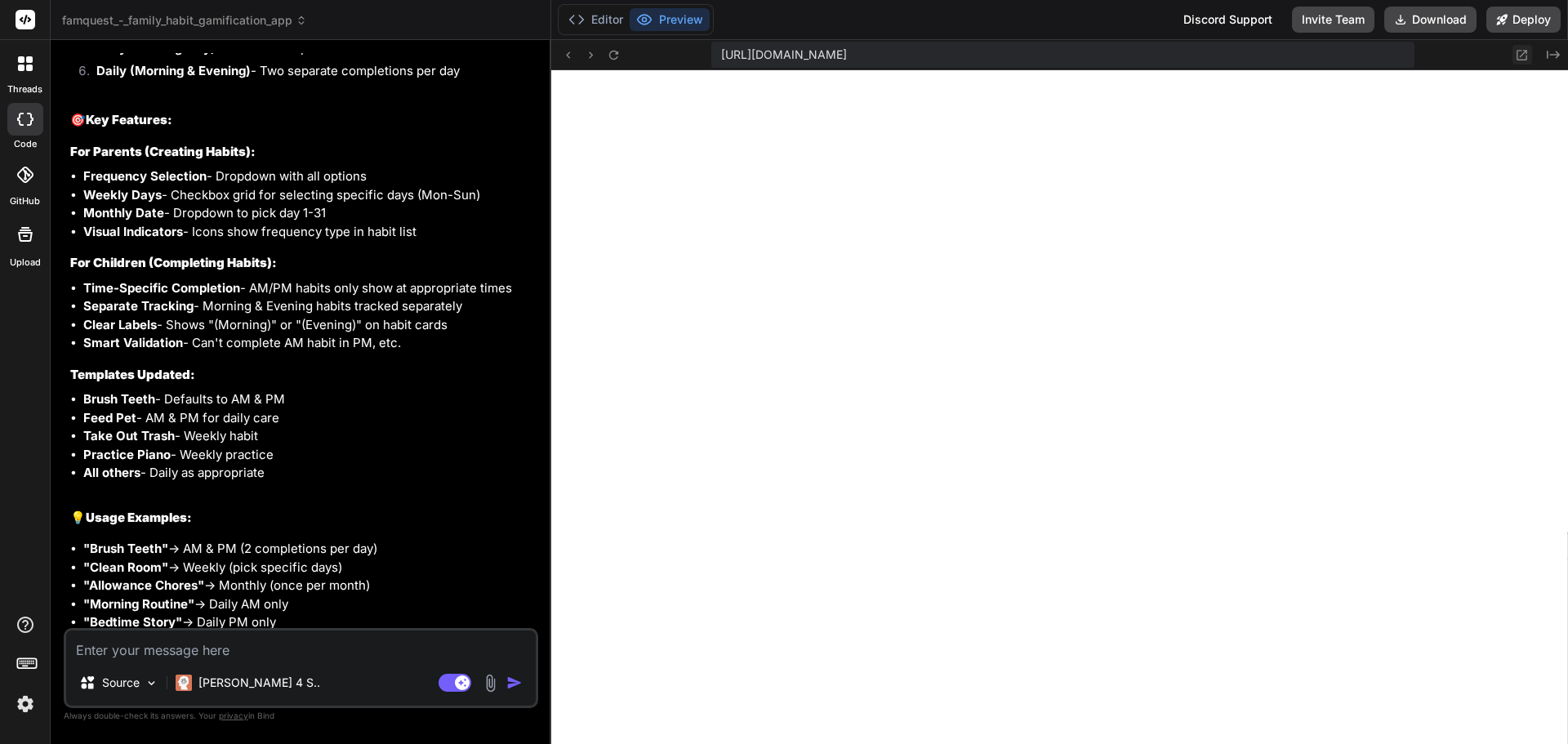
scroll to position [544, 0]
click at [618, 55] on icon at bounding box center [613, 55] width 14 height 14
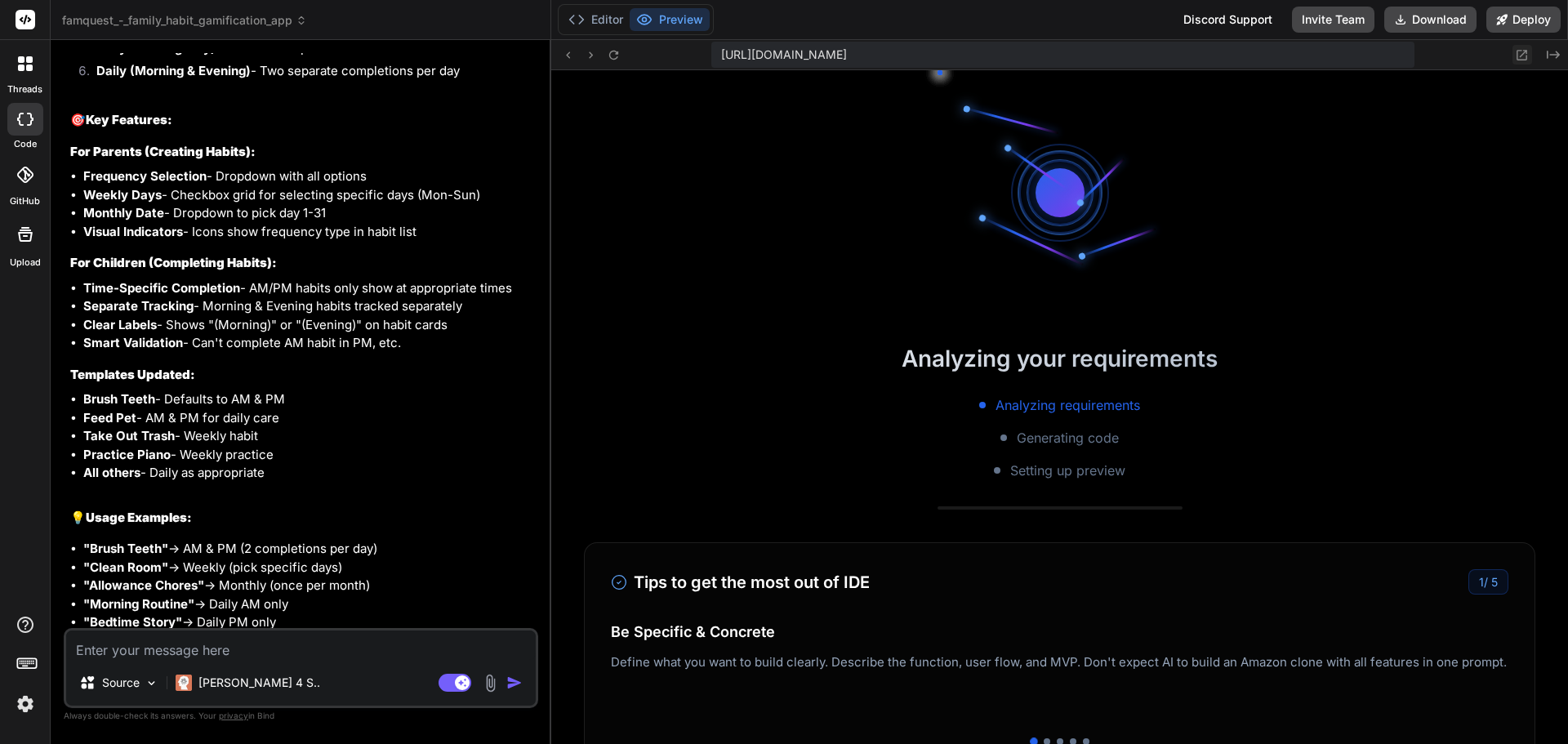
scroll to position [683, 0]
click at [1520, 53] on icon at bounding box center [1521, 55] width 14 height 14
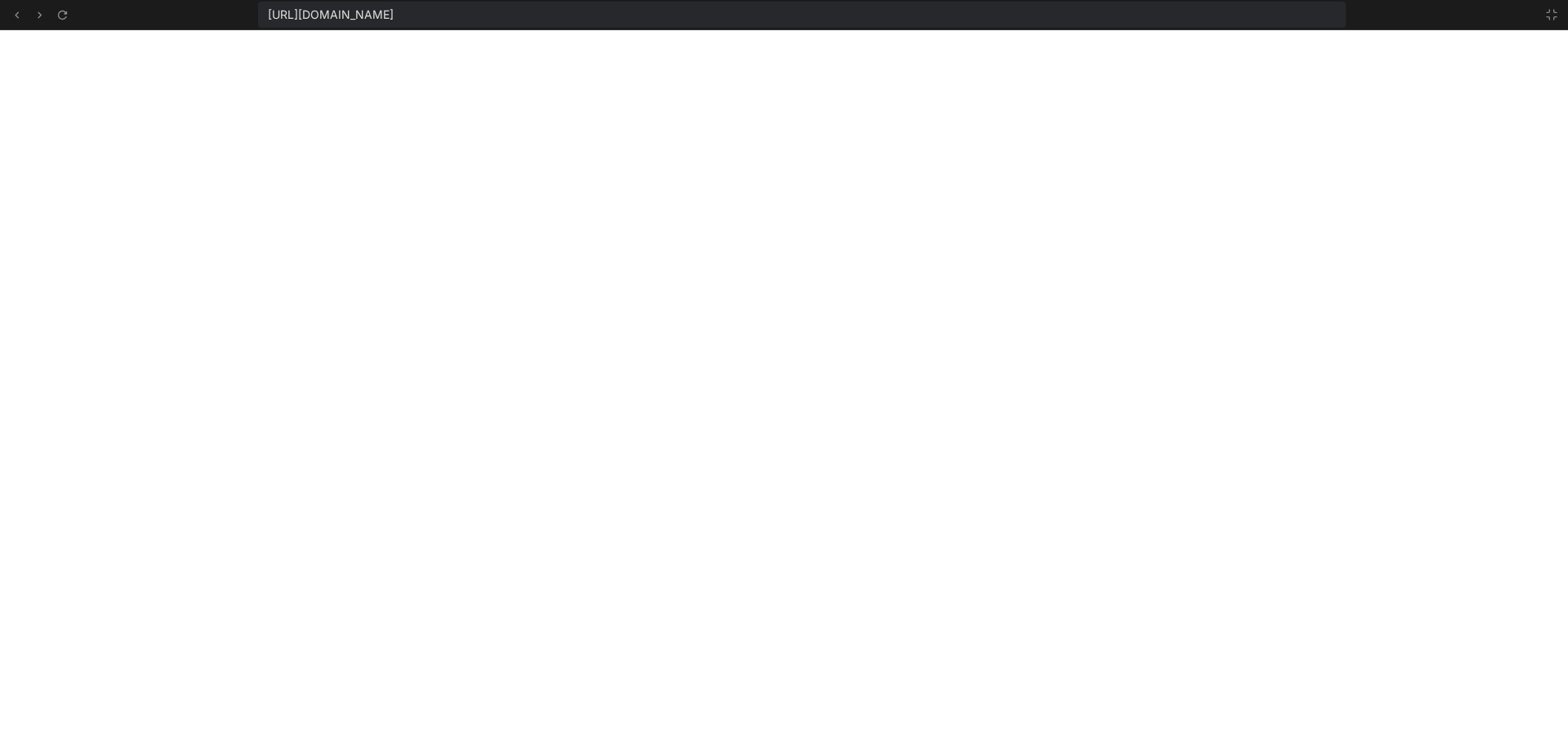
scroll to position [807, 0]
click at [1546, 12] on icon at bounding box center [1552, 15] width 13 height 13
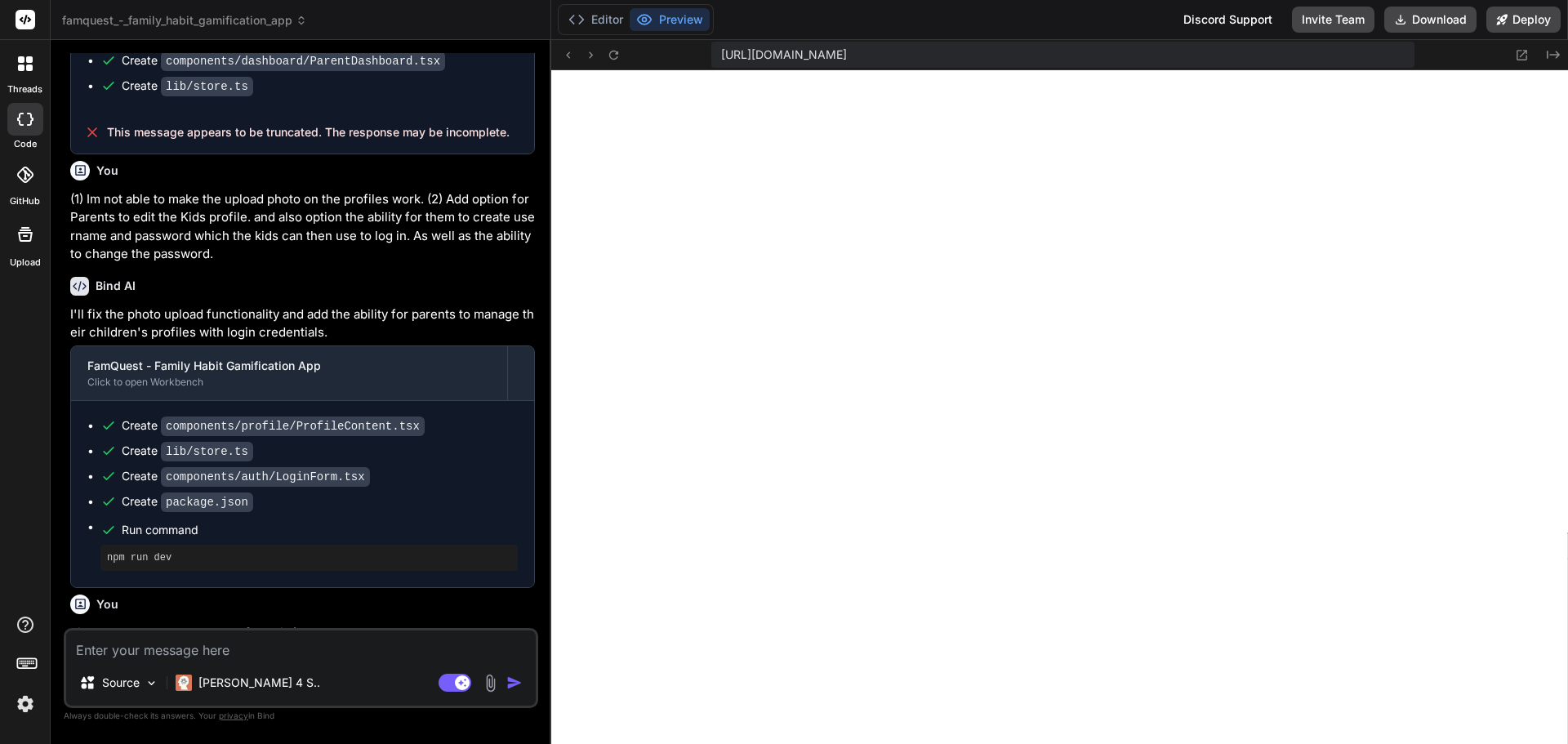
scroll to position [0, 0]
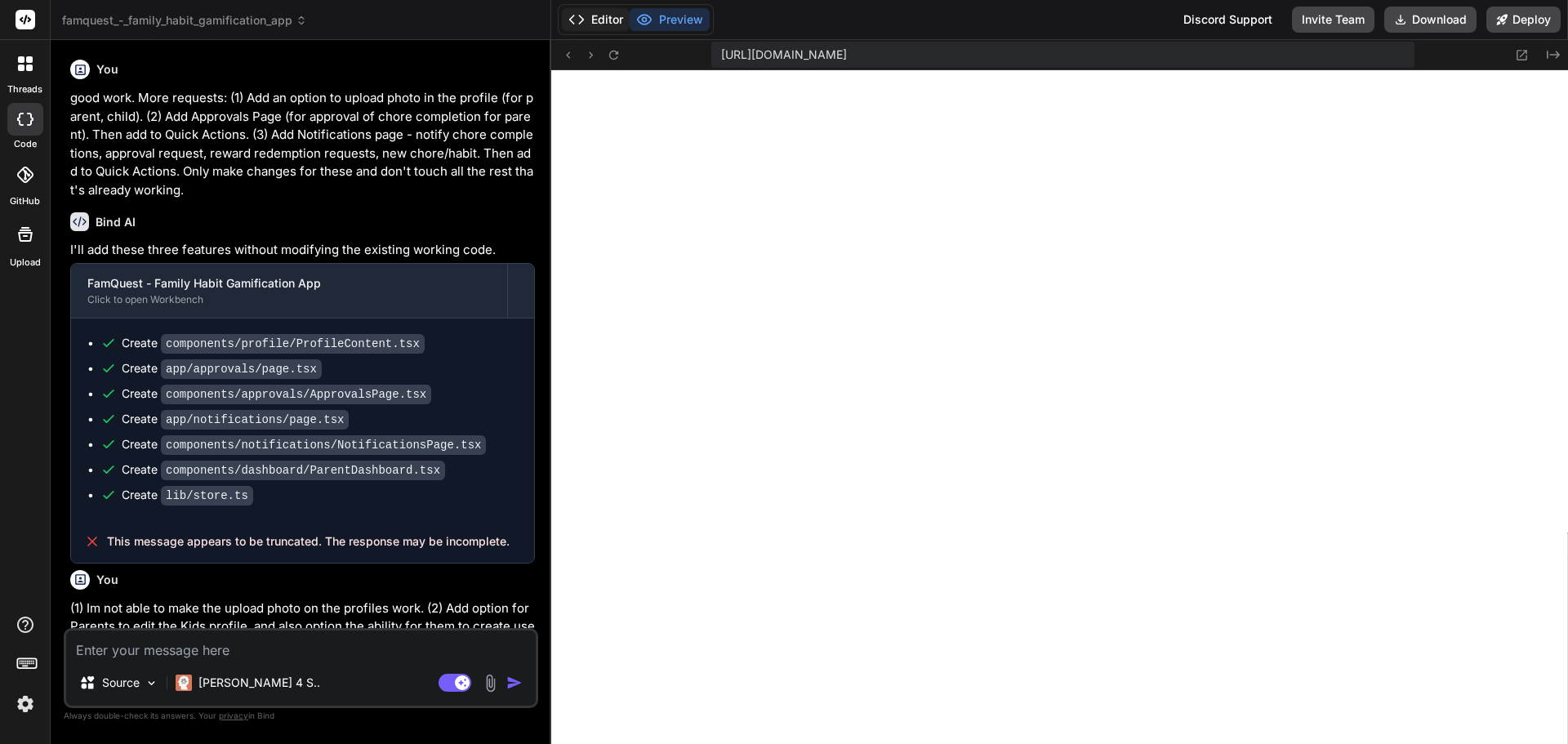
click at [600, 15] on button "Editor" at bounding box center [595, 19] width 67 height 23
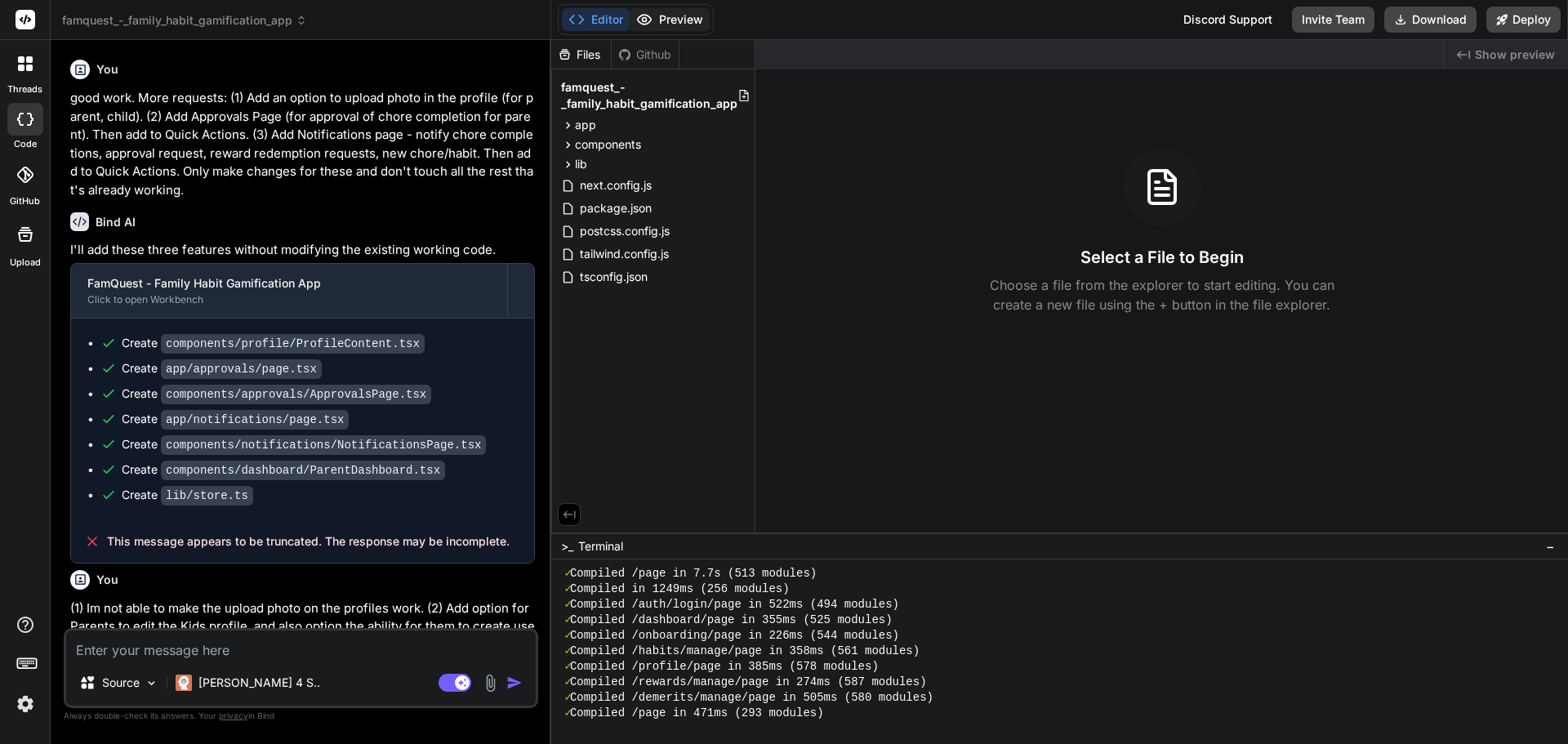
click at [676, 19] on button "Preview" at bounding box center [670, 19] width 80 height 23
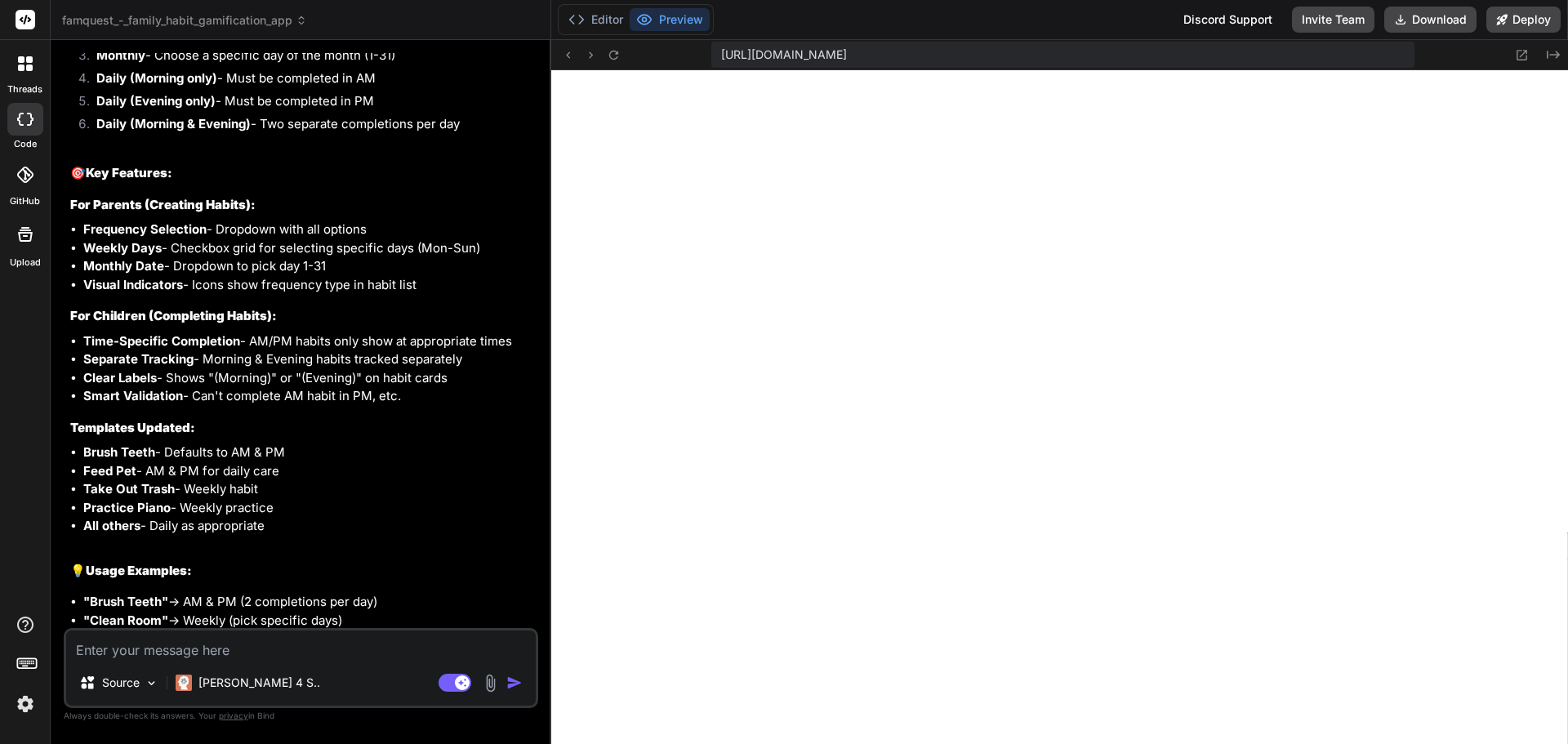
scroll to position [3406, 0]
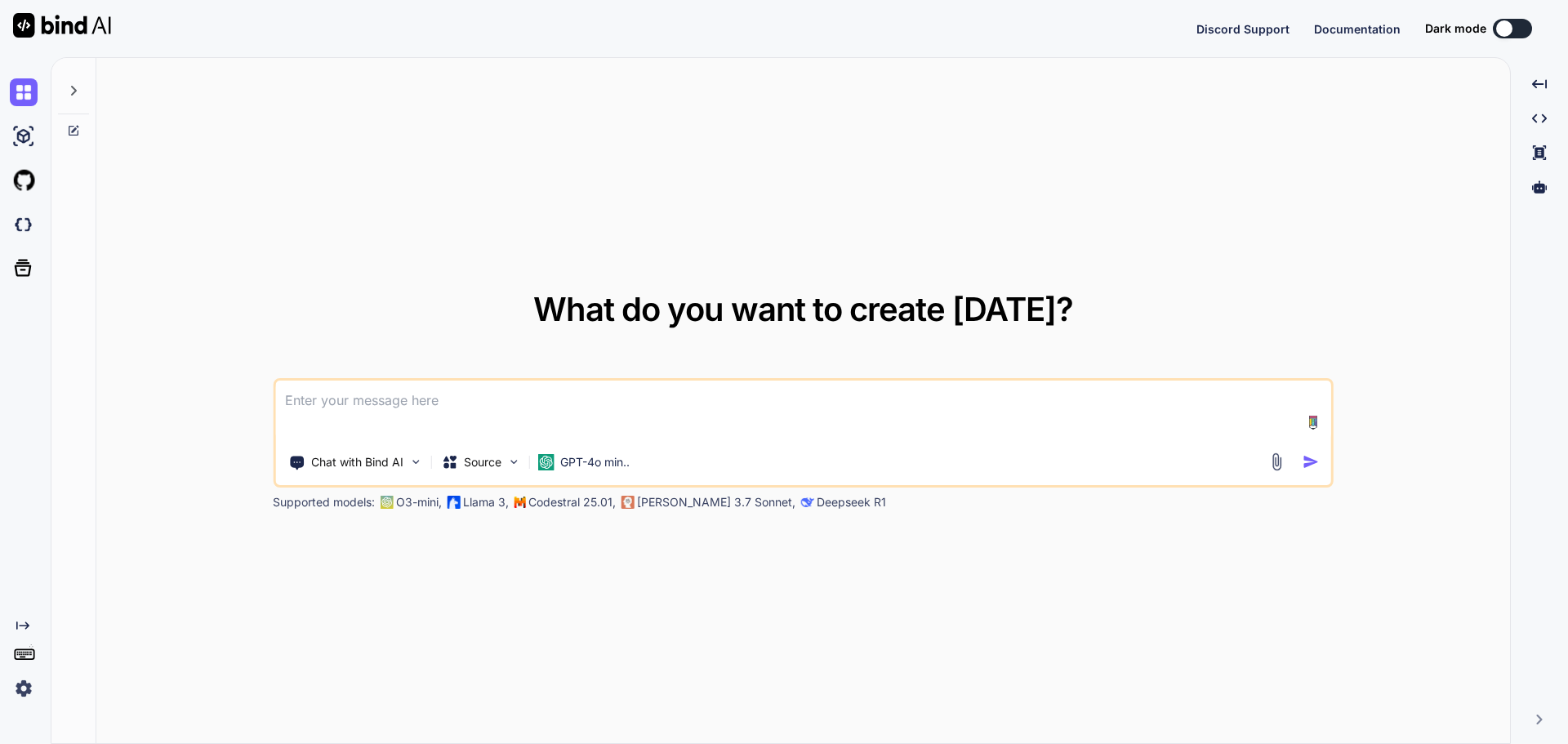
type textarea "x"
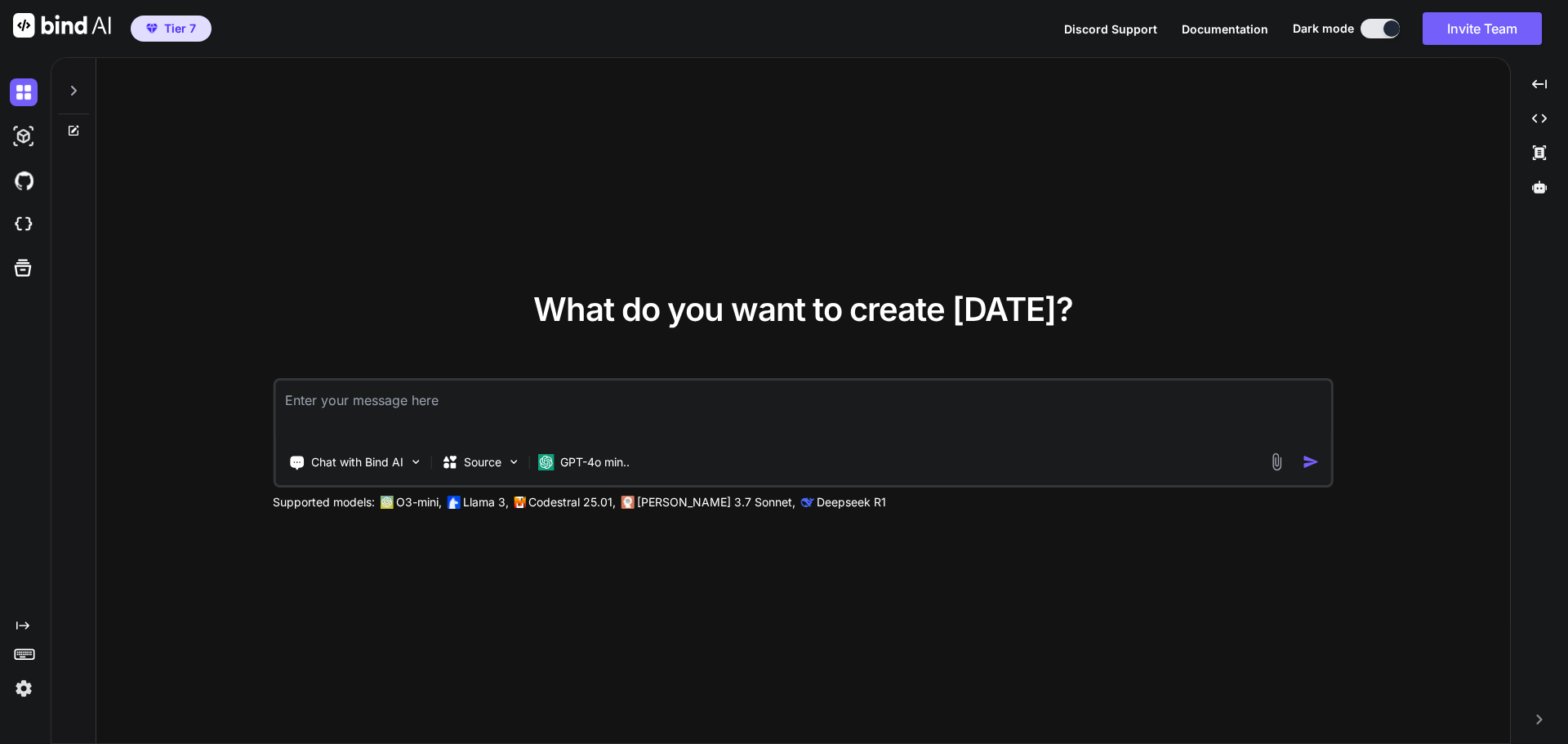
click at [1219, 30] on span "Documentation" at bounding box center [1224, 28] width 86 height 14
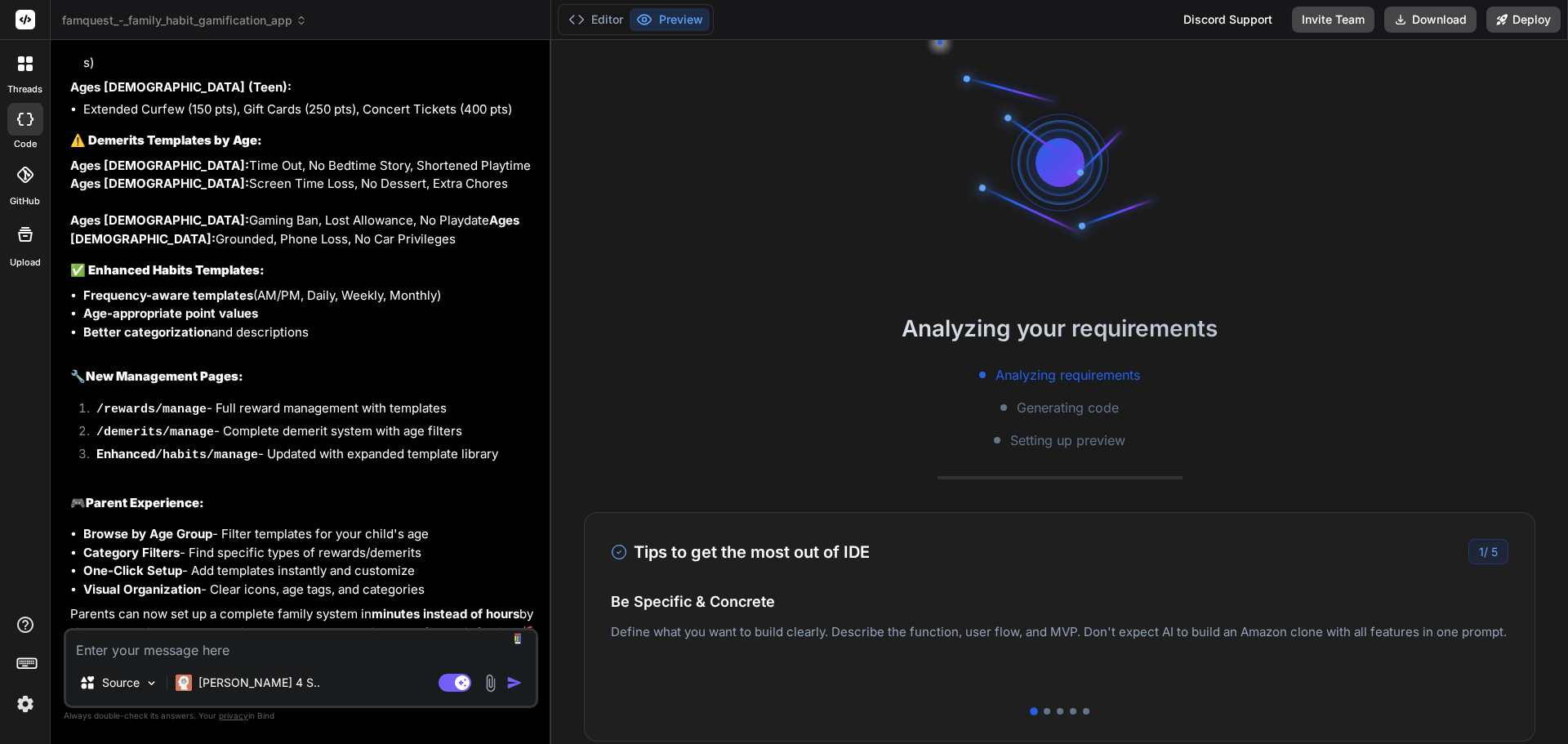
scroll to position [3346, 0]
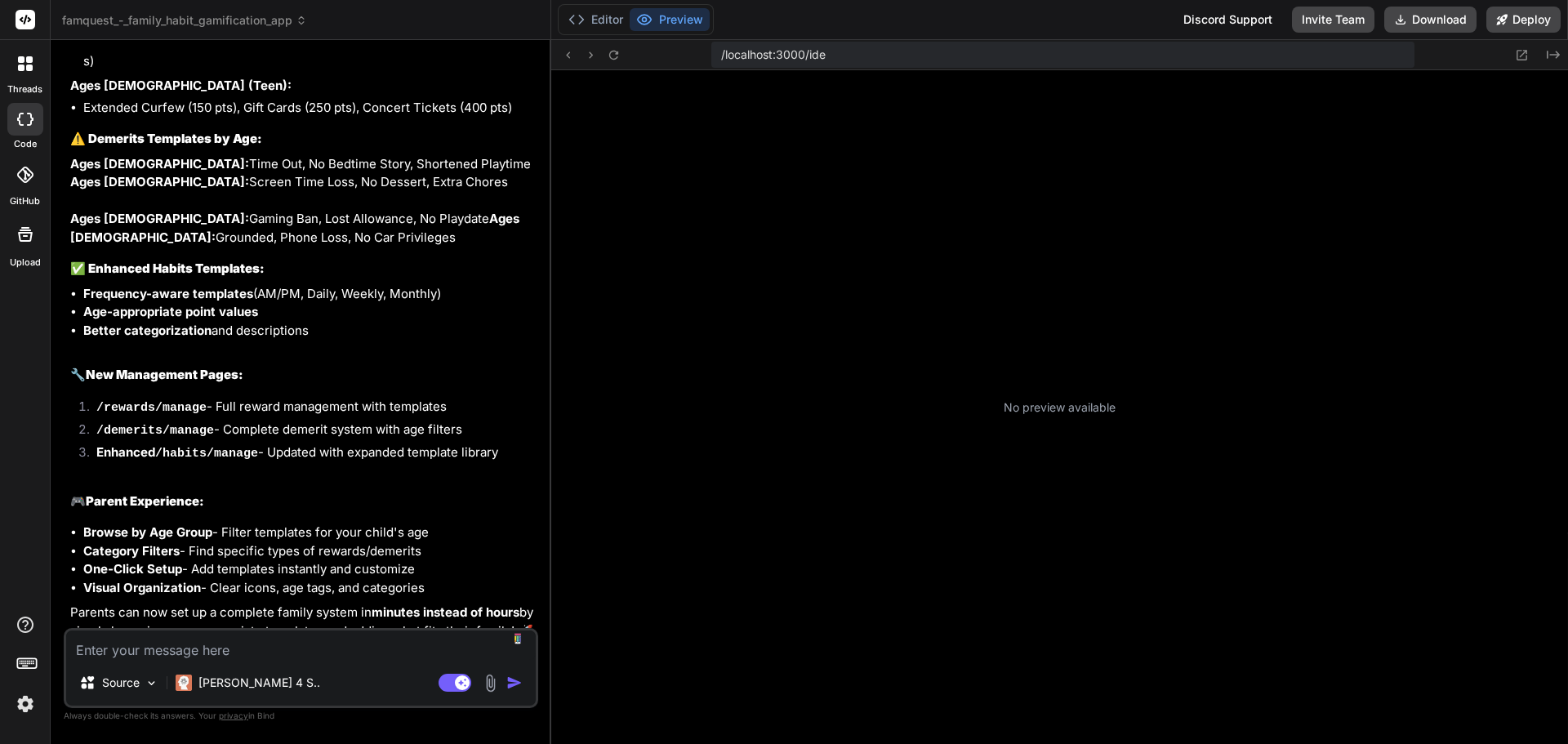
type textarea "x"
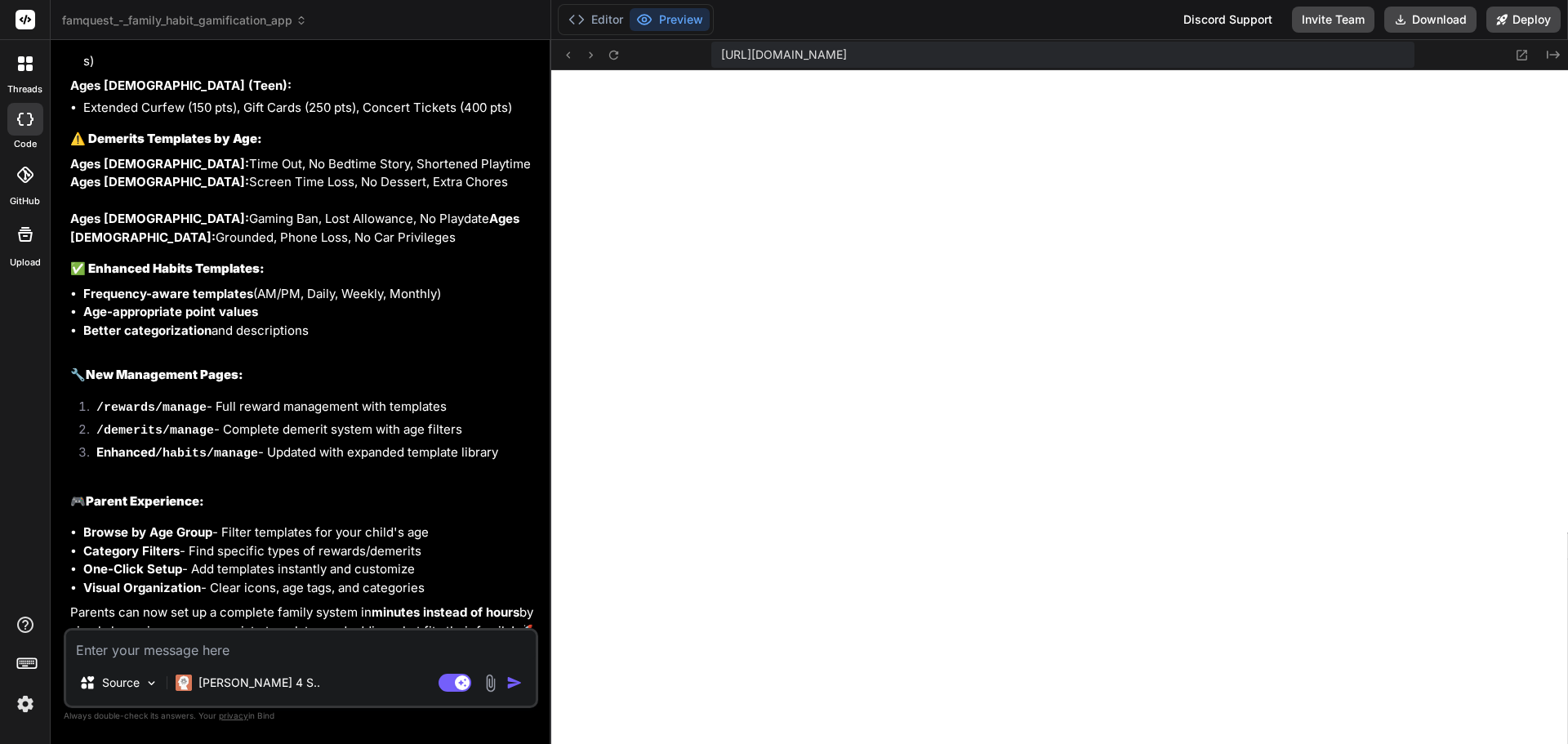
scroll to position [683, 0]
click at [1522, 54] on icon at bounding box center [1522, 56] width 11 height 11
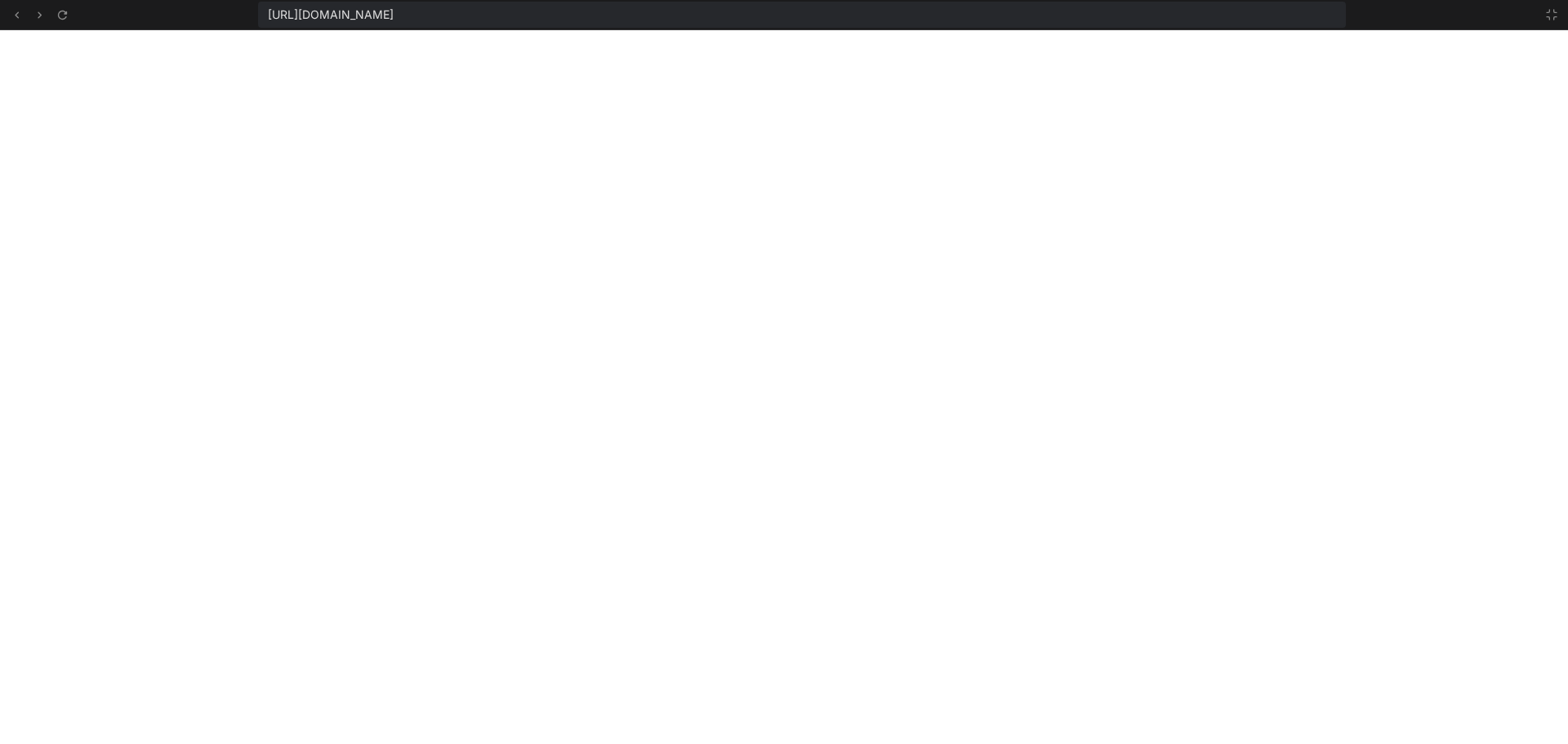
scroll to position [698, 0]
click at [1548, 14] on icon at bounding box center [1552, 15] width 13 height 13
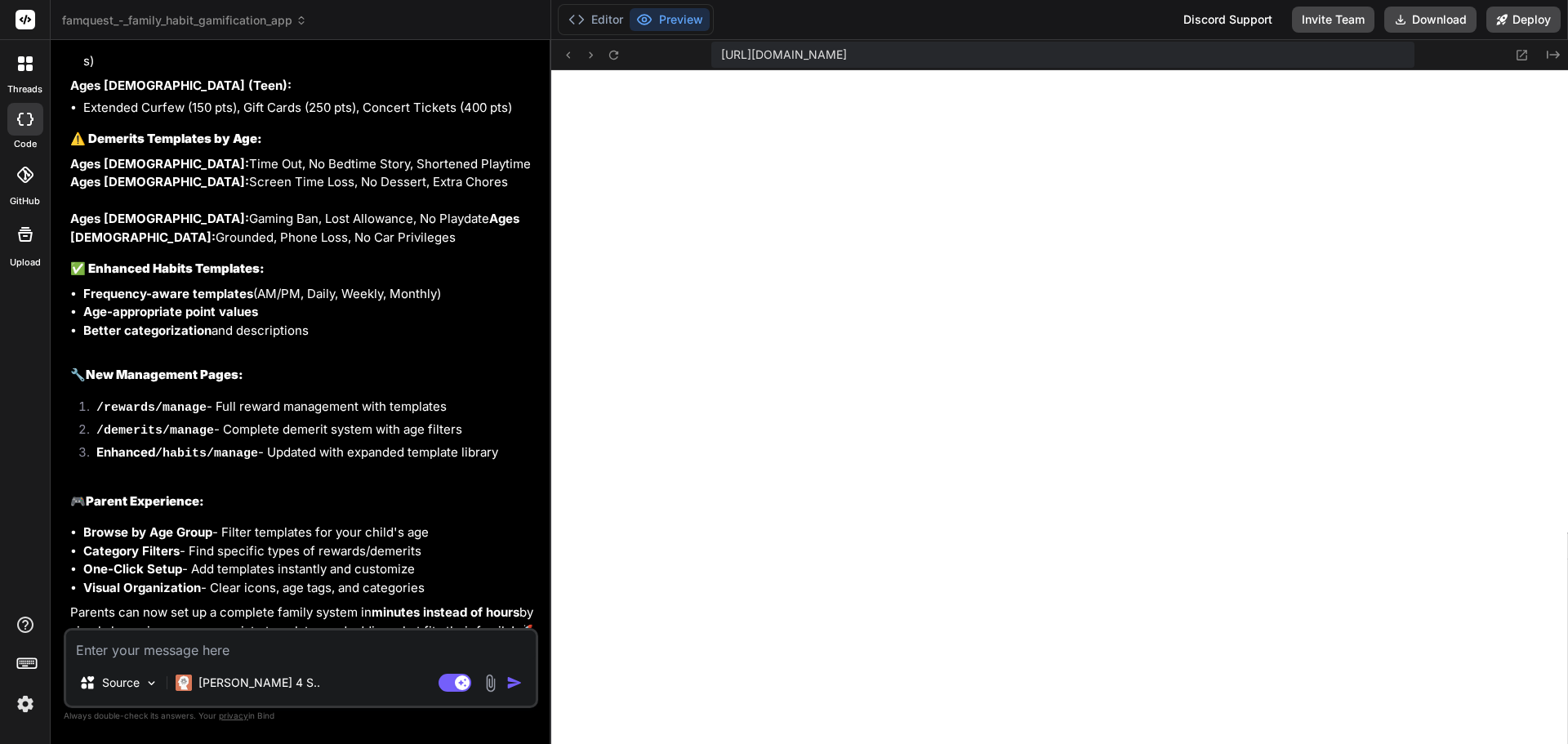
click at [256, 651] on textarea at bounding box center [301, 646] width 470 height 29
type textarea "h"
type textarea "x"
type textarea "ha"
type textarea "x"
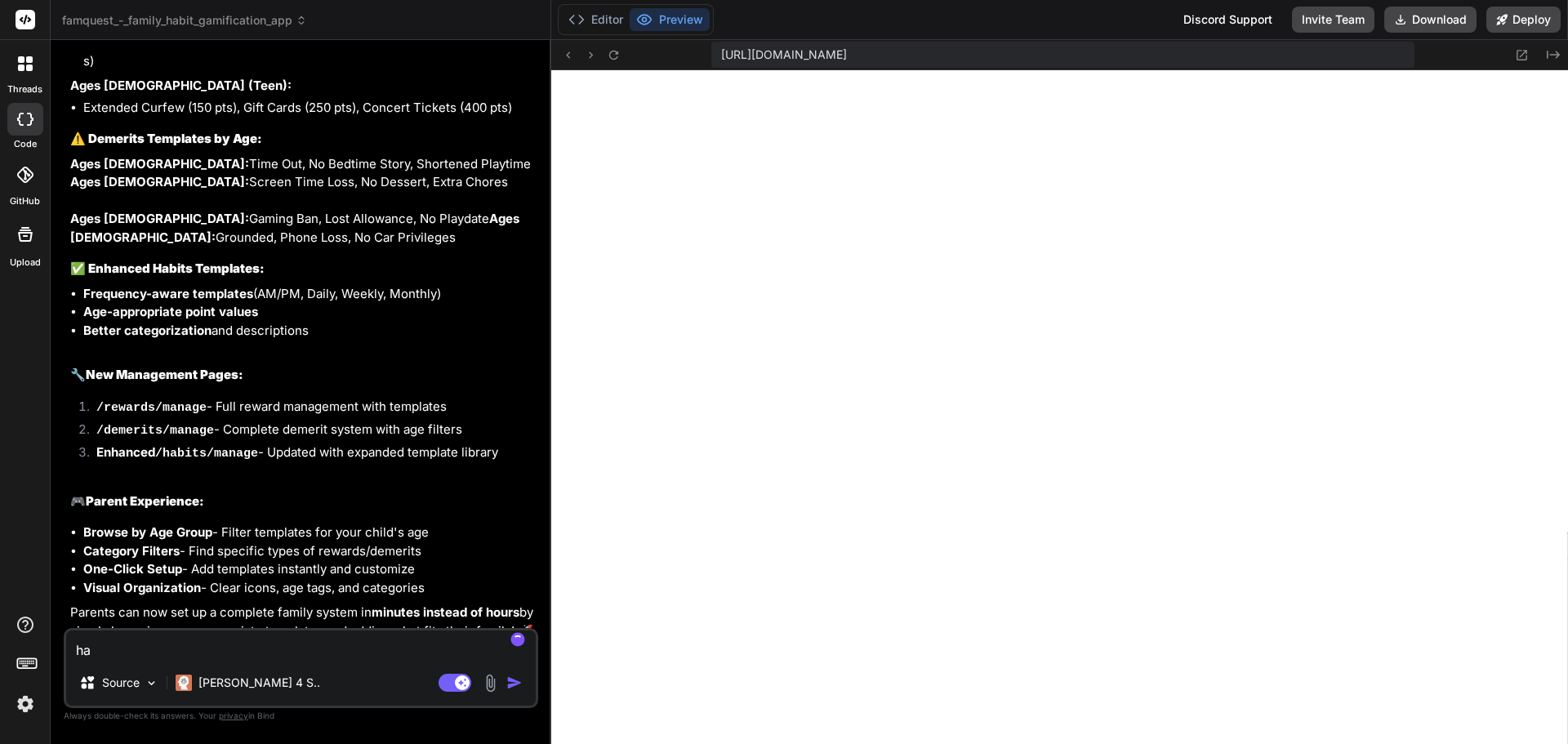
type textarea "hav"
type textarea "x"
type textarea "have"
type textarea "x"
type textarea "have"
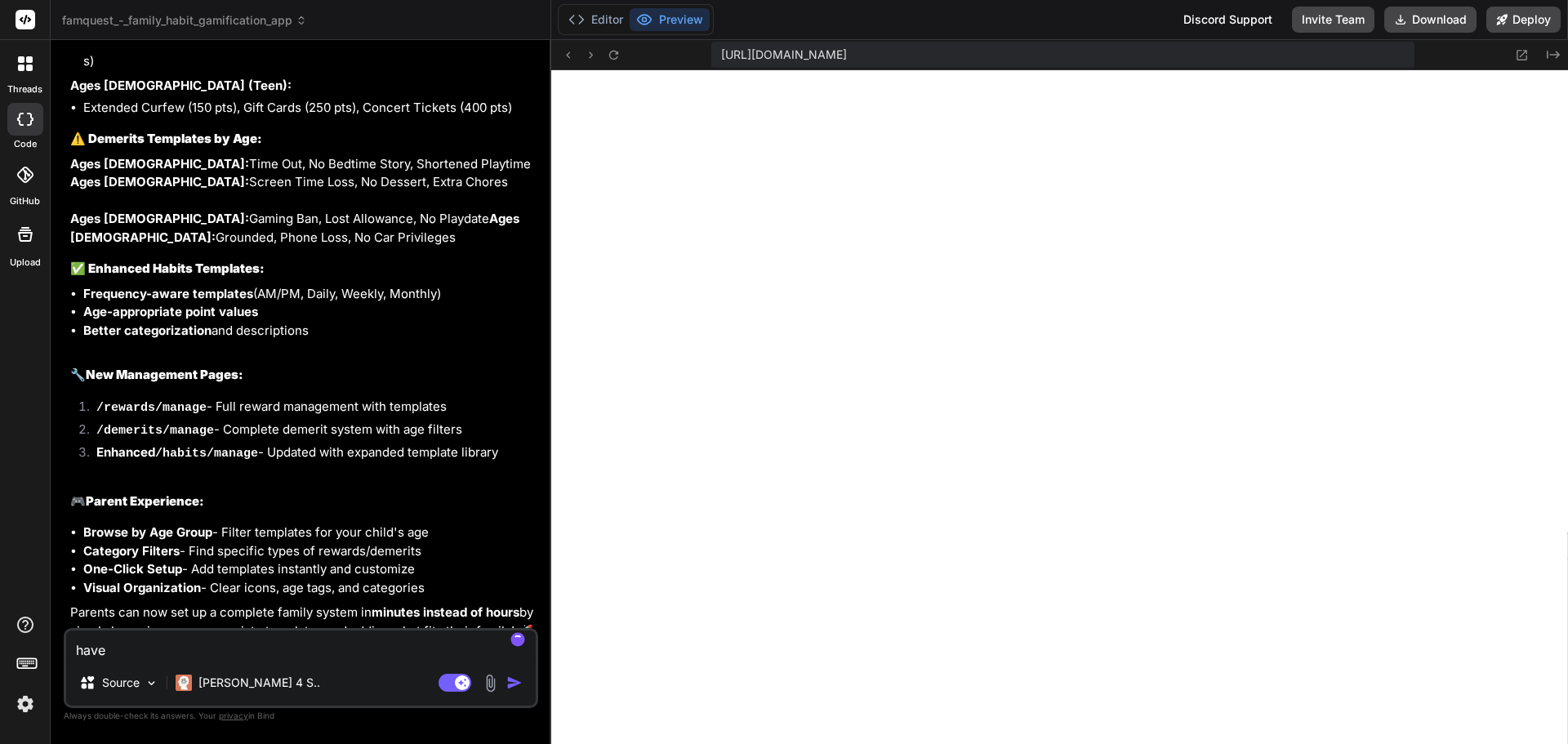
type textarea "x"
type textarea "have y"
type textarea "x"
type textarea "have yo"
type textarea "x"
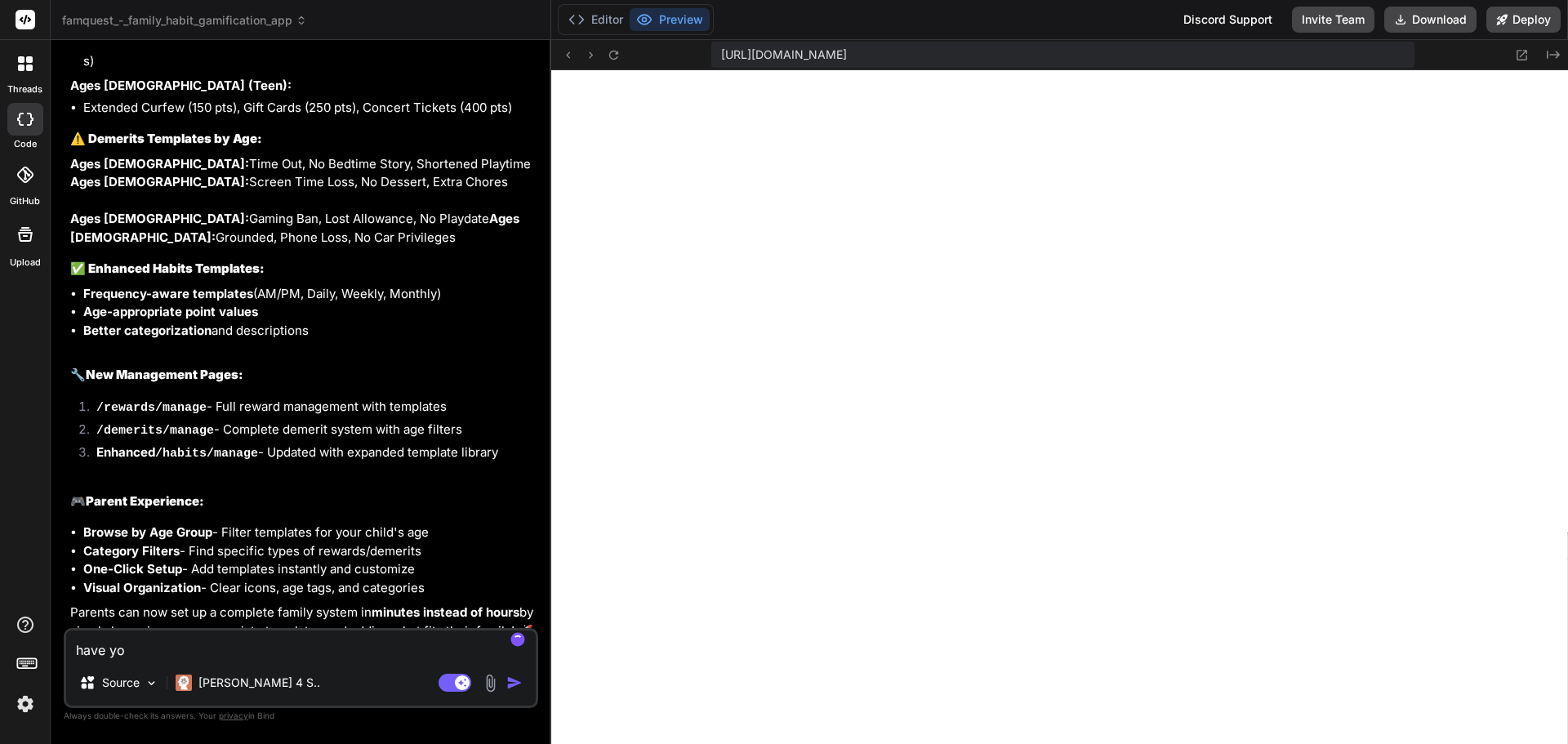
type textarea "have you"
type textarea "x"
type textarea "have you"
type textarea "x"
type textarea "have you a"
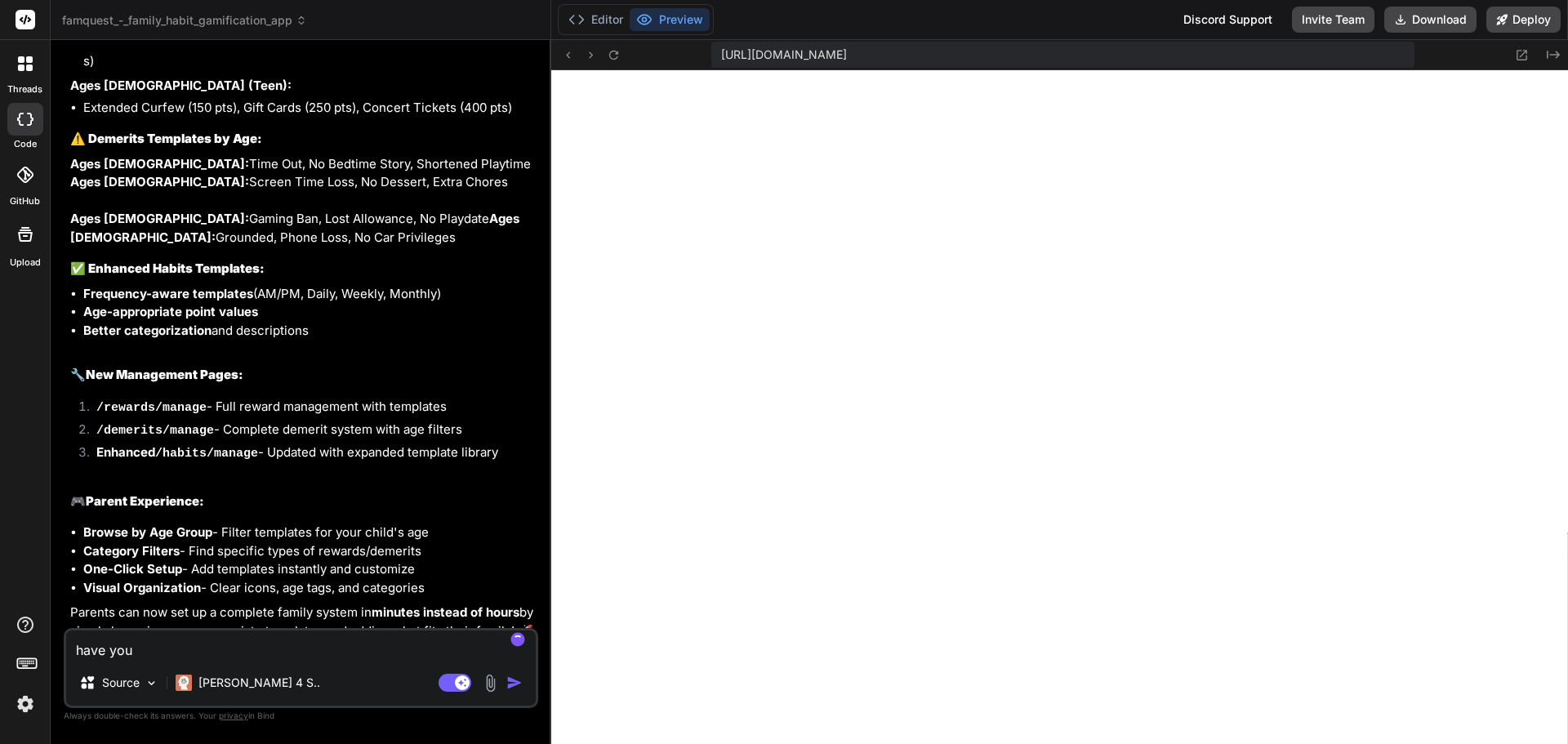
type textarea "x"
type textarea "have you al"
type textarea "x"
type textarea "have you alr"
type textarea "x"
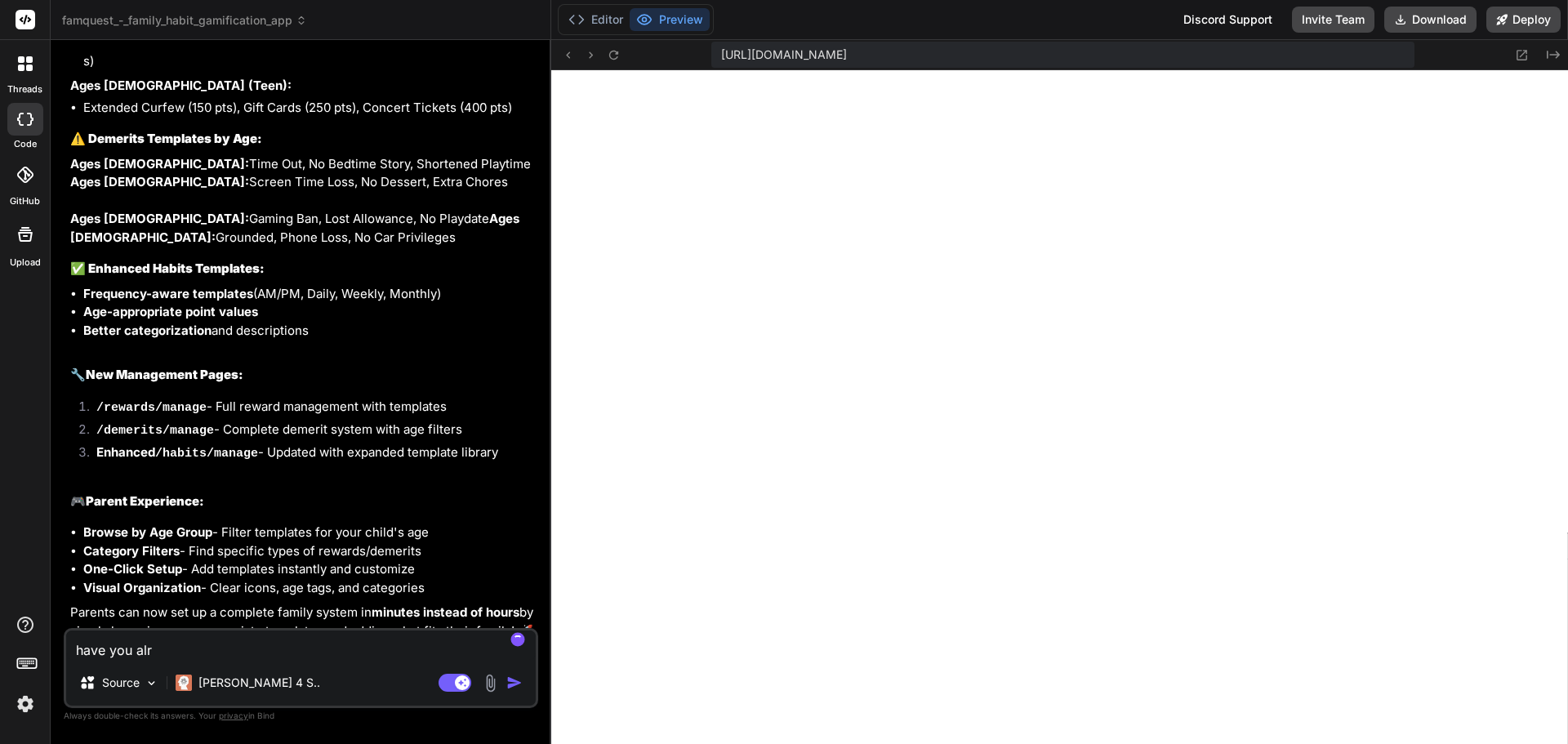
type textarea "have you alre"
type textarea "x"
type textarea "have you alrea"
type textarea "x"
type textarea "have you alread"
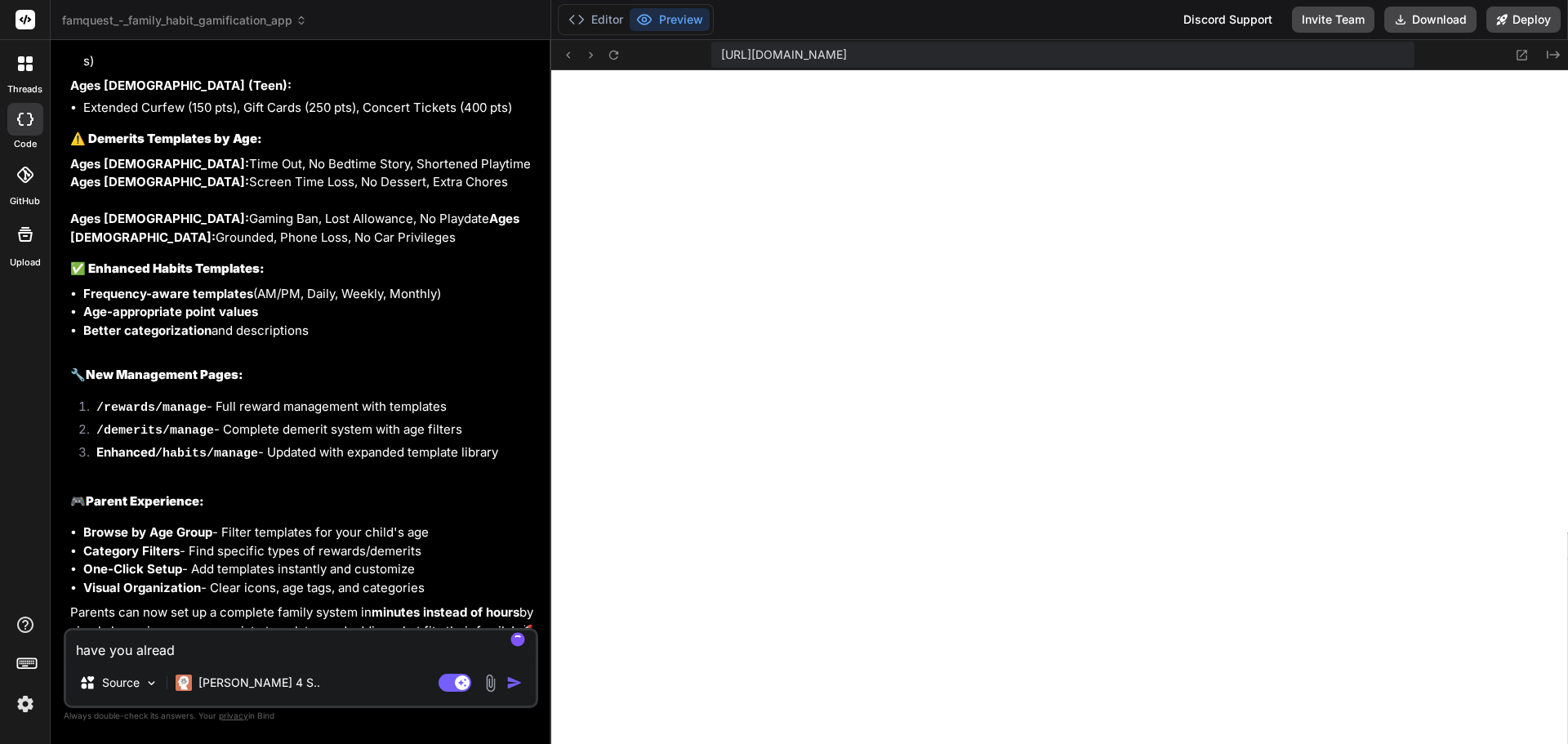
type textarea "x"
type textarea "have you already"
type textarea "x"
type textarea "have you already"
type textarea "x"
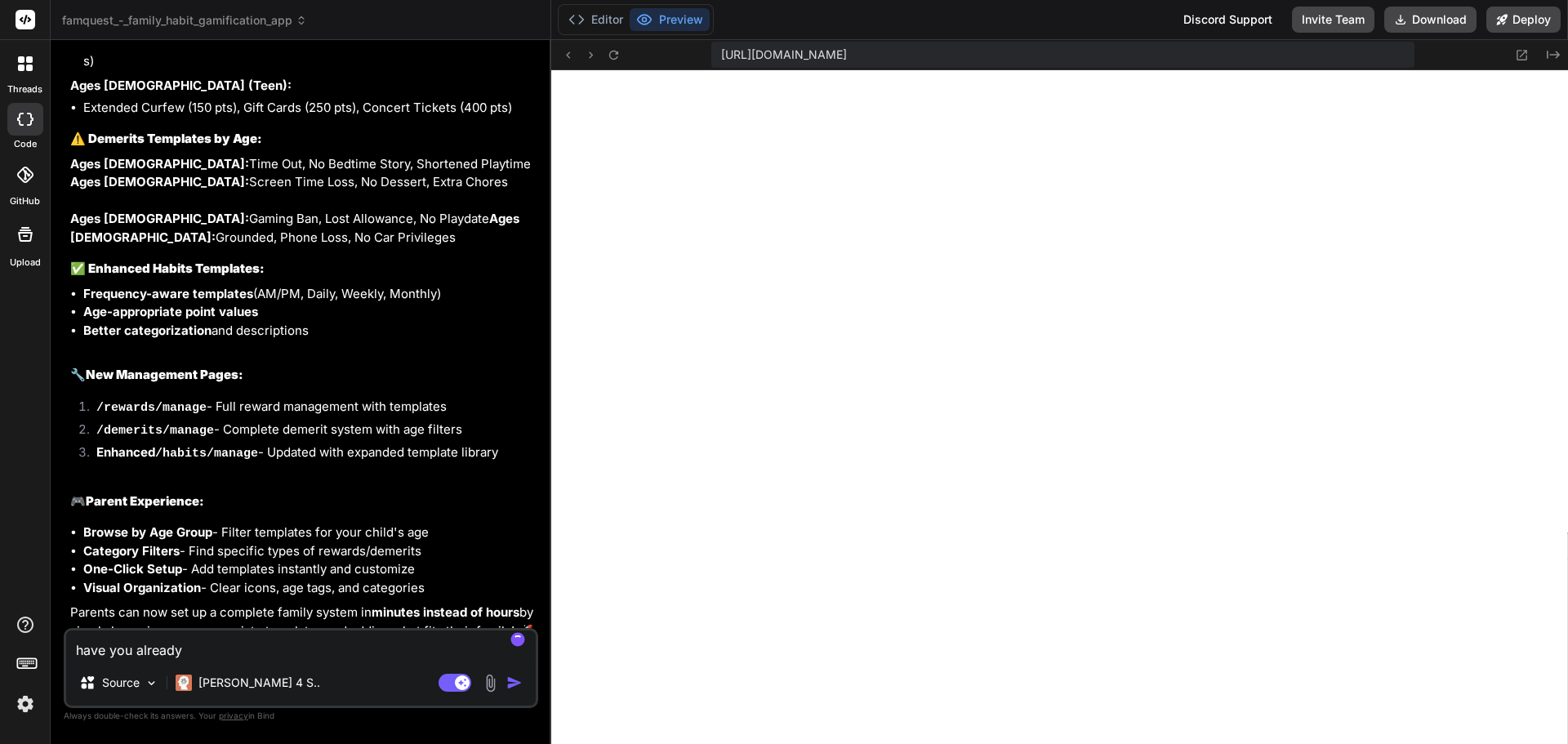
type textarea "have you already i"
type textarea "x"
type textarea "have you already in"
type textarea "x"
type textarea "have you already int"
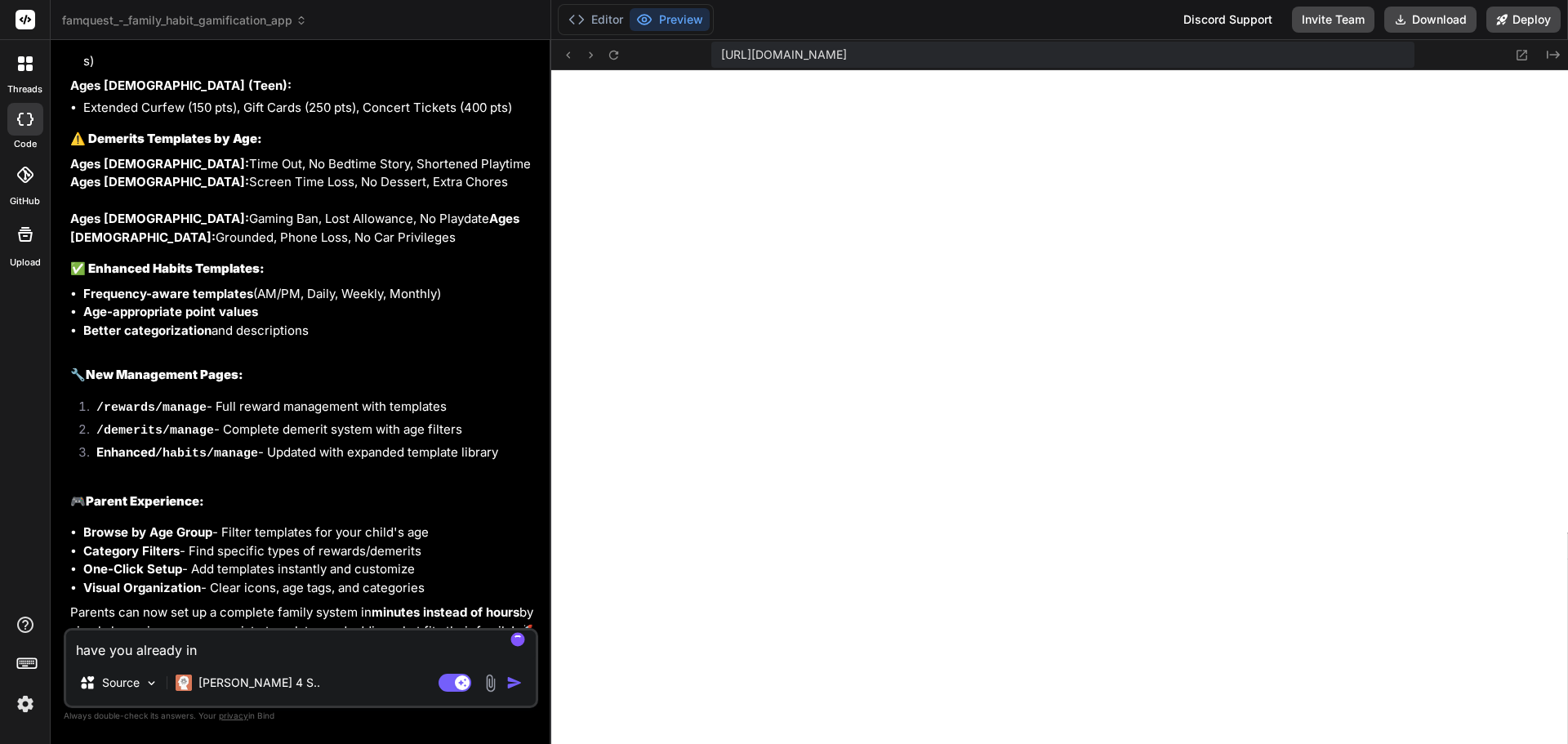
type textarea "x"
type textarea "have you already inte"
type textarea "x"
type textarea "have you already integ"
type textarea "x"
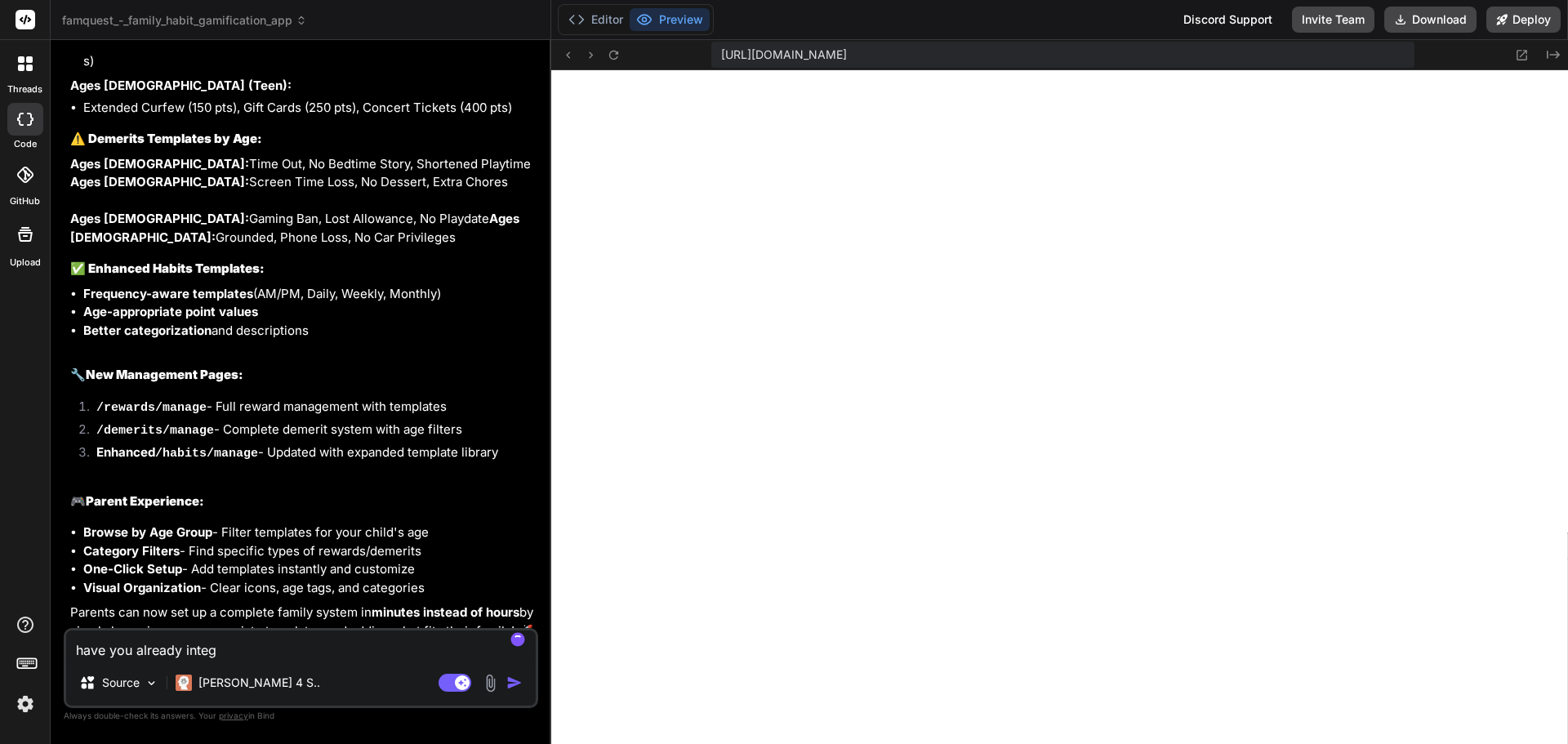
type textarea "have you already integr"
type textarea "x"
type textarea "have you already integra"
type textarea "x"
type textarea "have you already integrat"
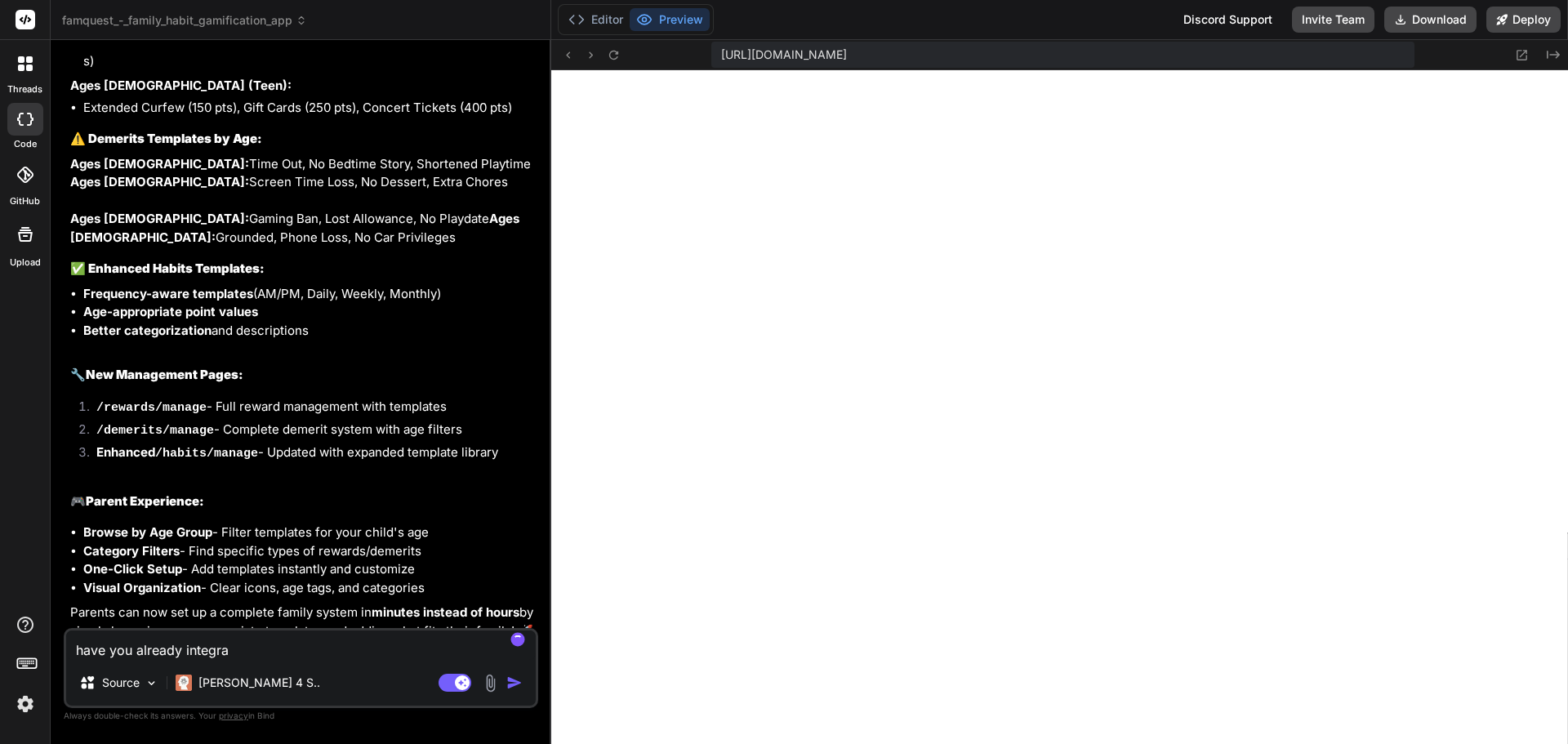
type textarea "x"
type textarea "have you already integrate"
type textarea "x"
type textarea "have you already integrated"
type textarea "x"
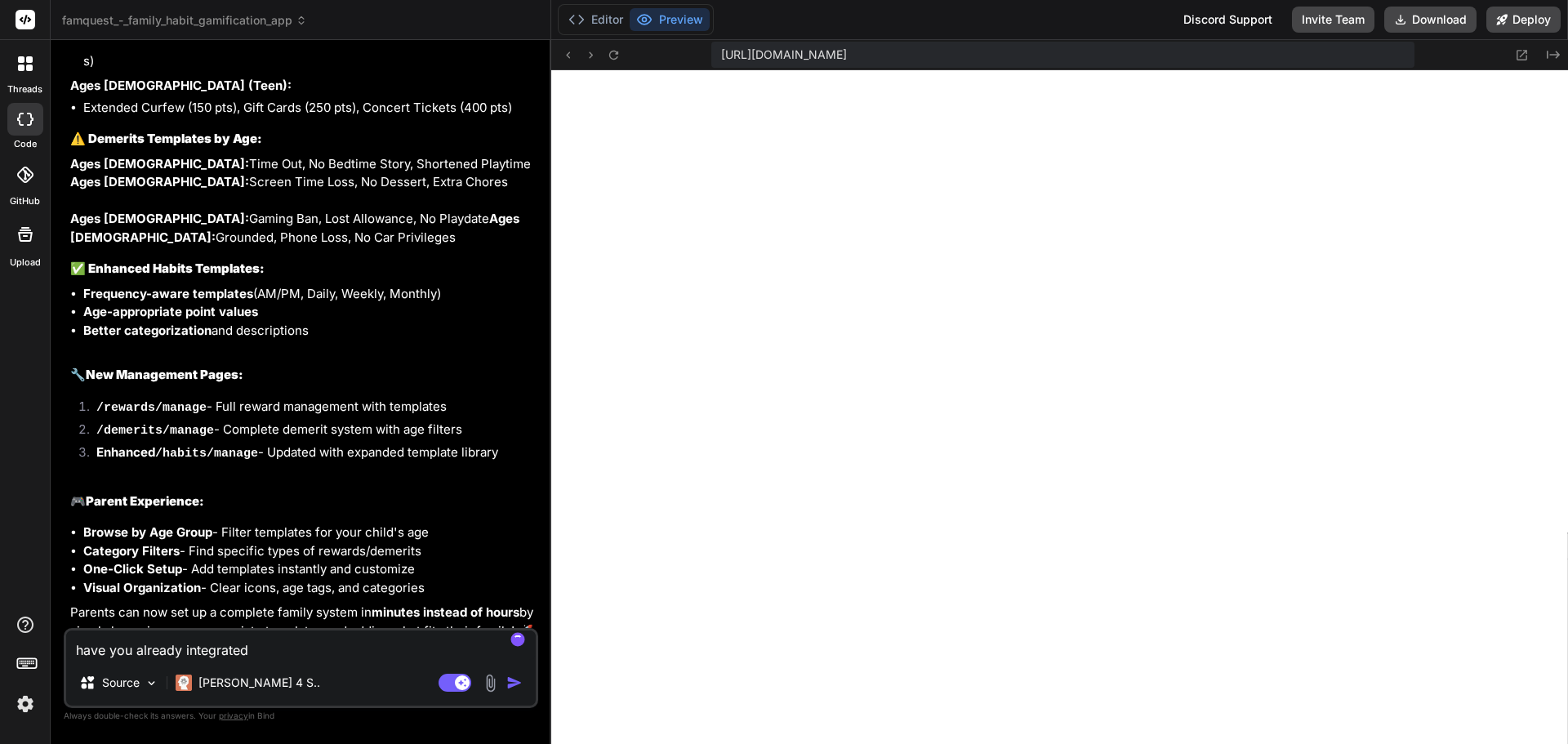
type textarea "have you already integrated"
type textarea "x"
type textarea "have you already integrated t"
type textarea "x"
type textarea "have you already integrated th"
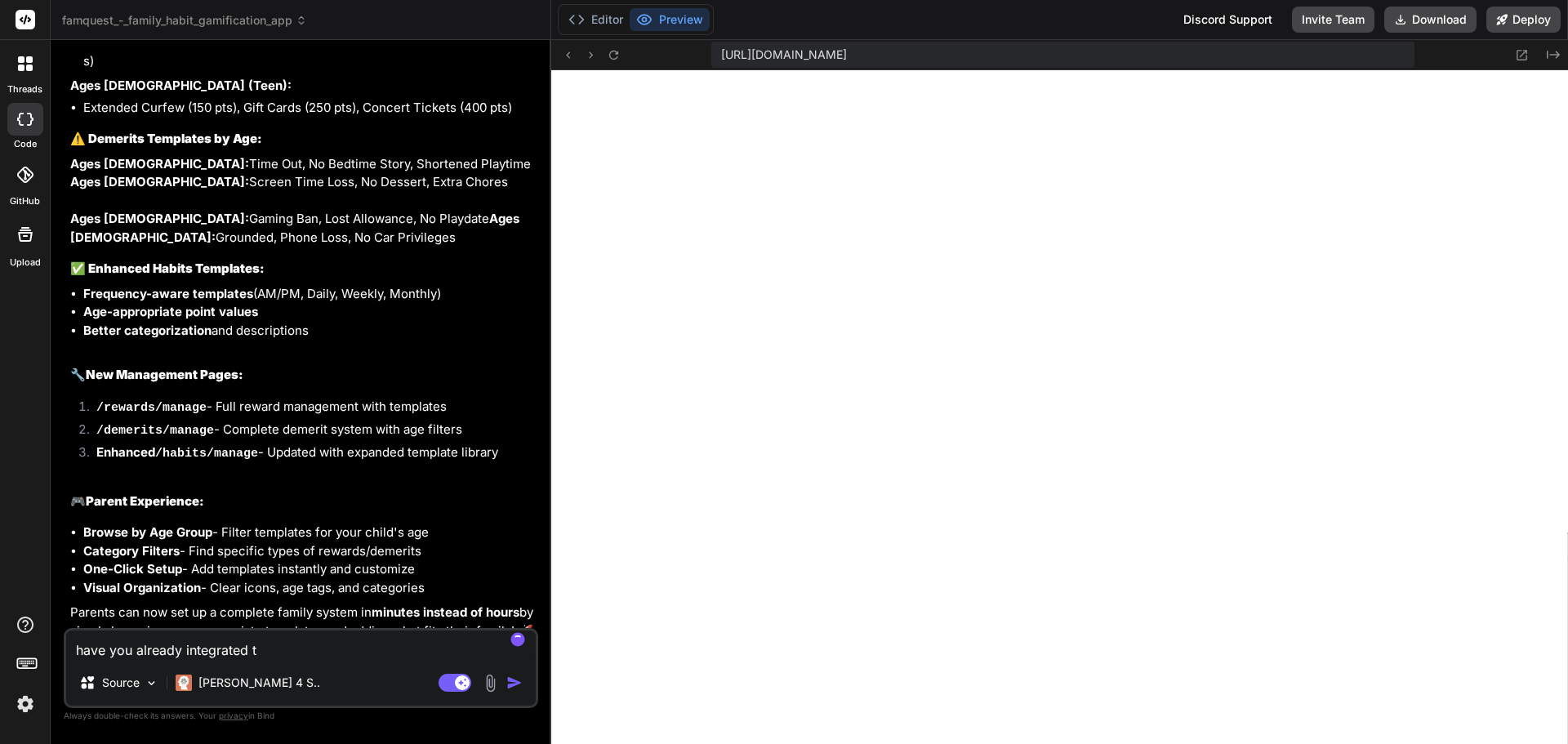
type textarea "x"
type textarea "have you already integrated the"
type textarea "x"
type textarea "have you already integrated the"
type textarea "x"
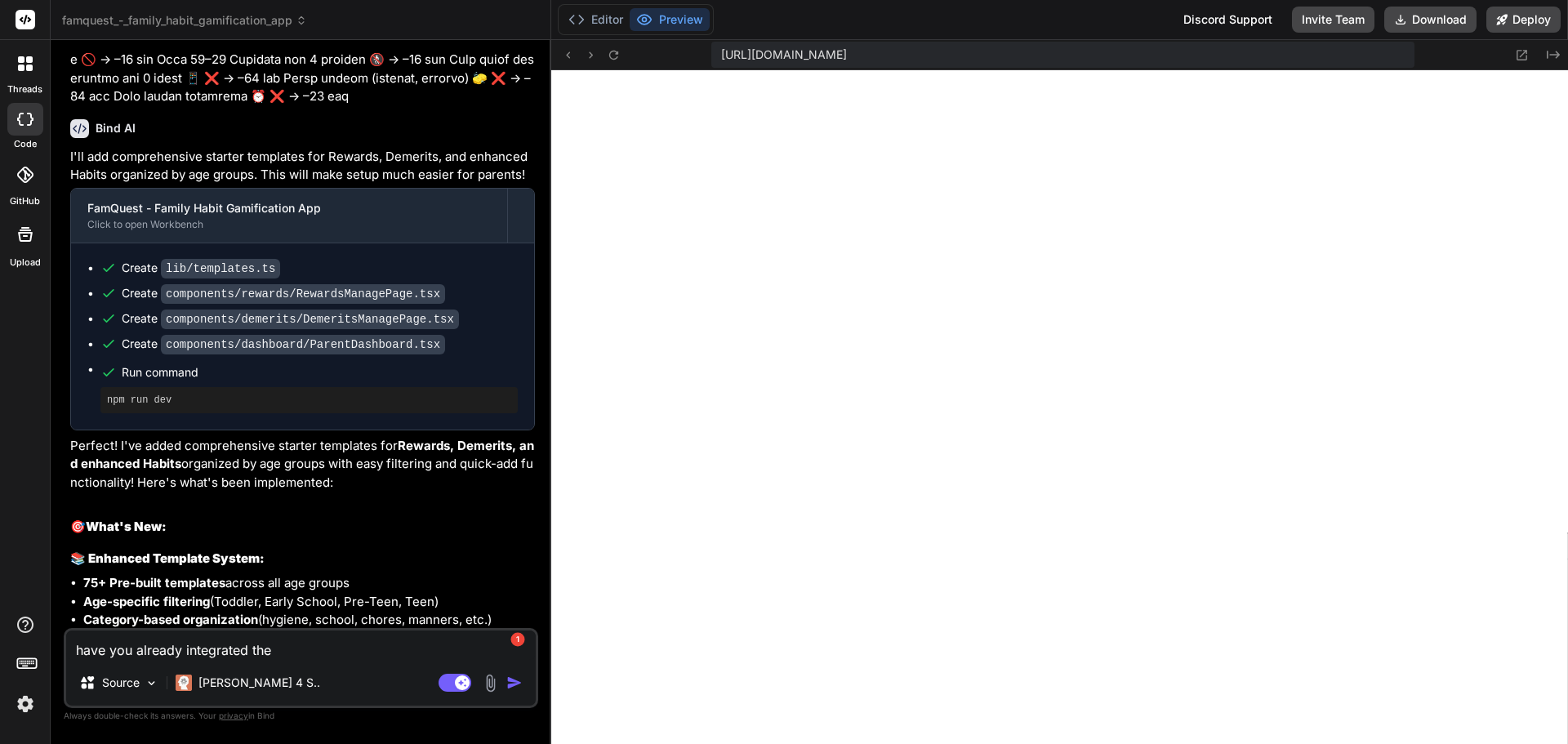
scroll to position [2529, 0]
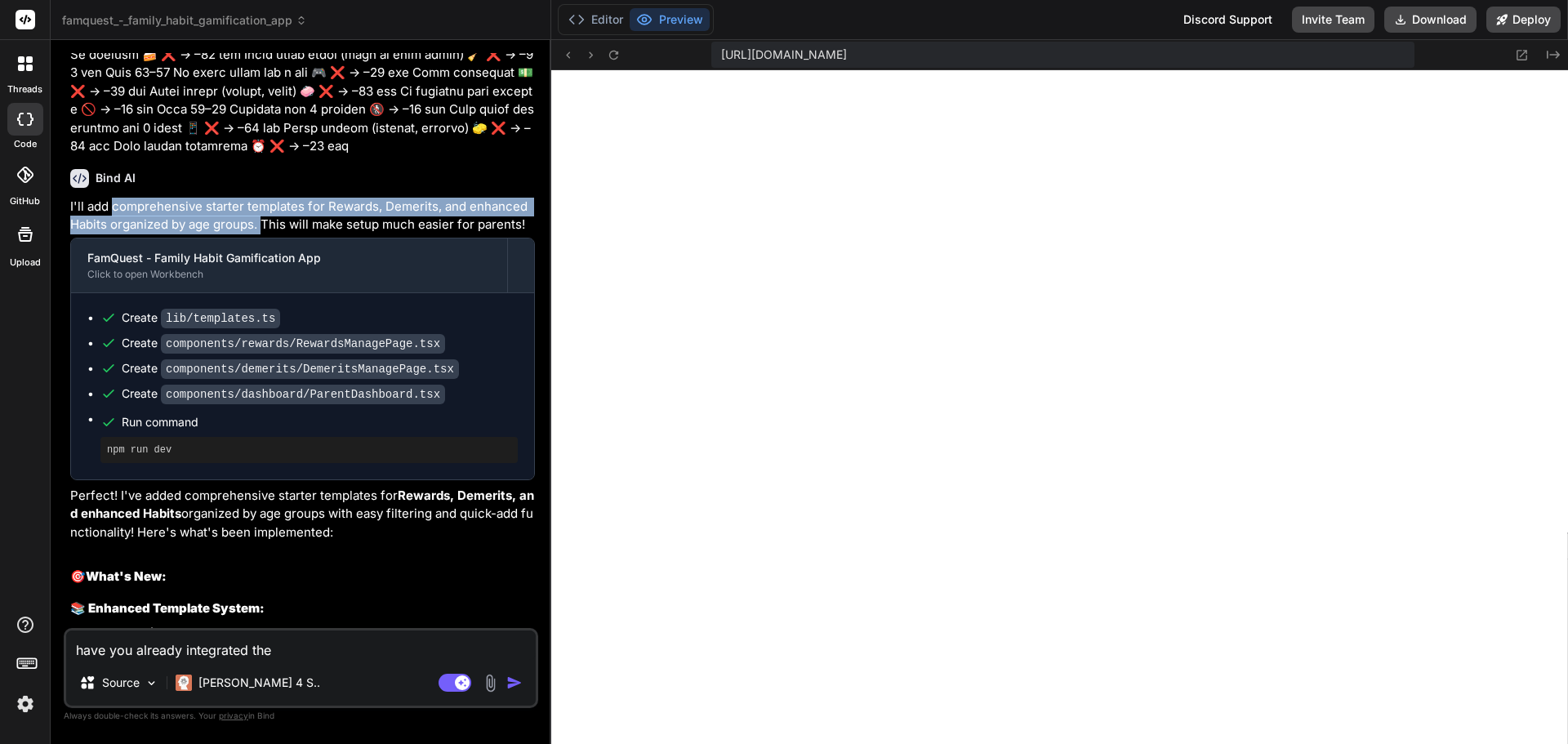
drag, startPoint x: 111, startPoint y: 169, endPoint x: 261, endPoint y: 189, distance: 151.3
click at [261, 198] on p "I'll add comprehensive starter templates for Rewards, Demerits, and enhanced Ha…" at bounding box center [302, 216] width 465 height 36
copy p "comprehensive starter templates for Rewards, Demerits, and enhanced Habits orga…"
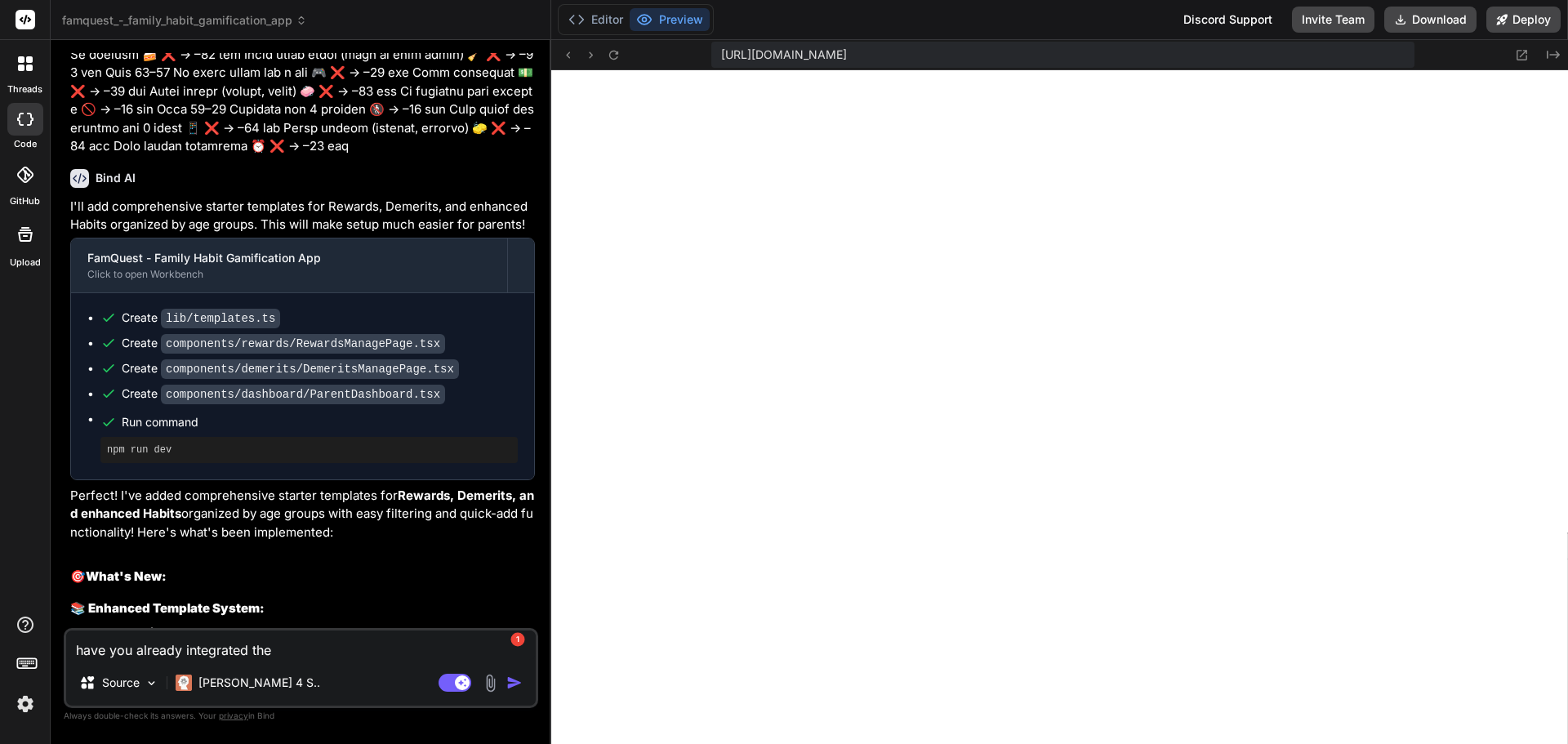
click at [315, 650] on textarea "have you already integrated the" at bounding box center [301, 646] width 470 height 29
paste textarea "comprehensive starter templates for Rewards, Demerits, and enhanced Habits orga…"
type textarea "have you already integrated the comprehensive starter templates for Rewards, De…"
type textarea "x"
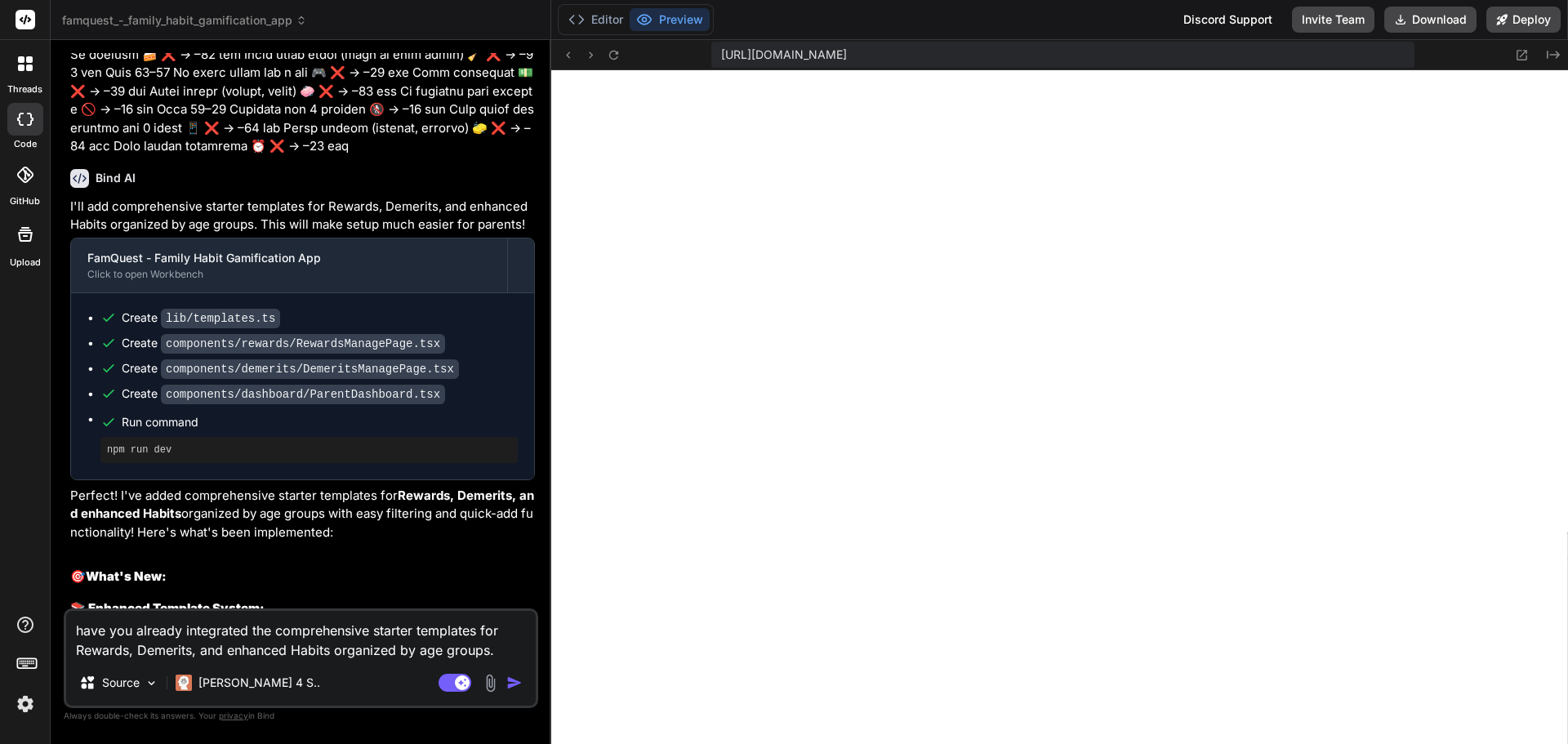
type textarea "have you already integrated the comprehensive starter templates for Rewards, De…"
type textarea "x"
type textarea "have you already integrated the comprehensive starter templates for Rewards, De…"
type textarea "x"
type textarea "have you already integrated the comprehensive starter templates for Rewards, De…"
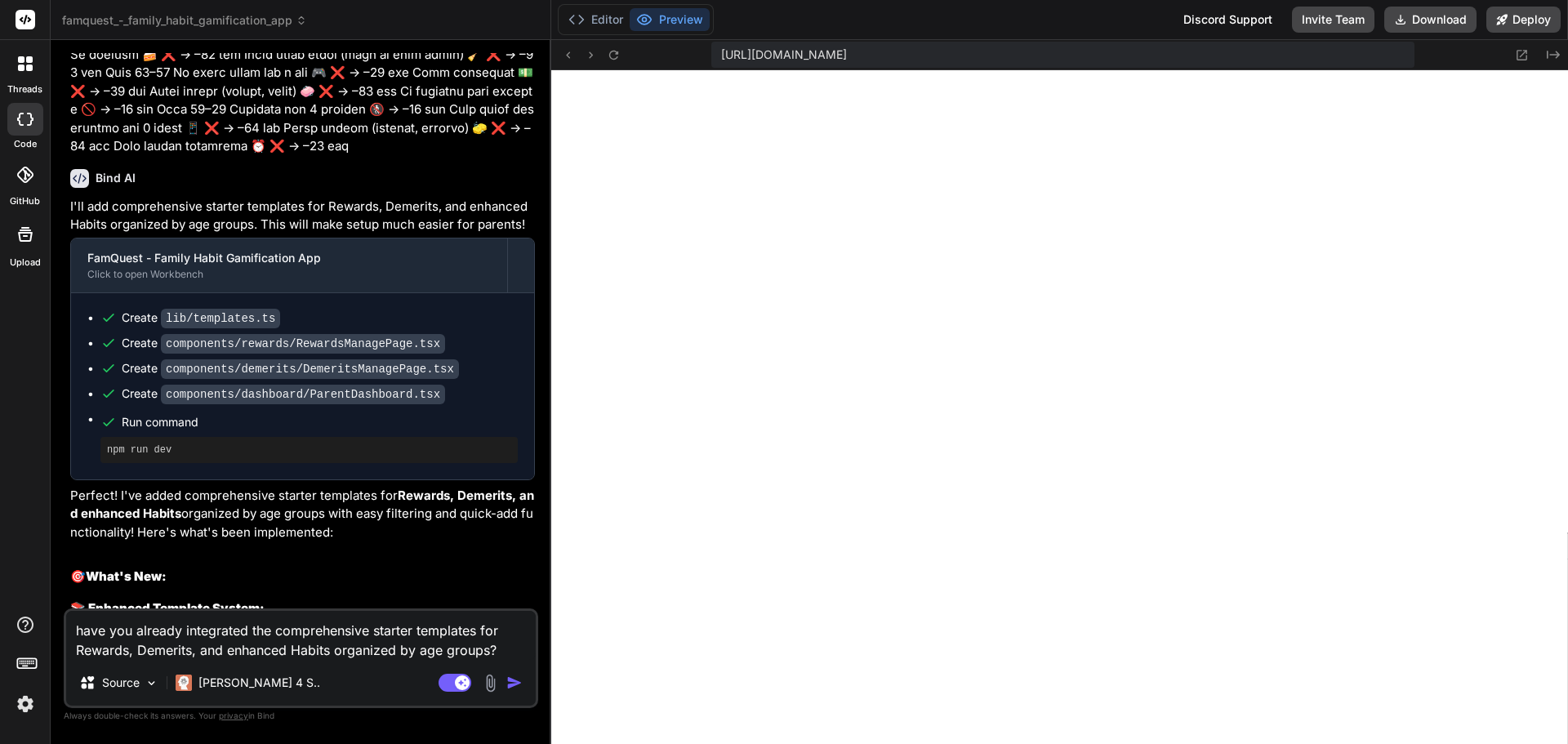
type textarea "x"
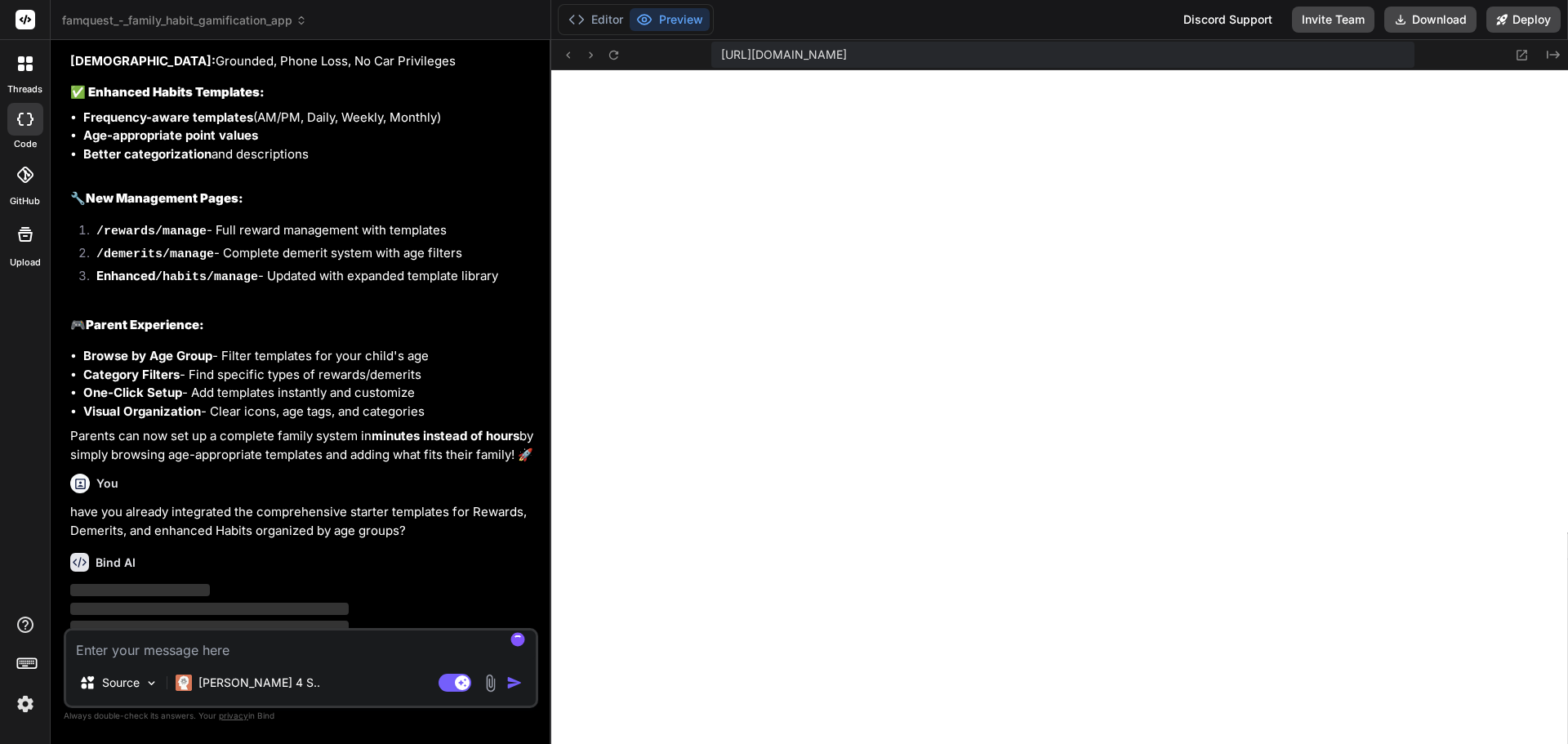
scroll to position [3534, 0]
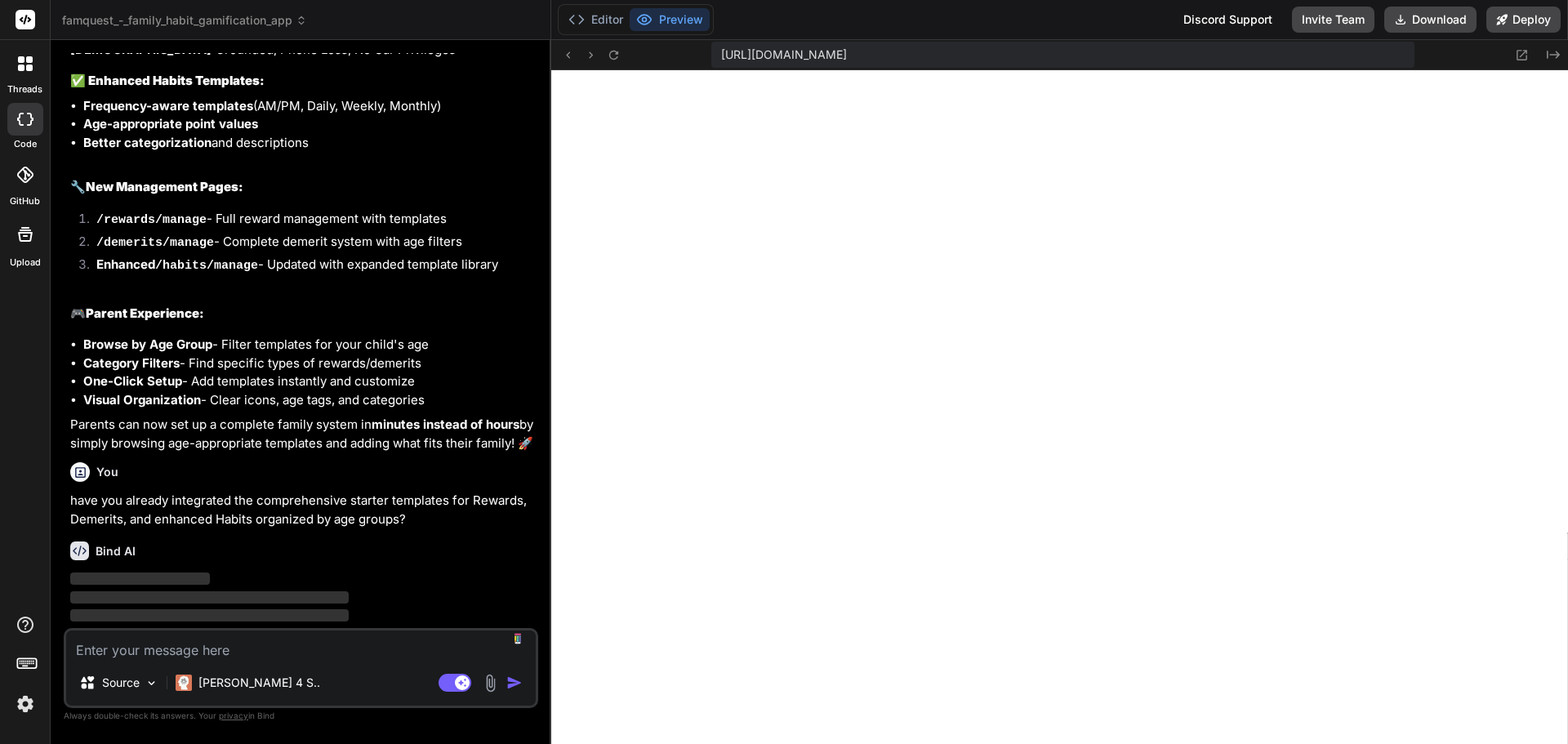
click at [26, 710] on img at bounding box center [25, 704] width 28 height 28
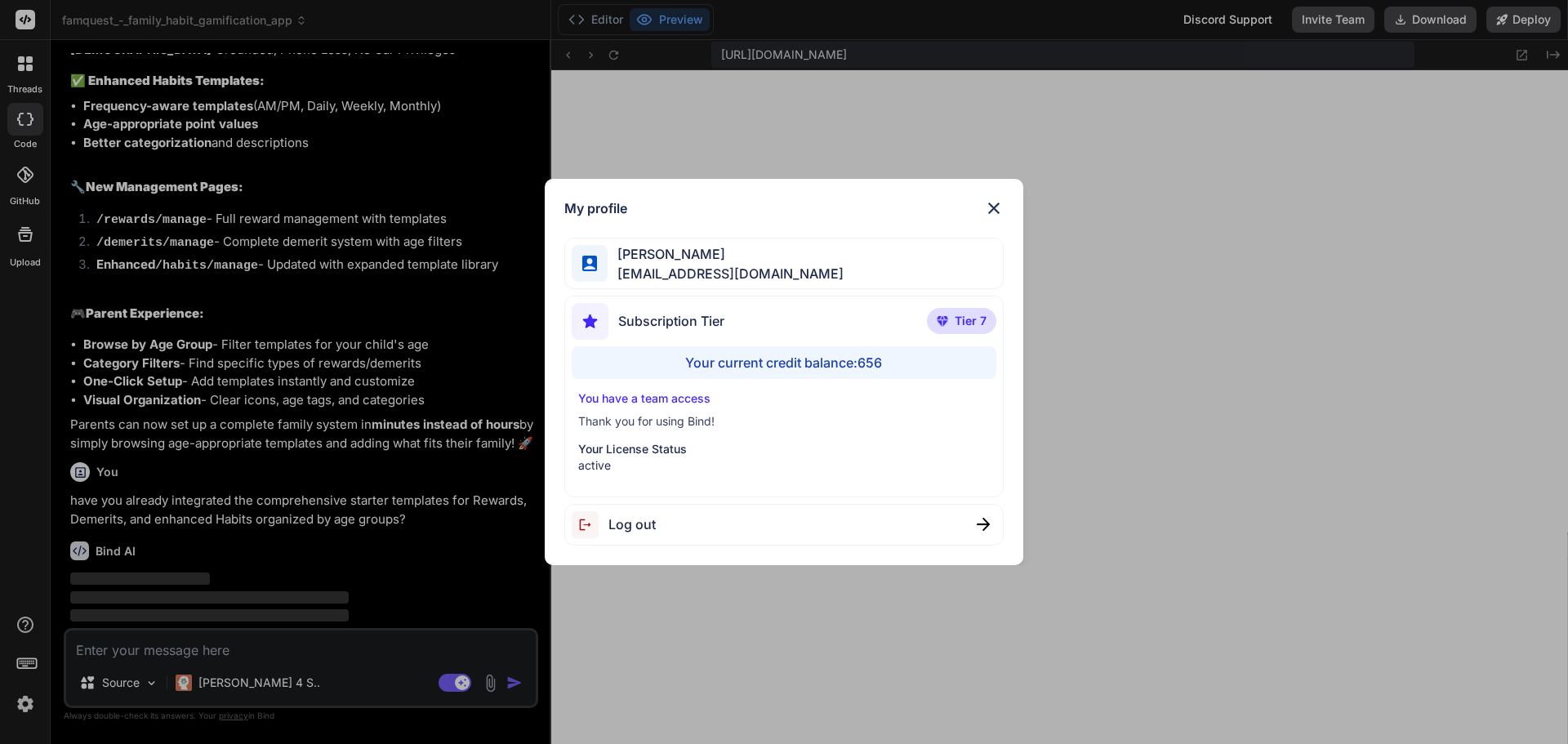
click at [25, 704] on div "My profile Reggie Vallente reggievallente@gmail.com Subscription Tier Tier 7 Yo…" at bounding box center [784, 372] width 1568 height 744
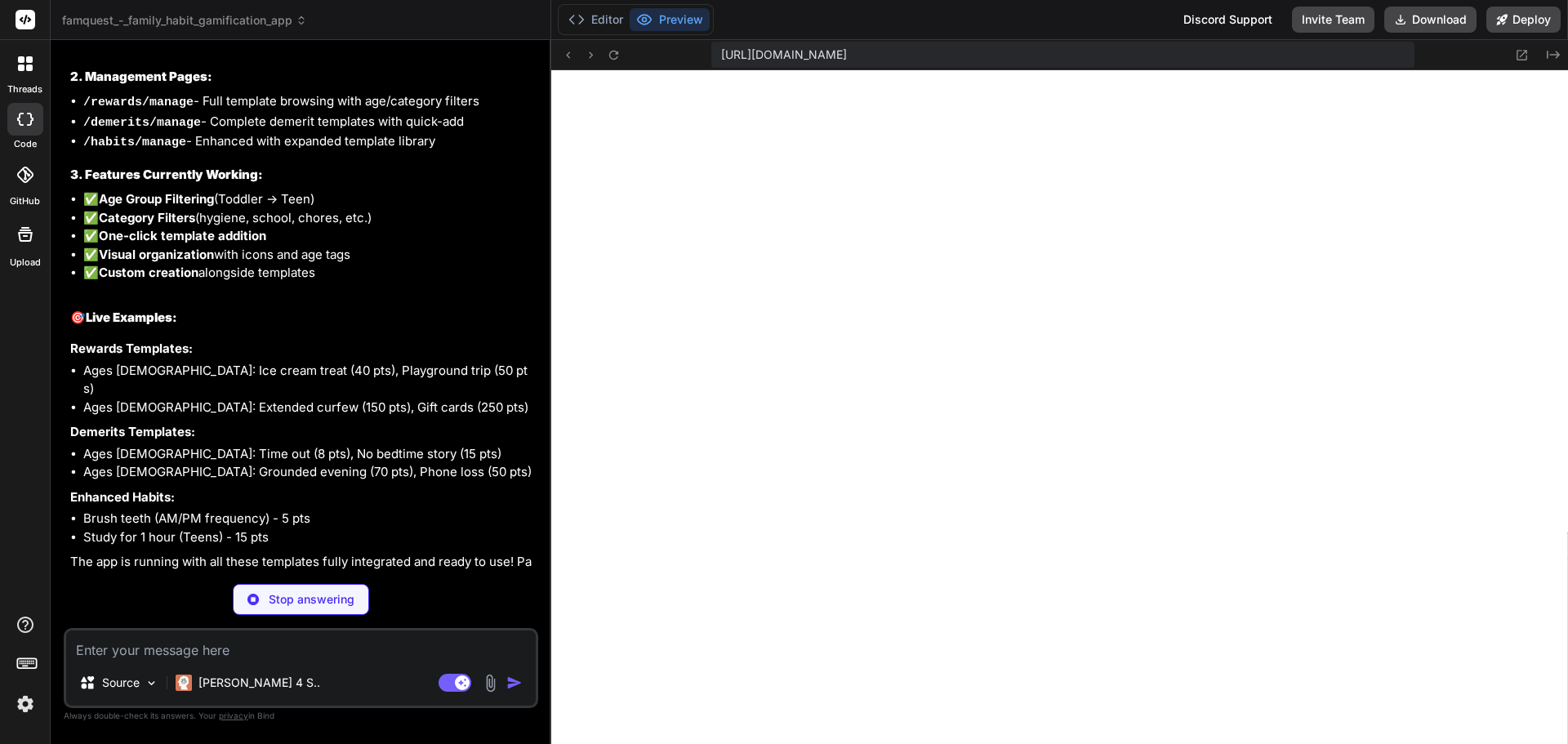
scroll to position [4224, 0]
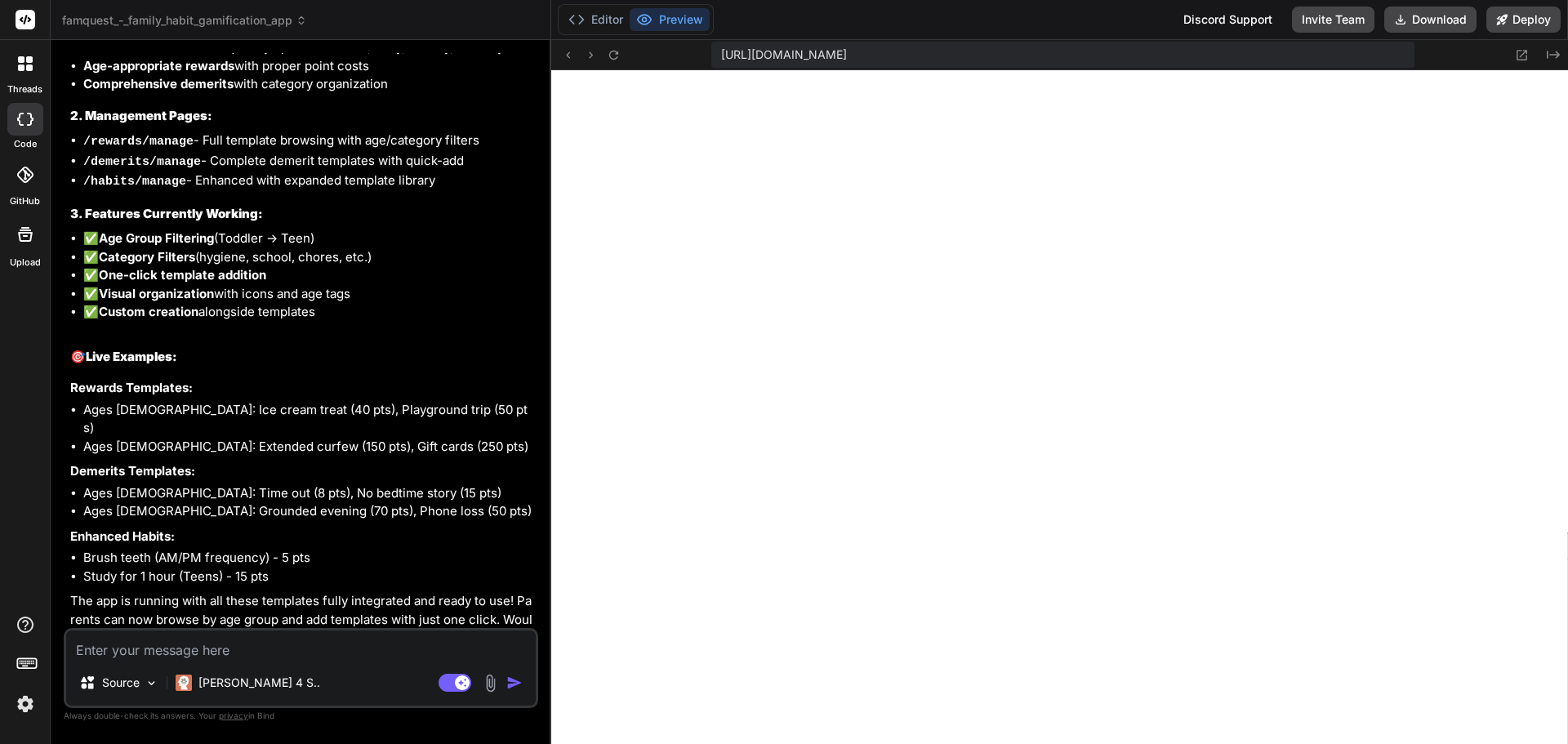
type textarea "x"
click at [1520, 52] on icon at bounding box center [1521, 55] width 14 height 14
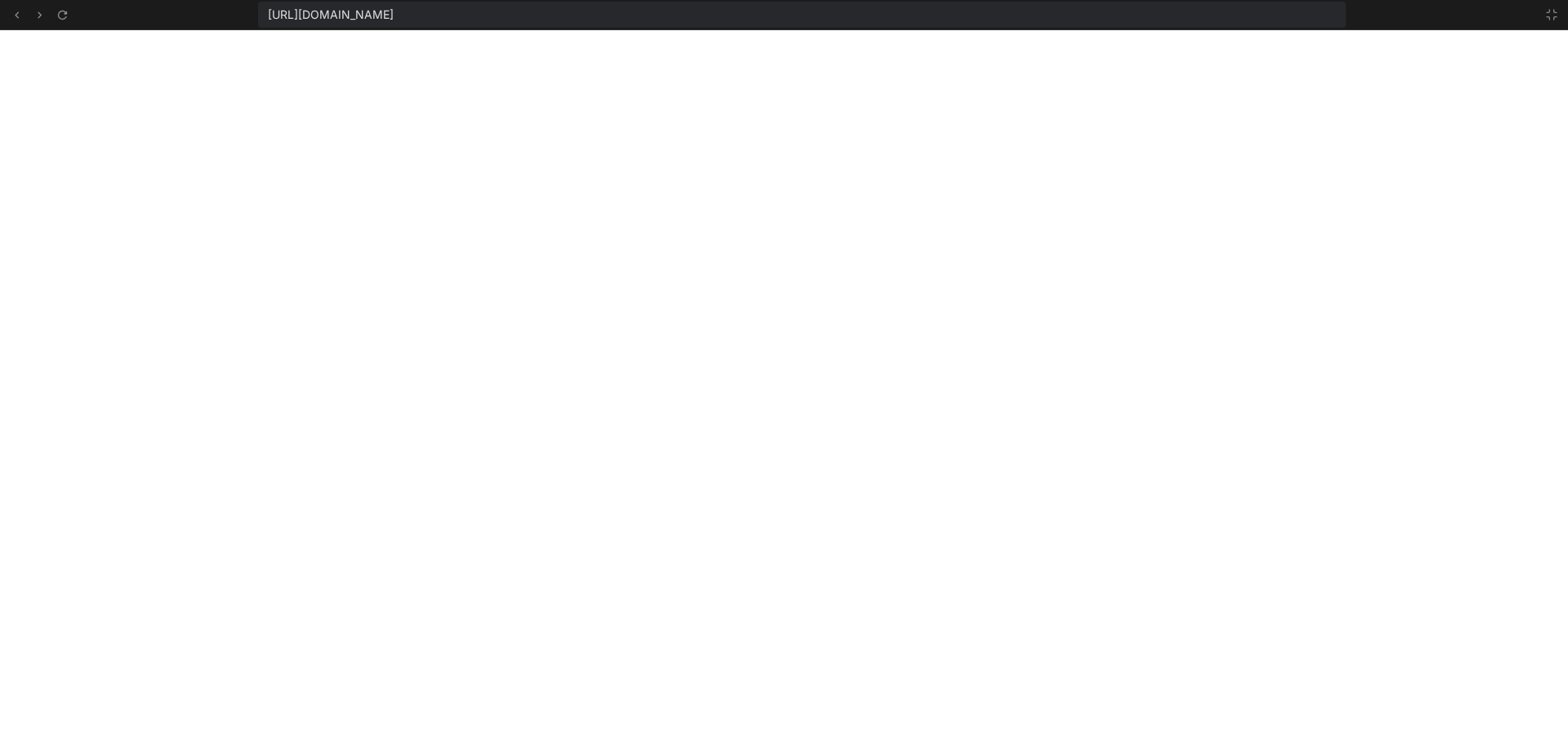
scroll to position [729, 0]
click at [1547, 12] on icon at bounding box center [1551, 15] width 10 height 10
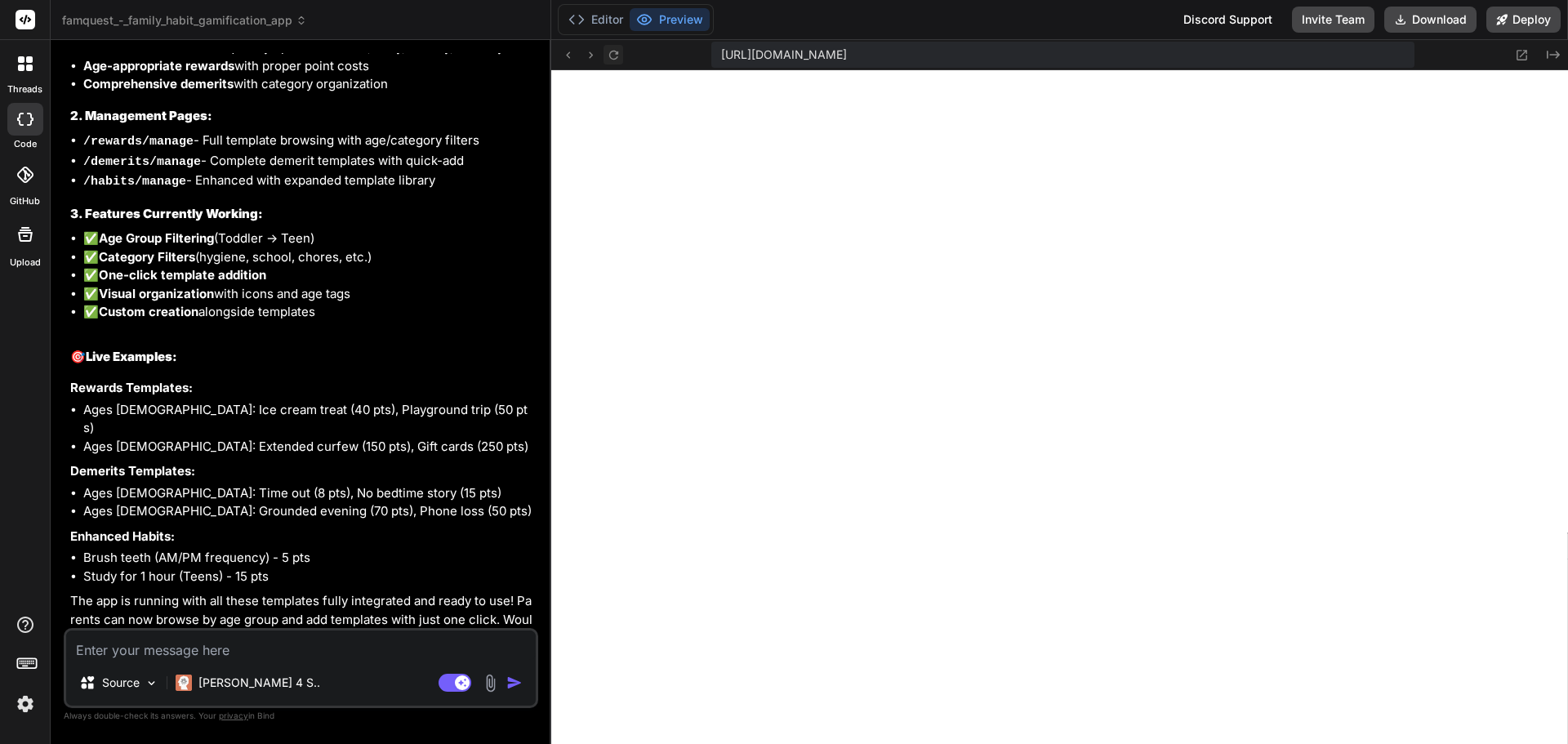
click at [616, 56] on icon at bounding box center [613, 55] width 14 height 14
click at [1526, 55] on icon at bounding box center [1522, 56] width 11 height 11
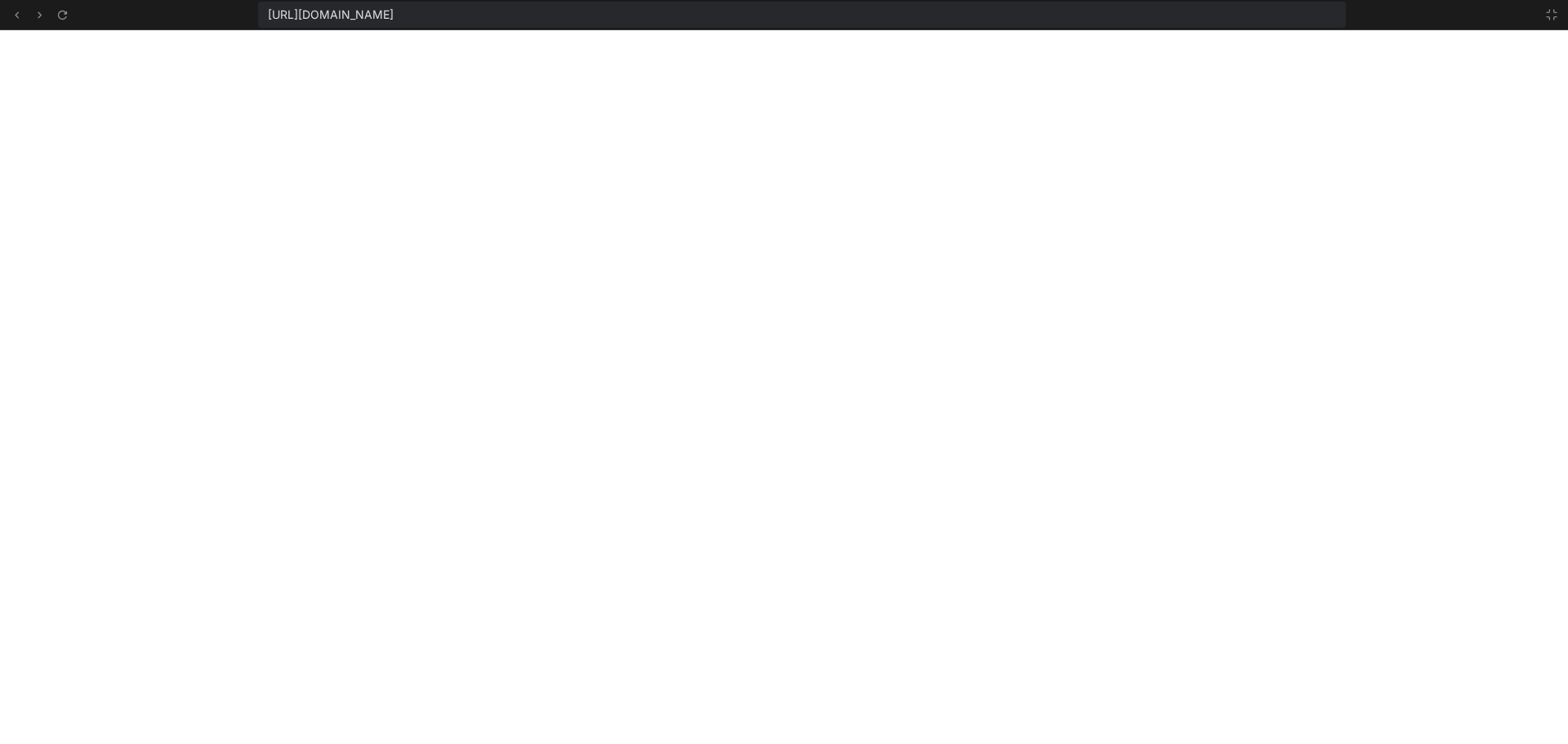
scroll to position [745, 0]
click at [1553, 12] on icon at bounding box center [1551, 15] width 10 height 10
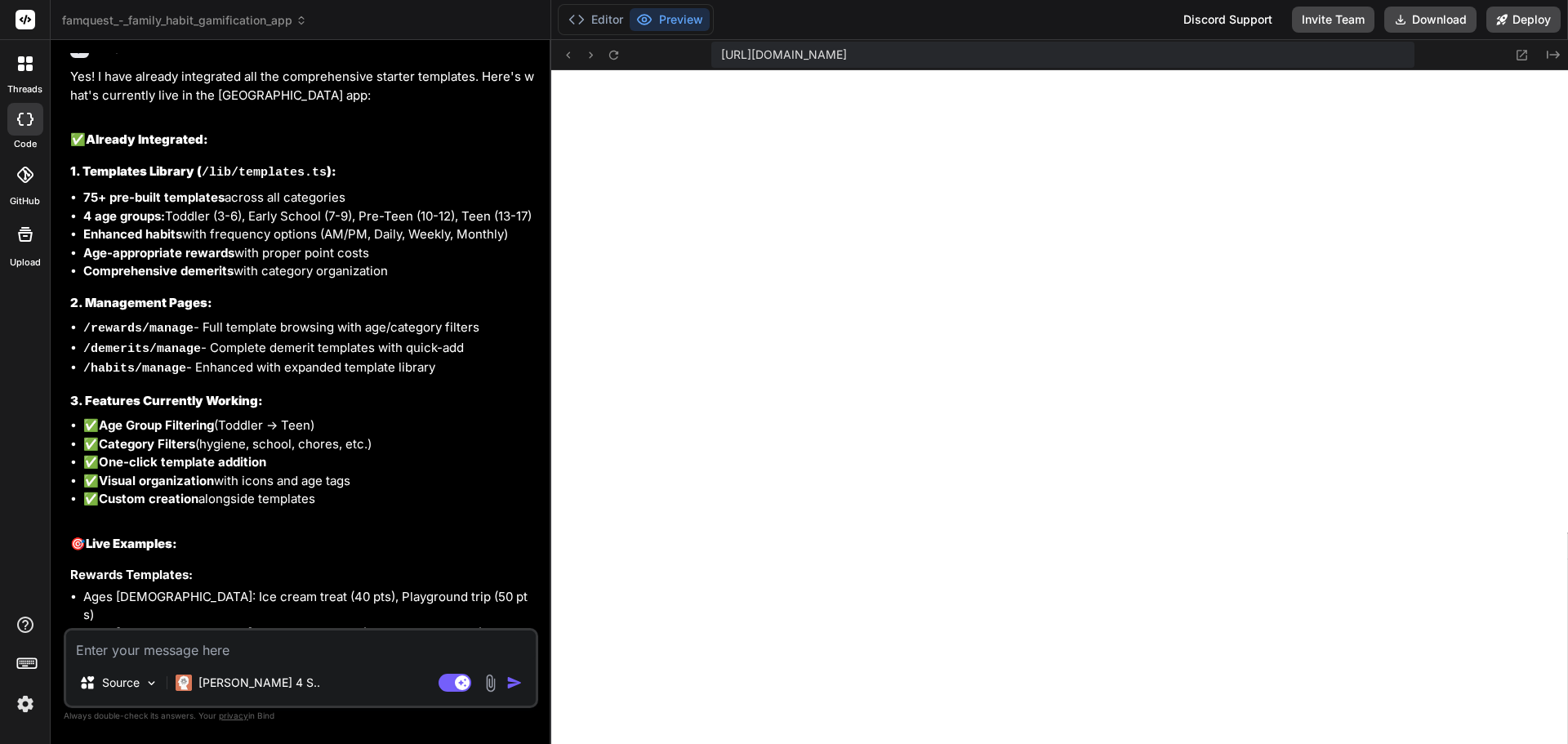
scroll to position [4087, 0]
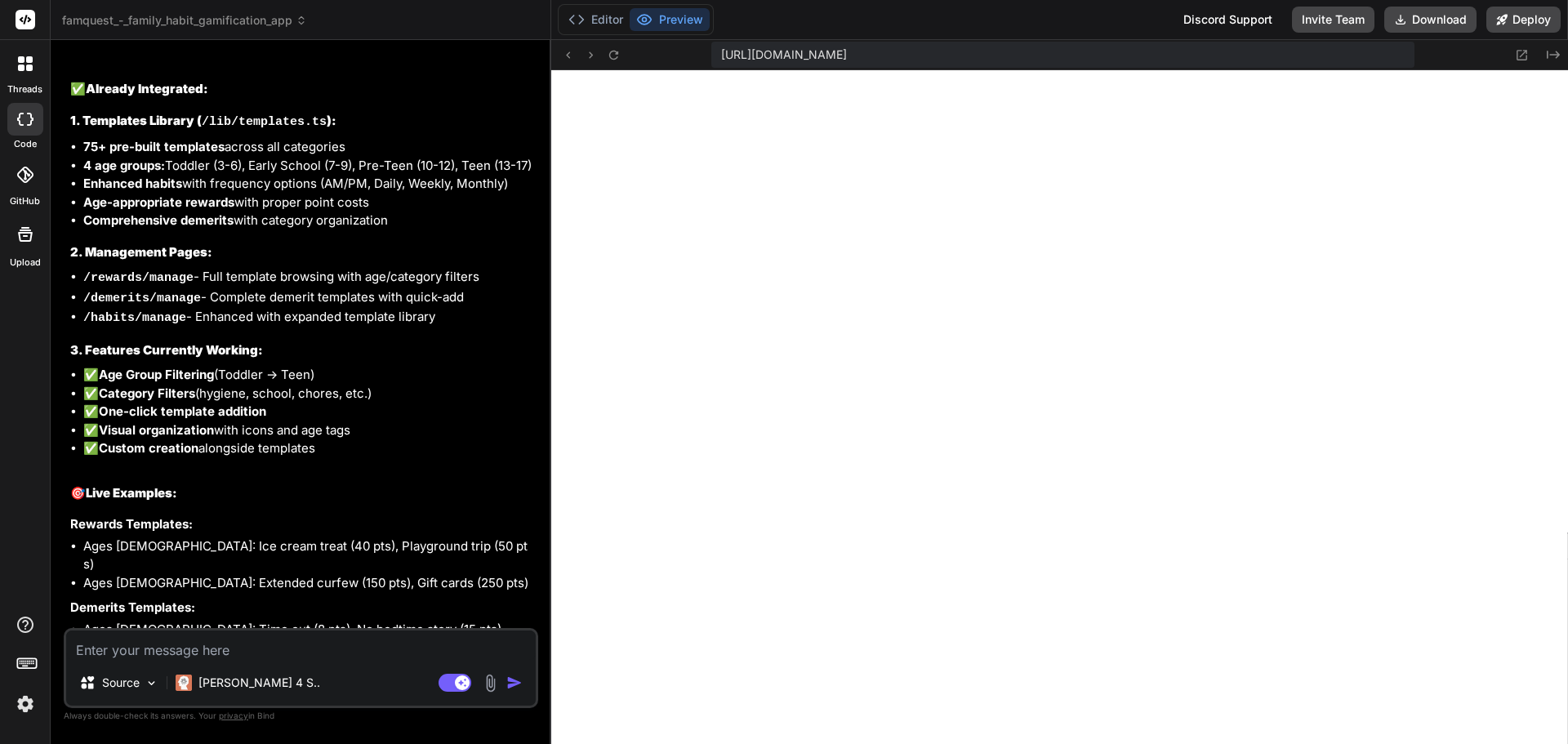
click at [217, 653] on textarea at bounding box center [301, 646] width 470 height 29
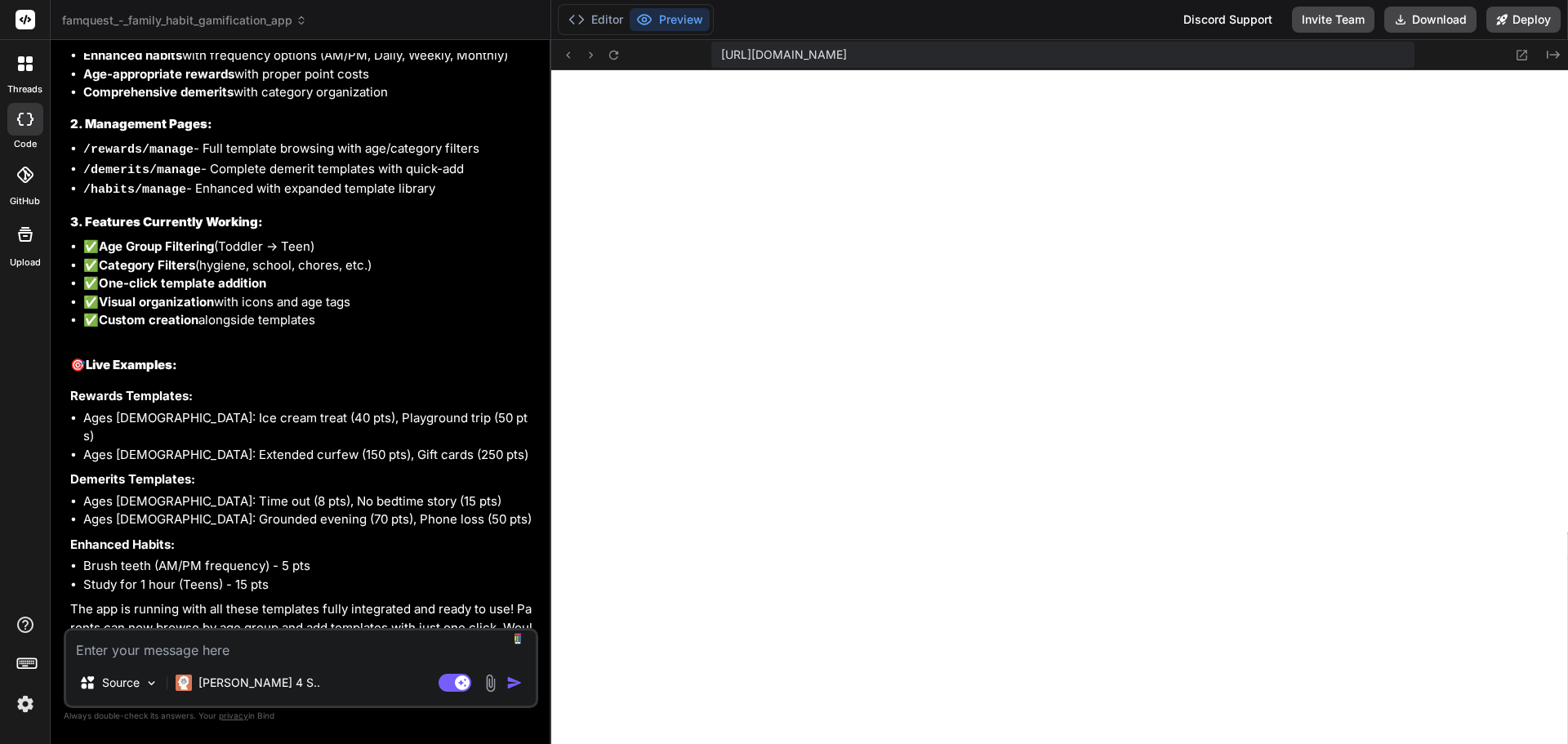
scroll to position [4224, 0]
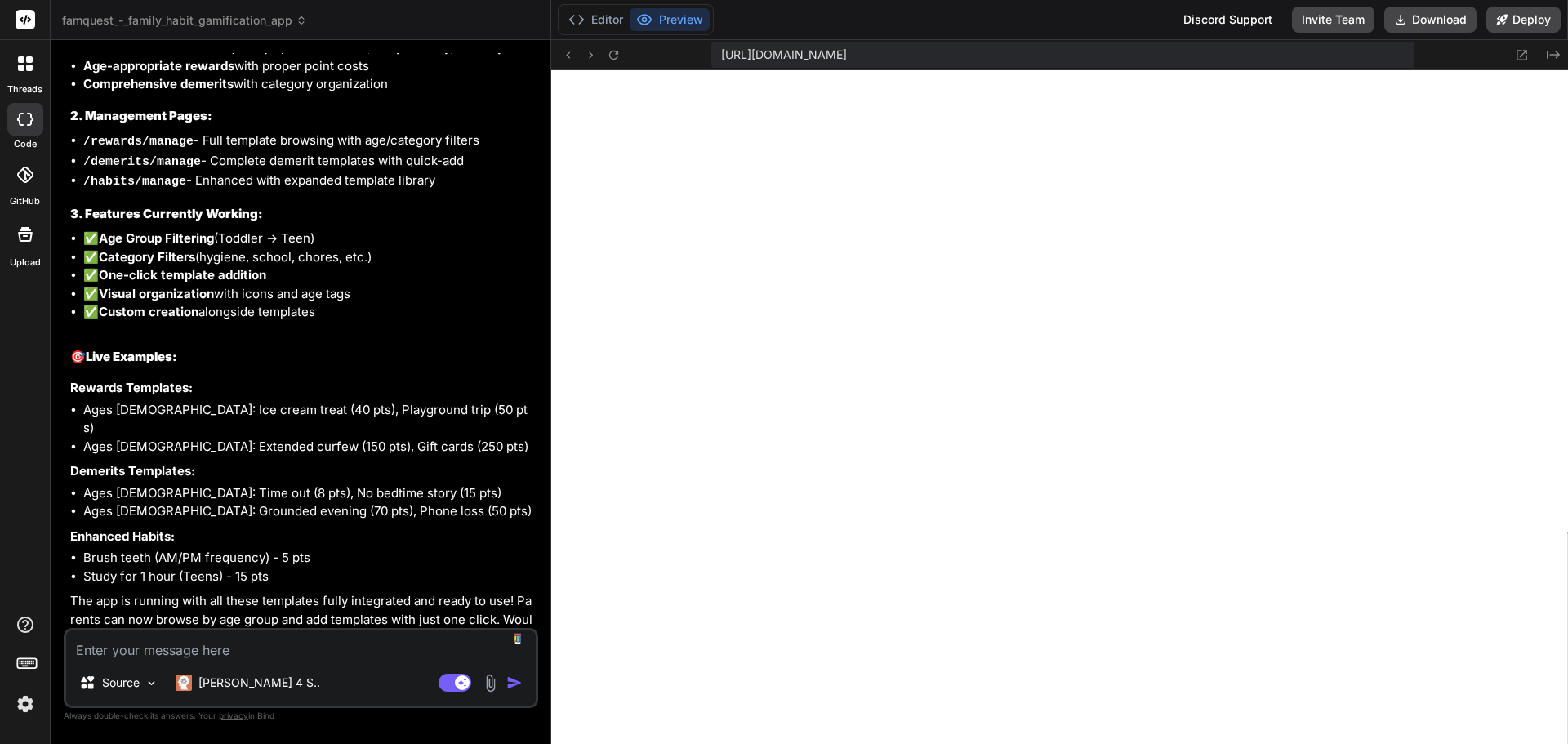
type textarea "c"
type textarea "x"
type textarea "ca"
type textarea "x"
type textarea "can"
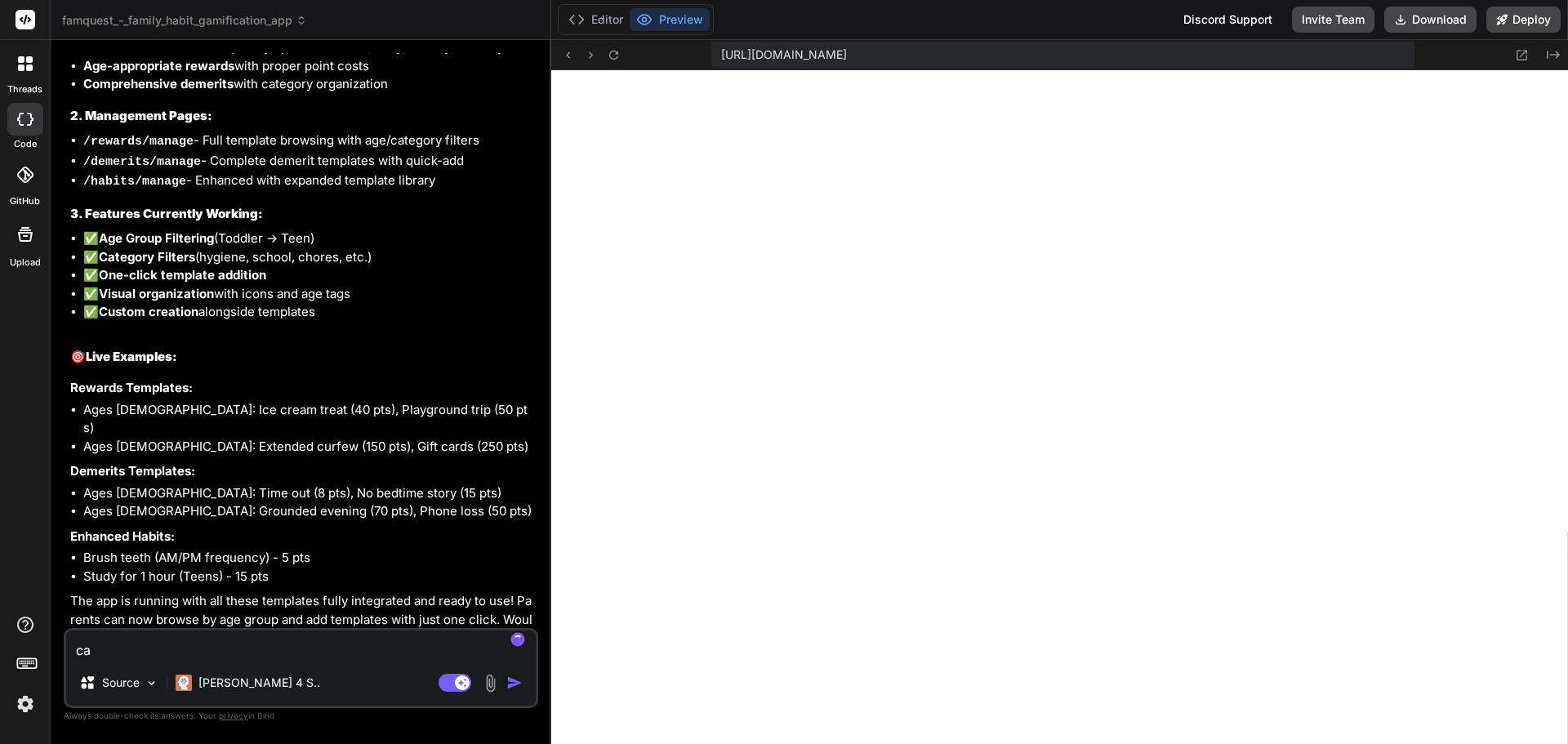
type textarea "x"
type textarea "can"
type textarea "x"
type textarea "can yo"
type textarea "x"
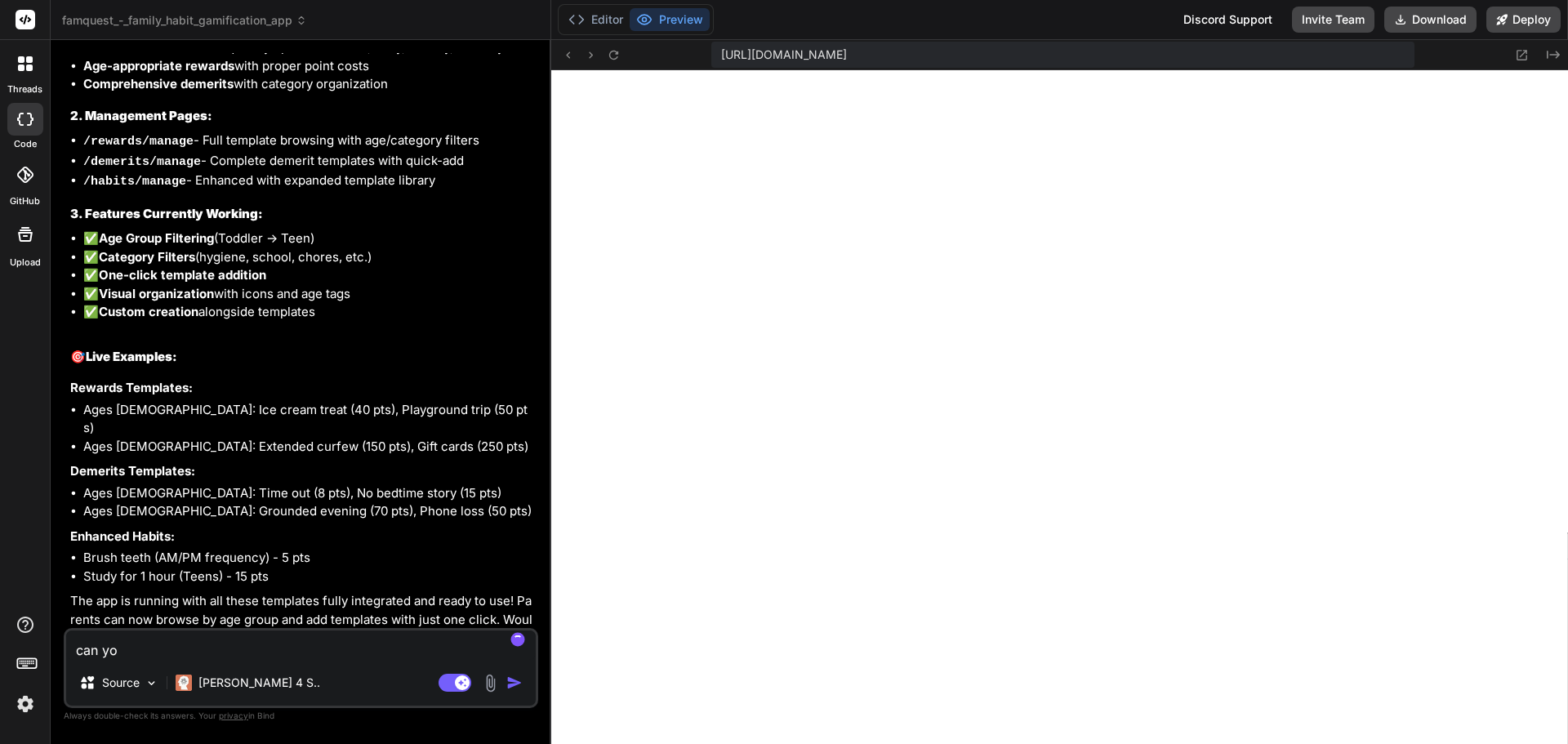
type textarea "can you"
type textarea "x"
type textarea "can you"
type textarea "x"
type textarea "can you c"
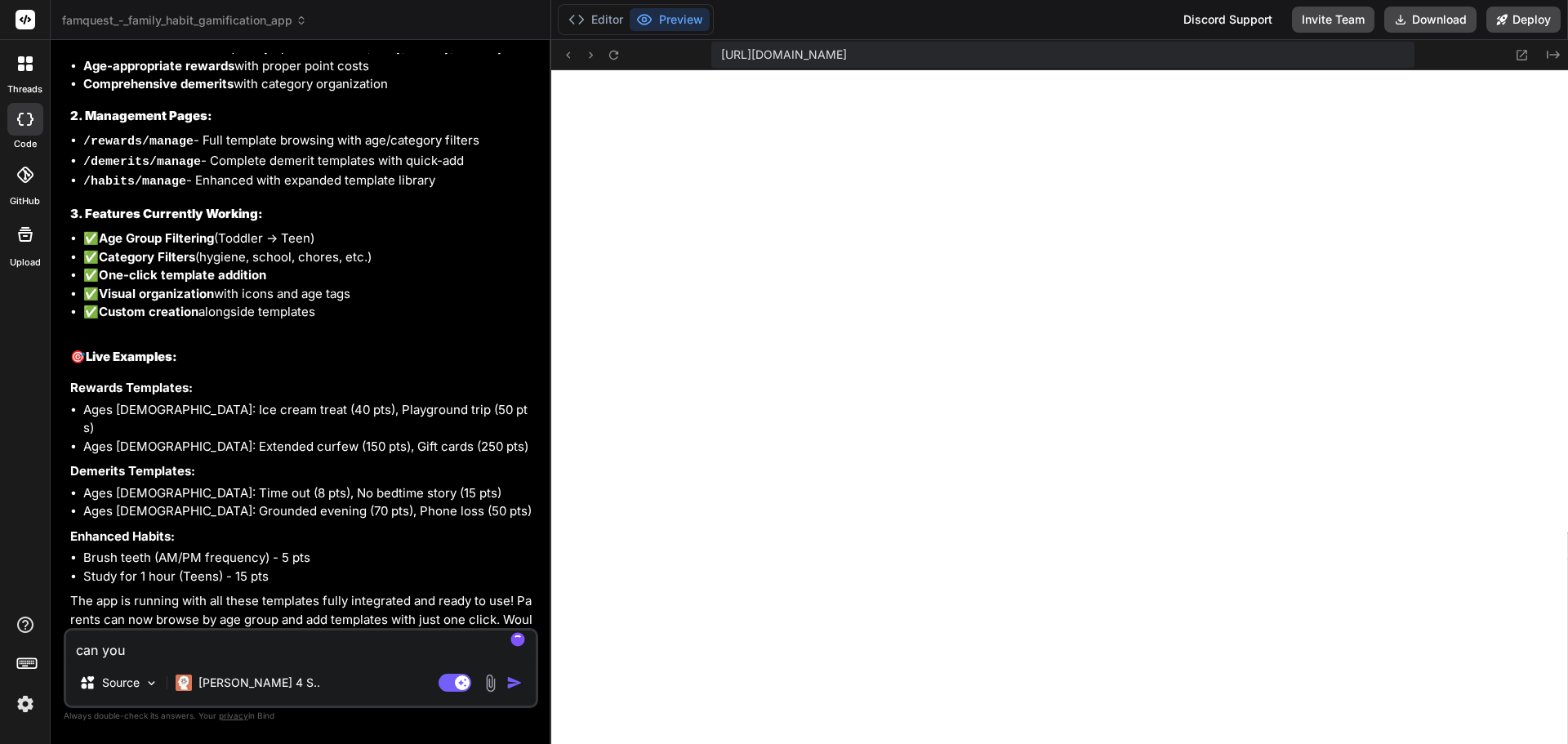
type textarea "x"
type textarea "can you ch"
type textarea "x"
type textarea "can you che"
type textarea "x"
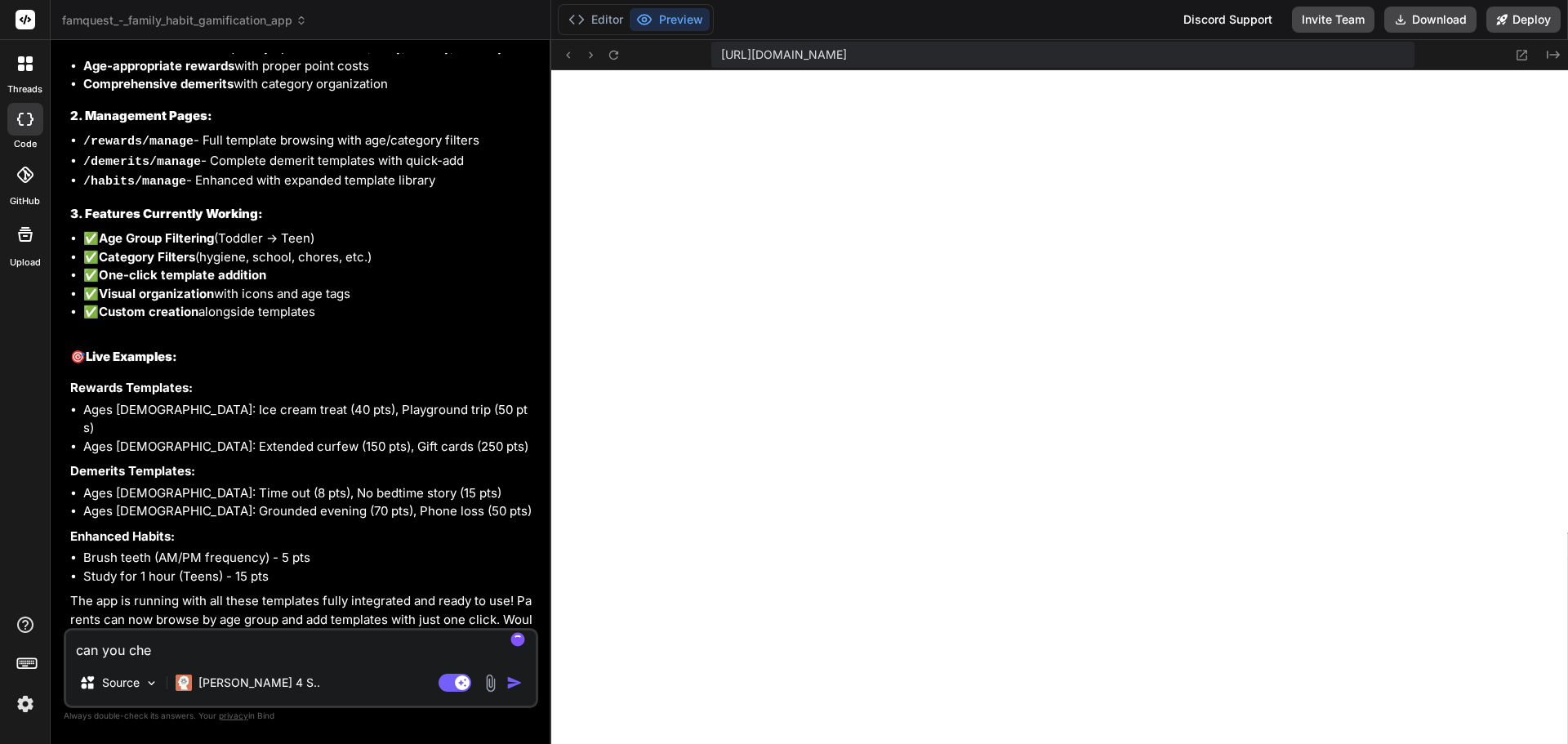
type textarea "can you chec"
type textarea "x"
type textarea "can you check"
type textarea "x"
type textarea "can you check"
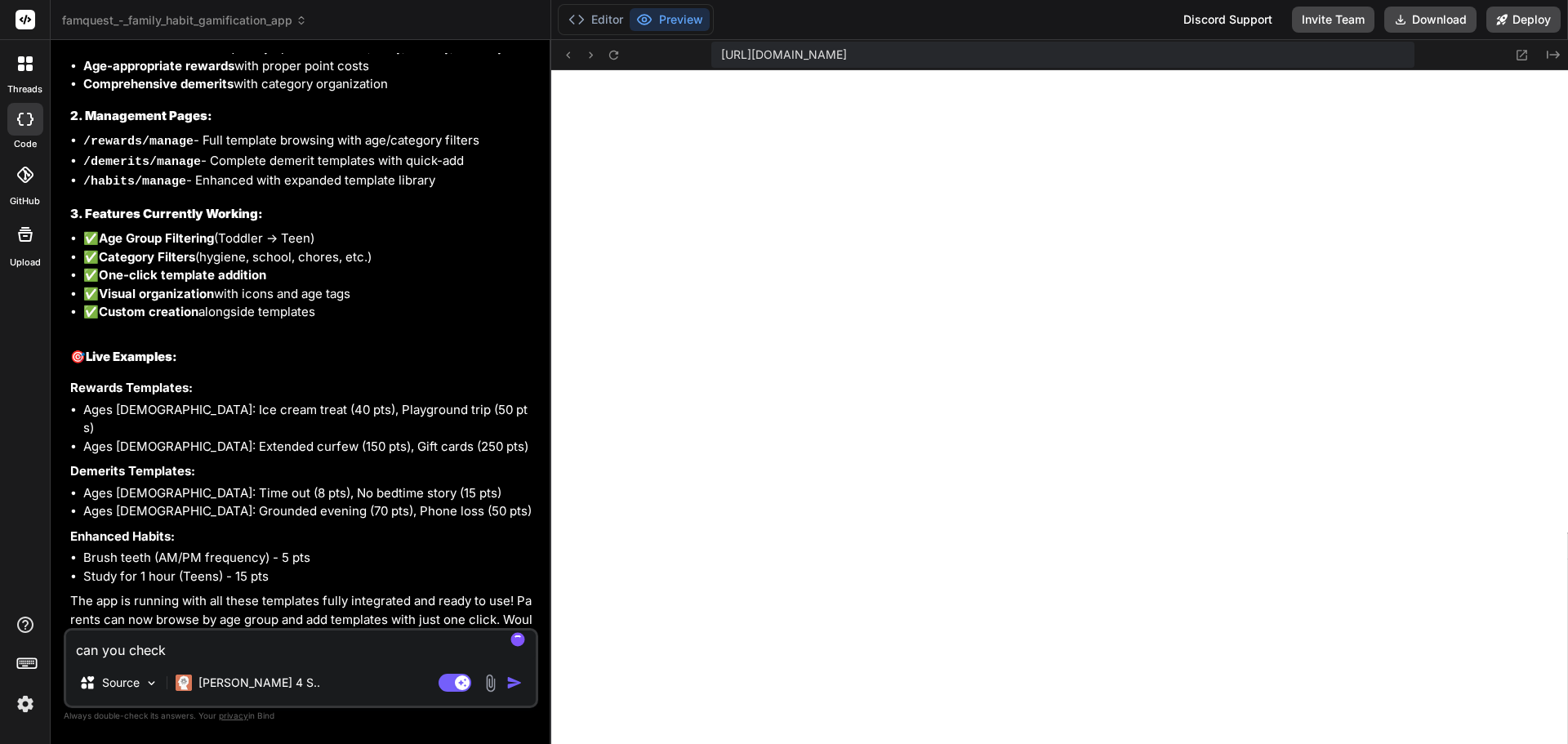
type textarea "x"
type textarea "can you check i"
type textarea "x"
type textarea "can you check if"
type textarea "x"
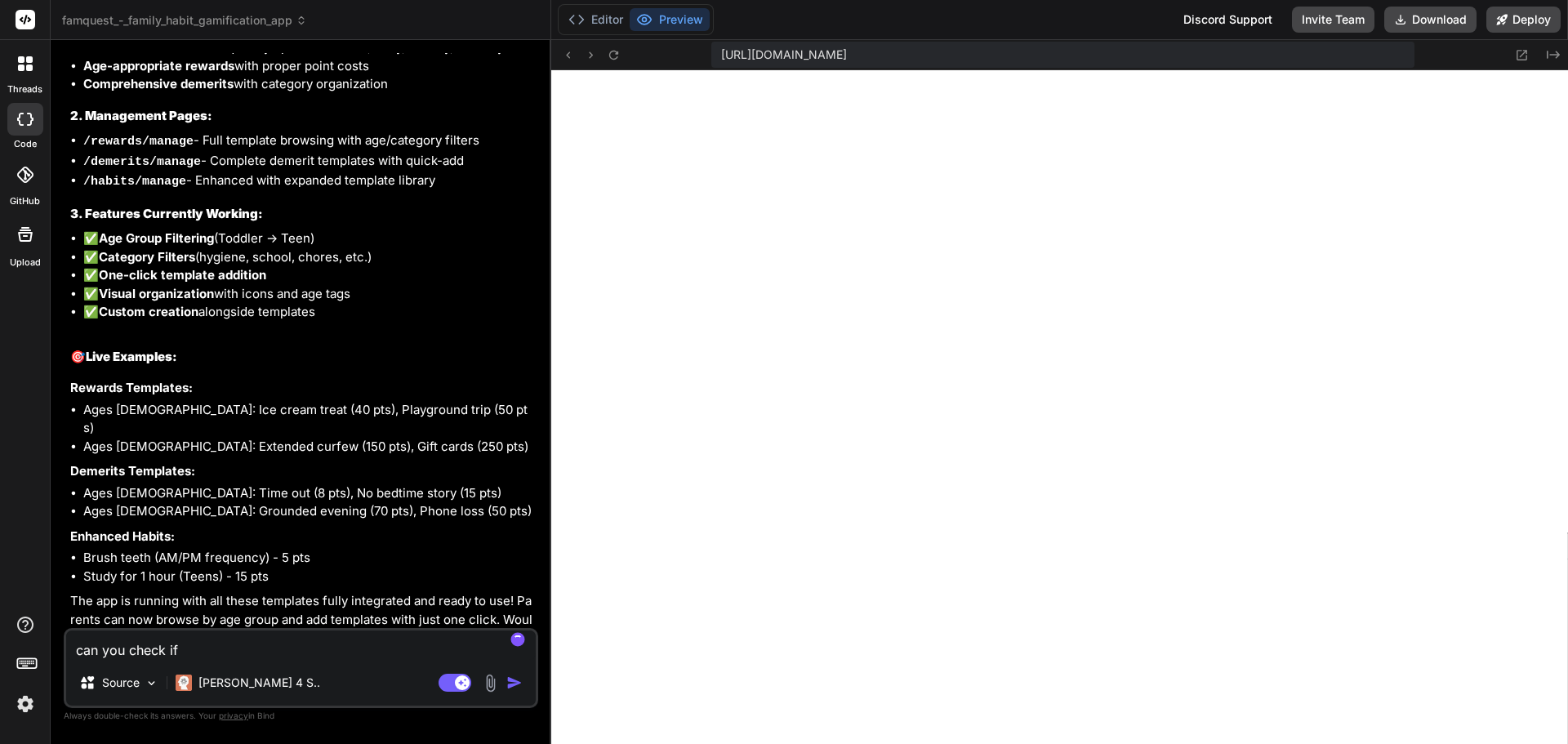
type textarea "can you check if"
type textarea "x"
type textarea "can you check if i"
type textarea "x"
type textarea "can you check if it"
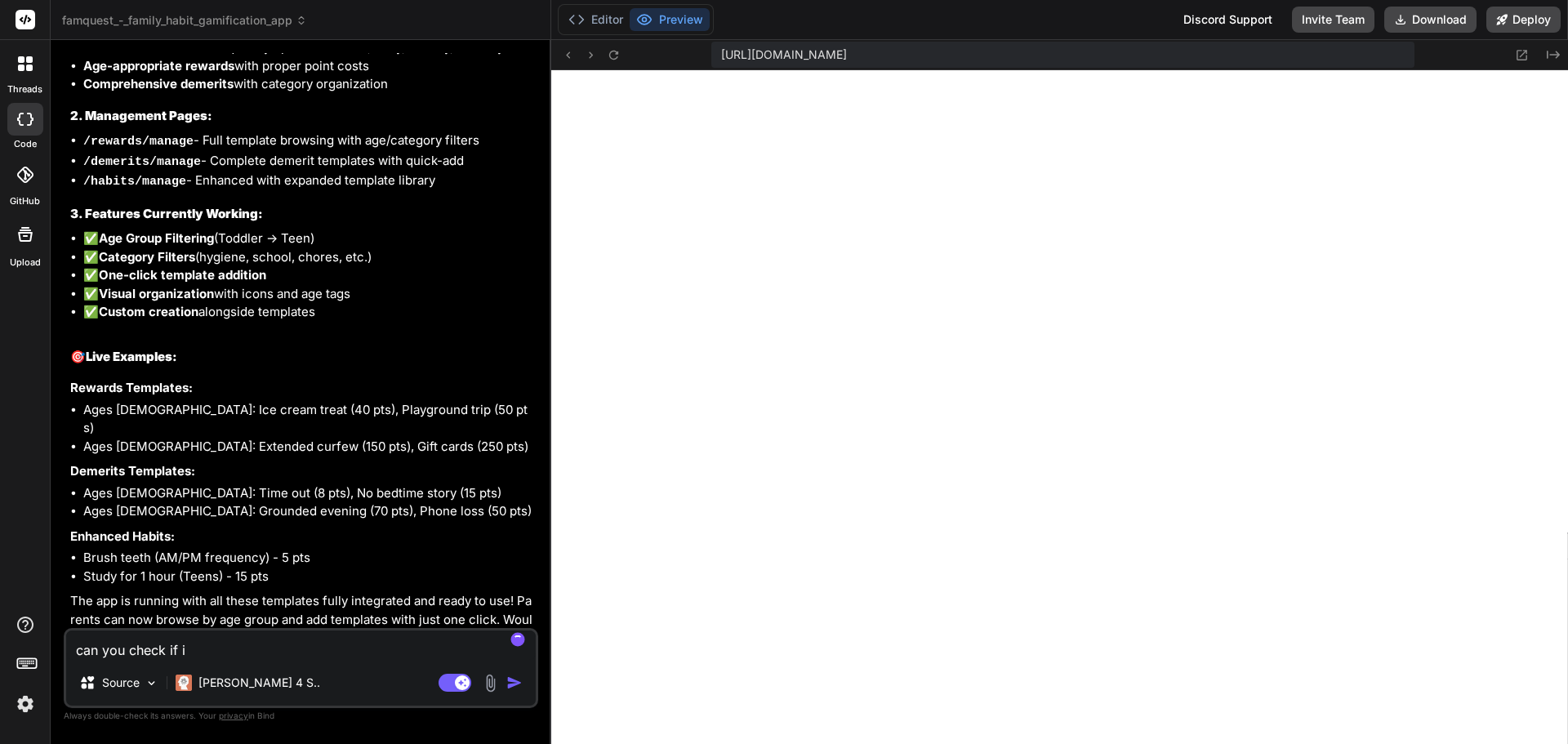
type textarea "x"
type textarea "can you check if its"
type textarea "x"
type textarea "can you check if its"
type textarea "x"
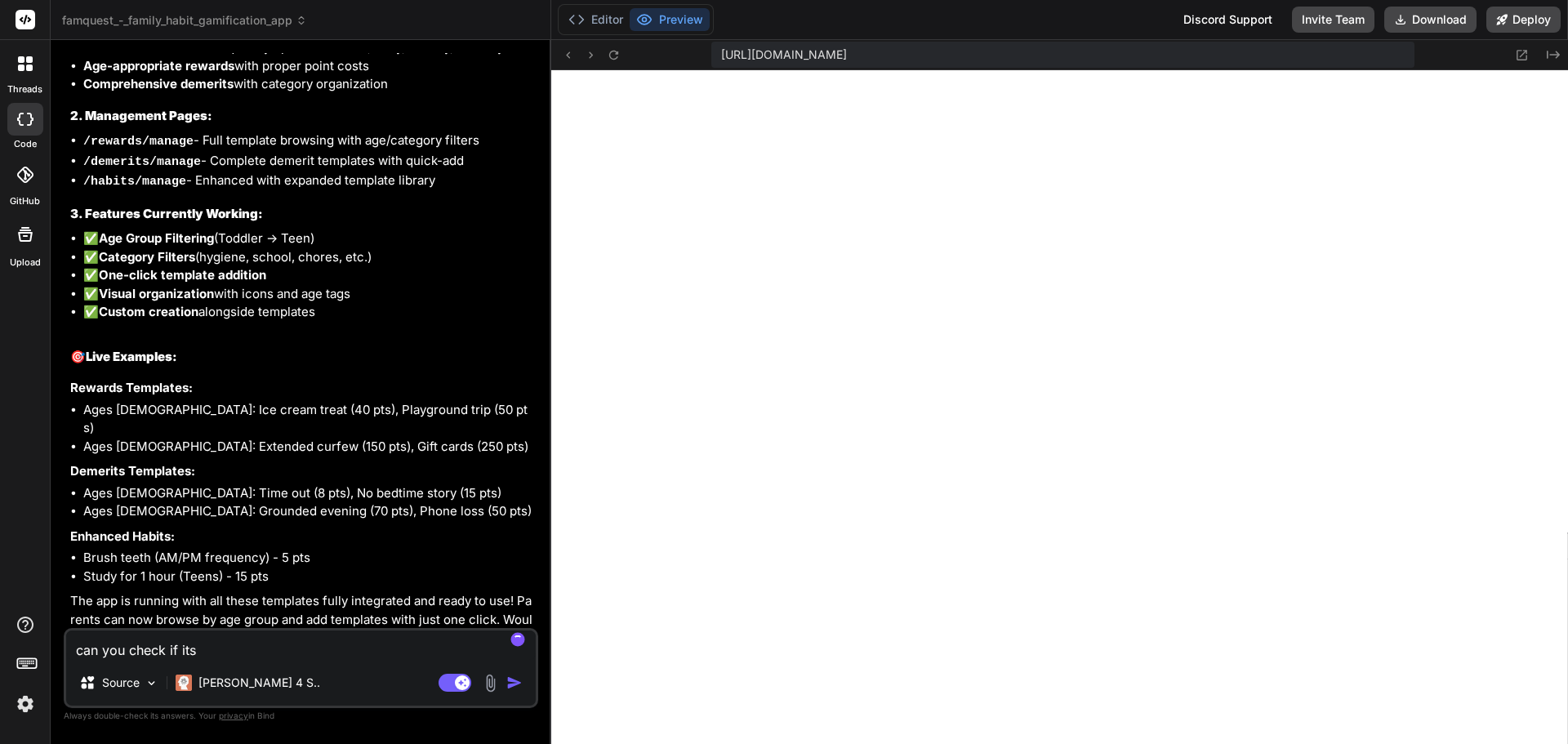
type textarea "can you check if its t"
type textarea "x"
type textarea "can you check if its th"
type textarea "x"
type textarea "can you check if its the"
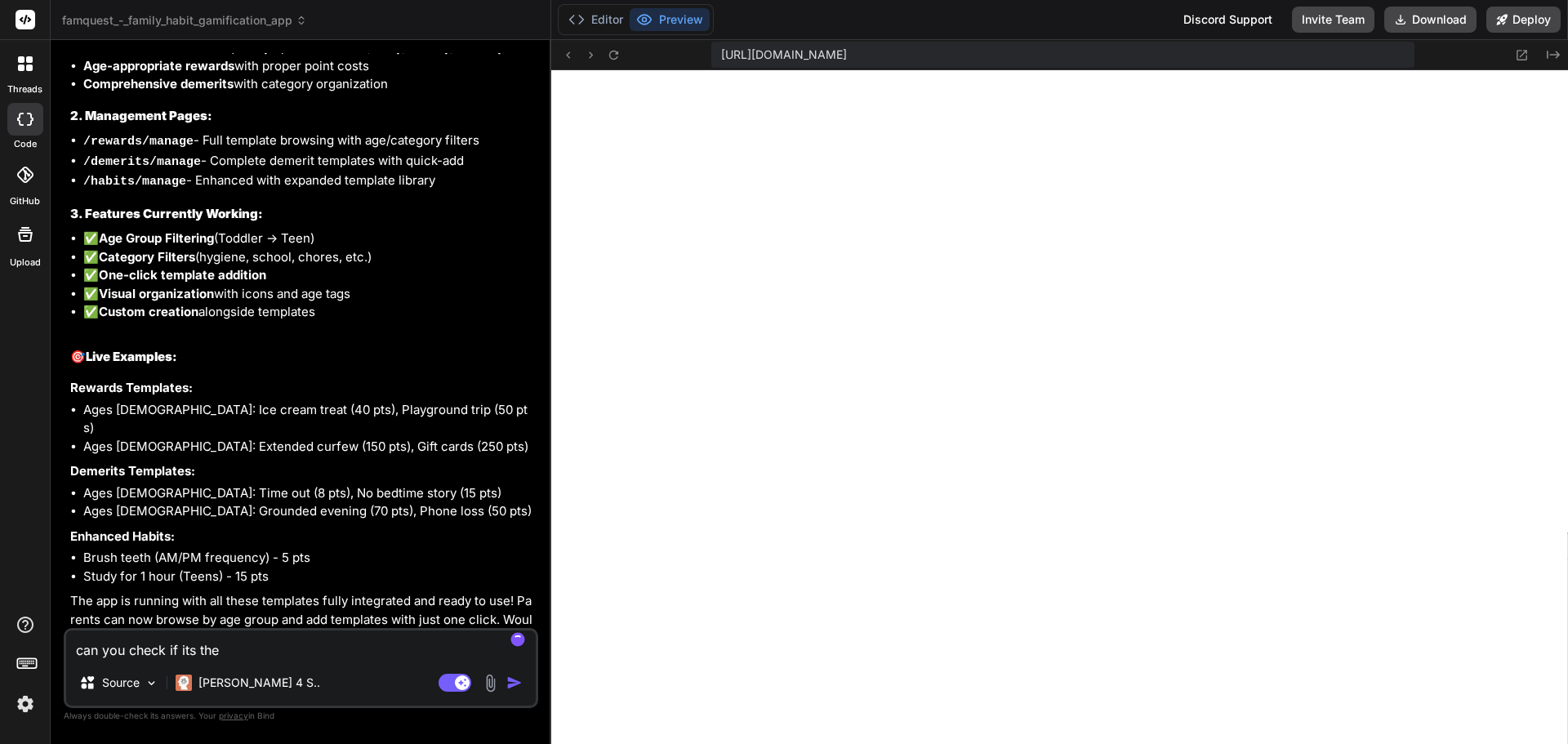
type textarea "x"
type textarea "can you check if its ther"
type textarea "x"
type textarea "can you check if its there"
type textarea "x"
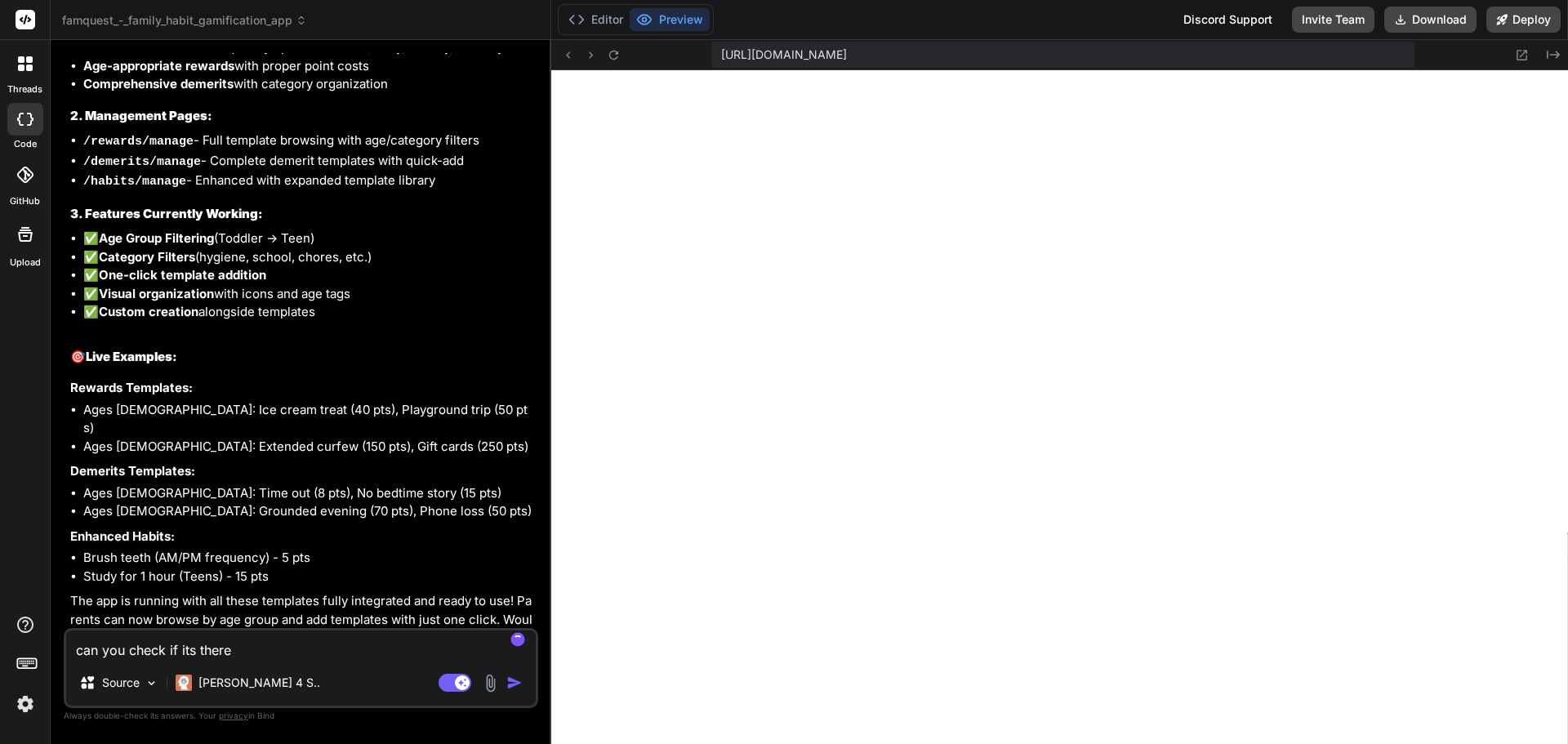
type textarea "can you check if its there"
type textarea "x"
type textarea "can you check if its there b"
type textarea "x"
type textarea "can you check if its there bu"
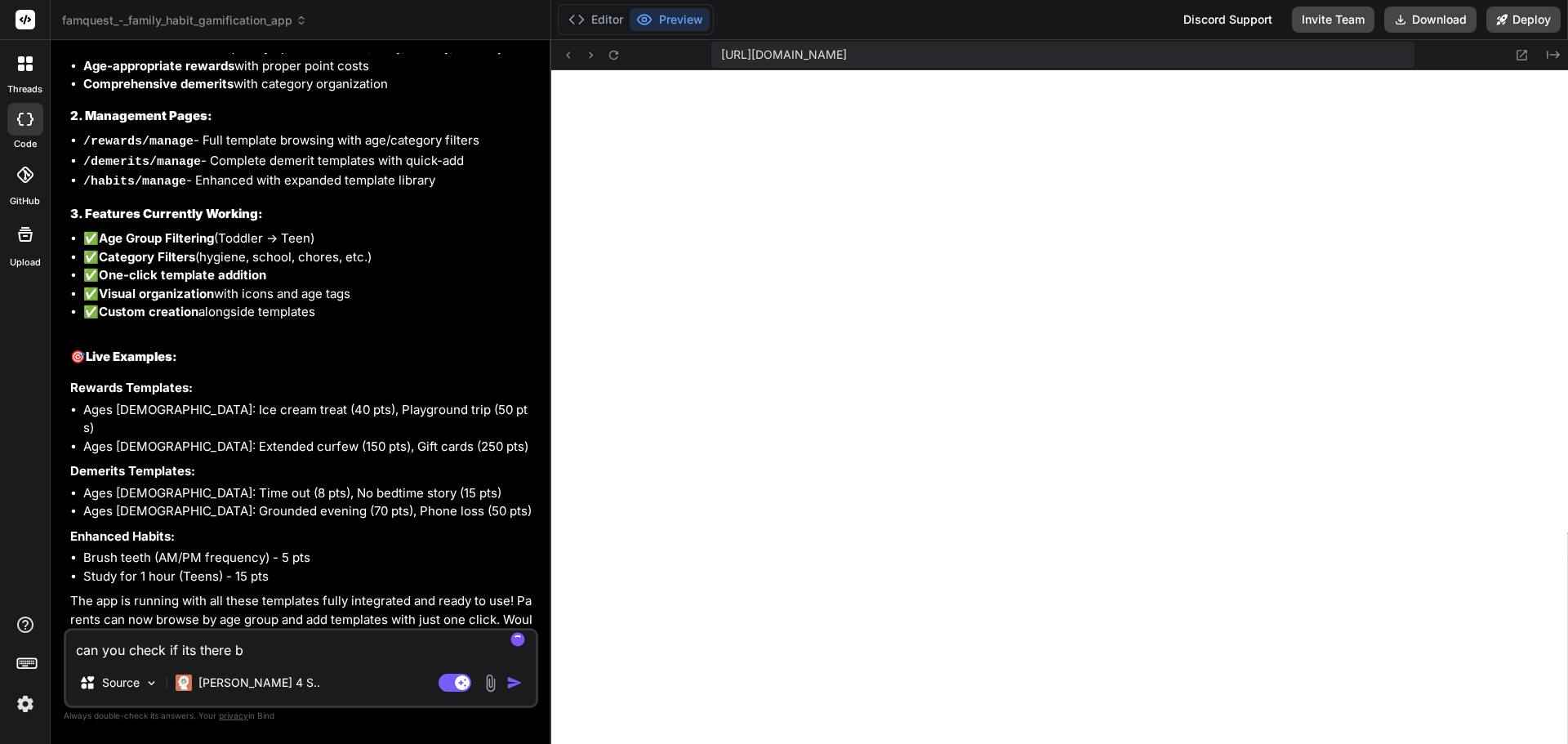
type textarea "x"
type textarea "can you check if its there b"
type textarea "x"
type textarea "can you check if its there"
type textarea "x"
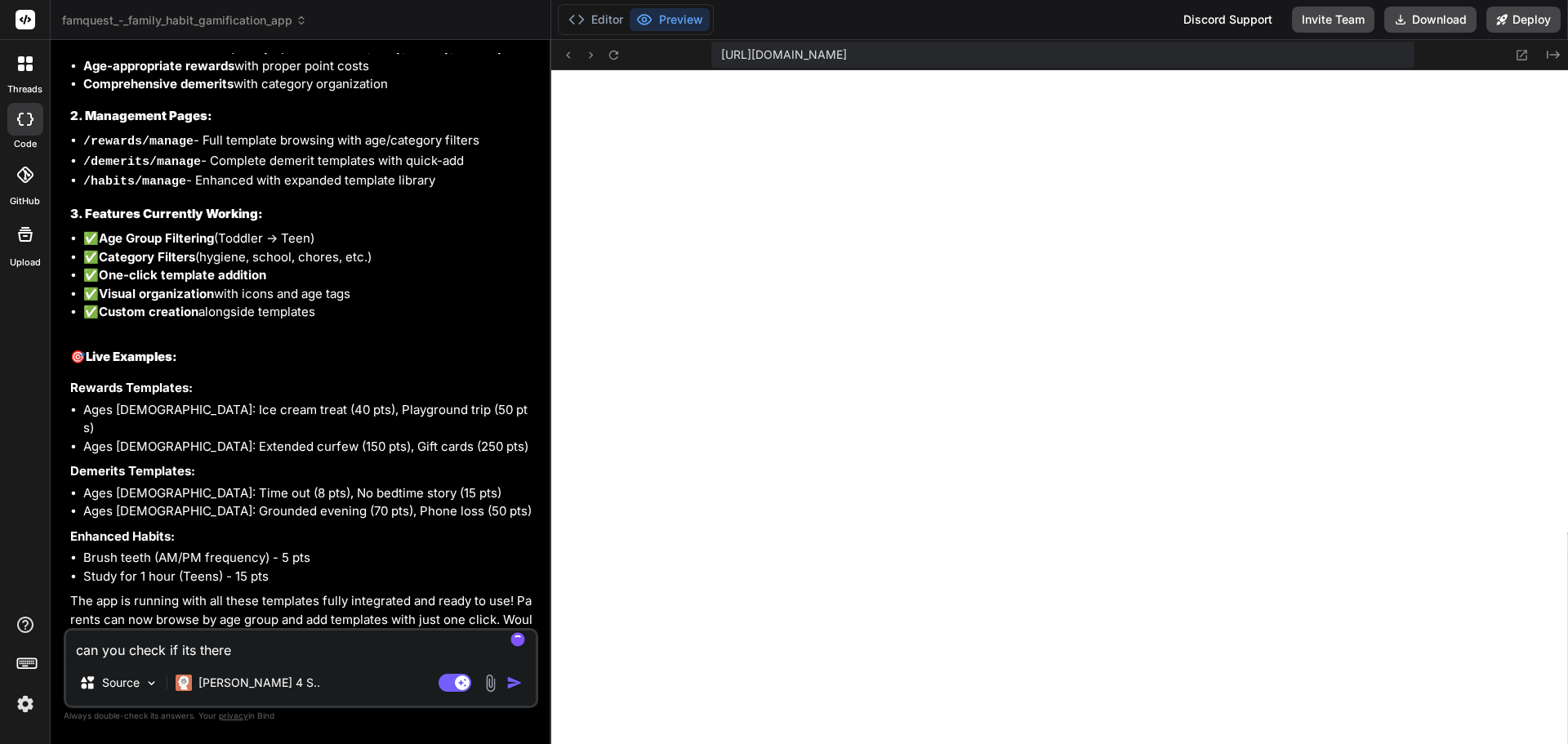
type textarea "can you check if its there b"
type textarea "x"
type textarea "can you check if its there be"
type textarea "x"
type textarea "can you check if its there bec"
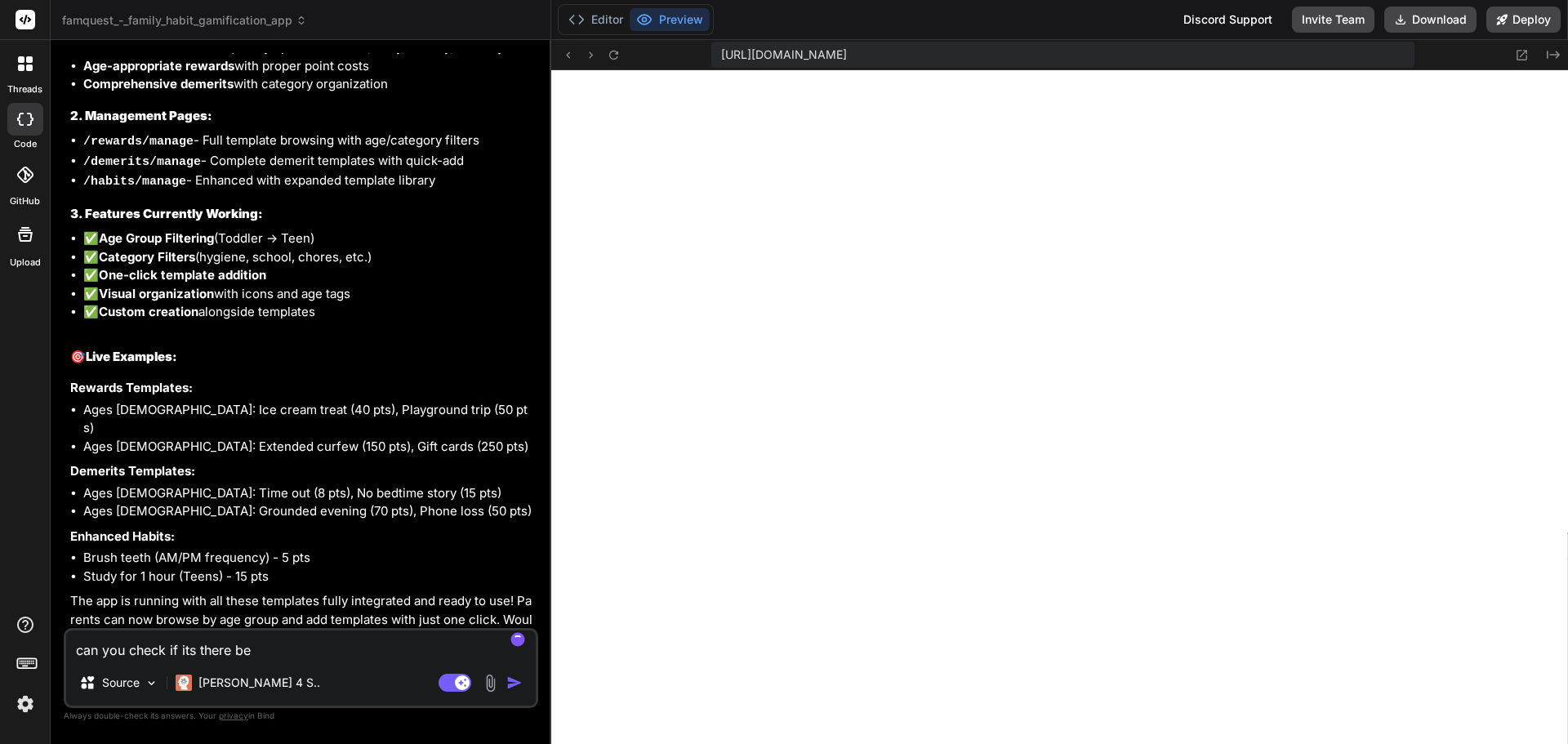
type textarea "x"
type textarea "can you check if its there becau"
type textarea "x"
type textarea "can you check if its there becaus"
type textarea "x"
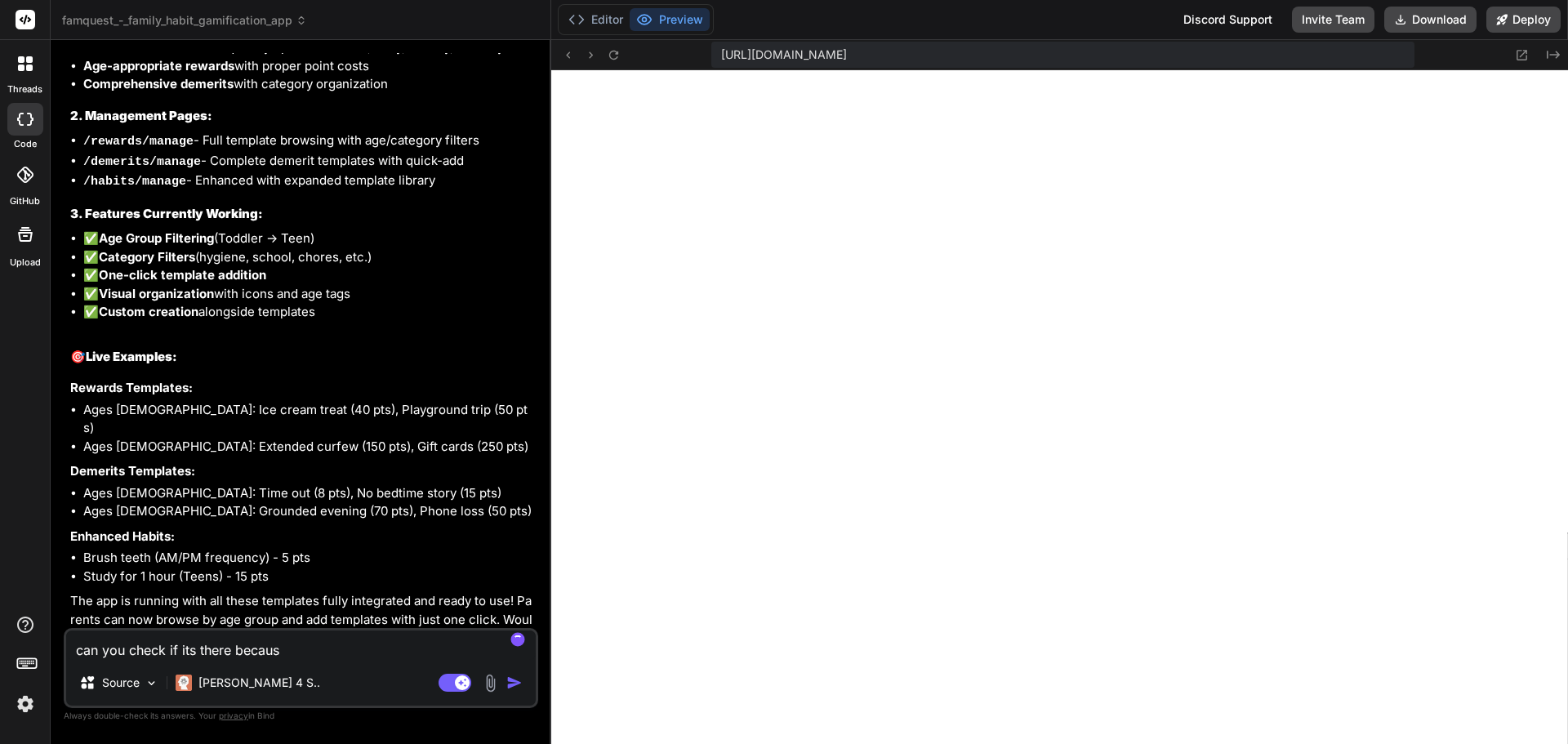
type textarea "can you check if its there because"
type textarea "x"
type textarea "can you check if its there because"
type textarea "x"
type textarea "can you check if its there because i"
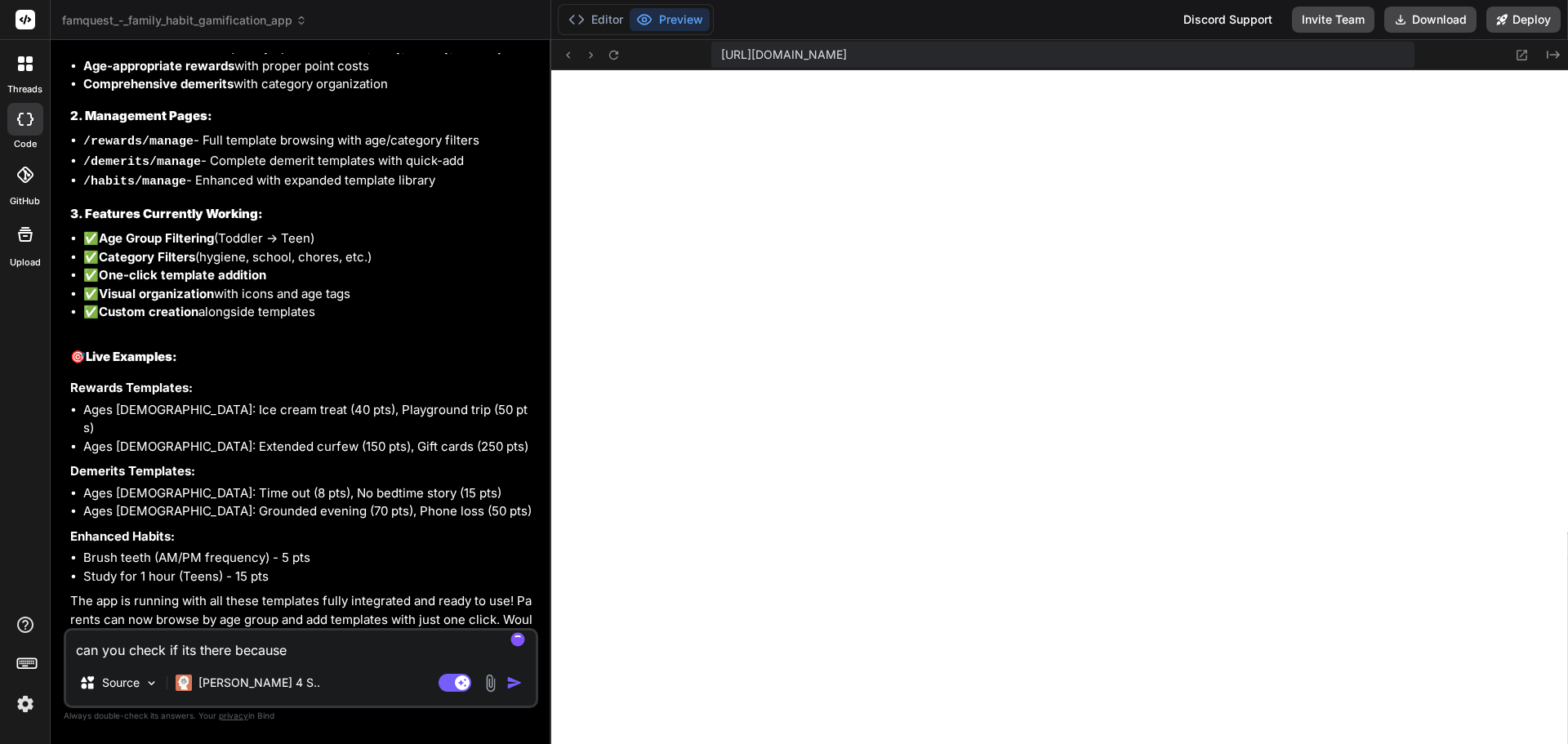
type textarea "x"
type textarea "can you check if its there because i"
type textarea "x"
type textarea "can you check if its there because i d"
type textarea "x"
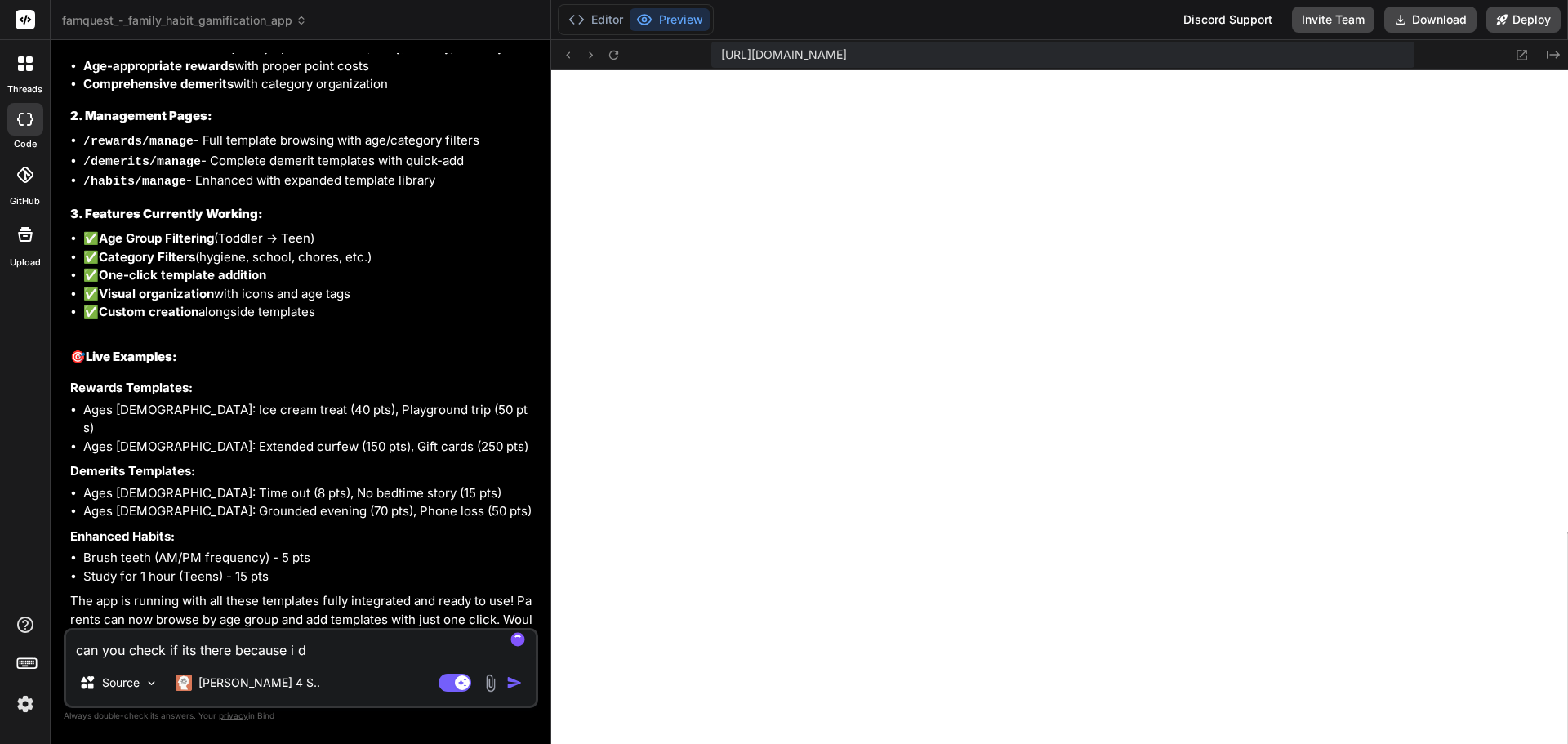
type textarea "can you check if its there because i do"
type textarea "x"
type textarea "can you check if its there because i don"
type textarea "x"
type textarea "can you check if its there because i dont"
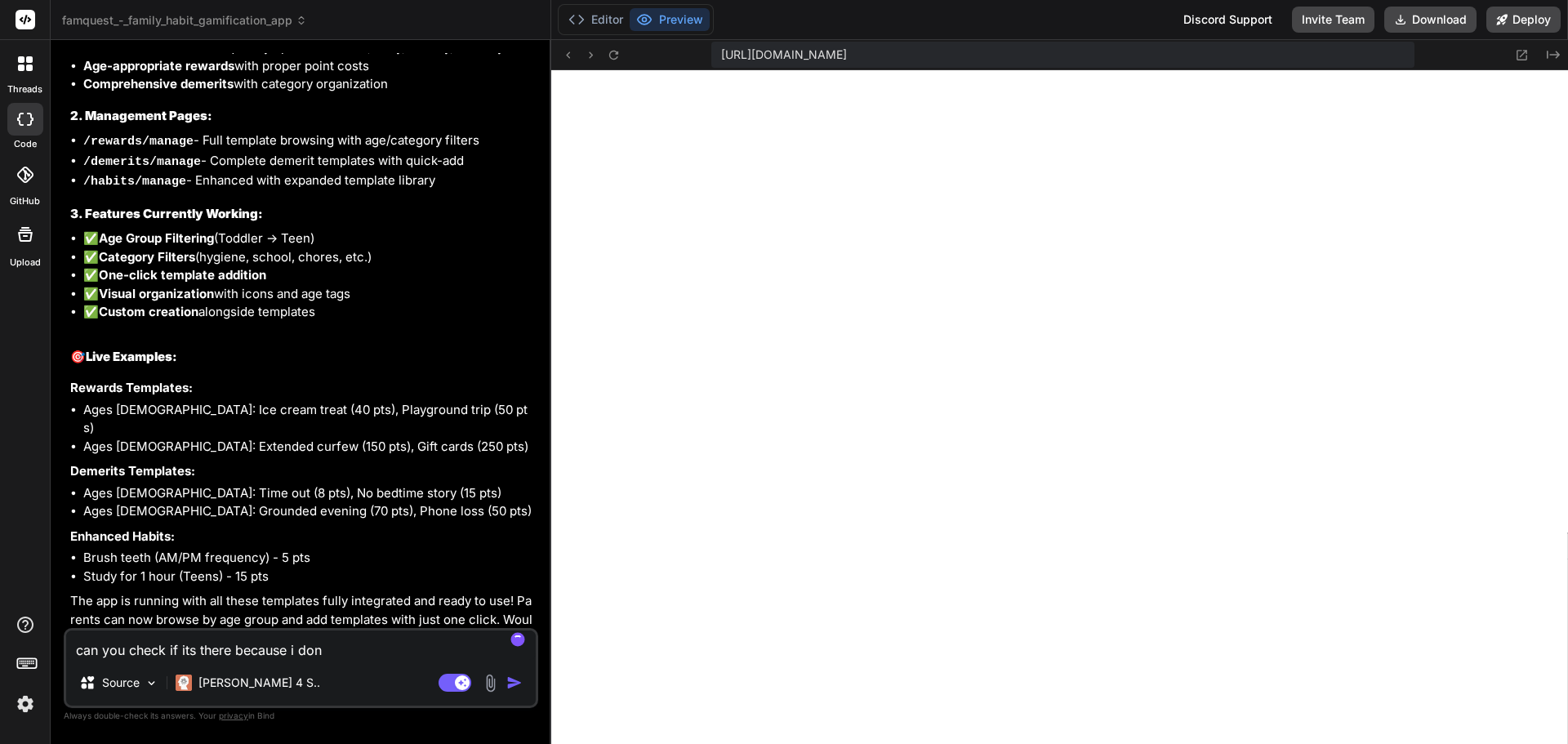
type textarea "x"
type textarea "can you check if its there because i dont"
type textarea "x"
type textarea "can you check if its there because i dont s"
type textarea "x"
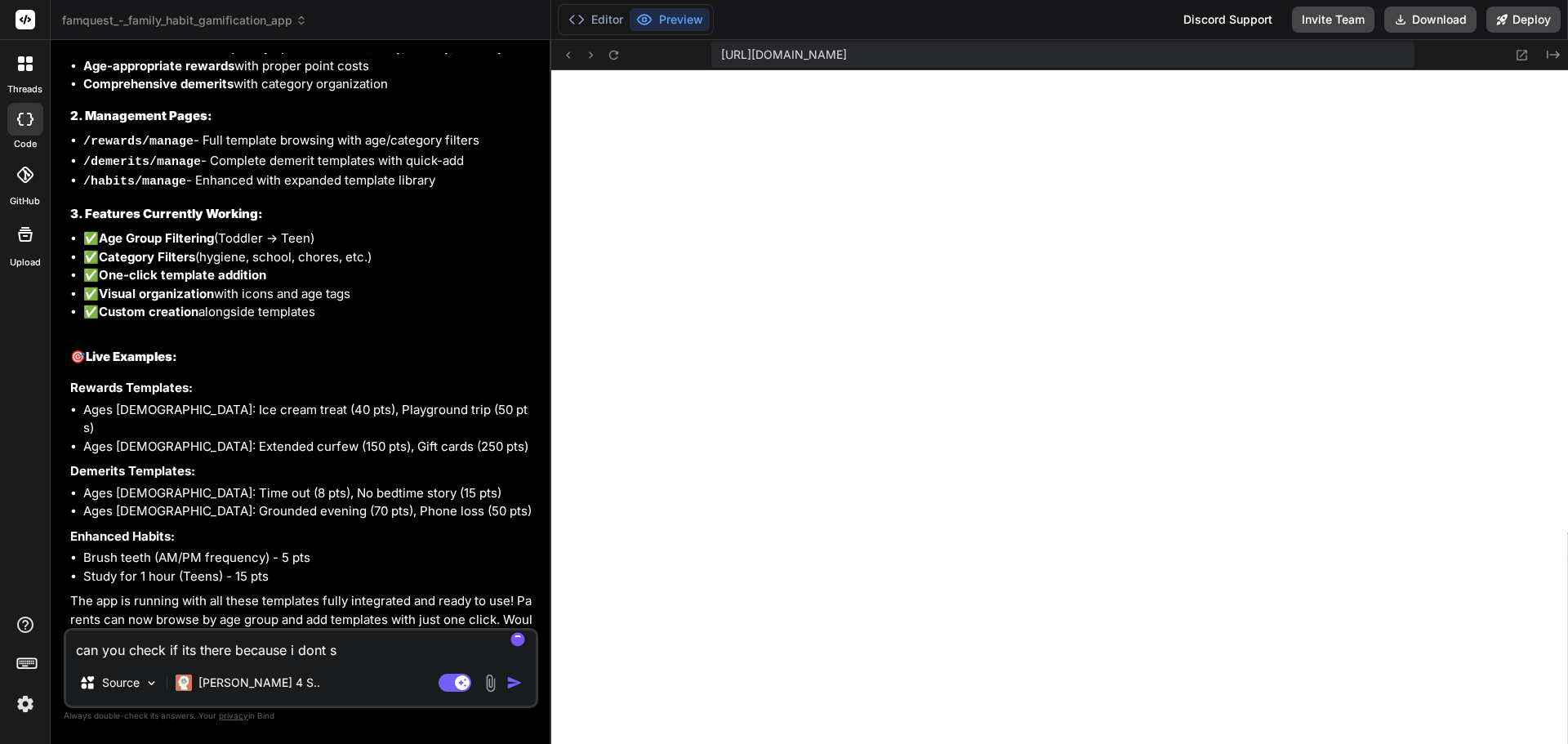
type textarea "can you check if its there because i dont se"
type textarea "x"
type textarea "can you check if its there because i dont see"
type textarea "x"
type textarea "can you check if its there because i dont see"
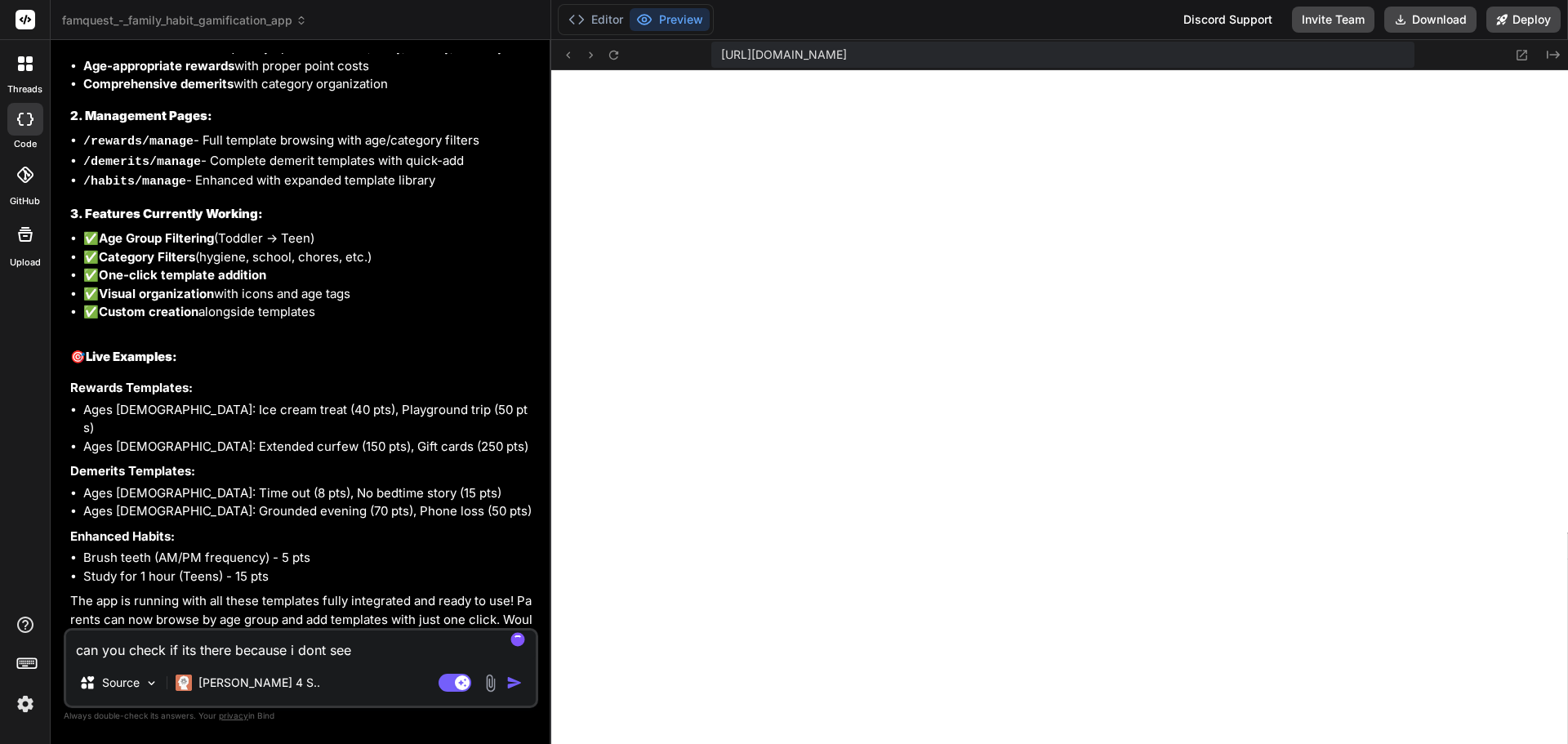
type textarea "x"
type textarea "can you check if its there because i dont see t"
type textarea "x"
type textarea "can you check if its there because i dont see th"
type textarea "x"
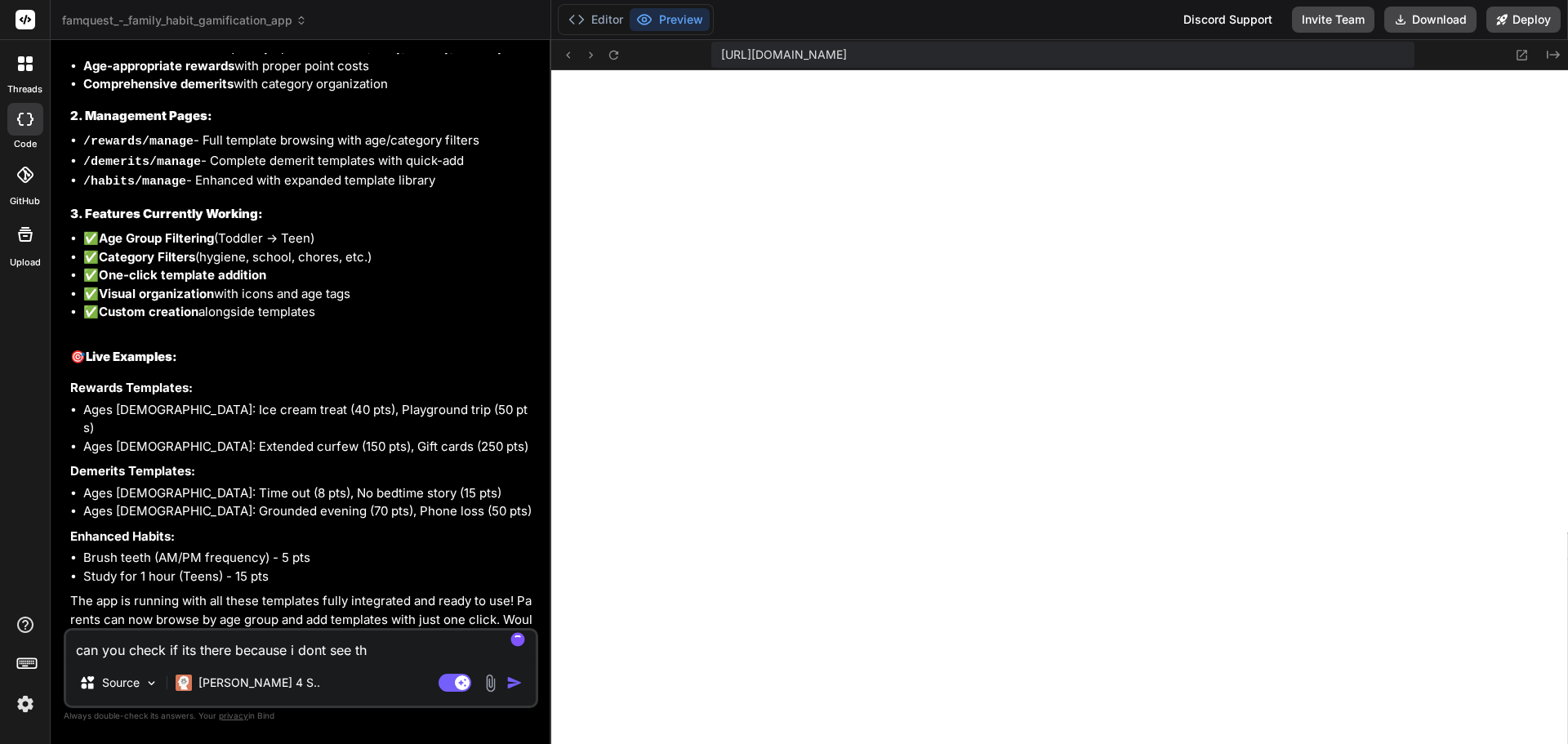
type textarea "can you check if its there because i dont see tho"
type textarea "x"
type textarea "can you check if its there because i dont see thos"
type textarea "x"
type textarea "can you check if its there because i dont see tho"
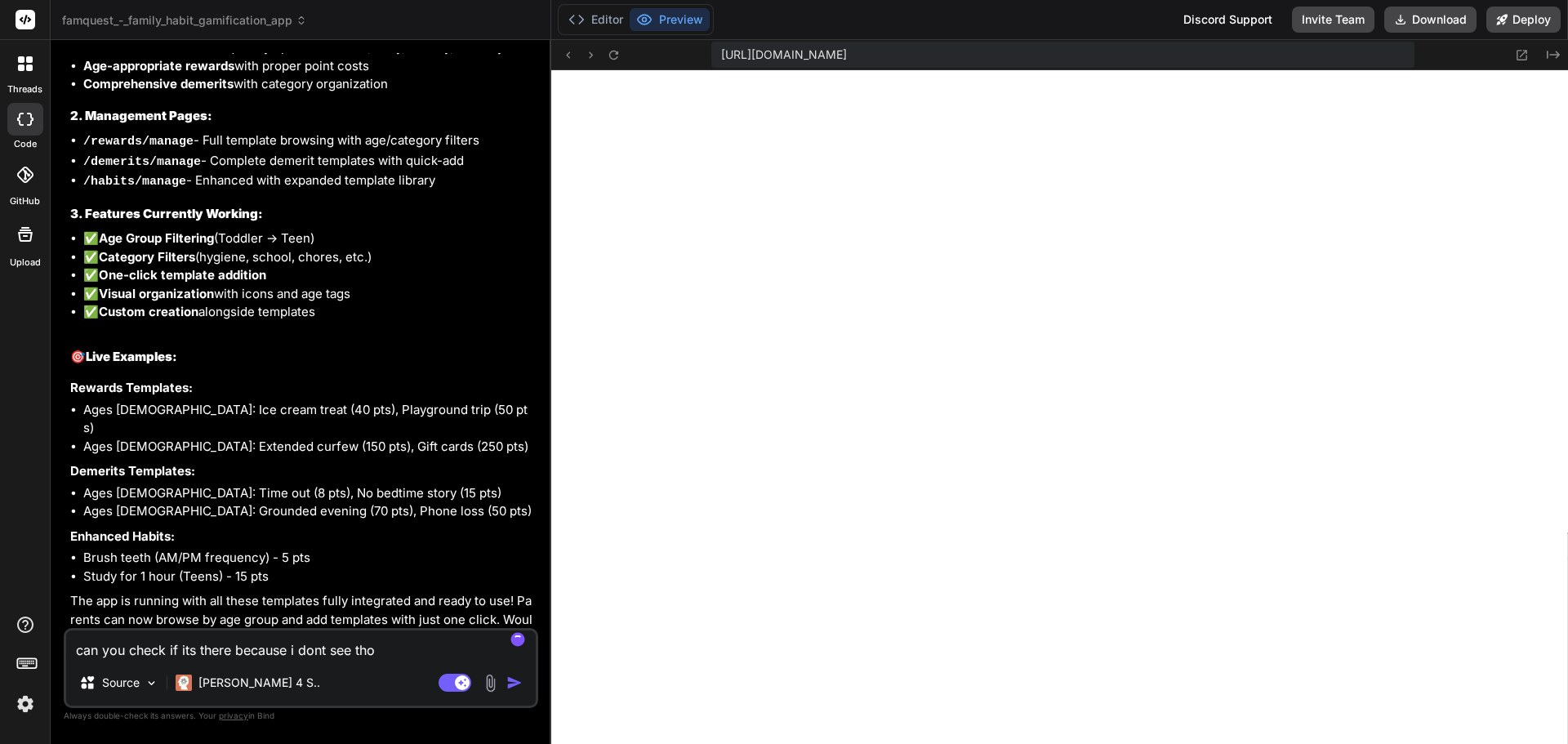
type textarea "x"
type textarea "can you check if its there because i dont see th"
type textarea "x"
type textarea "can you check if its there because i dont see t"
type textarea "x"
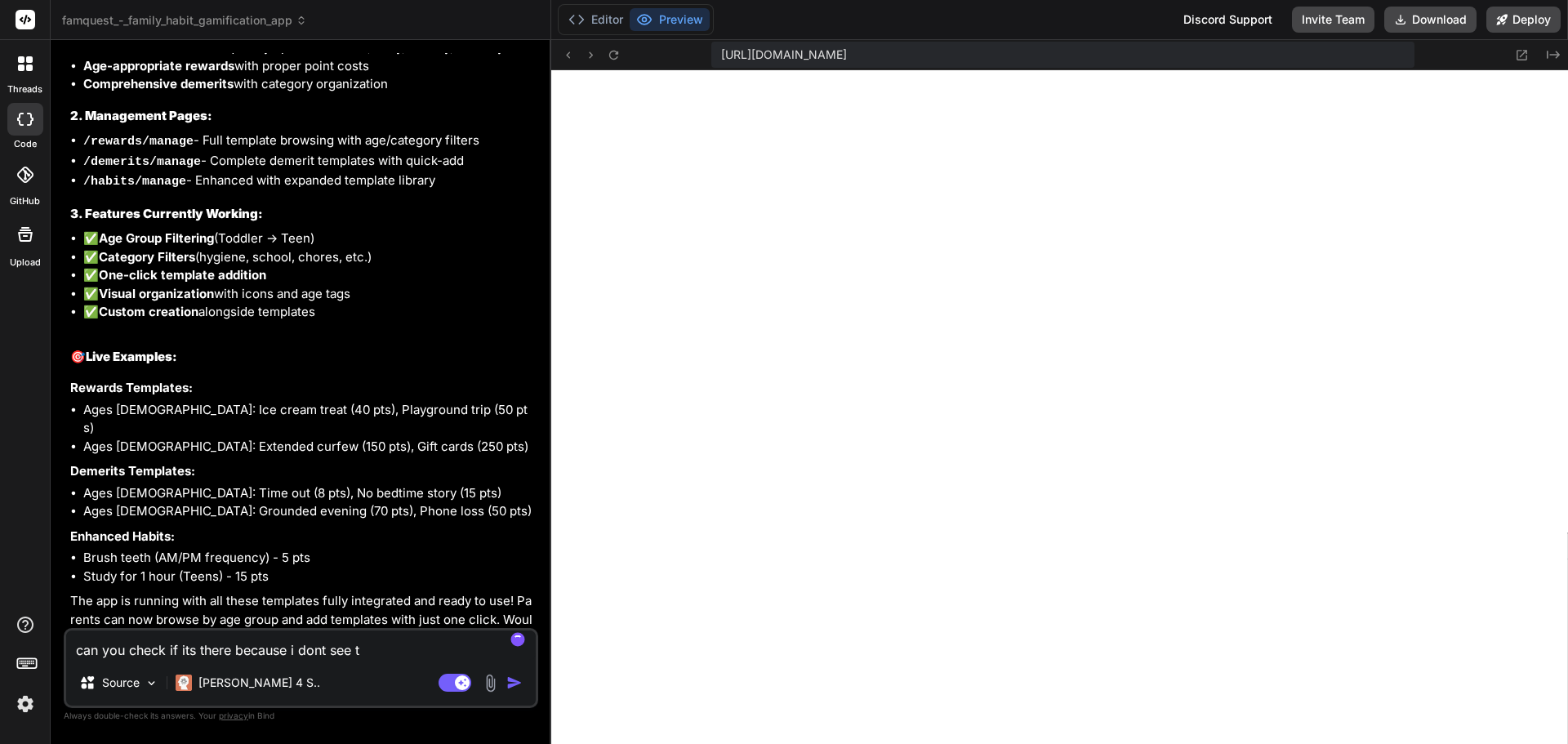
type textarea "can you check if its there because i dont see"
type textarea "x"
type textarea "can you check if its there because i dont see d"
type textarea "x"
type textarea "can you check if its there because i dont see do"
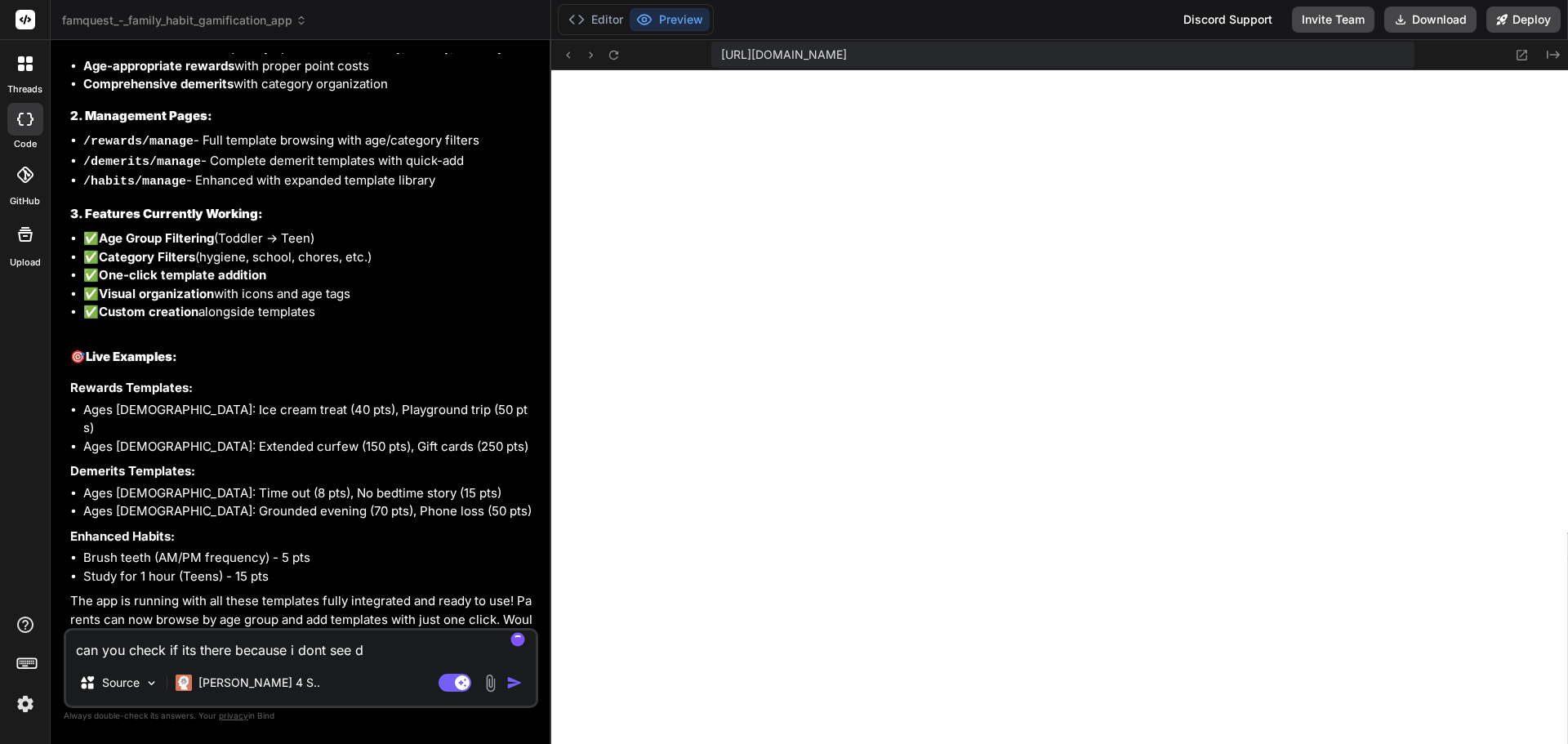
type textarea "x"
type textarea "can you check if its there because i dont see doe"
type textarea "x"
type textarea "can you check if its there because i dont see does"
type textarea "x"
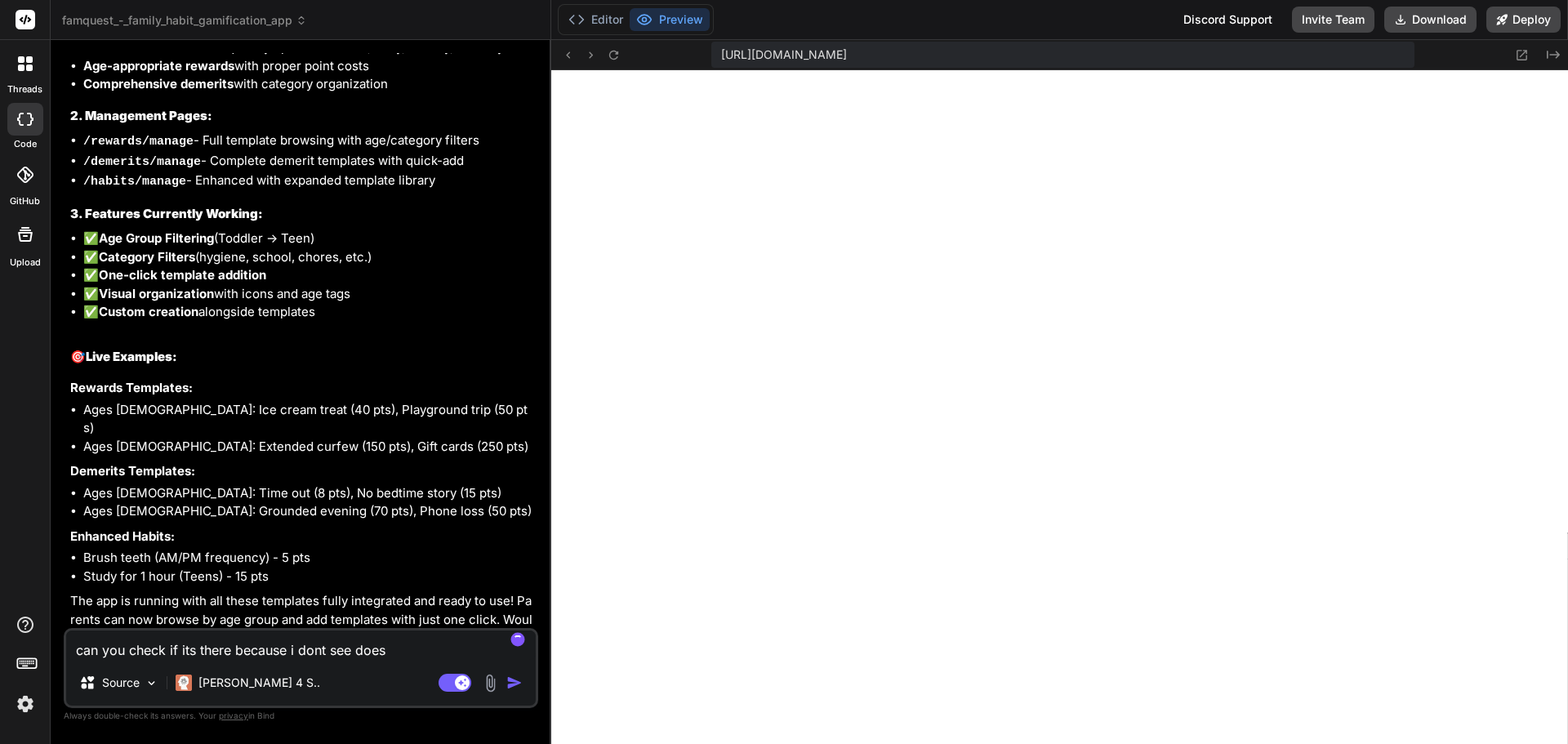
type textarea "can you check if its there because i dont see does"
type textarea "x"
type textarea "can you check if its there because i dont see does y"
type textarea "x"
type textarea "can you check if its there because i dont see does ye"
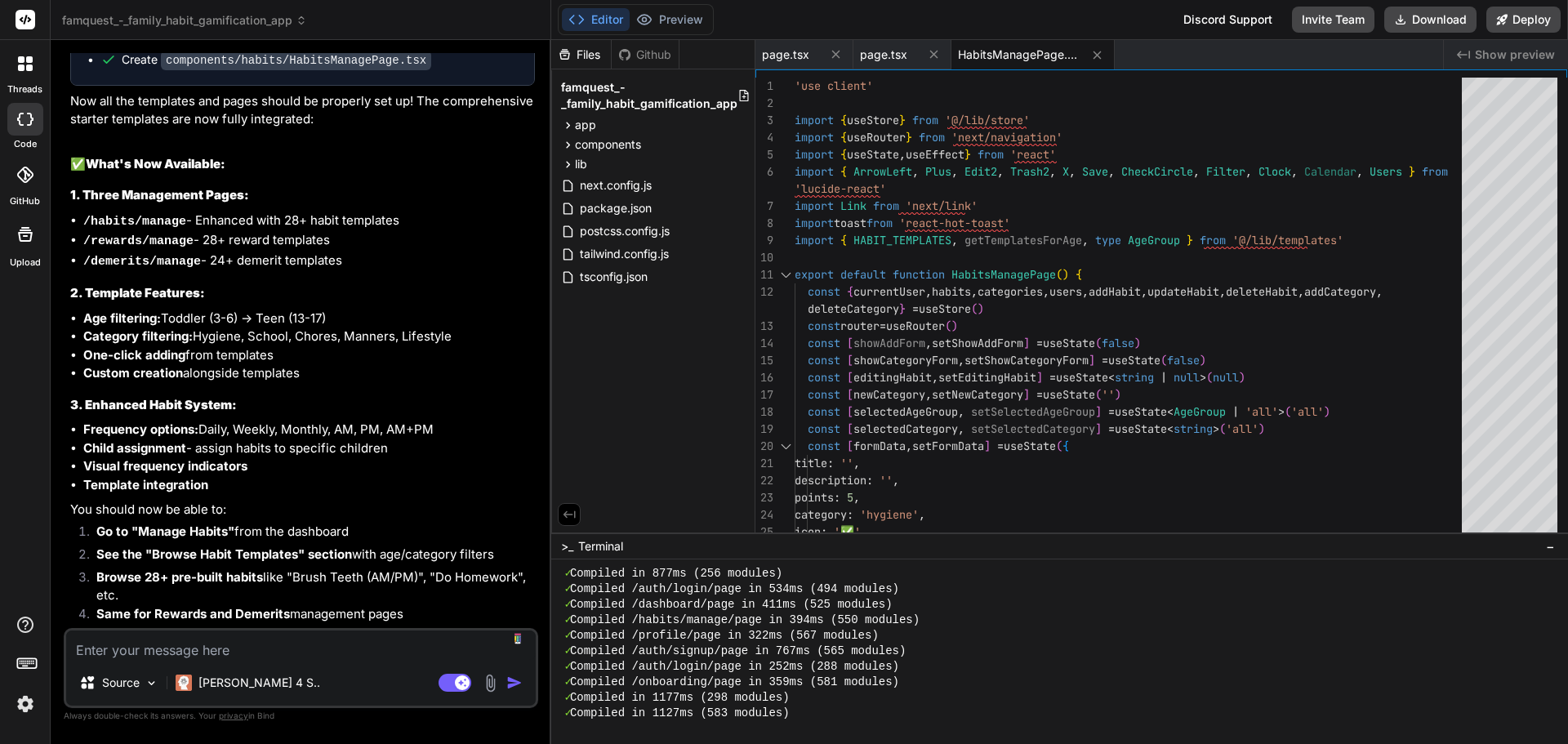
scroll to position [5162, 0]
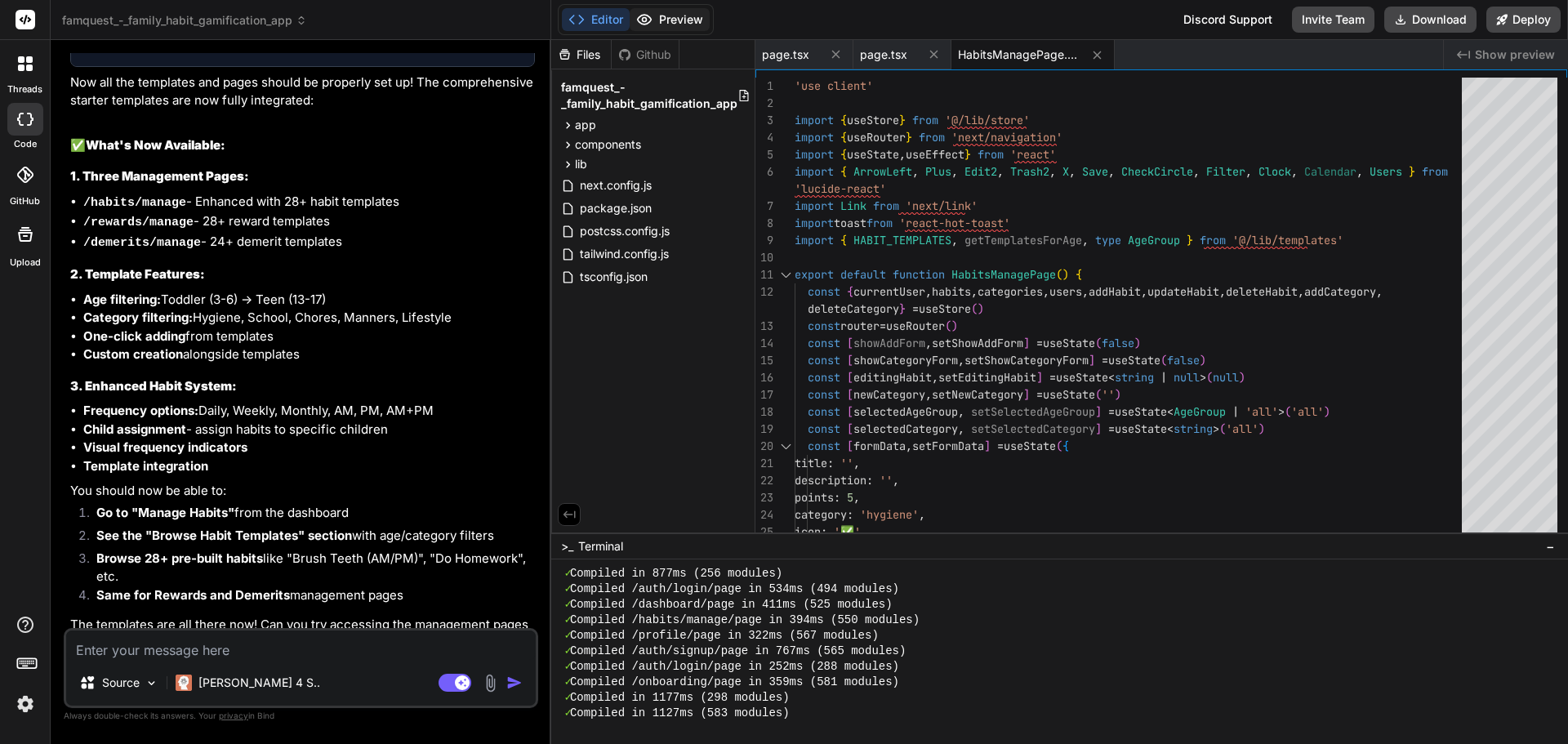
click at [687, 25] on button "Preview" at bounding box center [670, 19] width 80 height 23
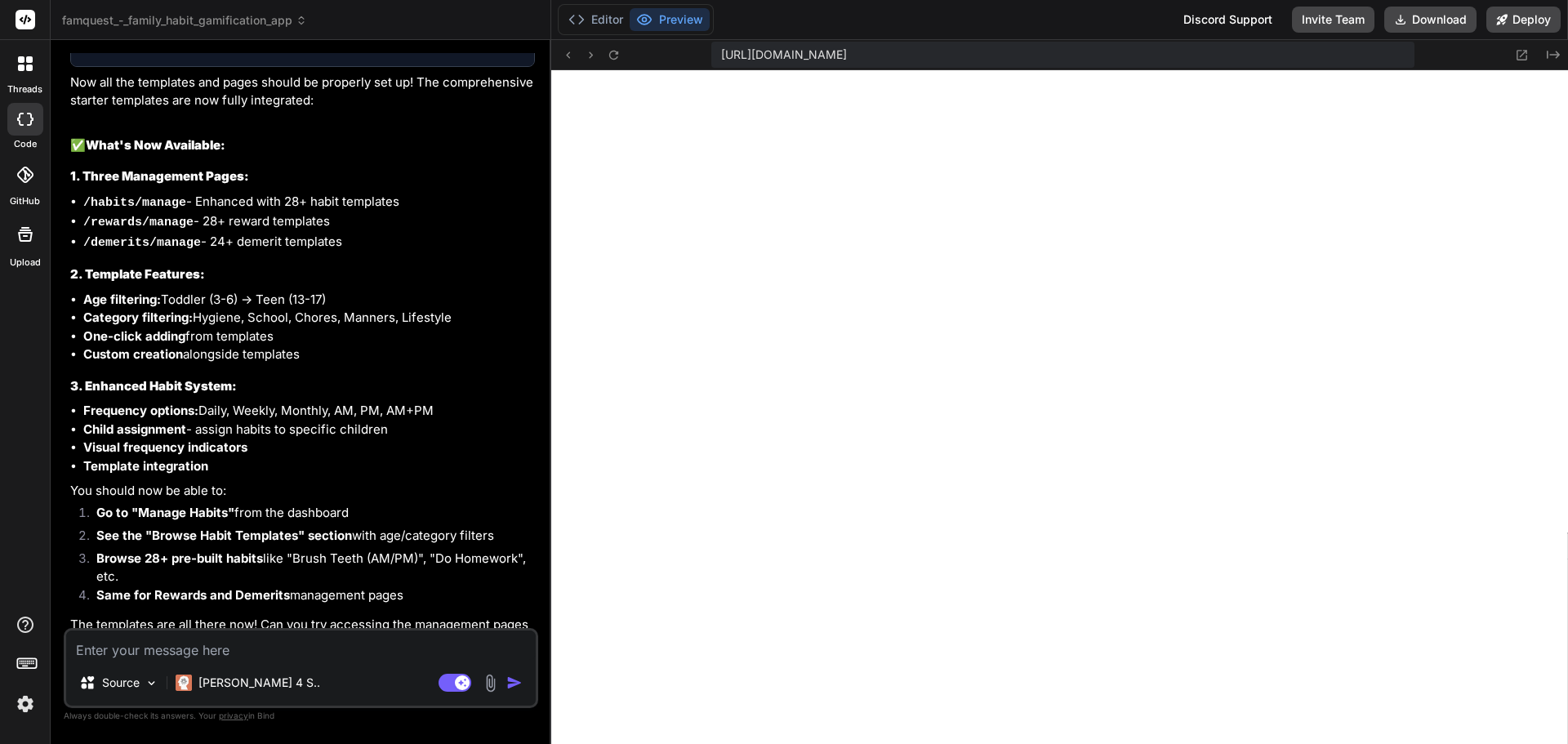
click at [688, 24] on button "Preview" at bounding box center [670, 19] width 80 height 23
click at [612, 56] on icon at bounding box center [613, 55] width 14 height 14
click at [278, 646] on textarea at bounding box center [301, 646] width 470 height 29
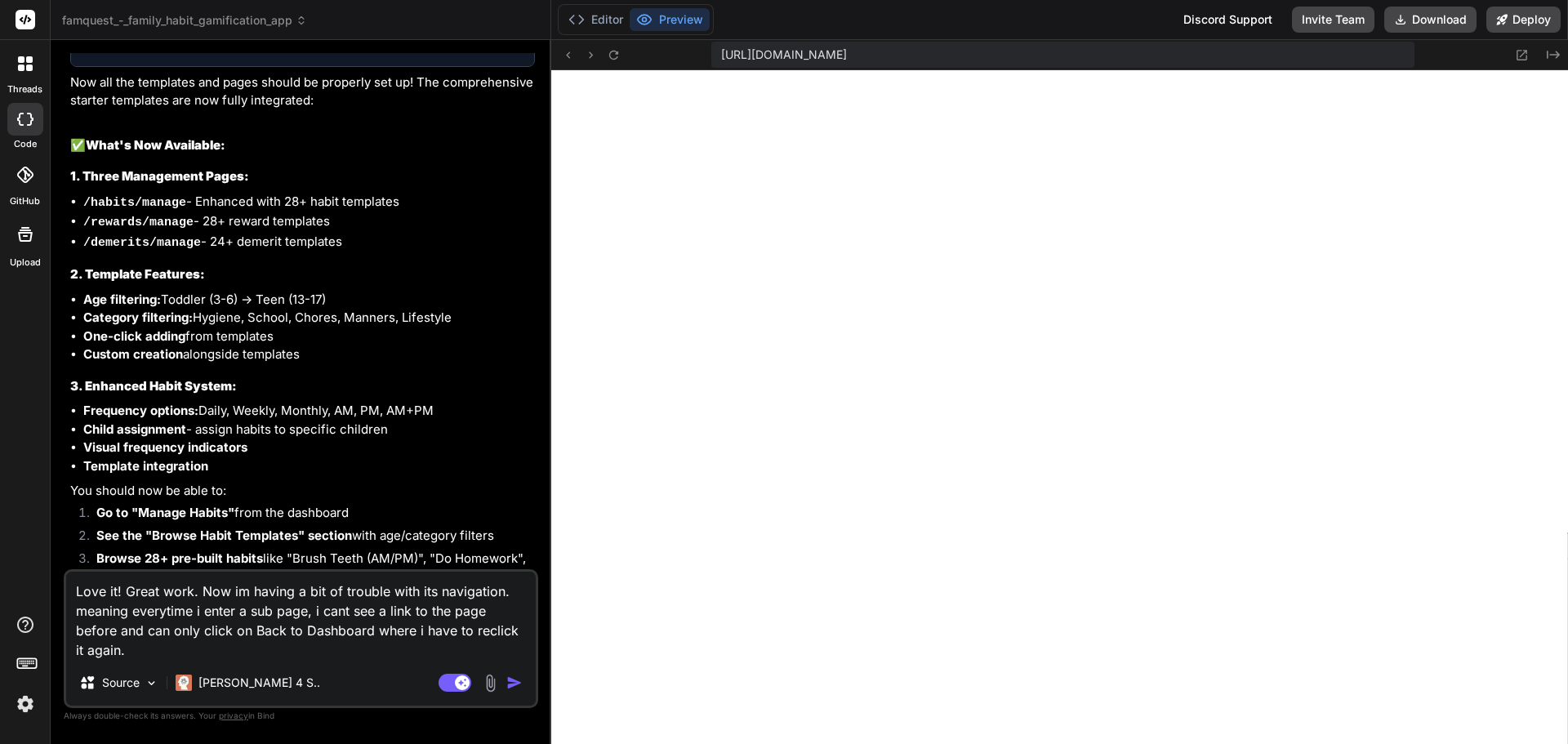
click at [124, 647] on textarea "Love it! Great work. Now im having a bit of trouble with its navigation. meanin…" at bounding box center [301, 616] width 470 height 88
click at [354, 649] on textarea "Love it! Great work. Now im having a bit of trouble with its navigation. meanin…" at bounding box center [301, 606] width 470 height 107
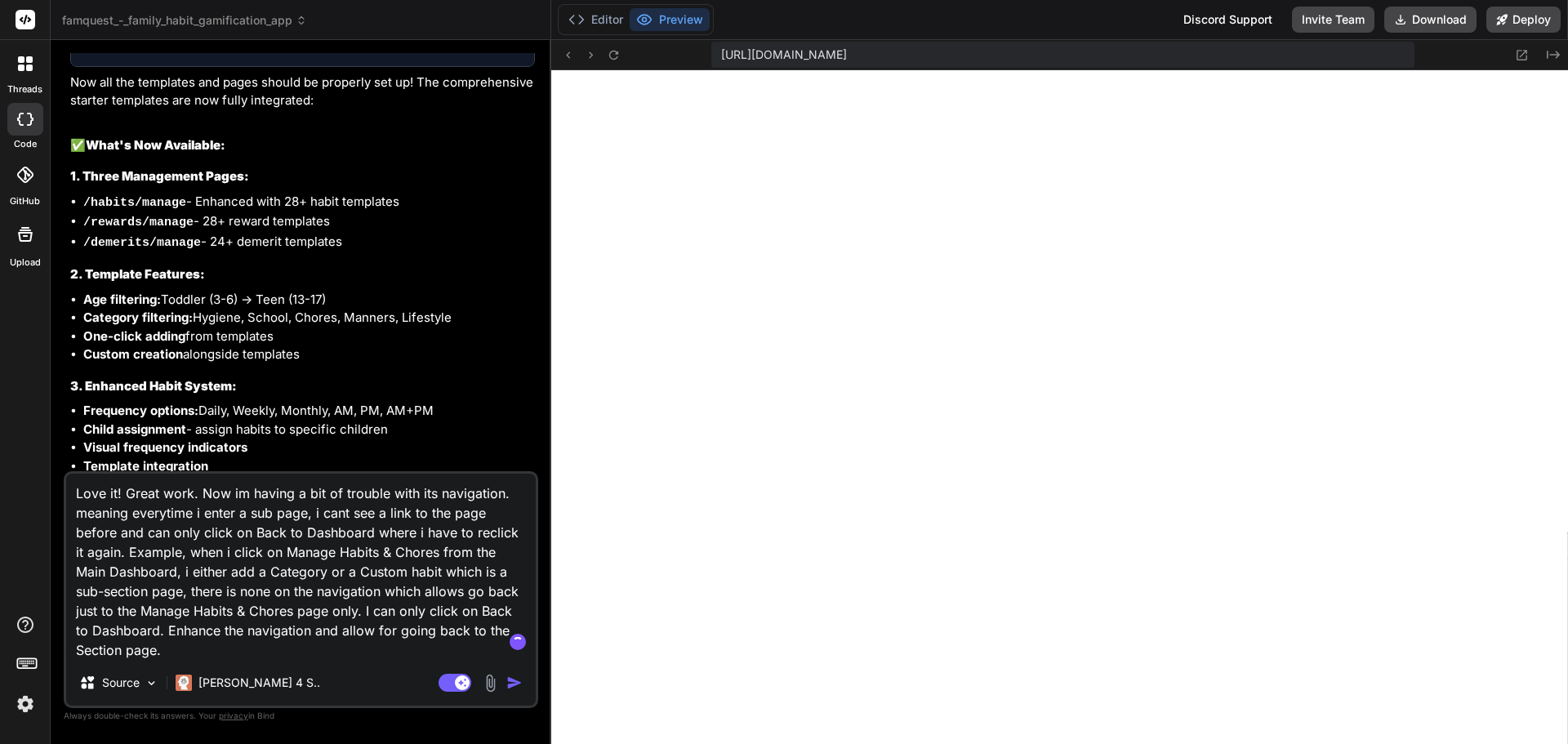
click at [320, 643] on textarea "Love it! Great work. Now im having a bit of trouble with its navigation. meanin…" at bounding box center [301, 566] width 470 height 187
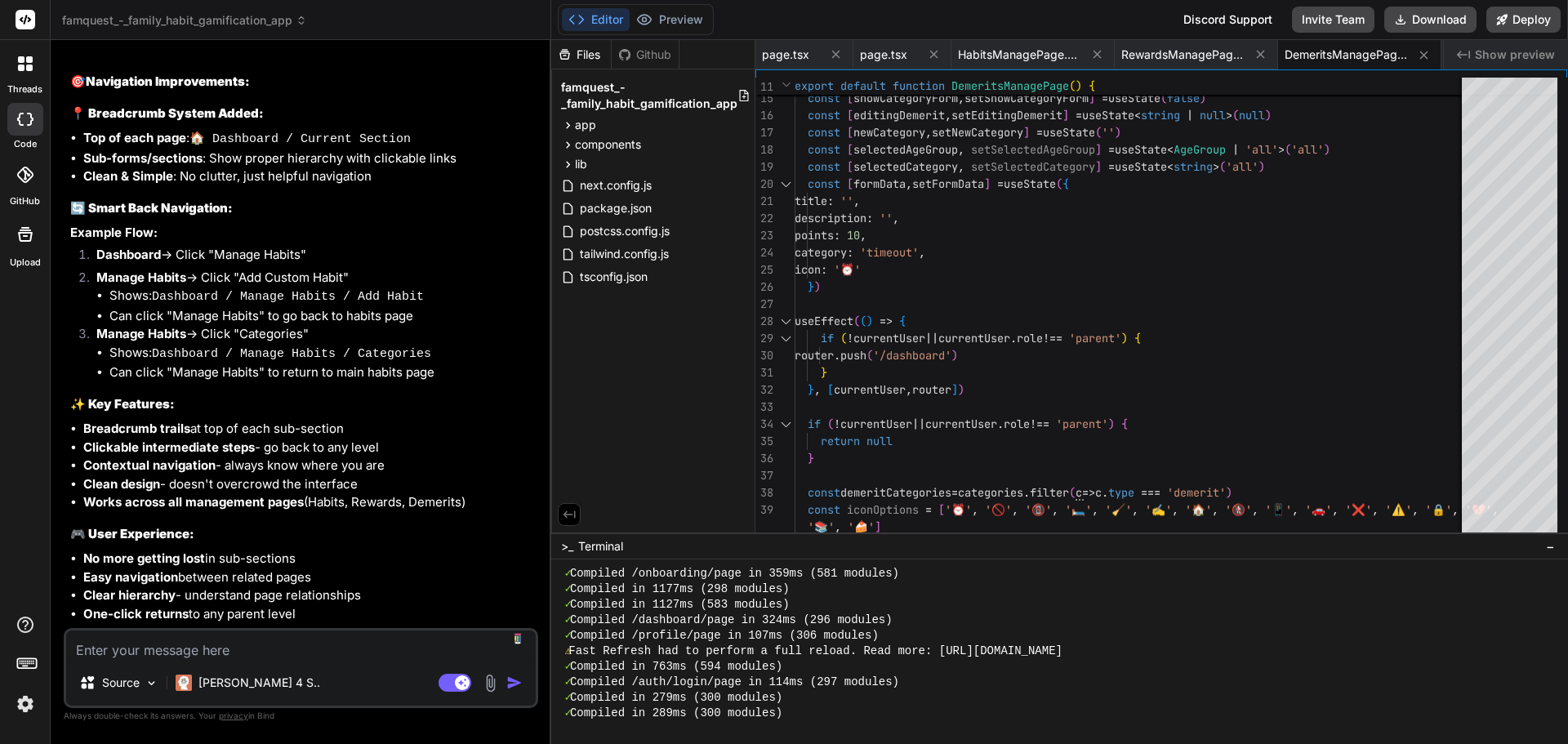
scroll to position [6319, 0]
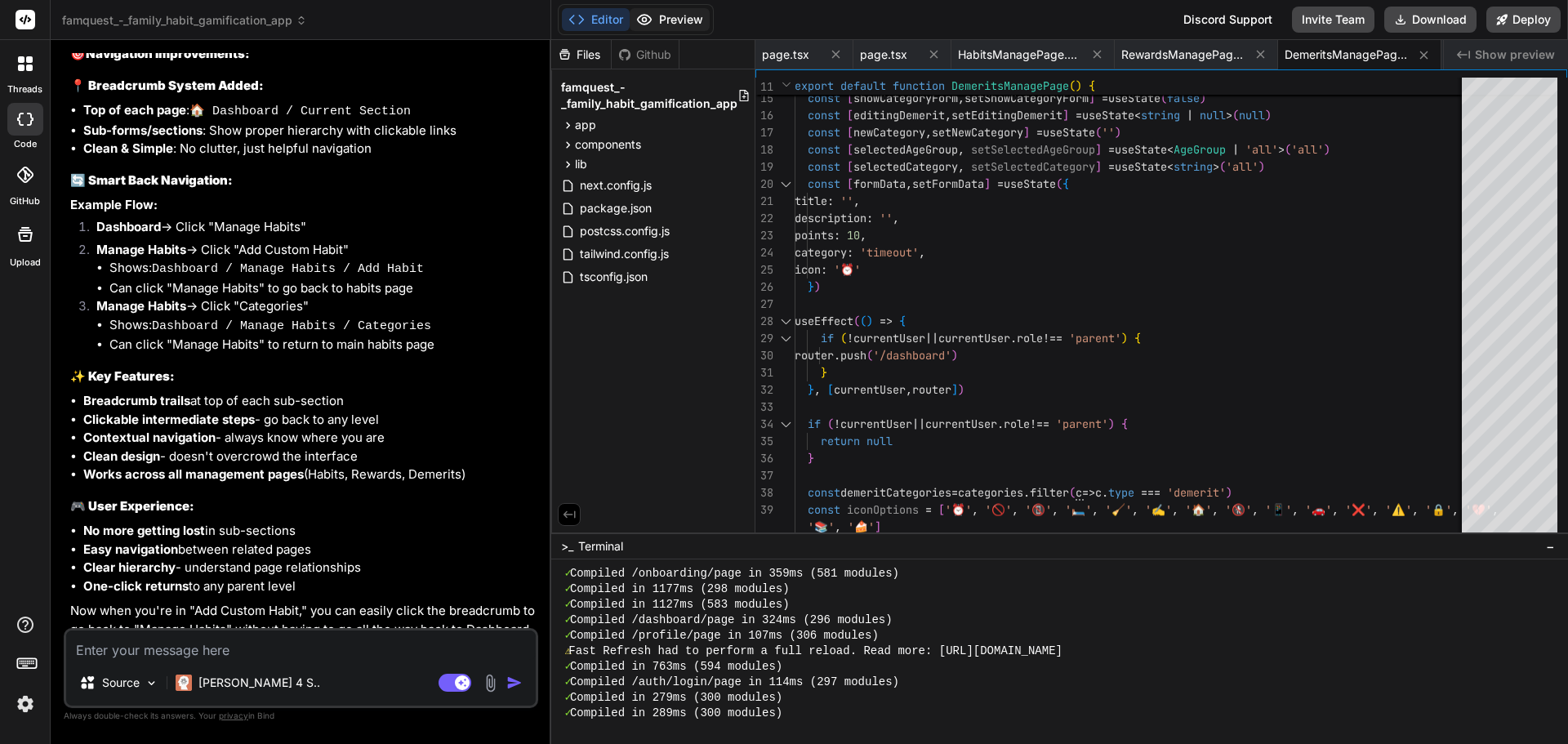
click at [679, 15] on button "Preview" at bounding box center [670, 19] width 80 height 23
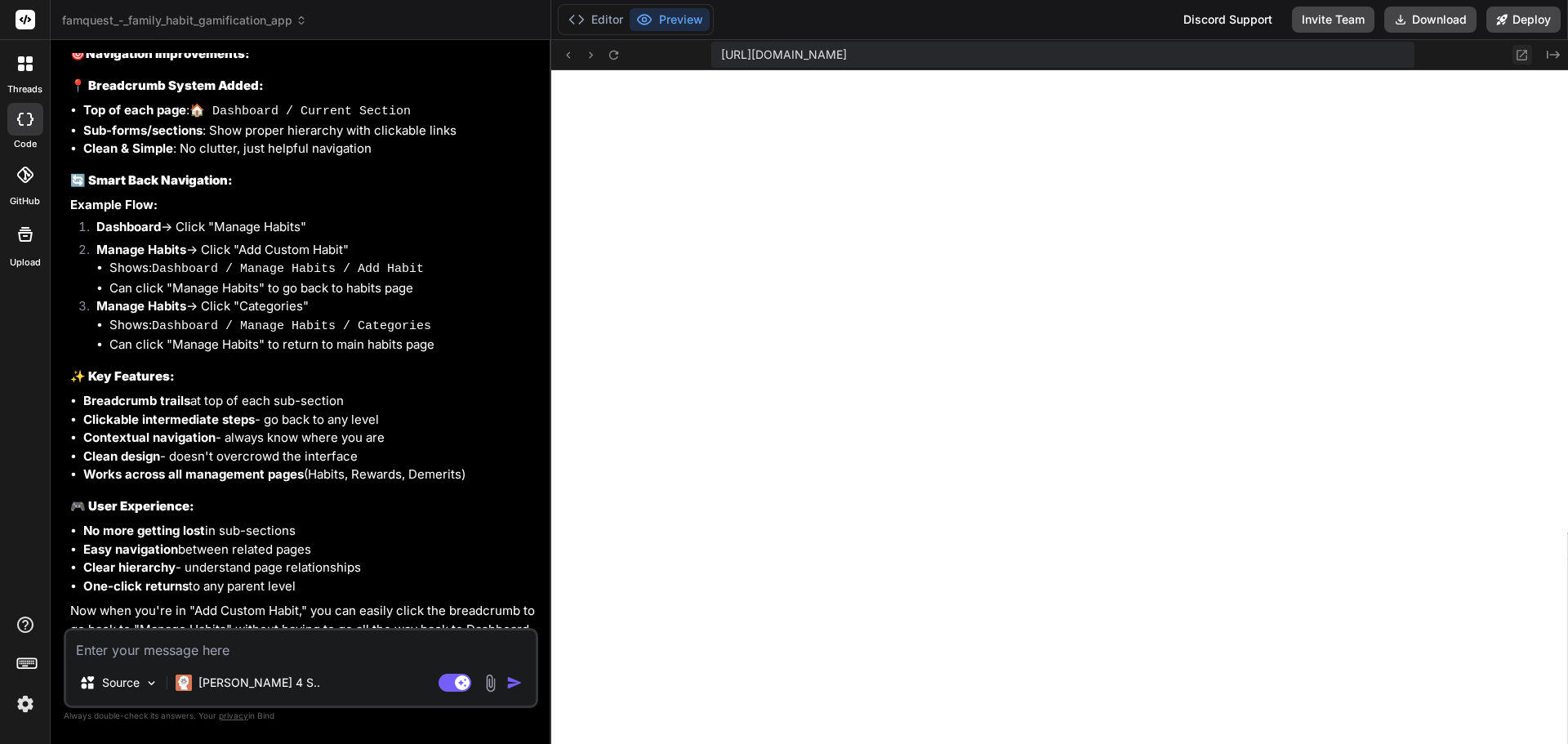
click at [1522, 56] on icon at bounding box center [1522, 56] width 11 height 11
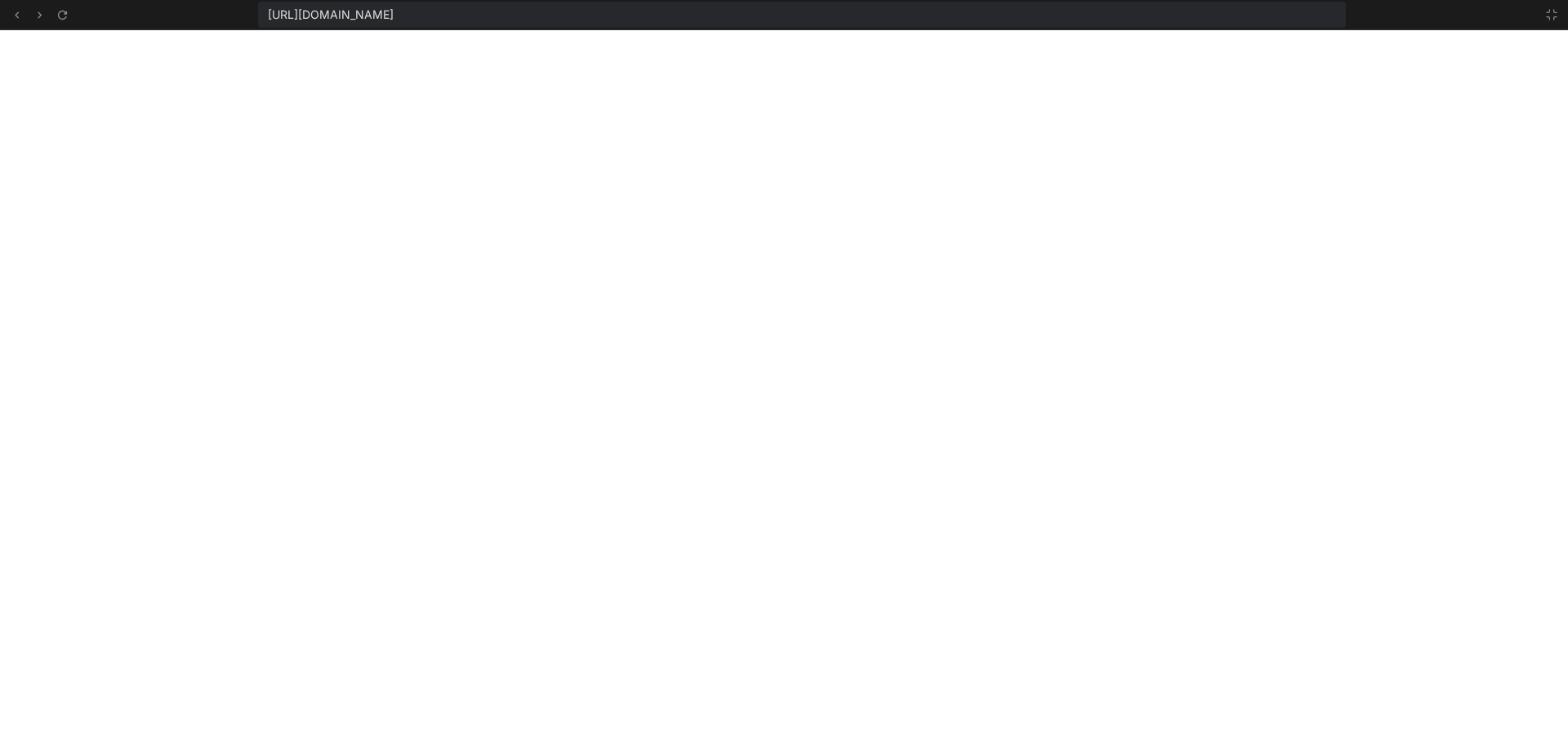
scroll to position [901, 0]
click at [1553, 11] on icon at bounding box center [1552, 15] width 13 height 13
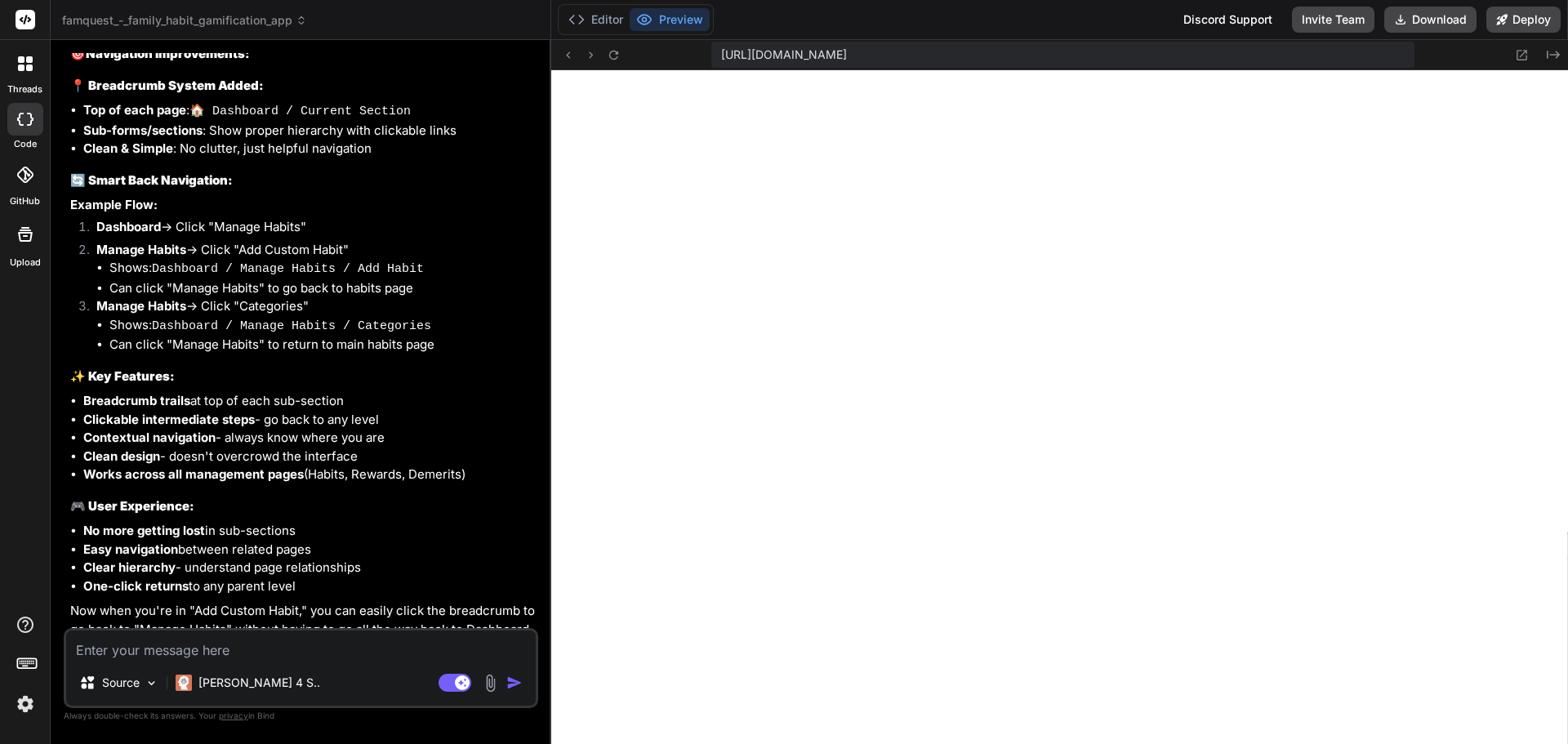
click at [19, 703] on img at bounding box center [25, 704] width 28 height 28
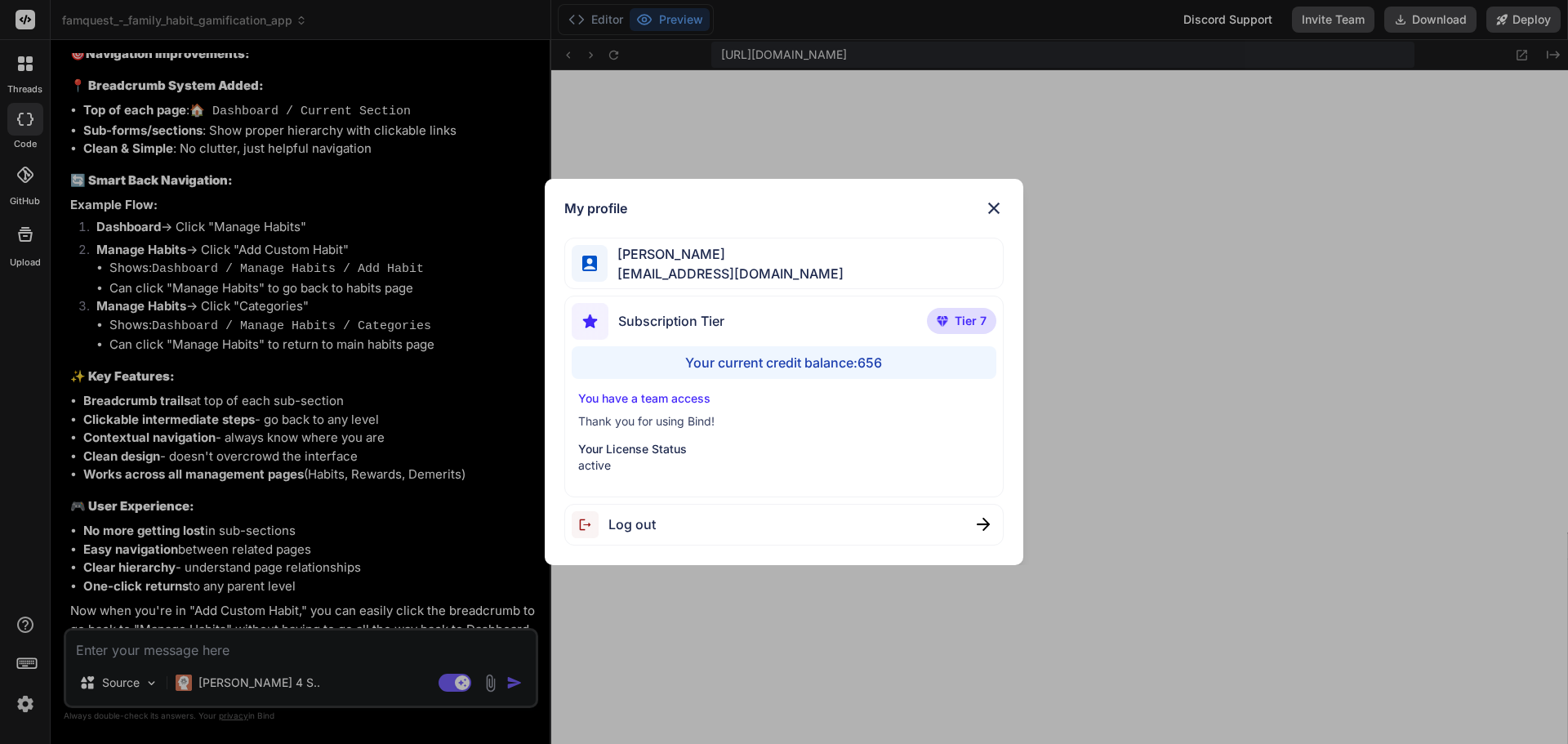
click at [19, 703] on div "My profile Reggie Vallente reggievallente@gmail.com Subscription Tier Tier 7 Yo…" at bounding box center [784, 372] width 1568 height 744
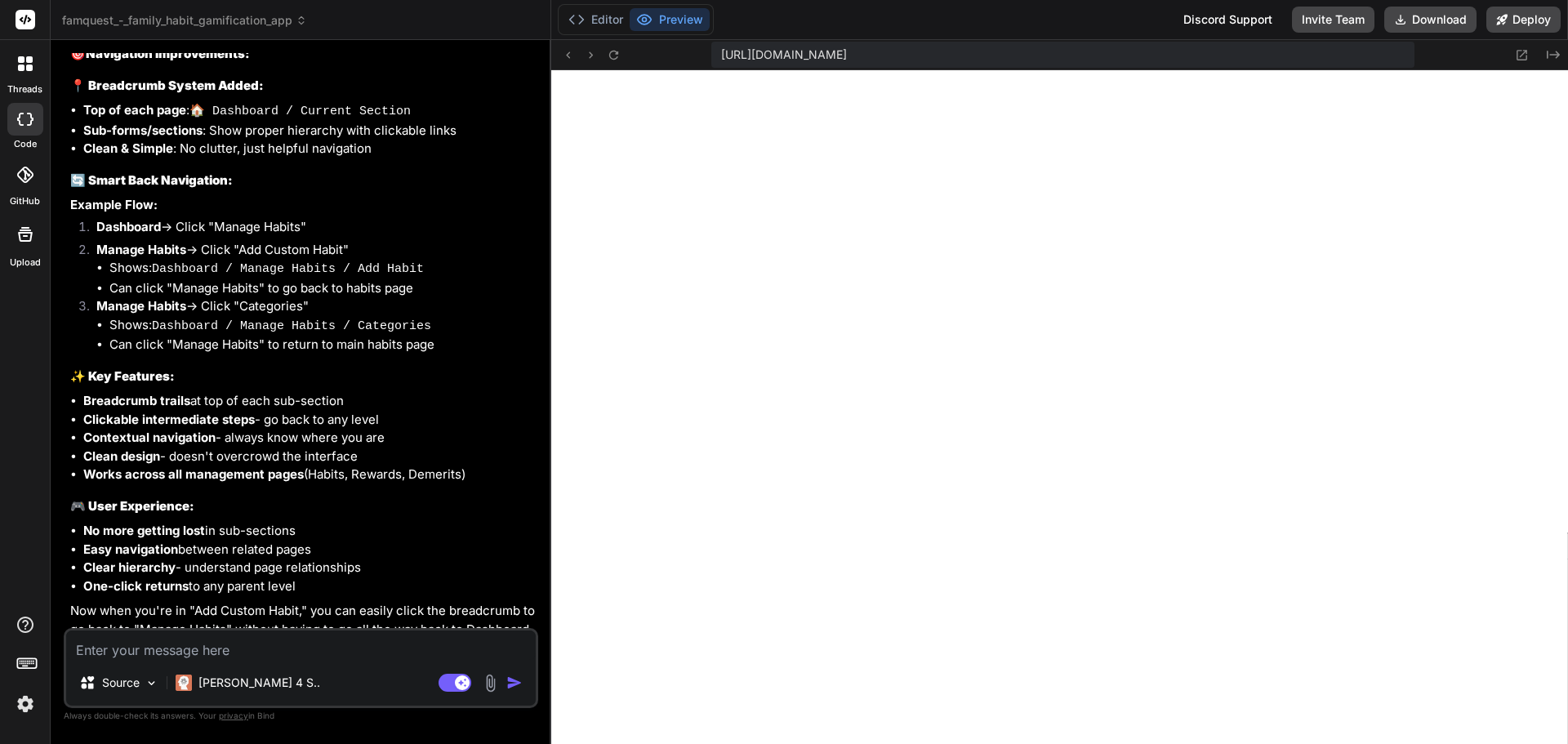
scroll to position [6183, 0]
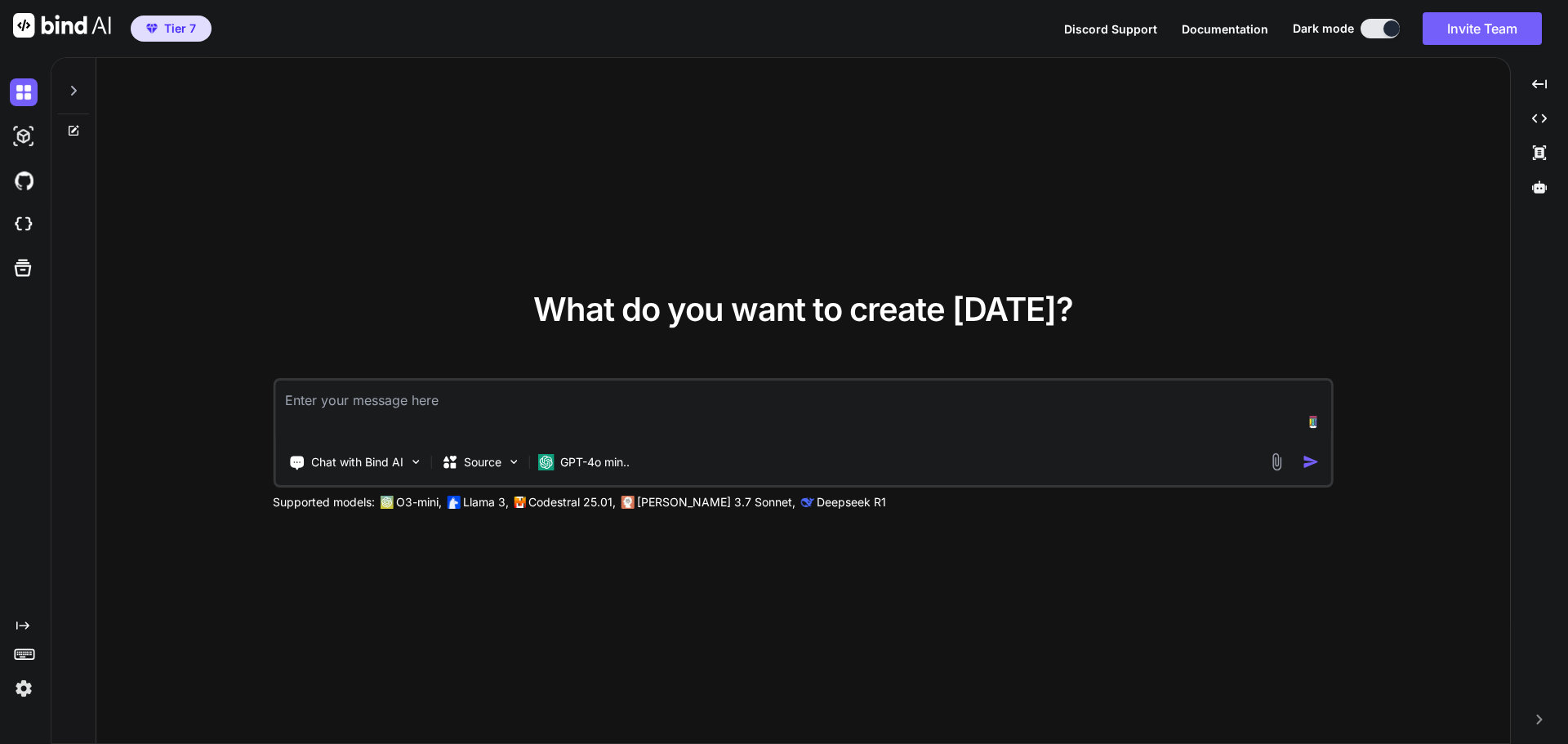
click at [477, 460] on p "Source" at bounding box center [482, 463] width 37 height 16
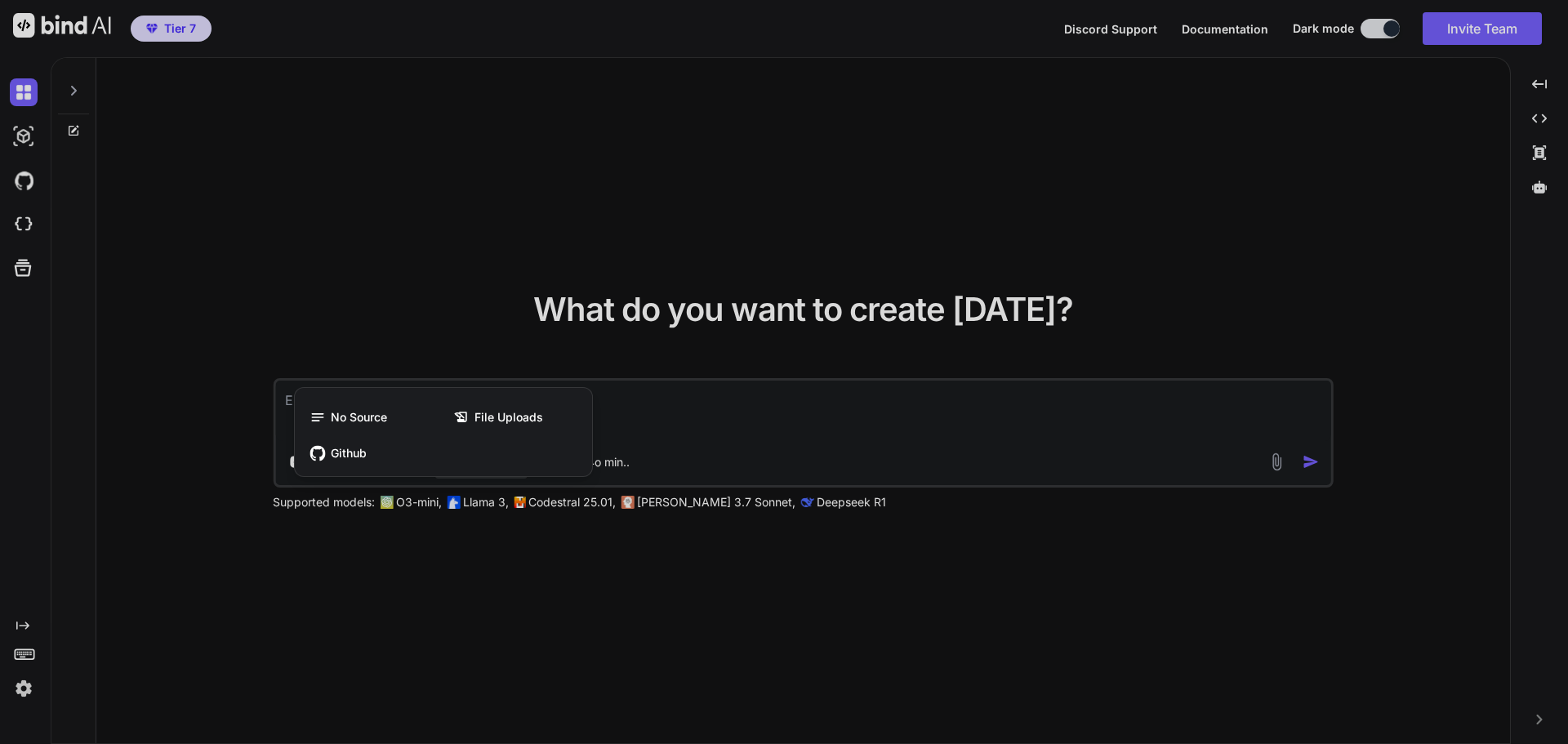
click at [476, 310] on div at bounding box center [784, 372] width 1568 height 744
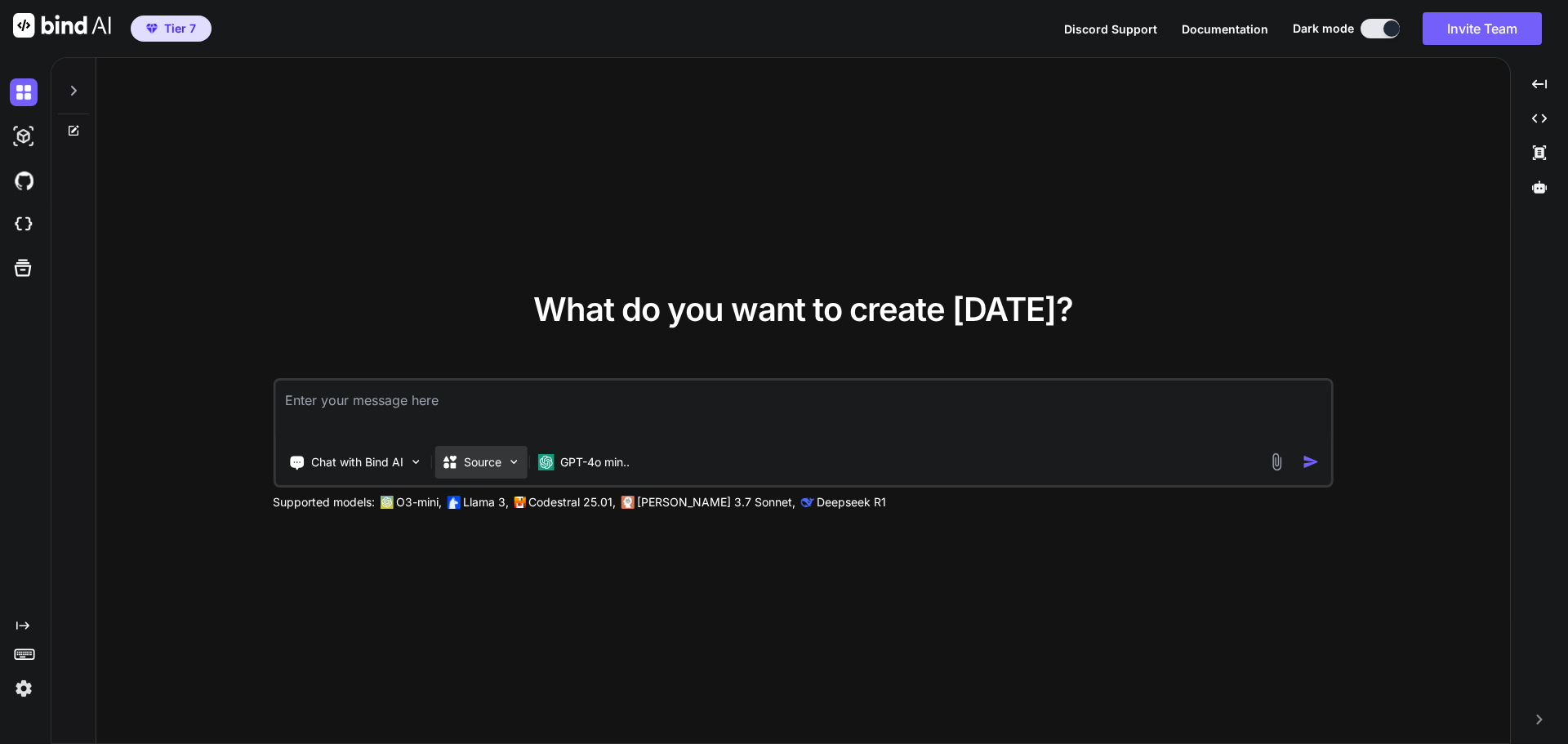
click at [470, 473] on div "Source" at bounding box center [480, 463] width 92 height 33
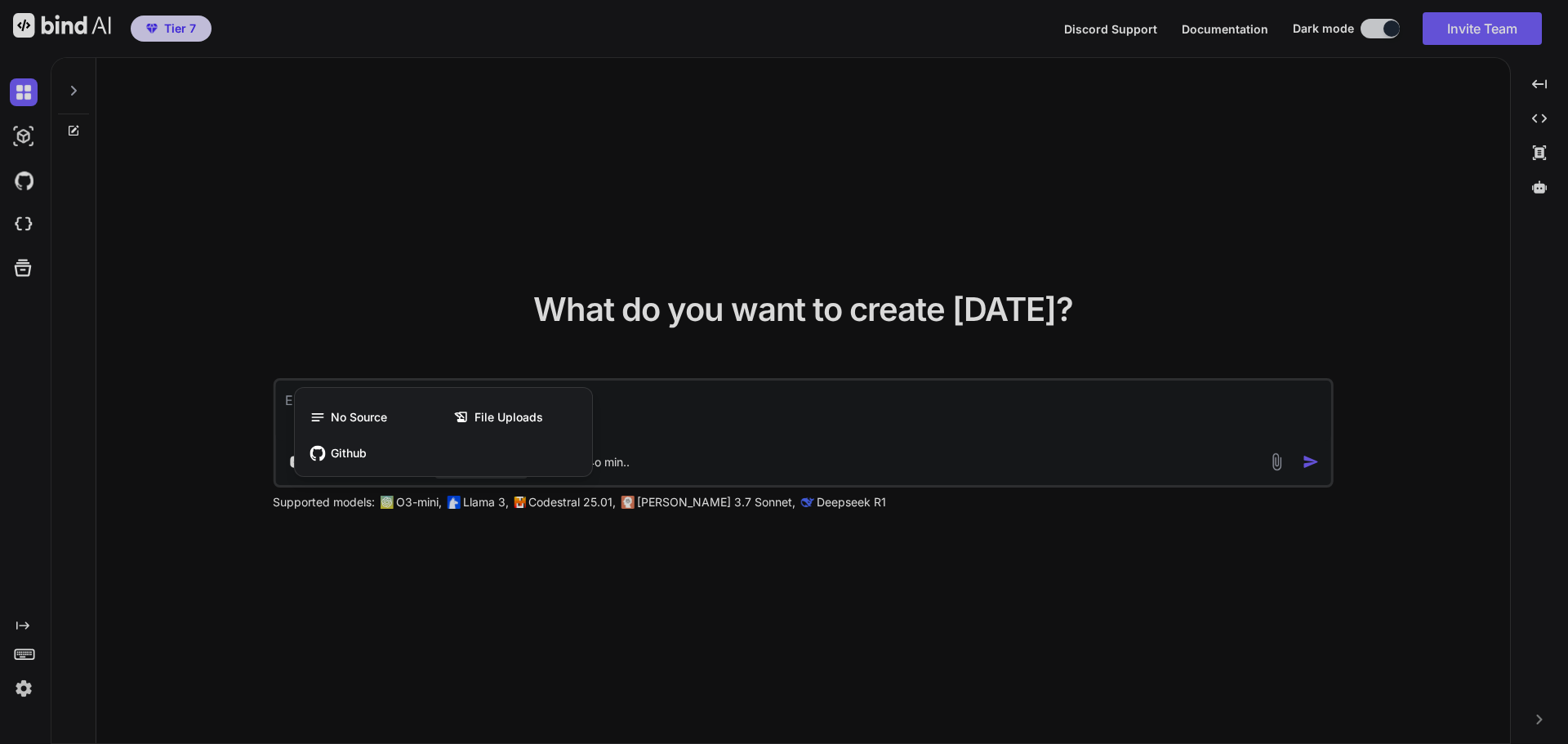
click at [430, 249] on div at bounding box center [784, 372] width 1568 height 744
type textarea "x"
